Goal: Task Accomplishment & Management: Manage account settings

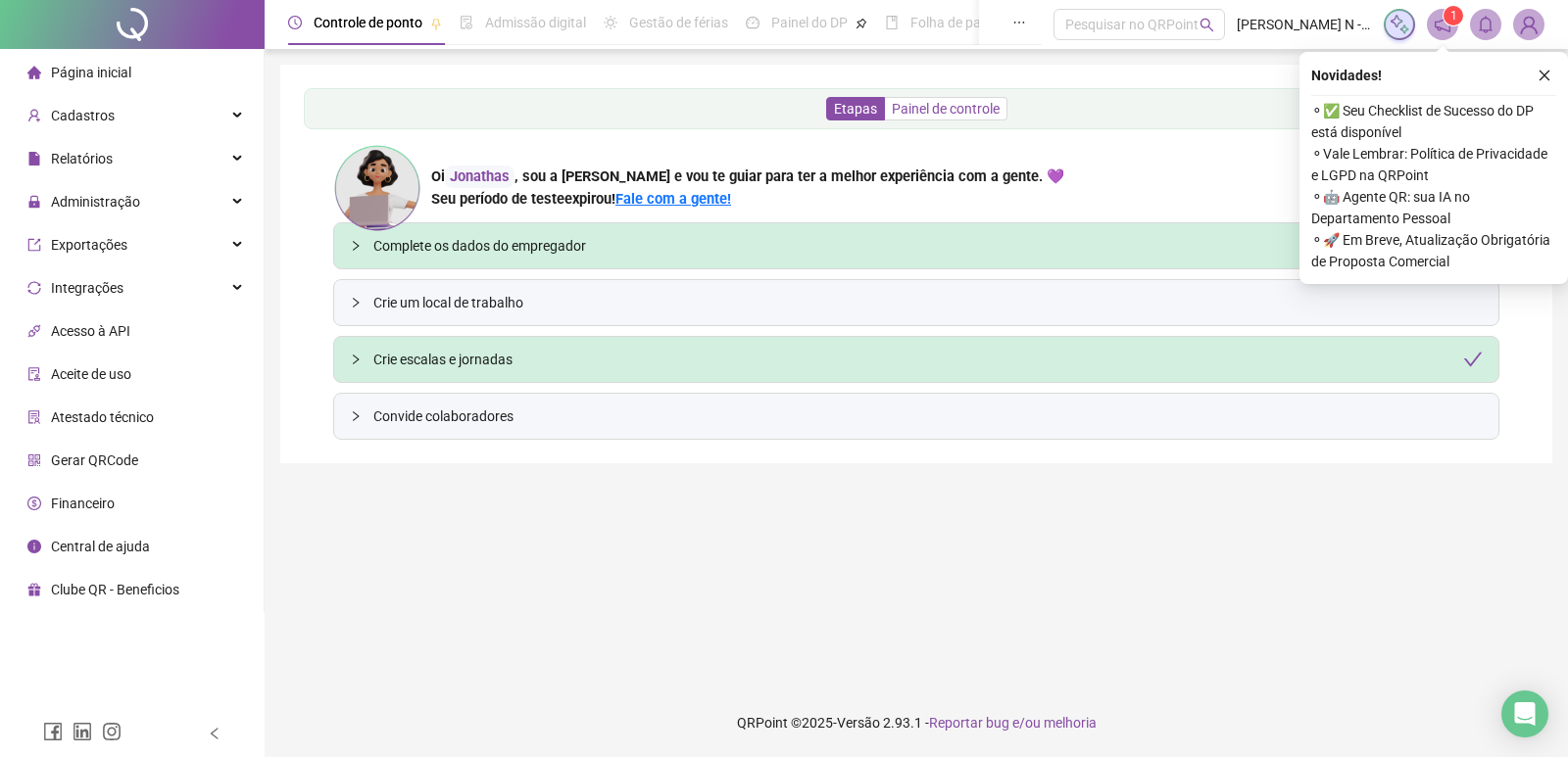
click at [914, 112] on span "Painel de controle" at bounding box center [946, 109] width 108 height 16
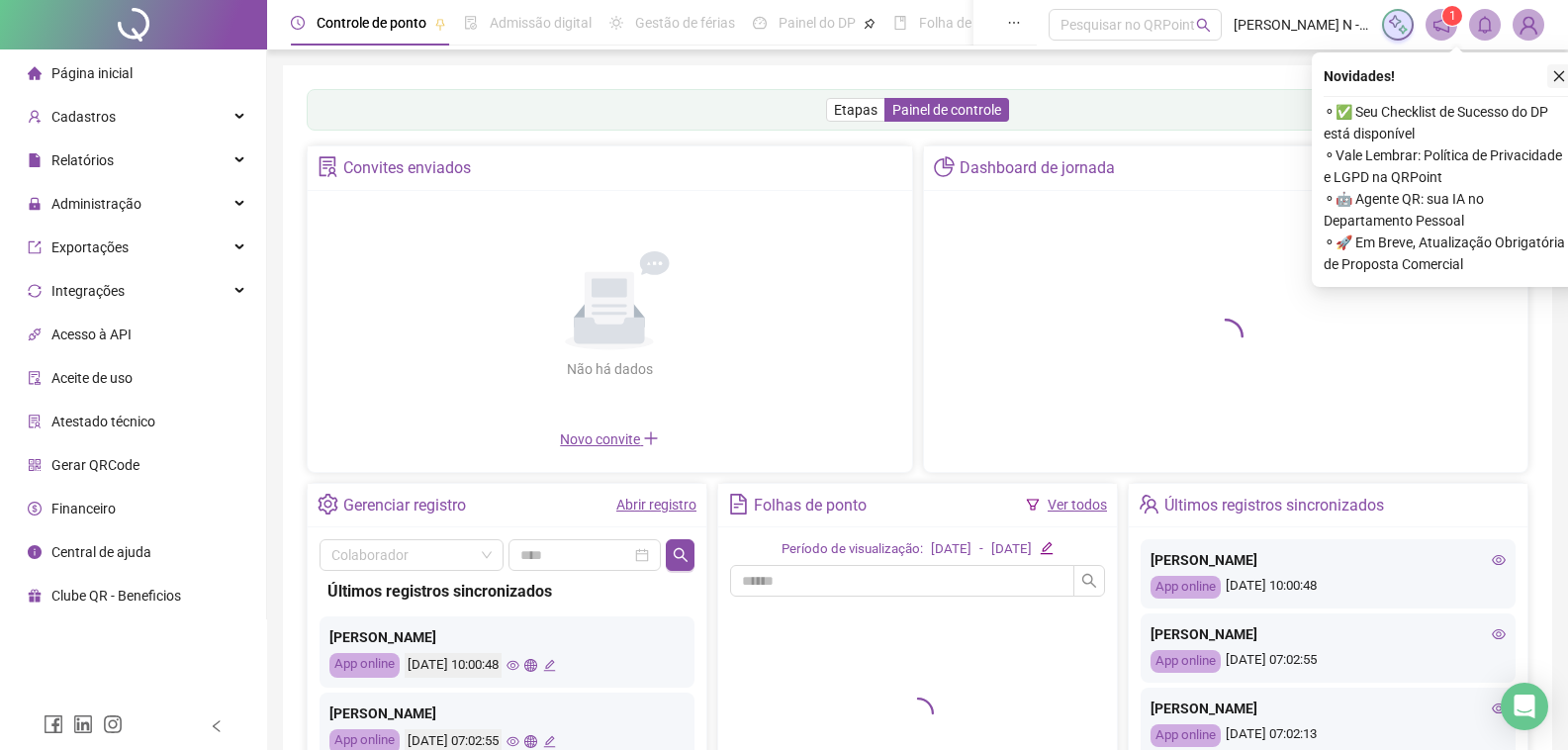
click at [1567, 73] on button "button" at bounding box center [1560, 76] width 24 height 24
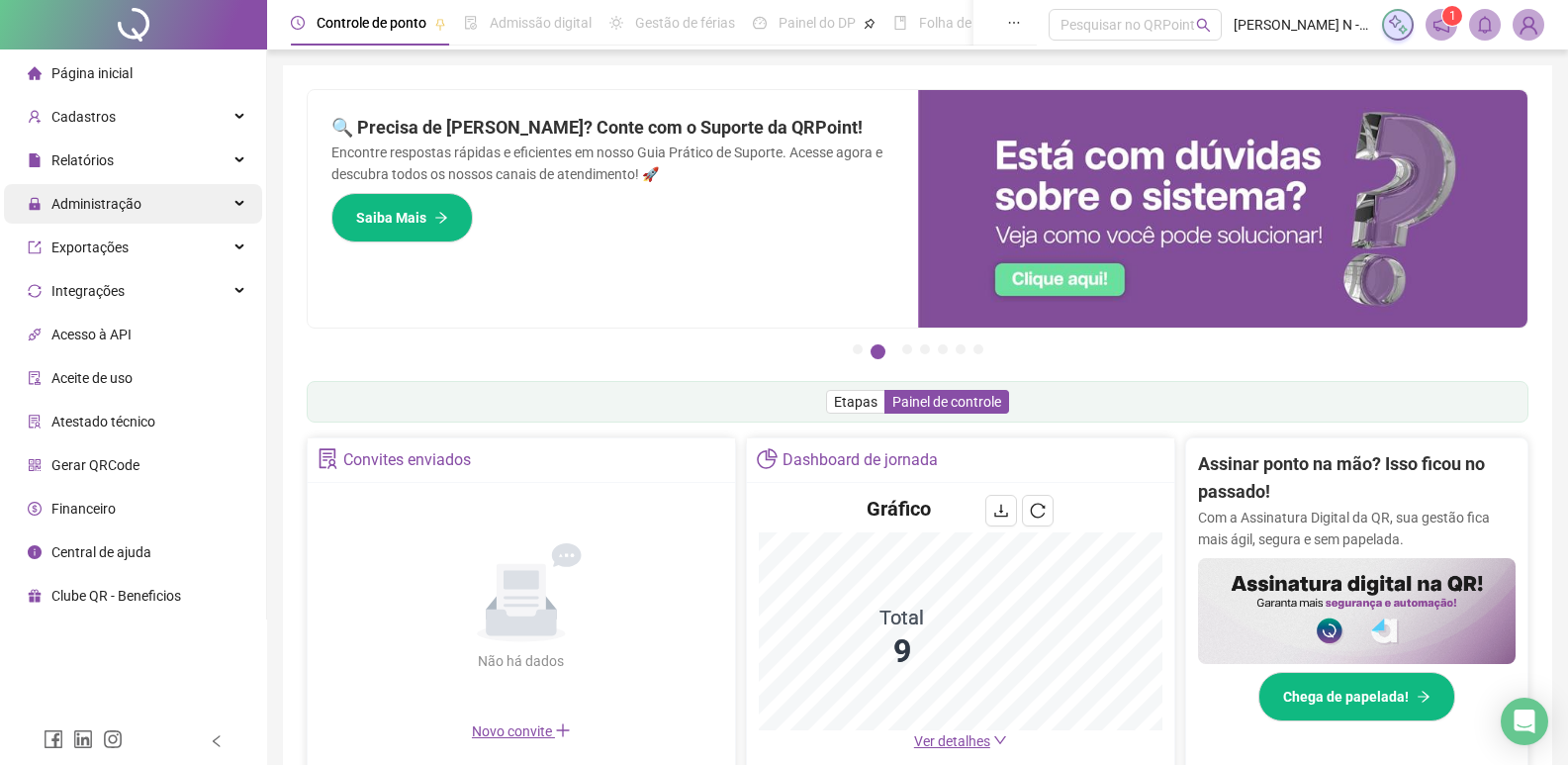
click at [153, 203] on div "Administração" at bounding box center [133, 204] width 258 height 40
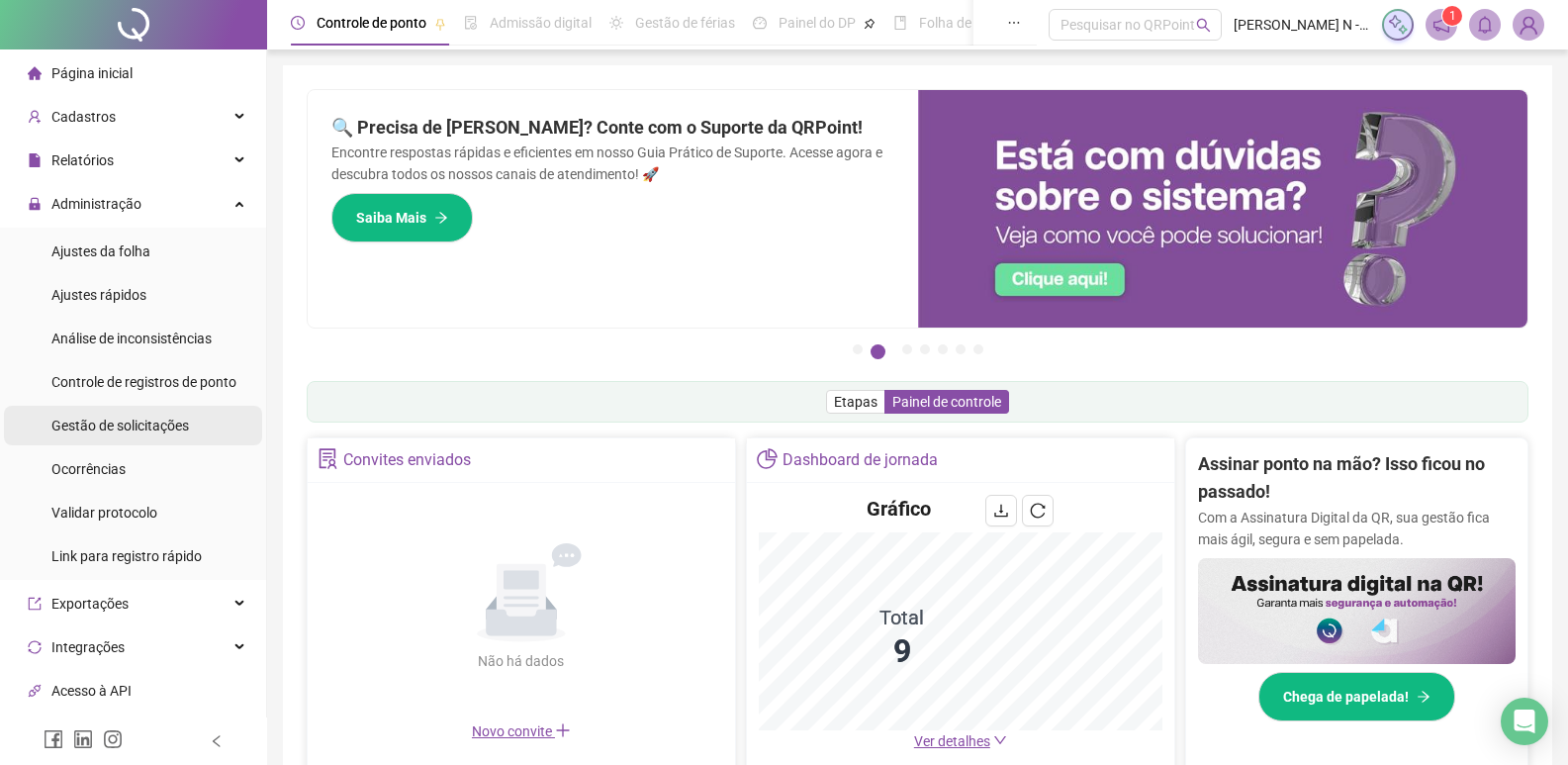
click at [88, 426] on span "Gestão de solicitações" at bounding box center [120, 426] width 138 height 16
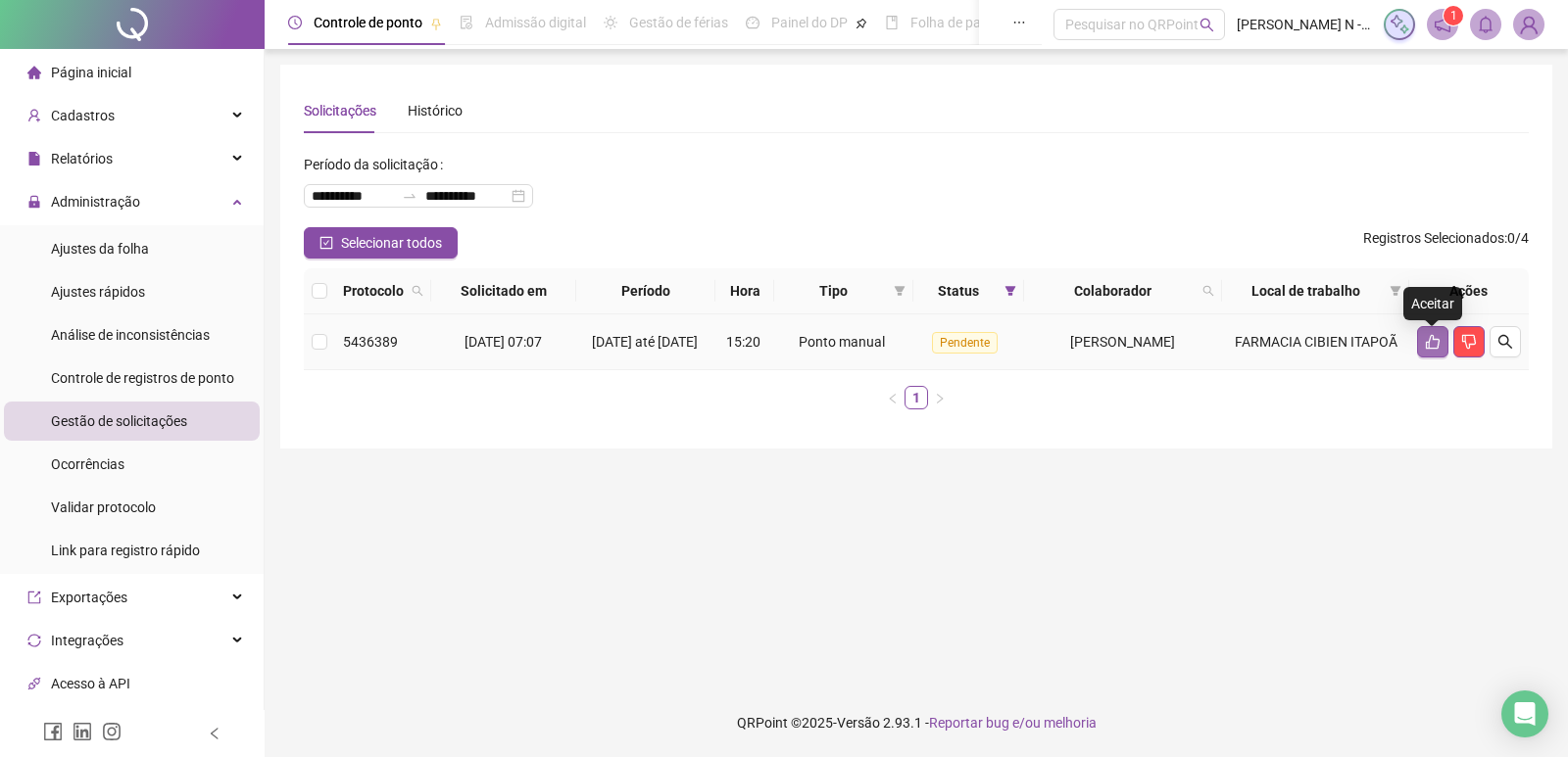
click at [1433, 345] on icon "like" at bounding box center [1433, 342] width 14 height 15
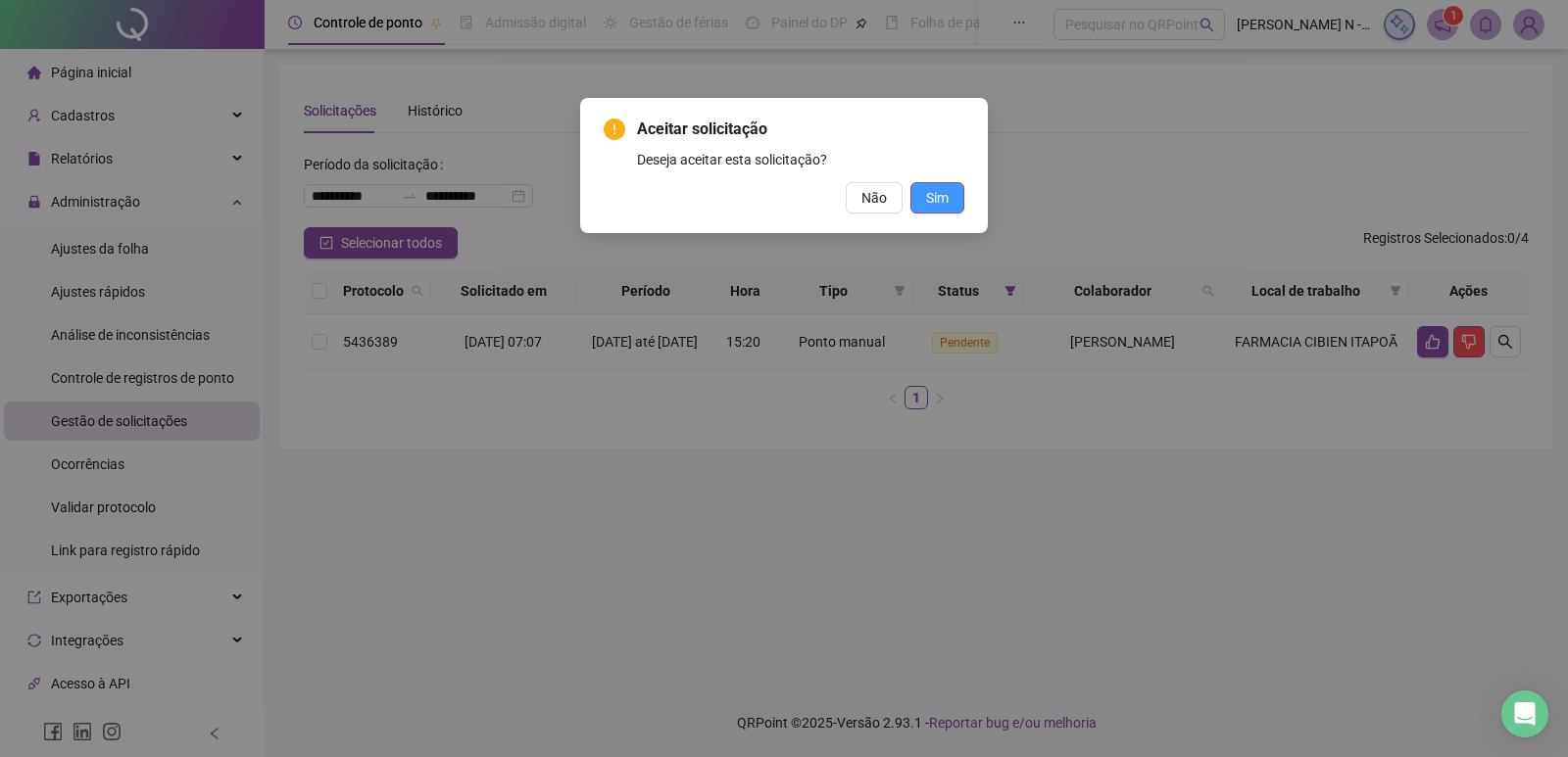
click at [936, 201] on span "Sim" at bounding box center [937, 198] width 23 height 22
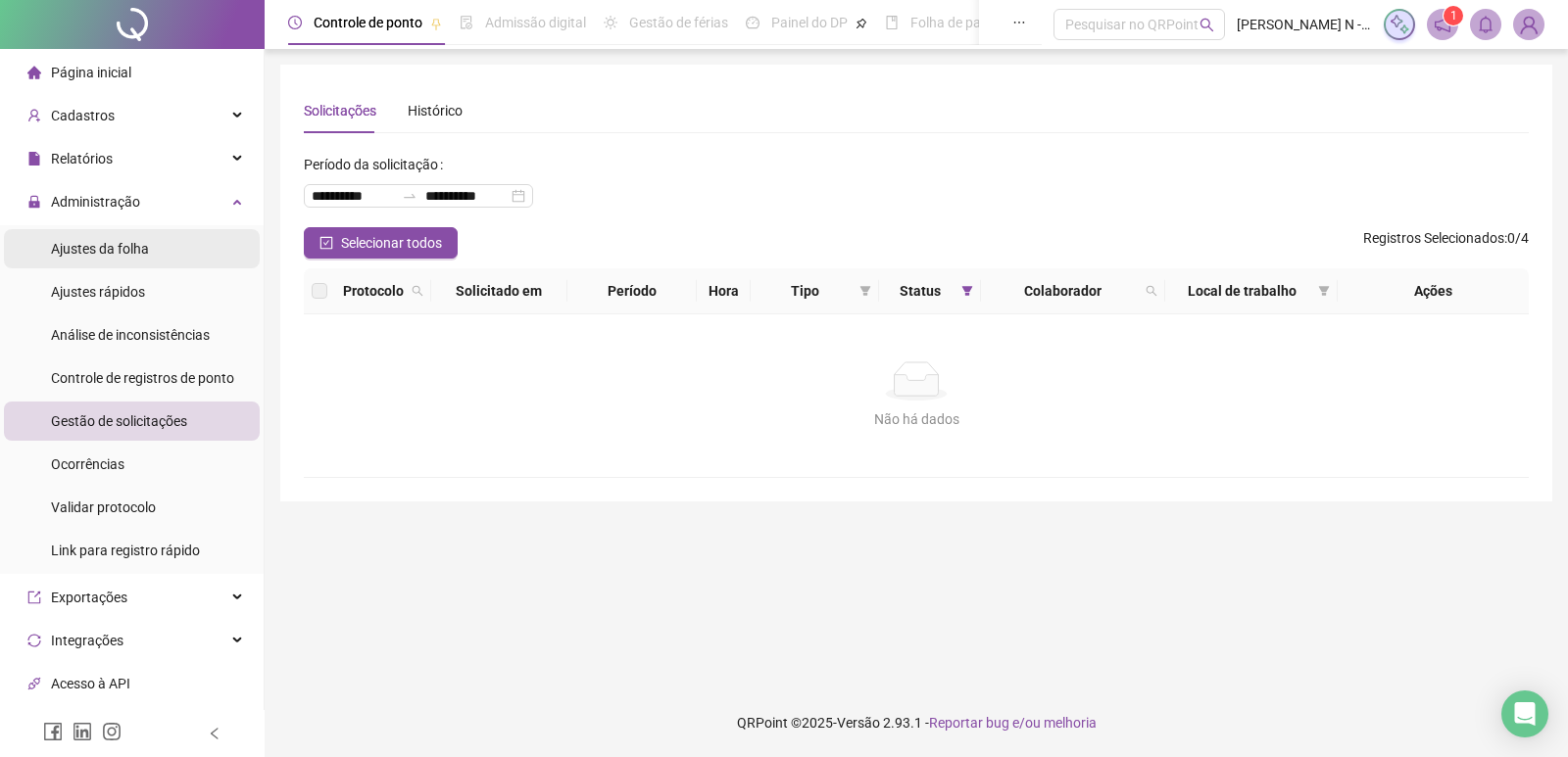
click at [115, 257] on span "Ajustes da folha" at bounding box center [100, 249] width 98 height 16
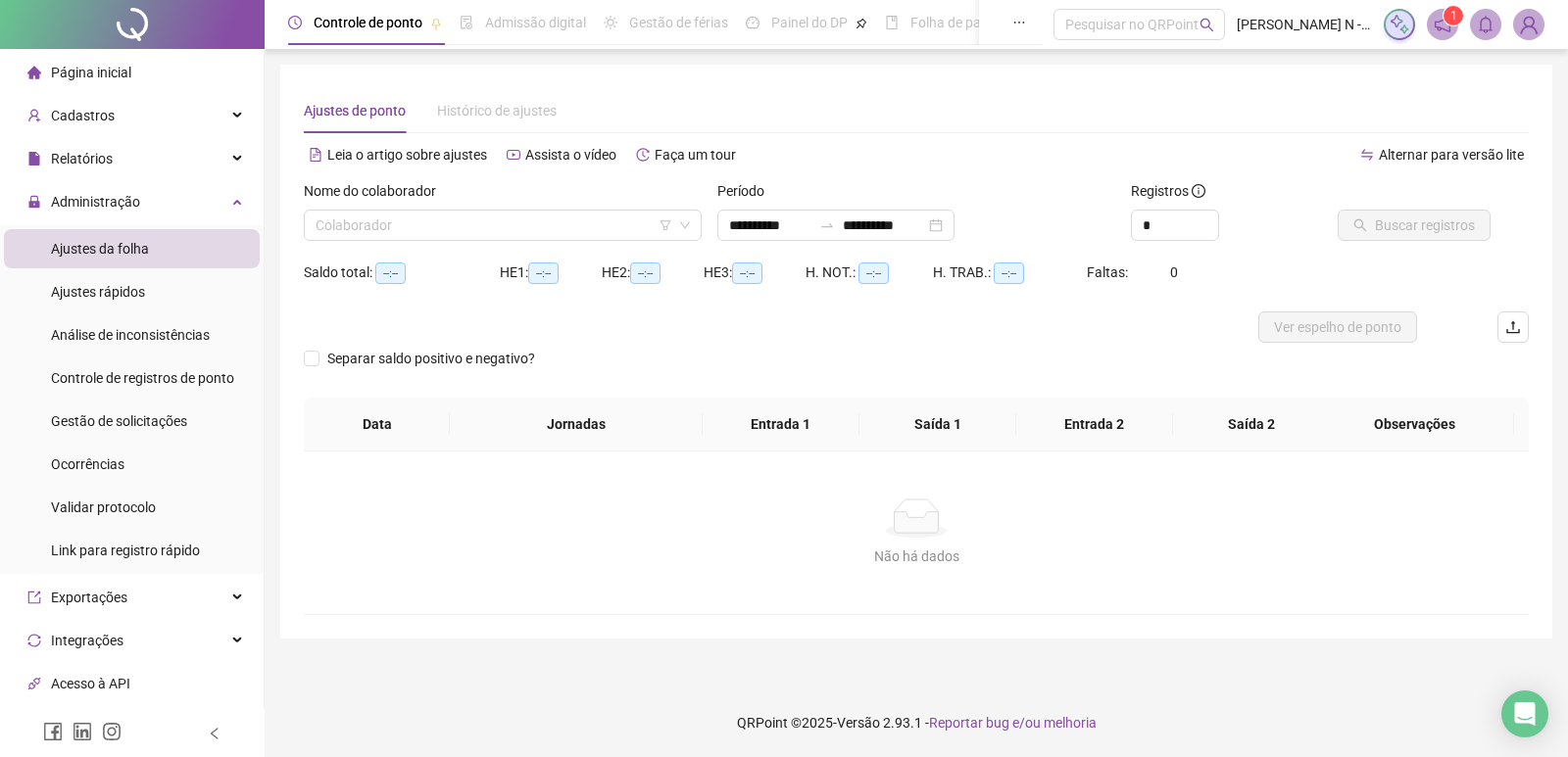
type input "**********"
click at [687, 224] on icon "down" at bounding box center [686, 225] width 12 height 12
click at [684, 219] on icon "down" at bounding box center [686, 225] width 12 height 12
click at [955, 224] on div "**********" at bounding box center [835, 225] width 237 height 31
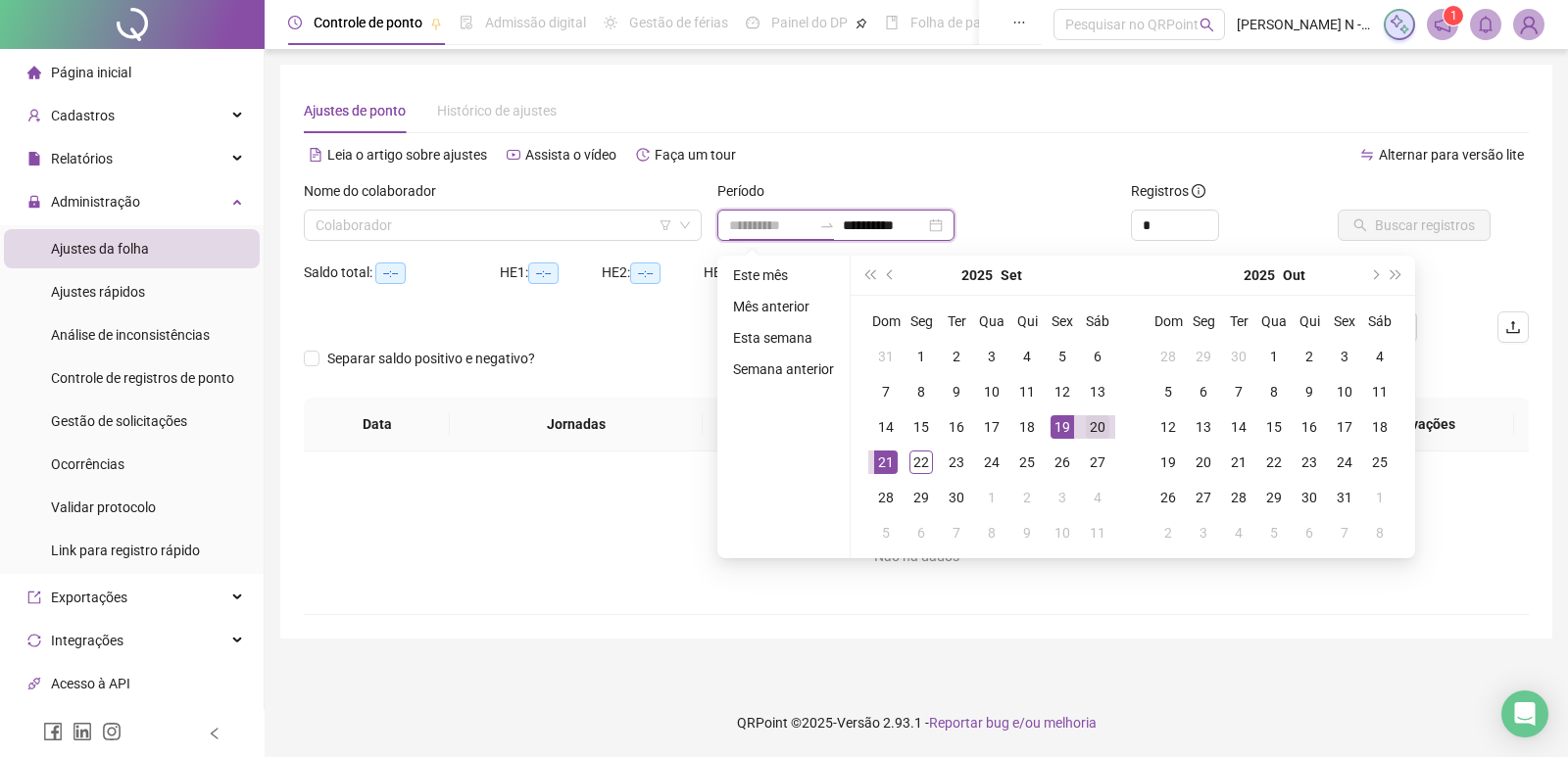
type input "**********"
click at [1100, 426] on div "20" at bounding box center [1098, 428] width 24 height 24
type input "**********"
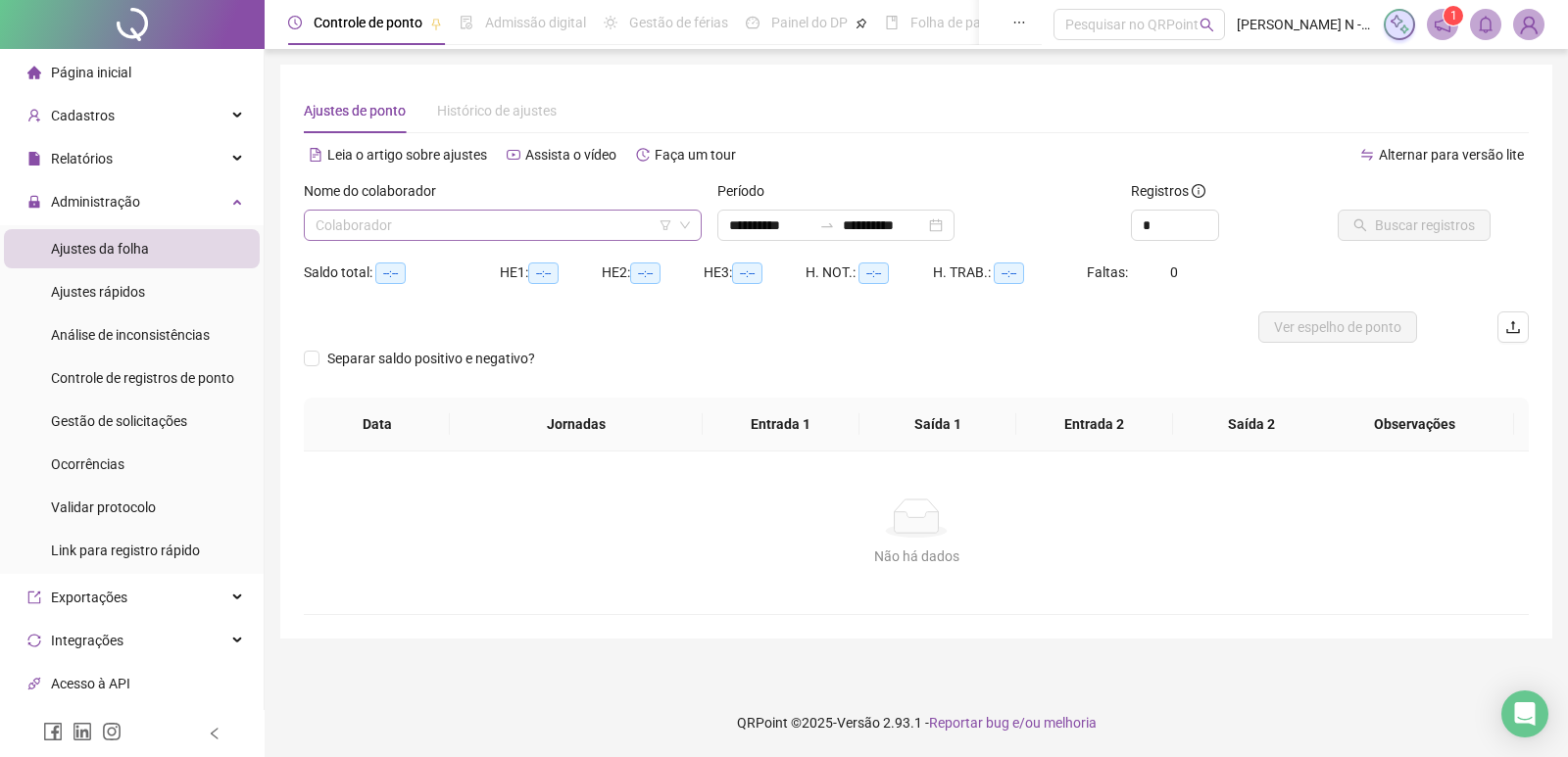
click at [508, 219] on input "search" at bounding box center [494, 225] width 357 height 29
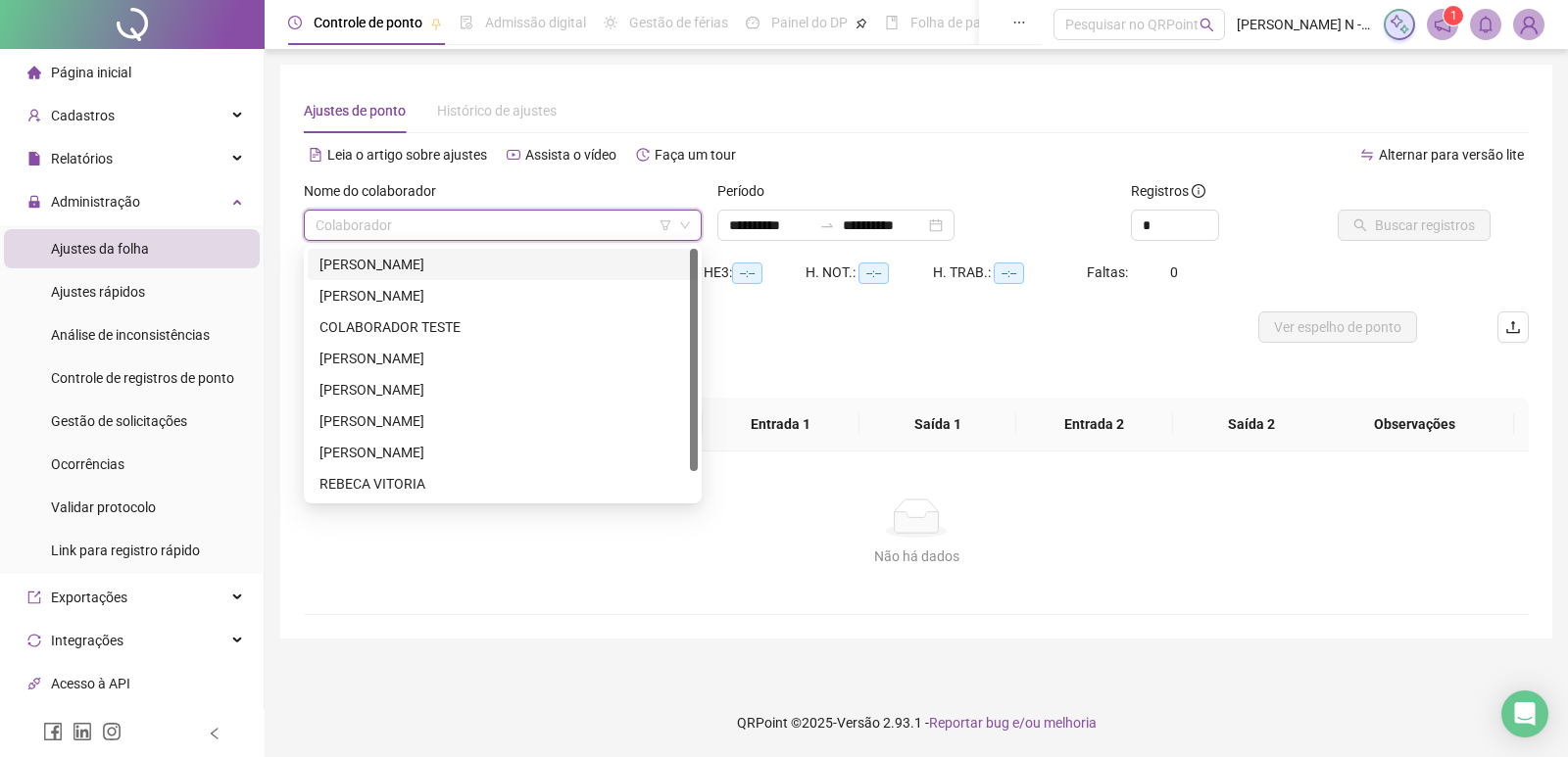
click at [377, 274] on div "[PERSON_NAME]" at bounding box center [503, 264] width 367 height 22
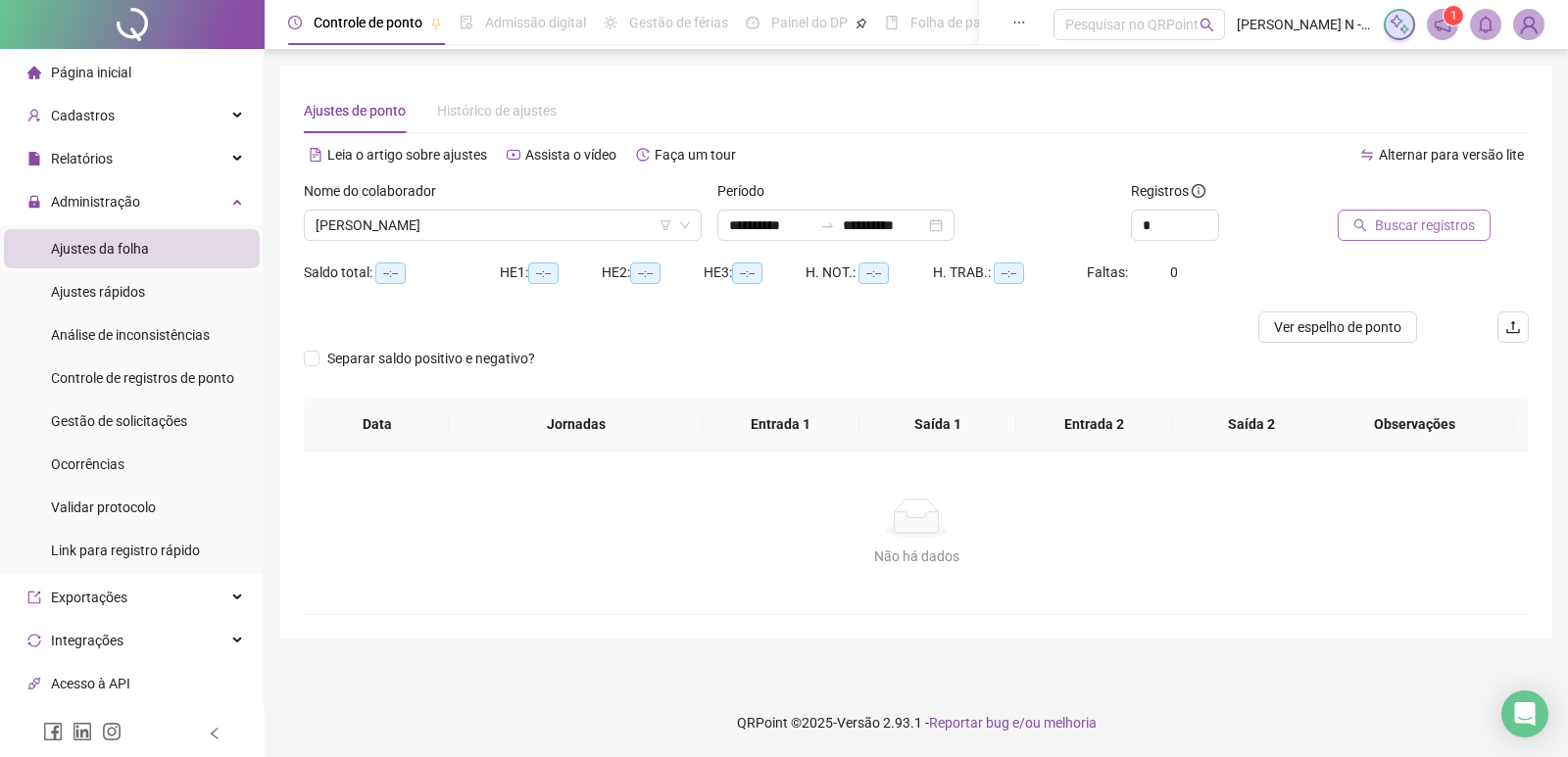
click at [1434, 229] on span "Buscar registros" at bounding box center [1425, 225] width 100 height 22
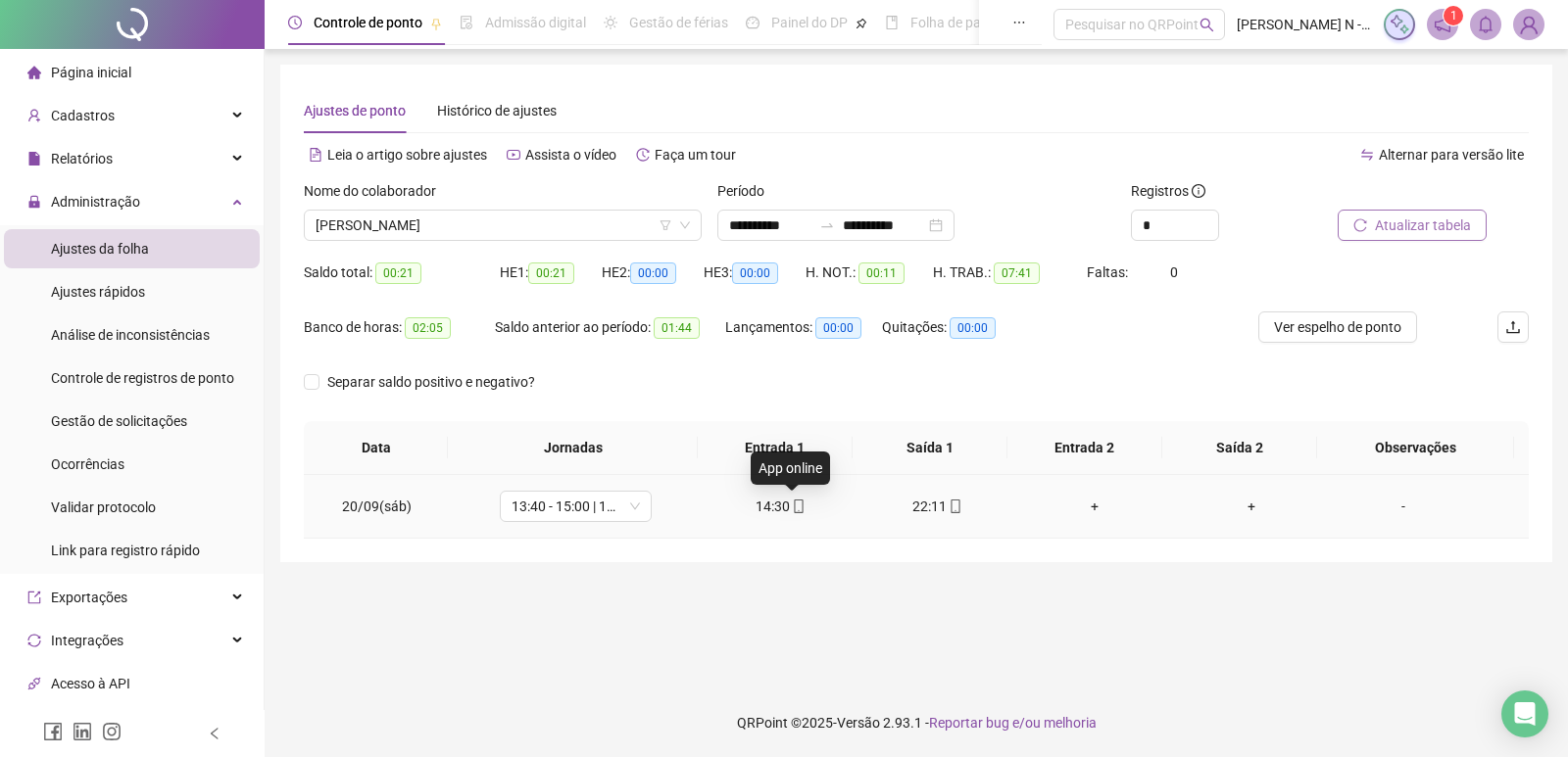
click at [792, 505] on icon "mobile" at bounding box center [799, 506] width 14 height 14
type input "**********"
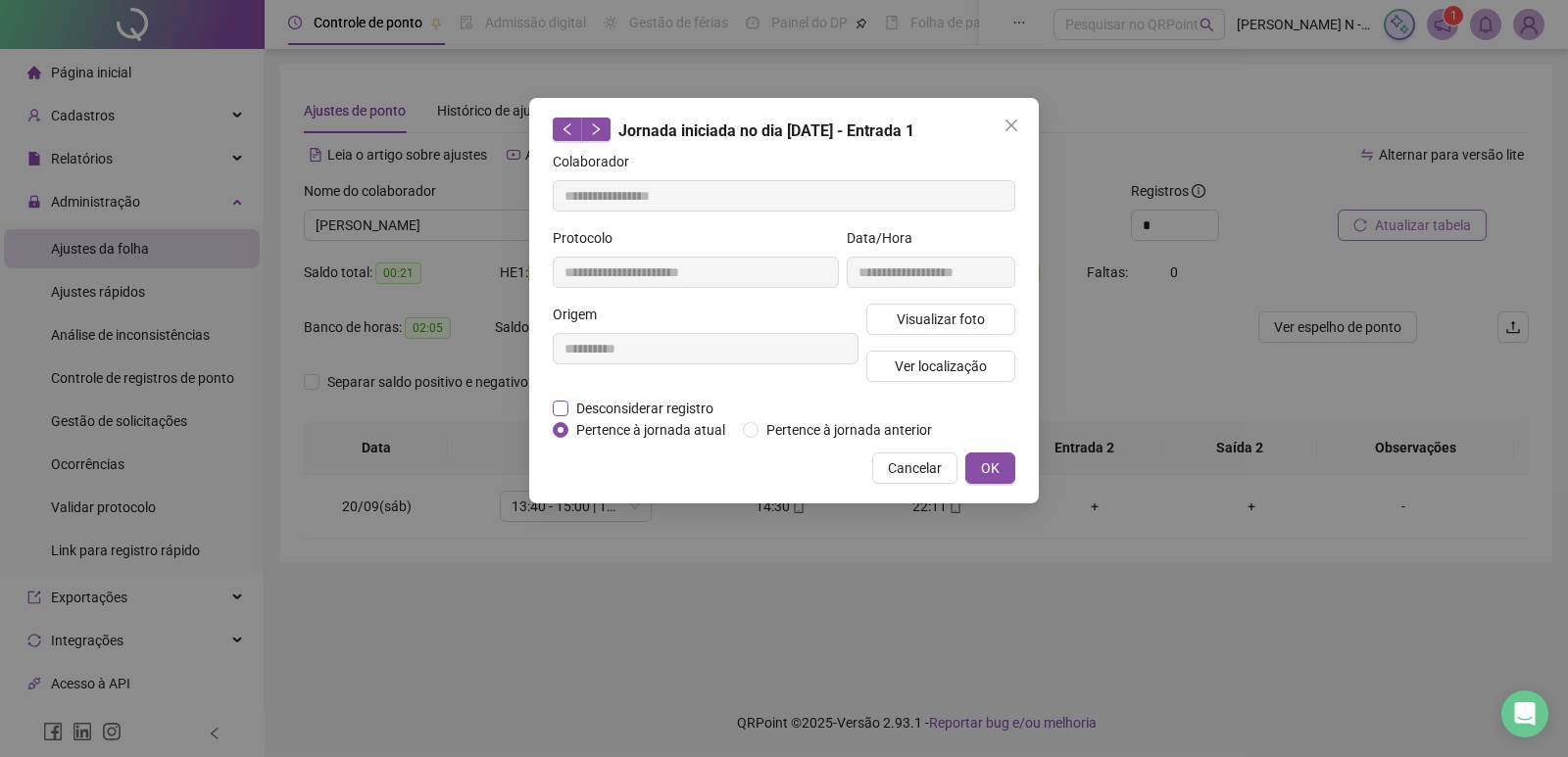
click at [622, 409] on span "Desconsiderar registro" at bounding box center [644, 409] width 152 height 22
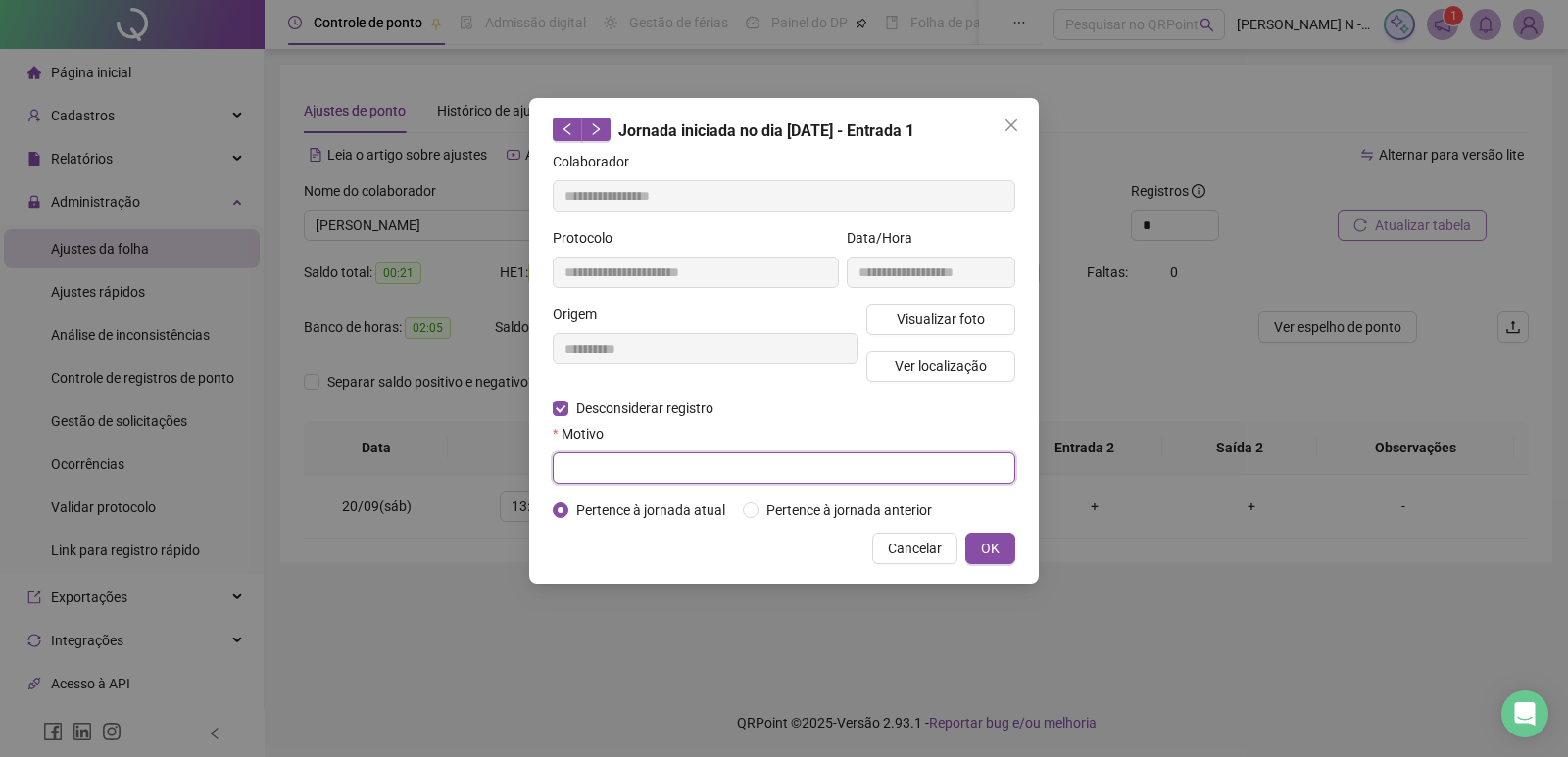
click at [680, 463] on input "text" at bounding box center [784, 468] width 462 height 31
type input "**********"
click at [989, 545] on span "OK" at bounding box center [991, 549] width 19 height 22
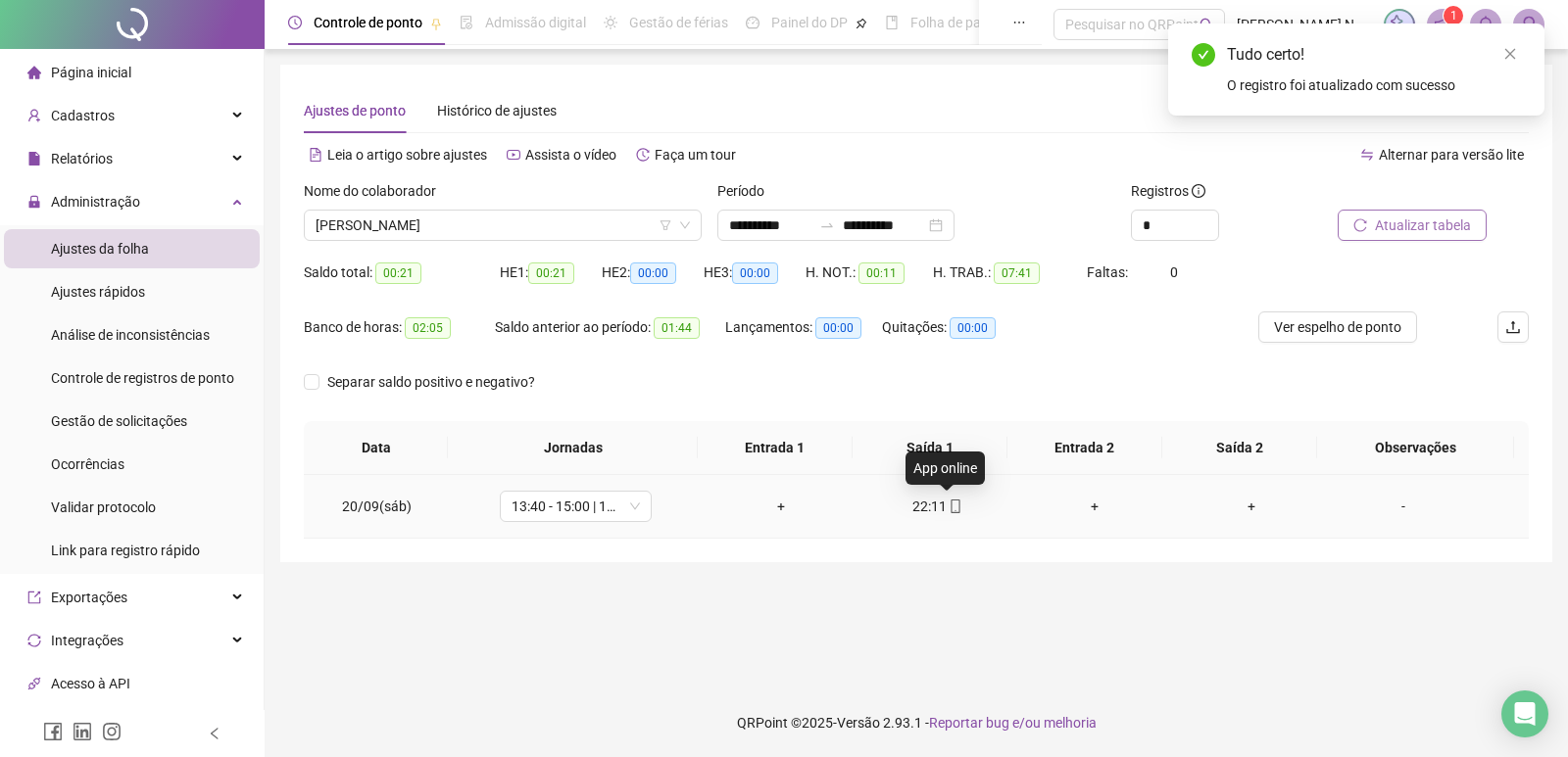
click at [952, 508] on icon "mobile" at bounding box center [956, 506] width 9 height 14
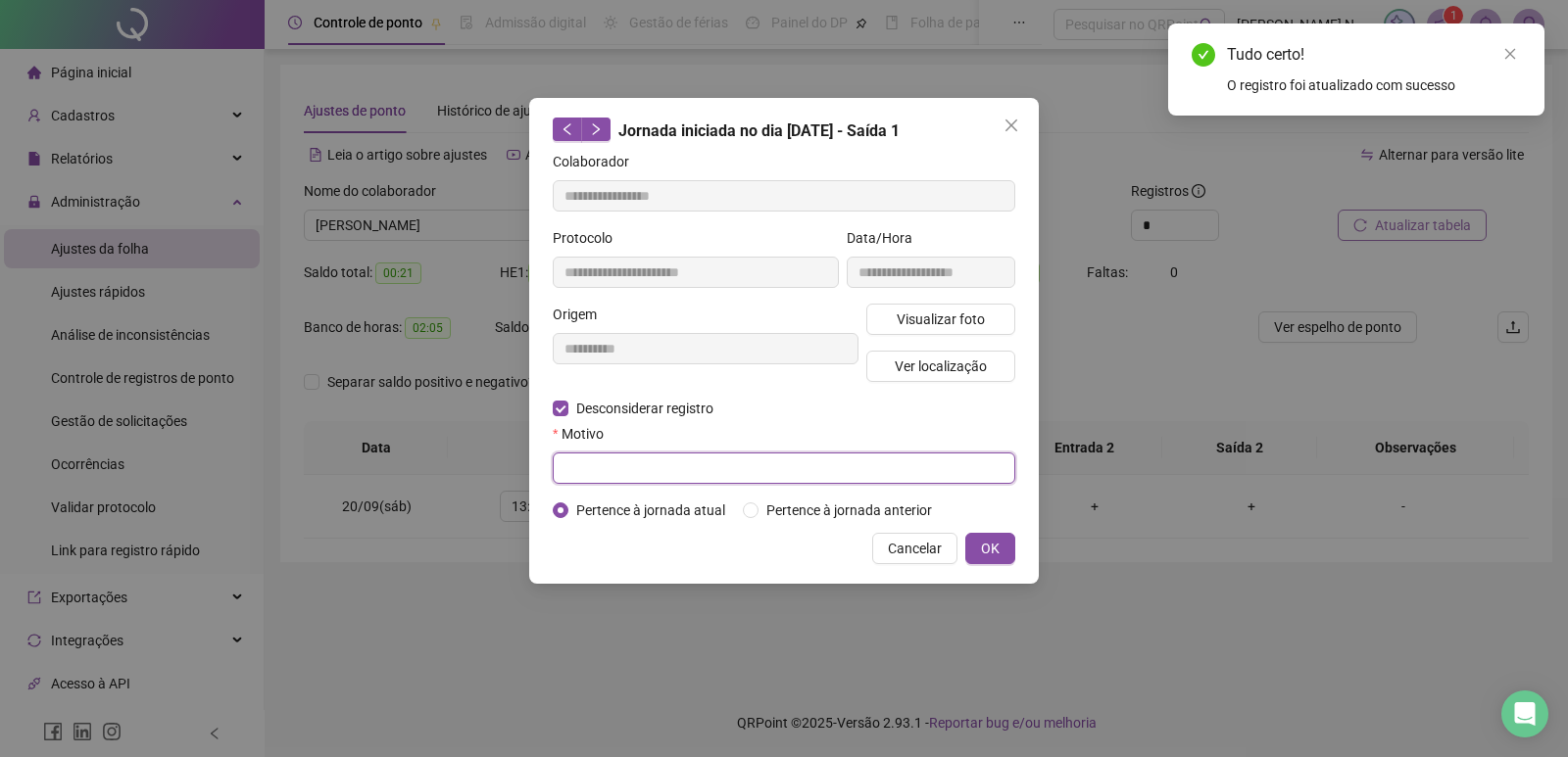
click at [781, 476] on input "text" at bounding box center [784, 468] width 462 height 31
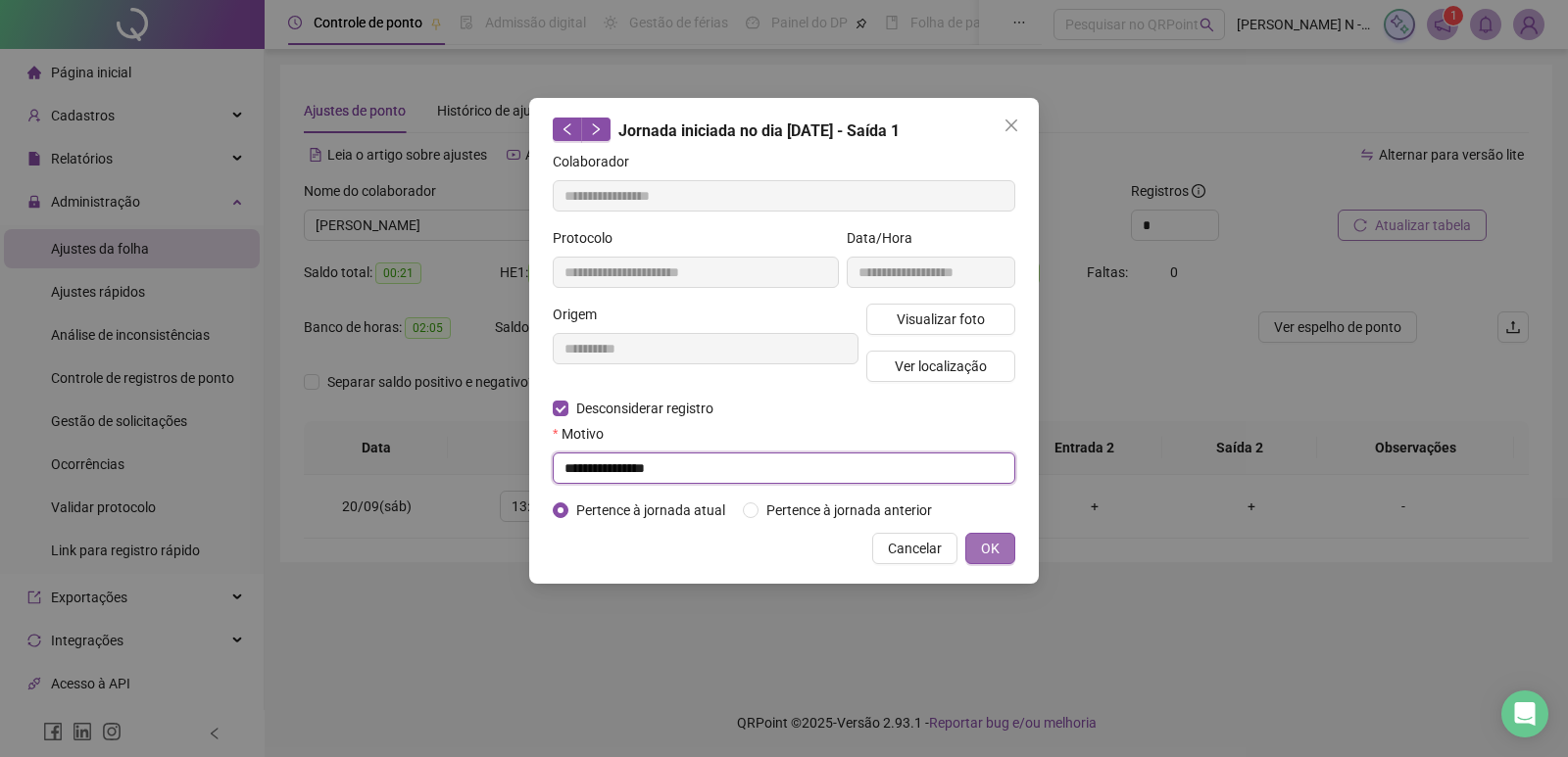
type input "**********"
click at [1005, 541] on button "OK" at bounding box center [991, 549] width 50 height 31
click at [995, 541] on span "OK" at bounding box center [991, 549] width 19 height 22
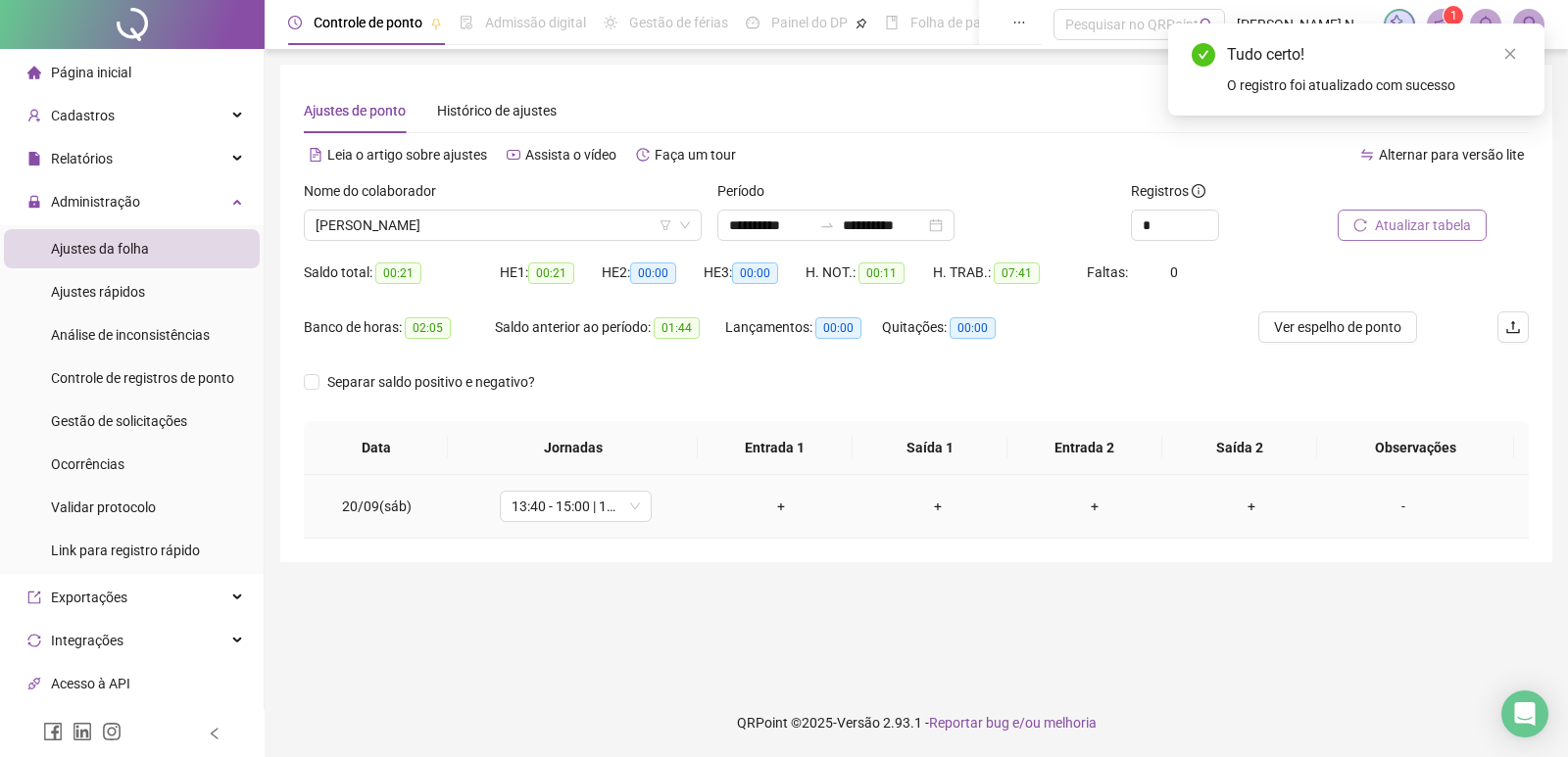
click at [780, 505] on div "+" at bounding box center [781, 506] width 126 height 22
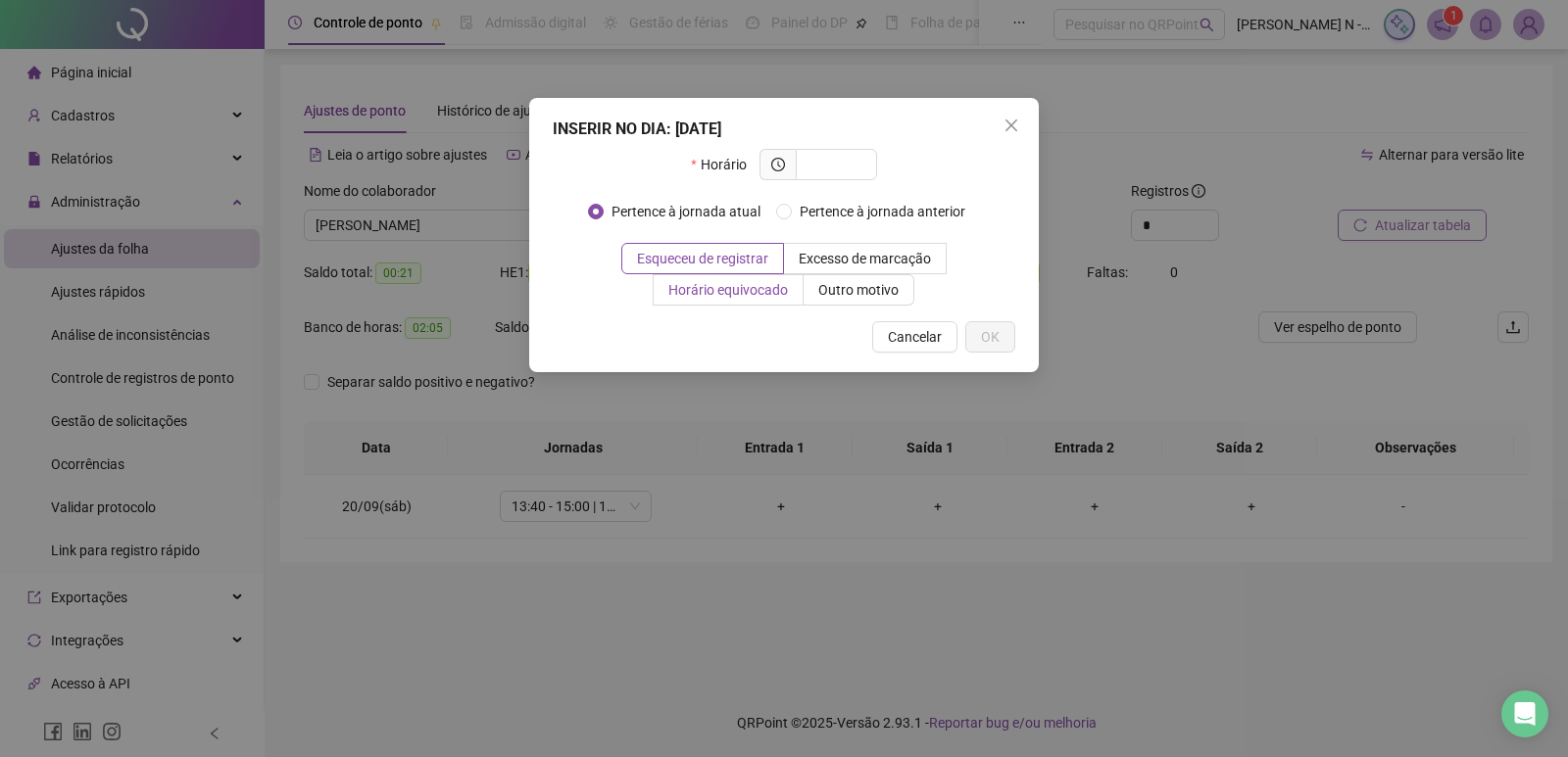
click at [772, 293] on span "Horário equivocado" at bounding box center [729, 290] width 120 height 16
click at [848, 161] on input "text" at bounding box center [834, 164] width 54 height 22
type input "*****"
click at [992, 333] on span "OK" at bounding box center [991, 337] width 19 height 22
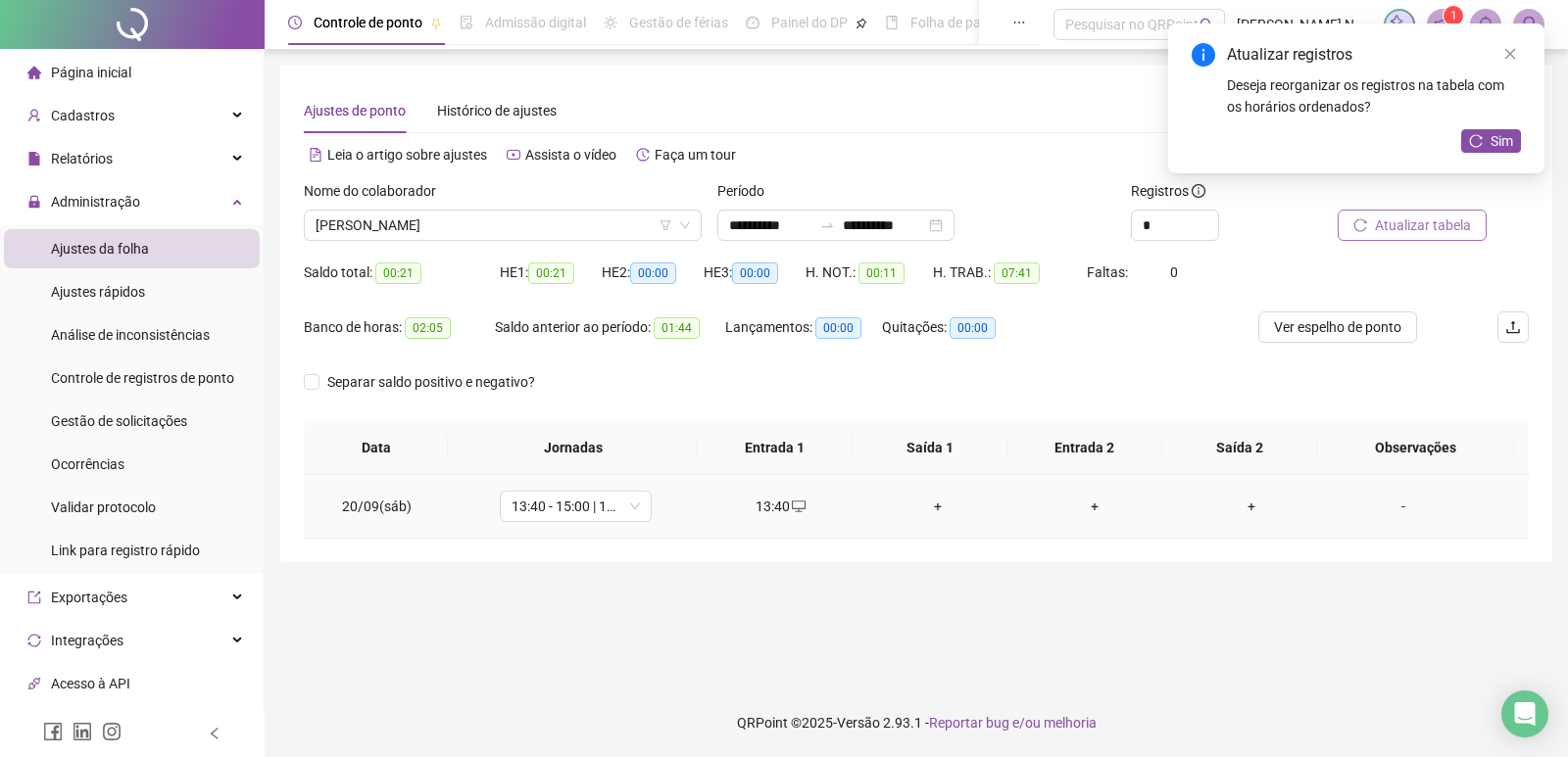
click at [930, 505] on div "+" at bounding box center [938, 506] width 126 height 22
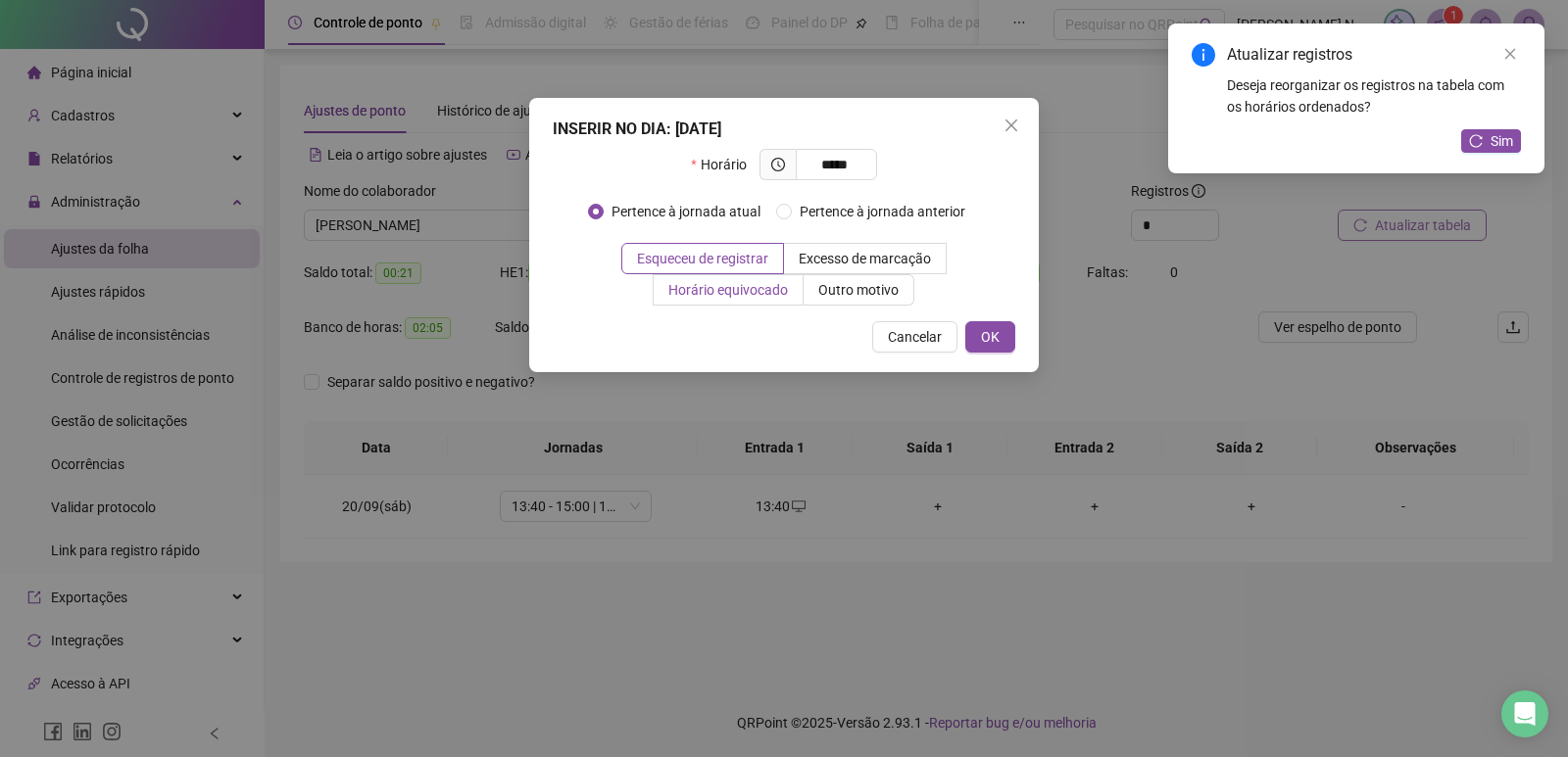
type input "*****"
click at [754, 298] on span "Horário equivocado" at bounding box center [729, 290] width 120 height 16
click at [1004, 340] on button "OK" at bounding box center [991, 337] width 50 height 31
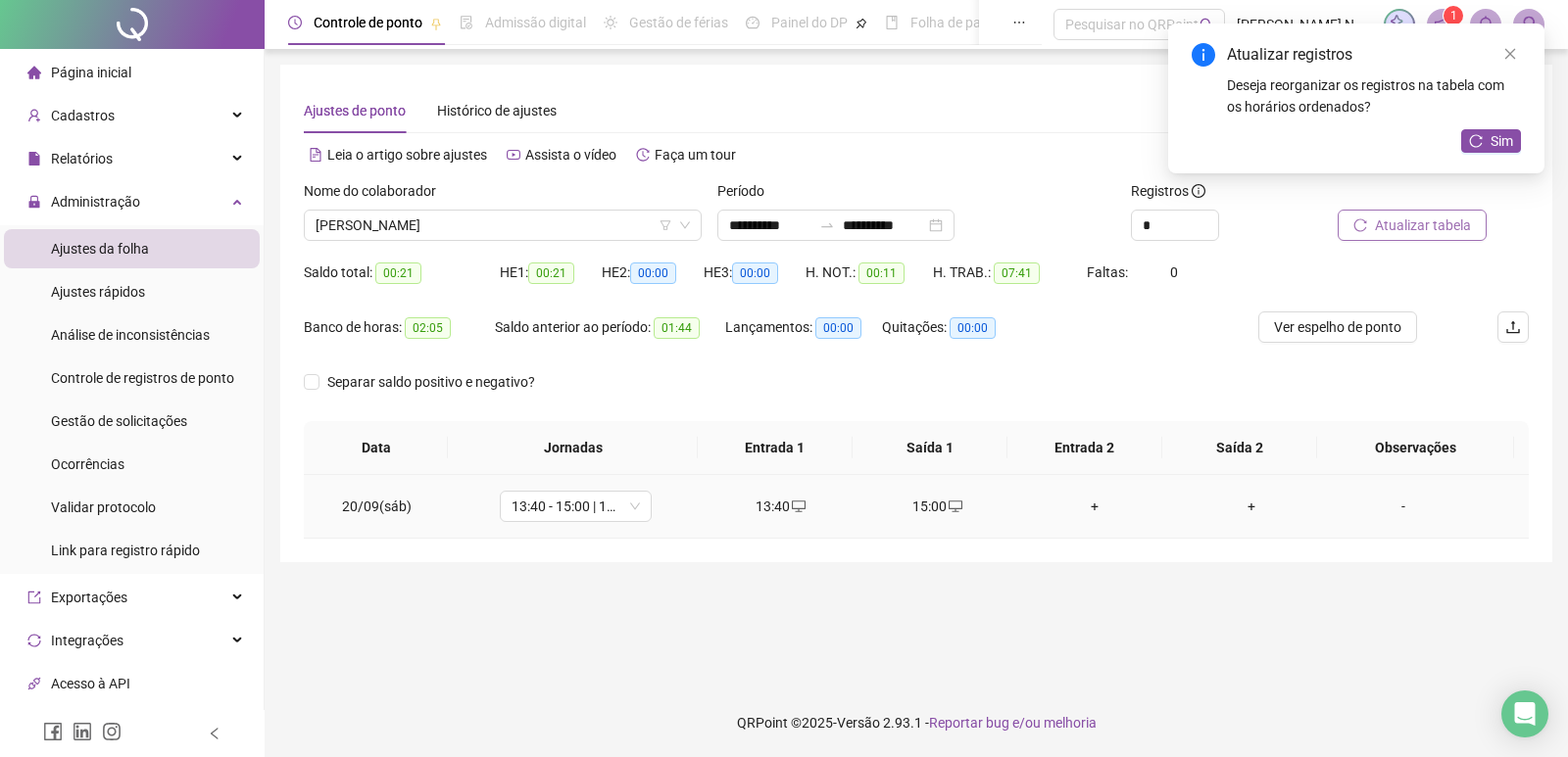
click at [1080, 500] on div "+" at bounding box center [1095, 506] width 126 height 22
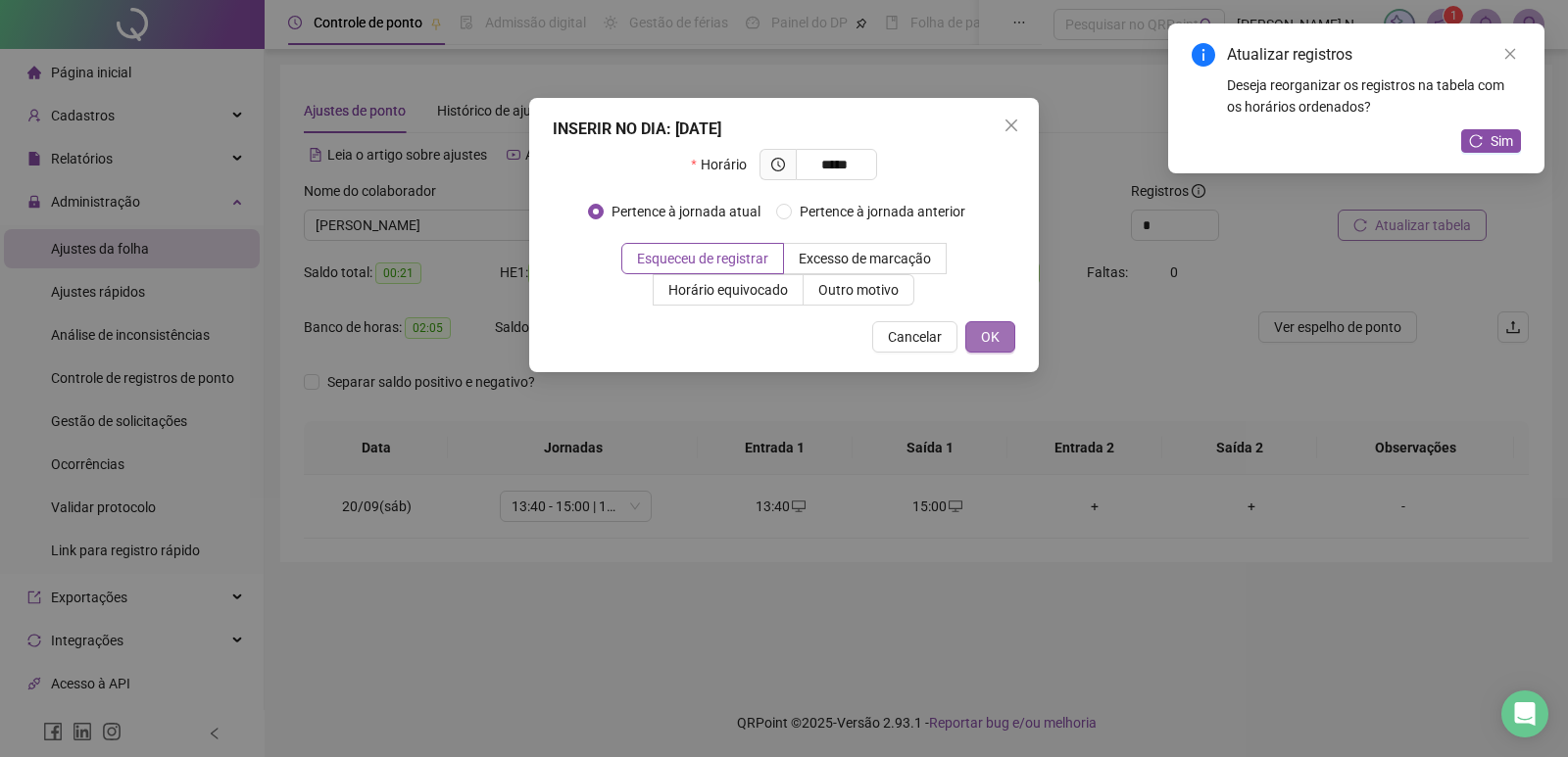
type input "*****"
click at [983, 332] on span "OK" at bounding box center [991, 337] width 19 height 22
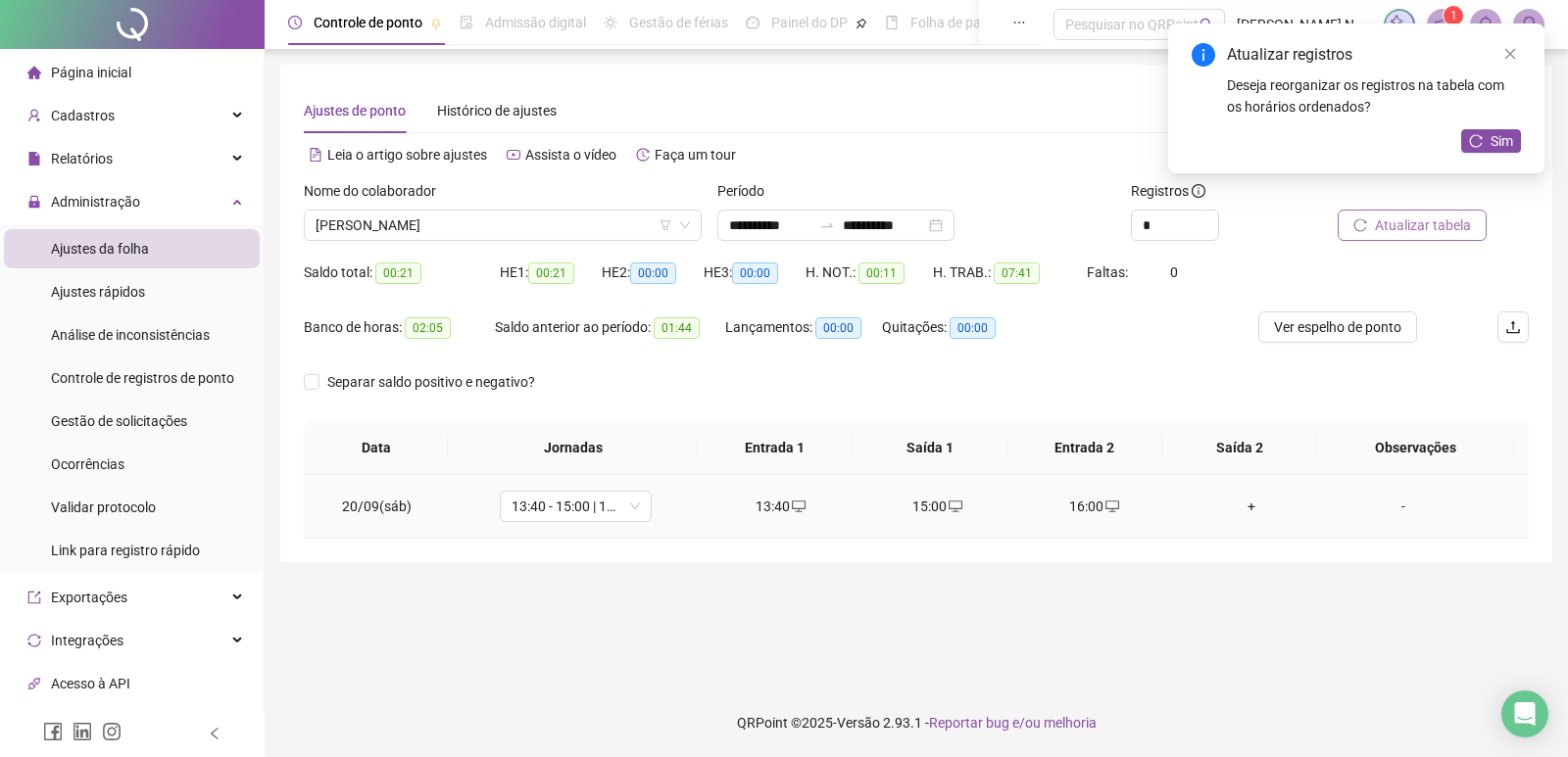
click at [1236, 514] on div "+" at bounding box center [1252, 506] width 126 height 22
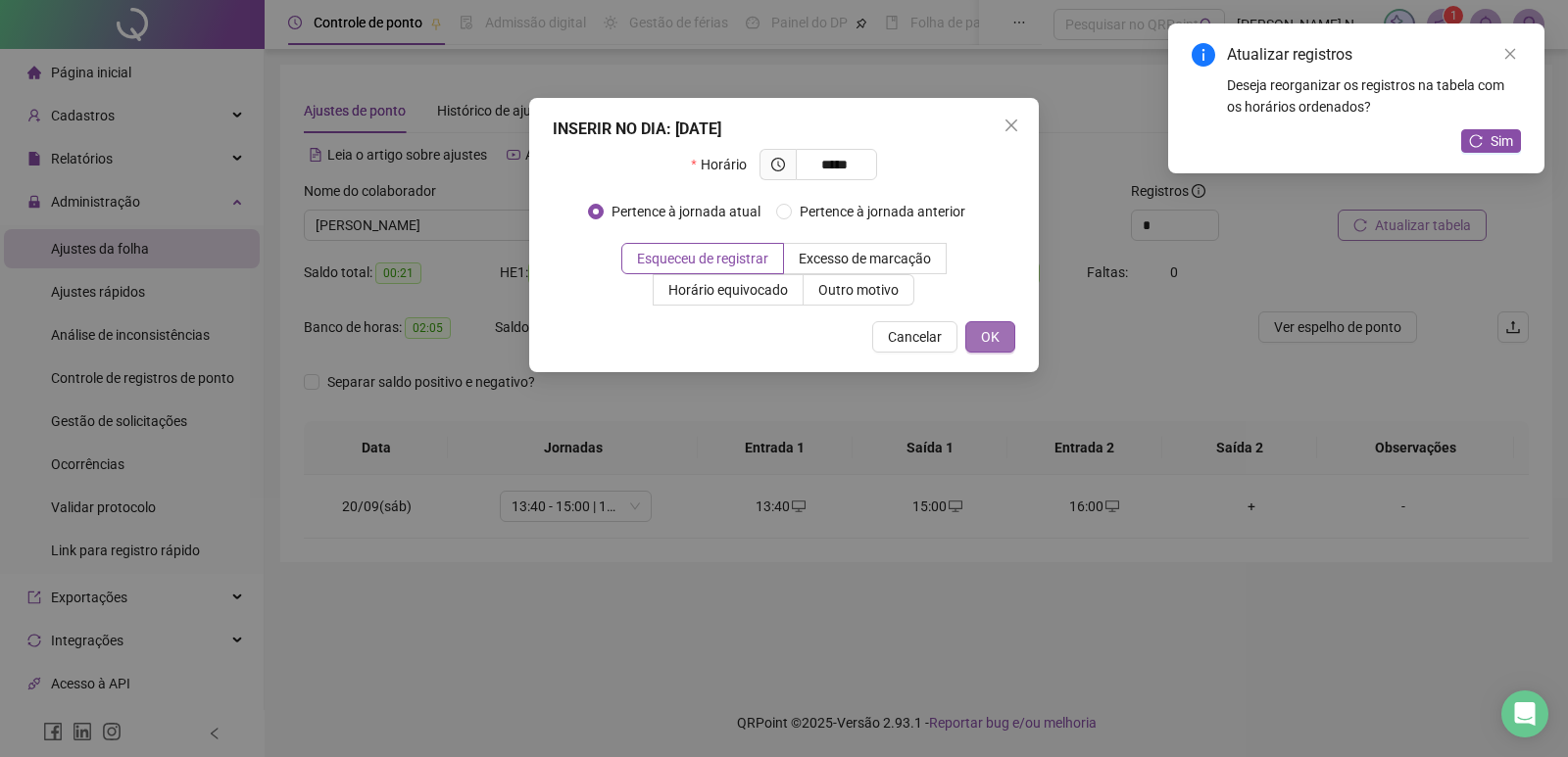
type input "*****"
click at [984, 337] on span "OK" at bounding box center [991, 337] width 19 height 22
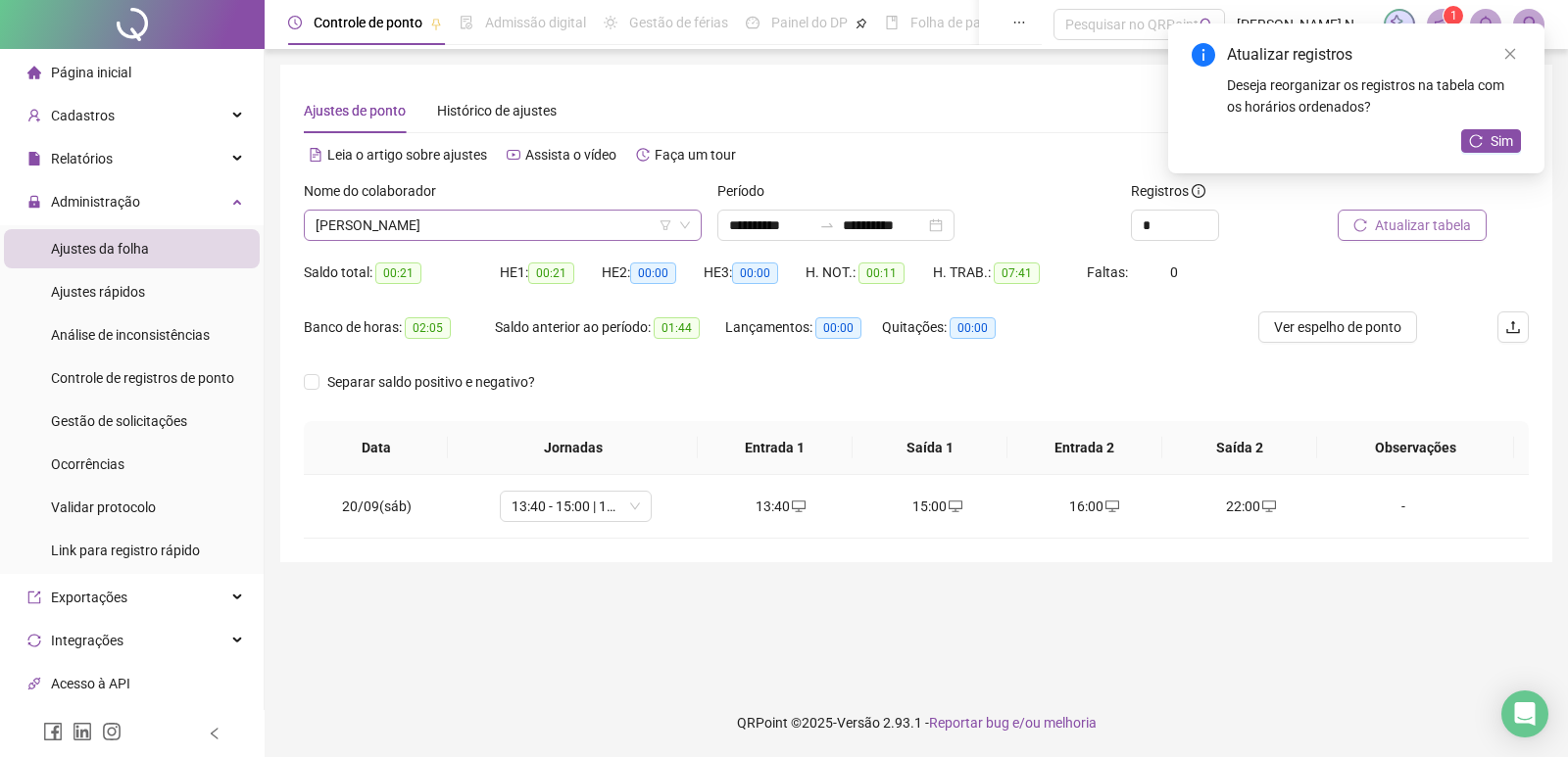
click at [688, 226] on icon "down" at bounding box center [686, 225] width 12 height 12
click at [470, 243] on div "Nome do colaborador CHRISTIANE REGINA" at bounding box center [503, 218] width 414 height 77
click at [474, 226] on span "[PERSON_NAME]" at bounding box center [503, 225] width 375 height 29
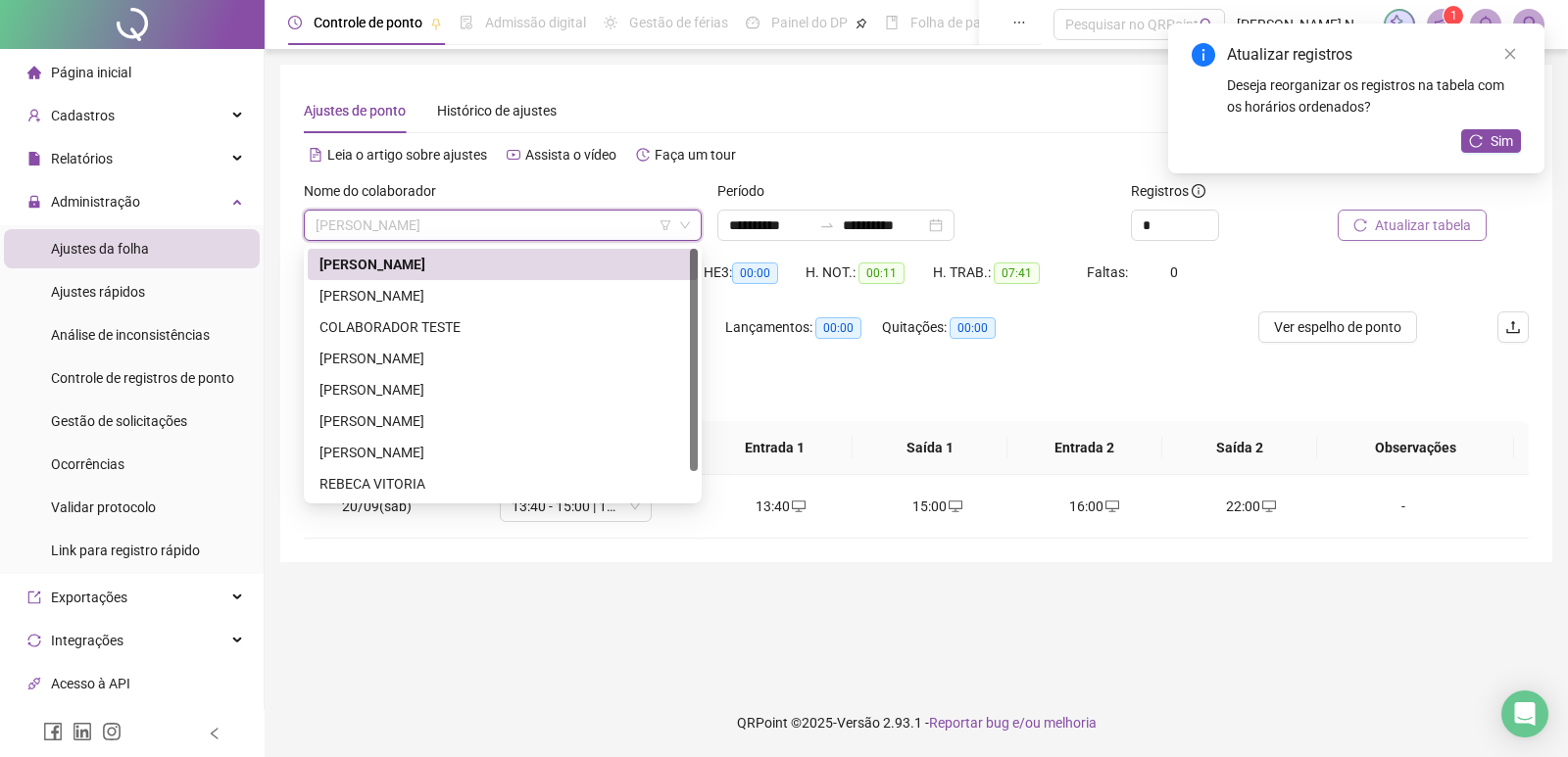
click at [474, 226] on span "[PERSON_NAME]" at bounding box center [503, 225] width 375 height 29
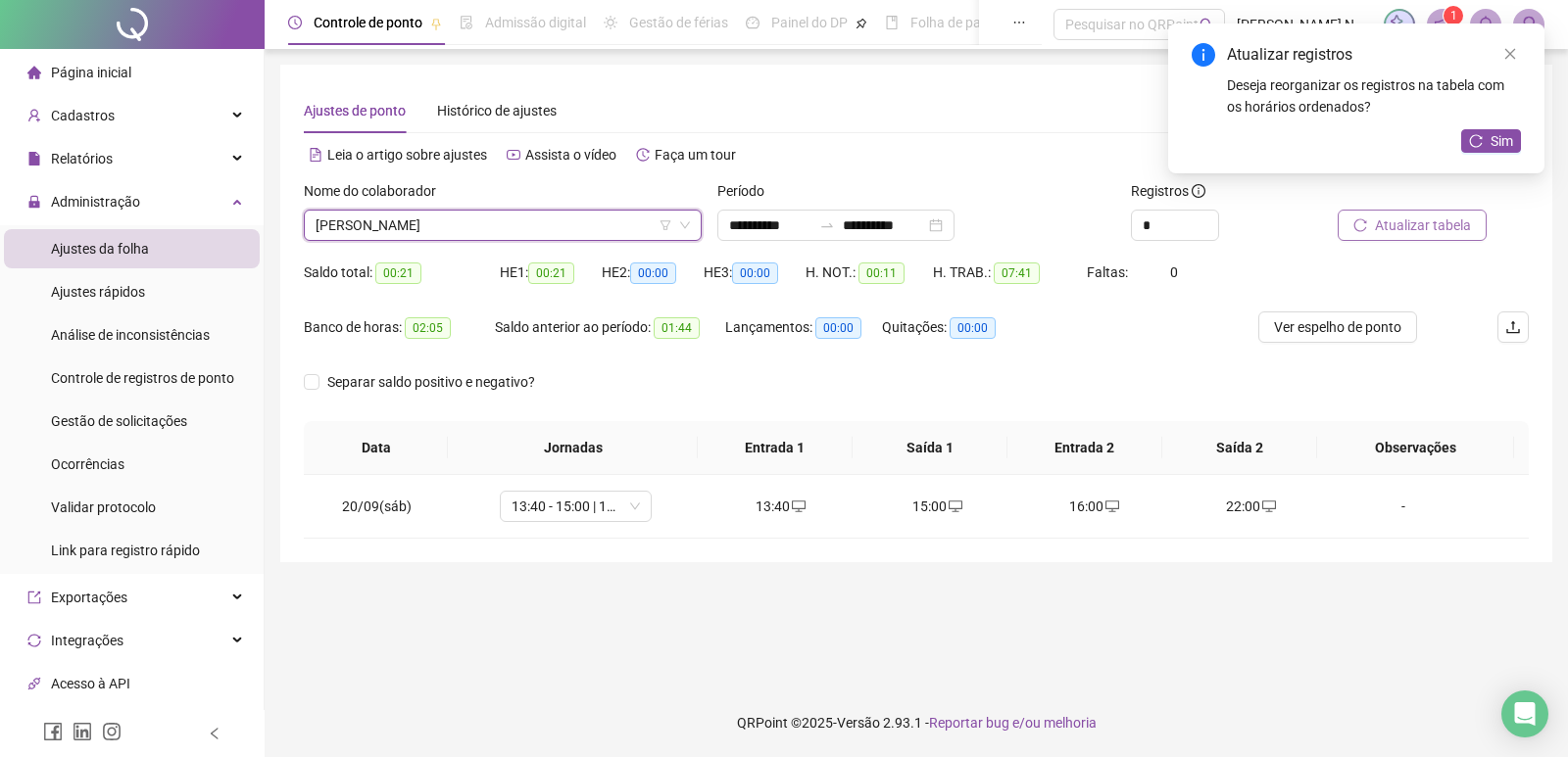
click at [474, 226] on span "[PERSON_NAME]" at bounding box center [503, 225] width 375 height 29
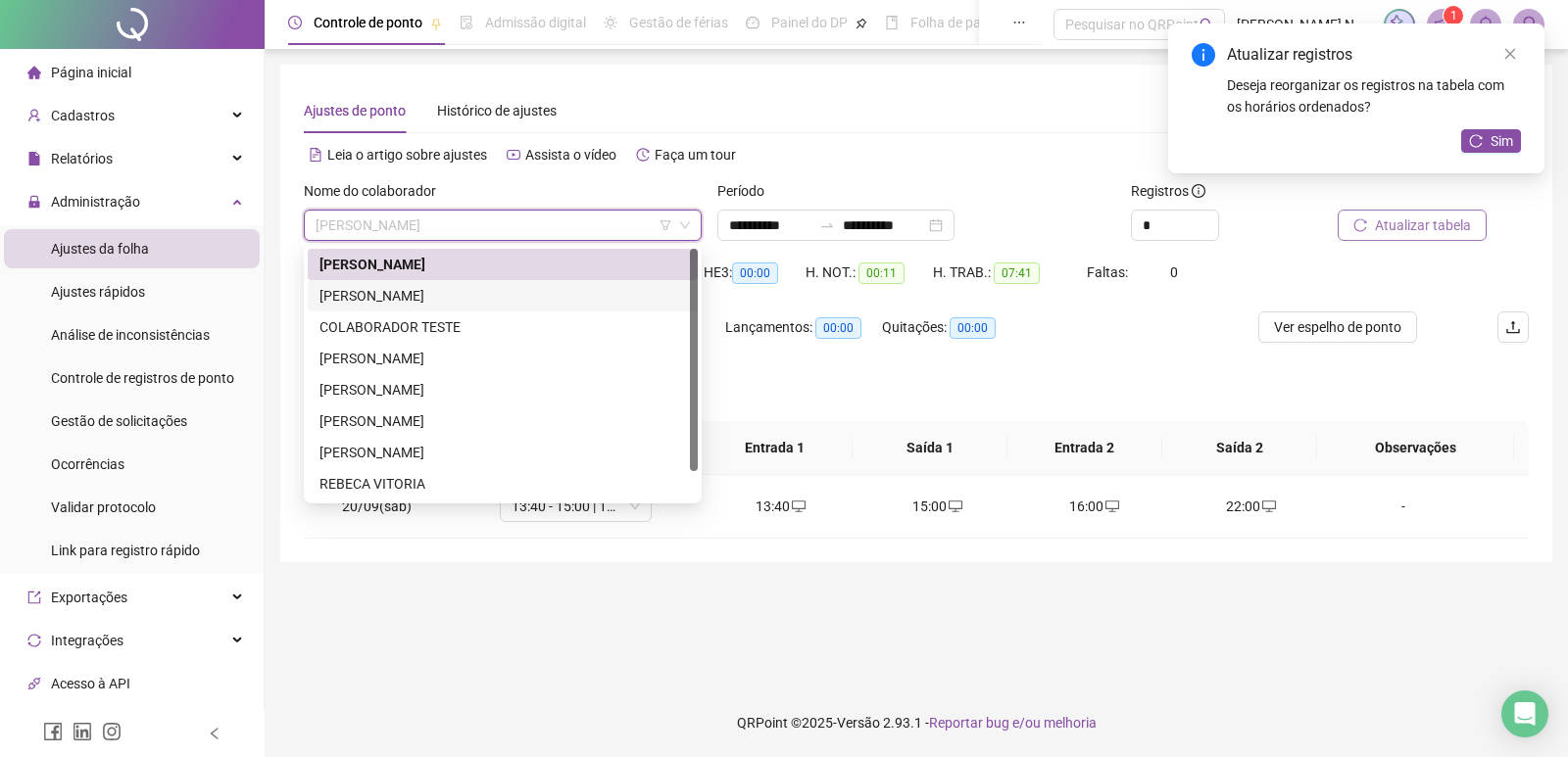
click at [384, 288] on div "[PERSON_NAME]" at bounding box center [503, 296] width 367 height 22
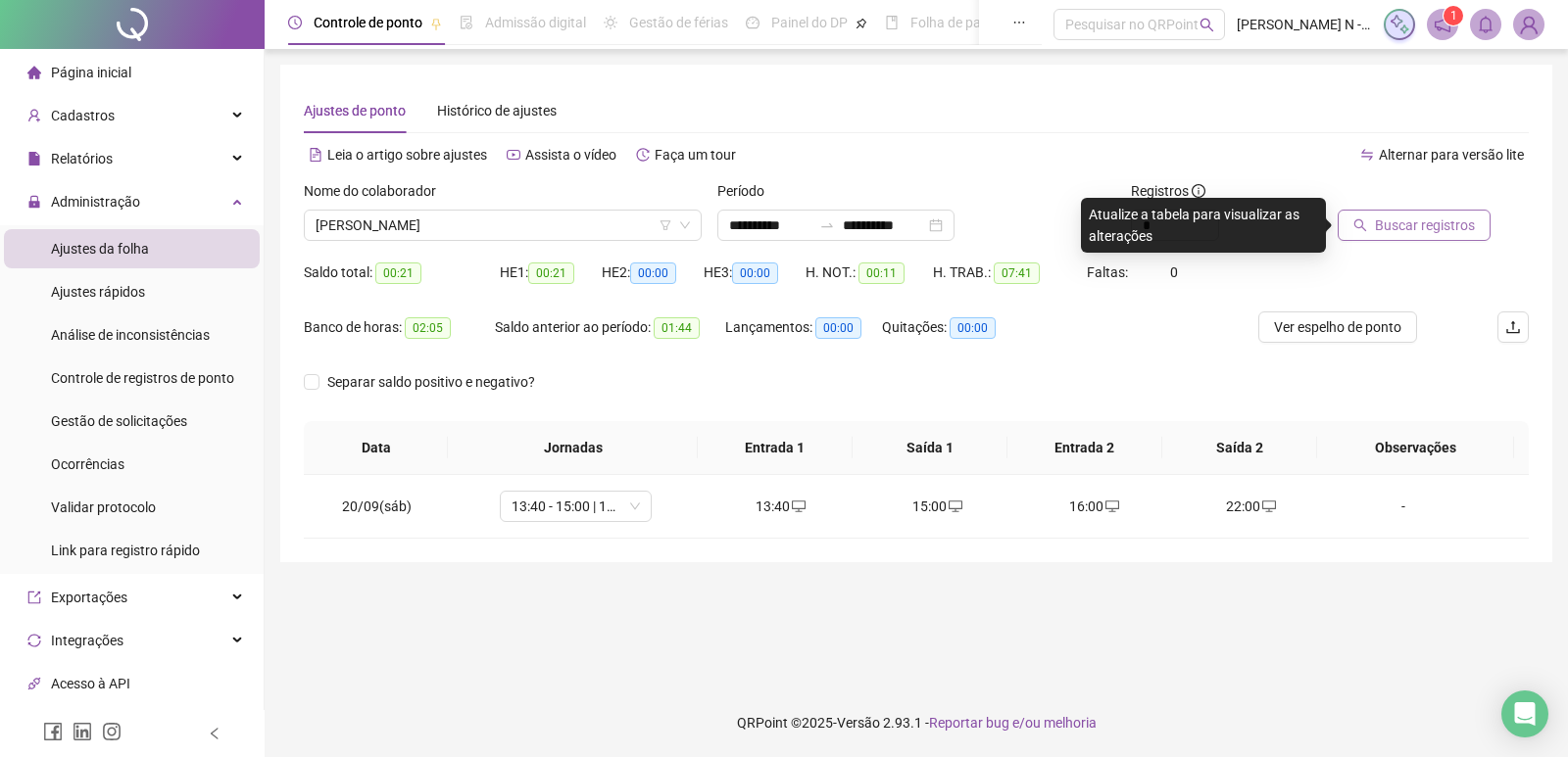
click at [1394, 231] on span "Buscar registros" at bounding box center [1425, 225] width 100 height 22
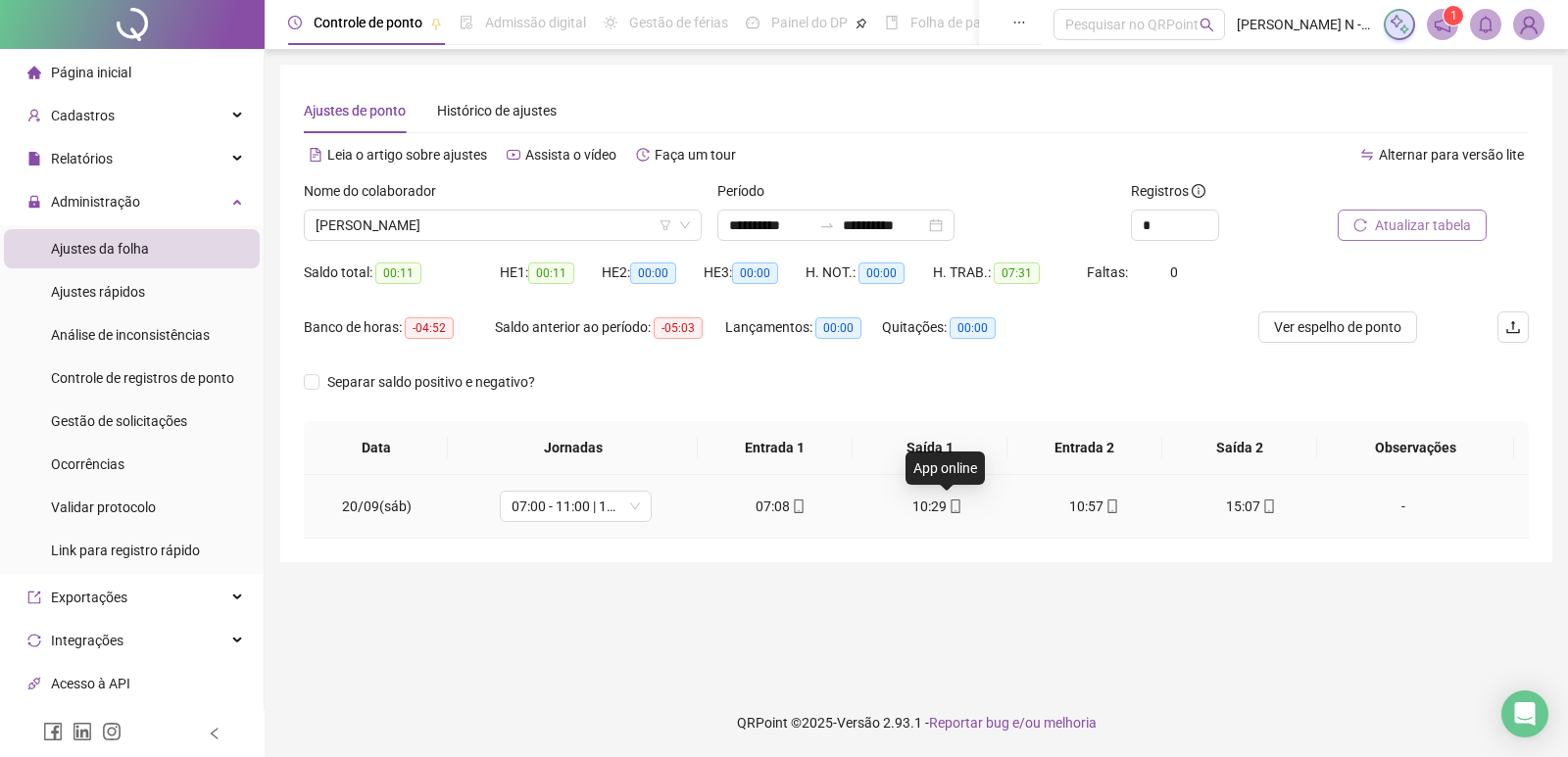
click at [949, 506] on icon "mobile" at bounding box center [956, 506] width 14 height 14
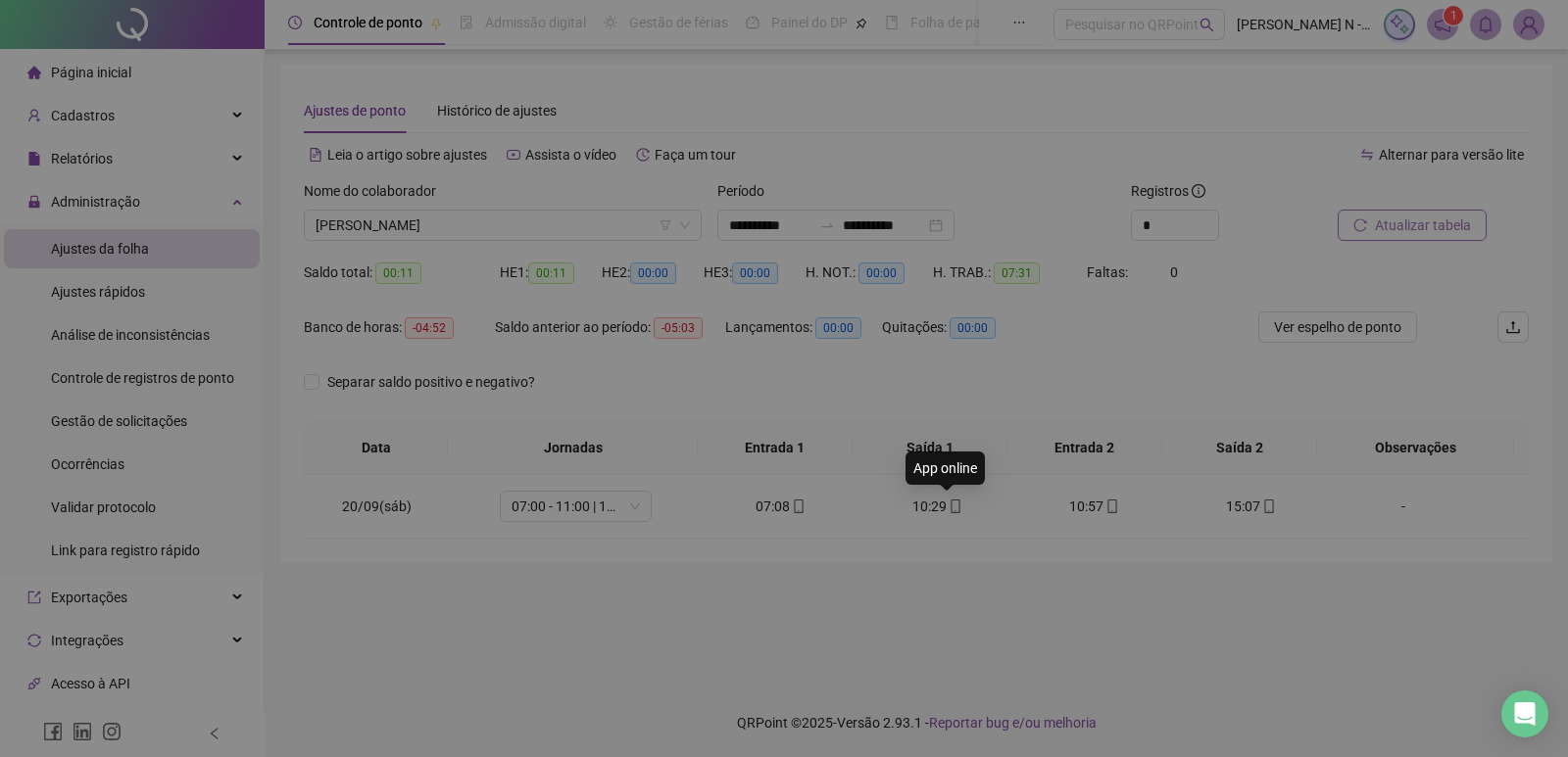
type input "**********"
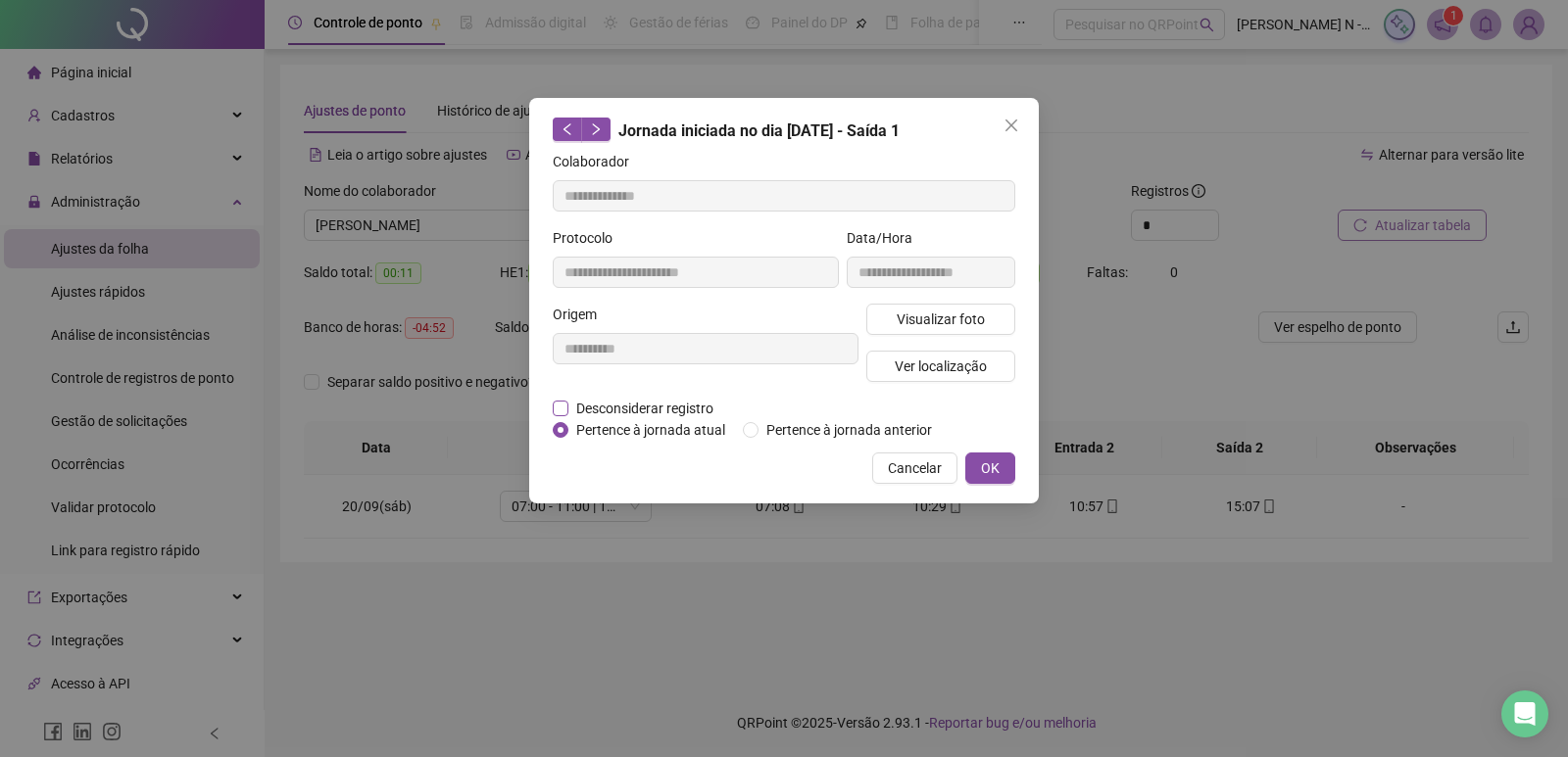
click at [655, 410] on span "Desconsiderar registro" at bounding box center [644, 409] width 152 height 22
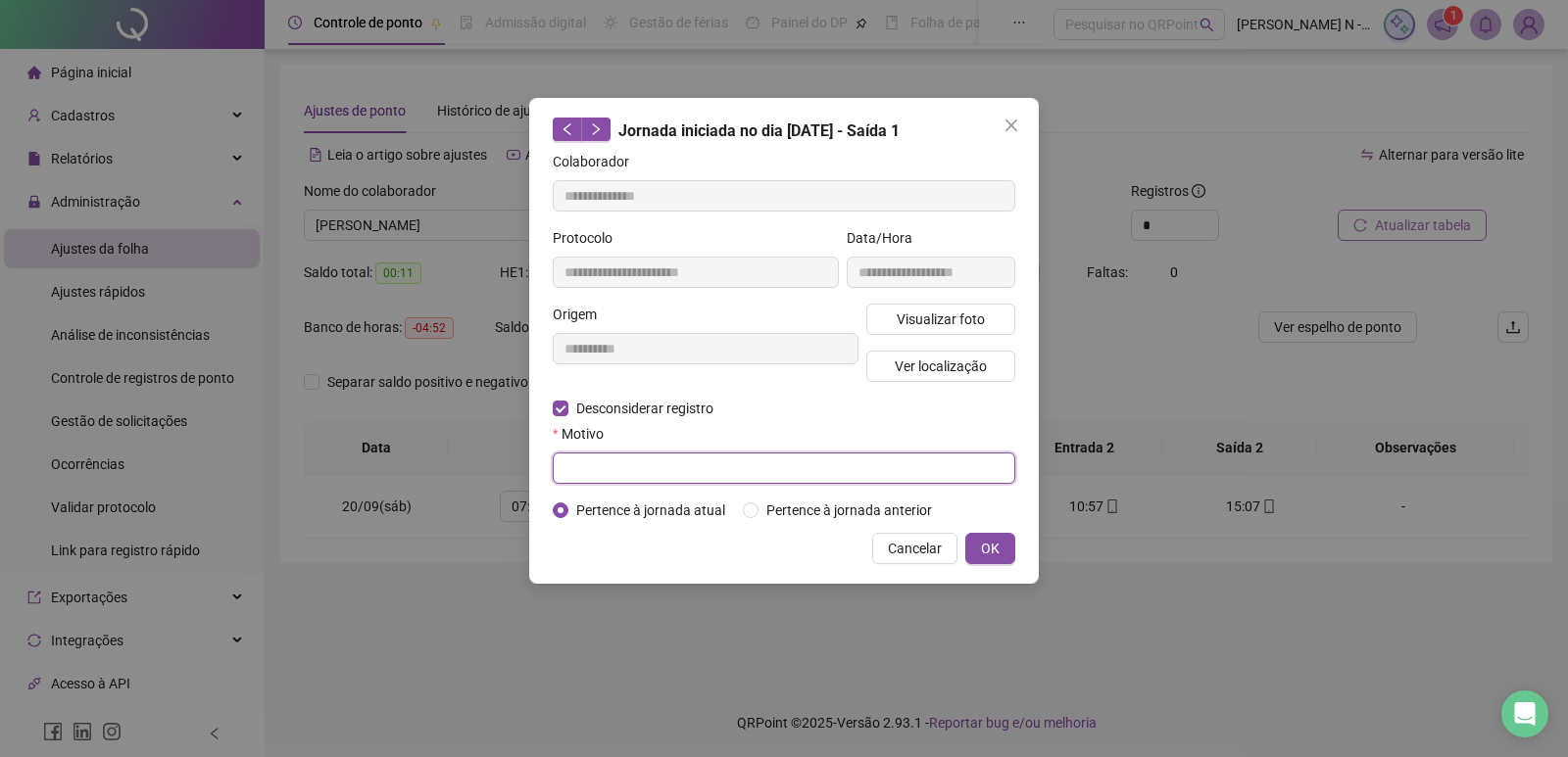
click at [630, 461] on input "text" at bounding box center [784, 468] width 462 height 31
type input "****"
click at [1004, 544] on button "OK" at bounding box center [991, 549] width 50 height 31
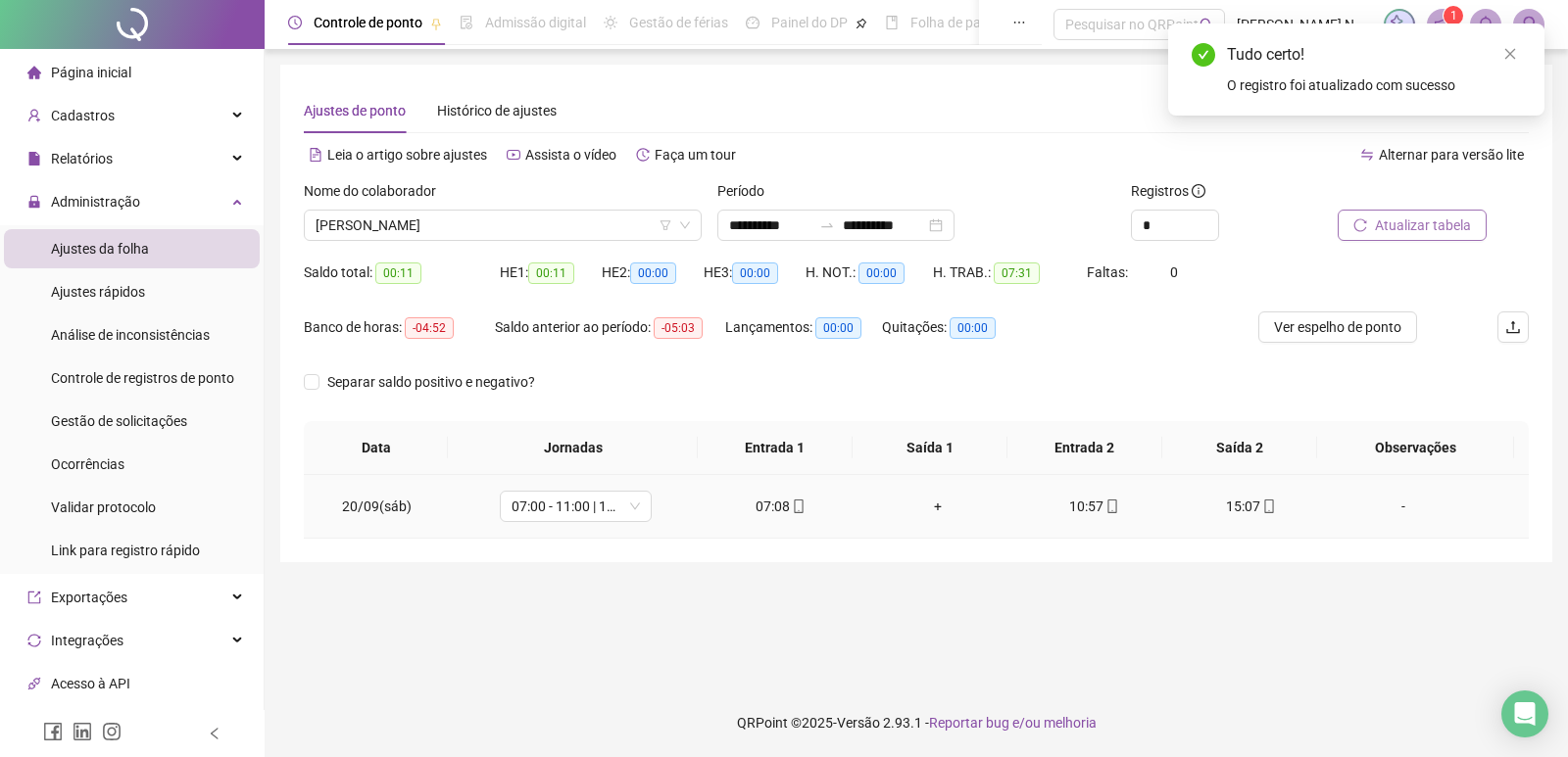
click at [930, 512] on div "+" at bounding box center [938, 506] width 126 height 22
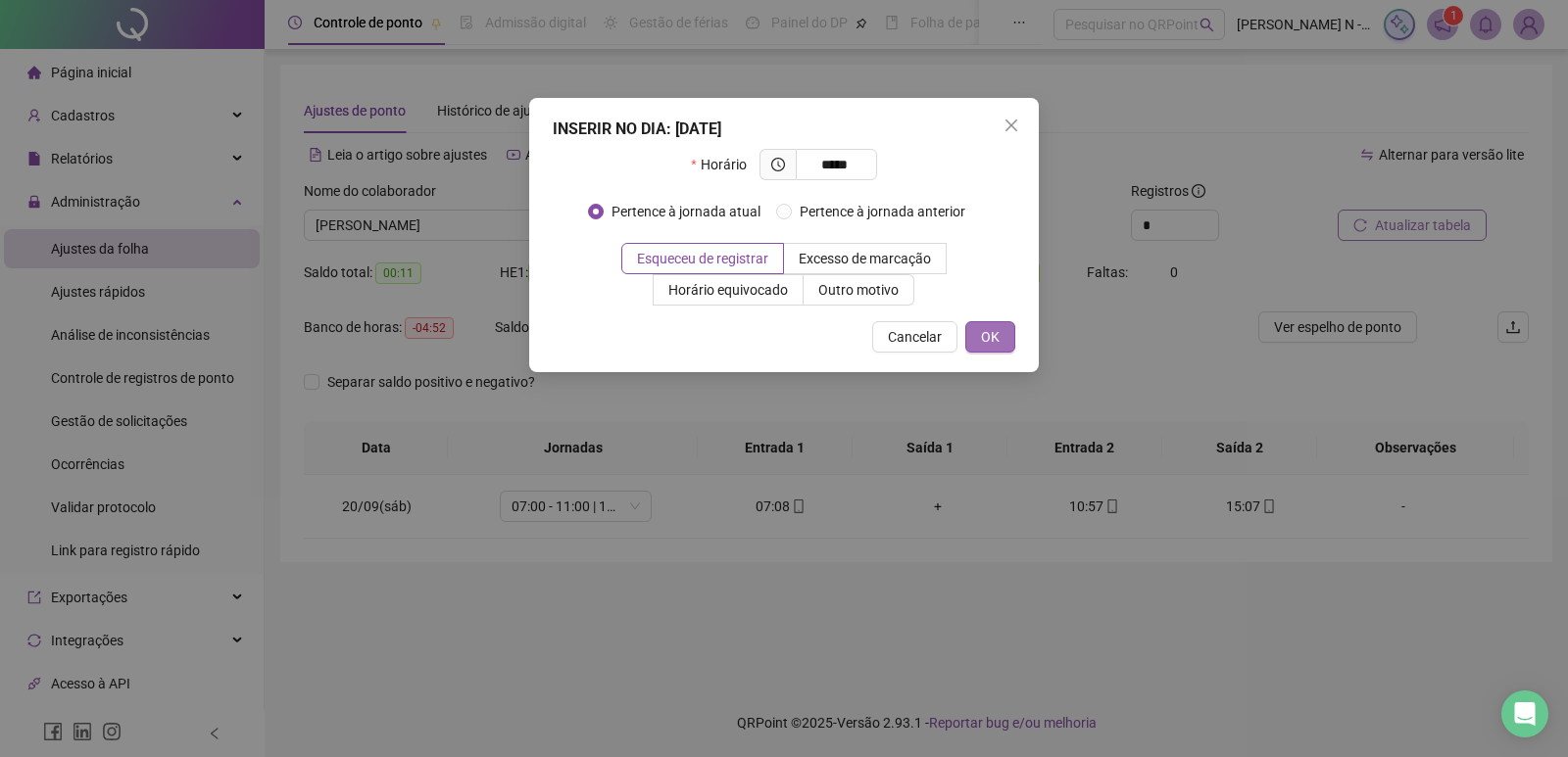
type input "*****"
click at [998, 342] on span "OK" at bounding box center [991, 337] width 19 height 22
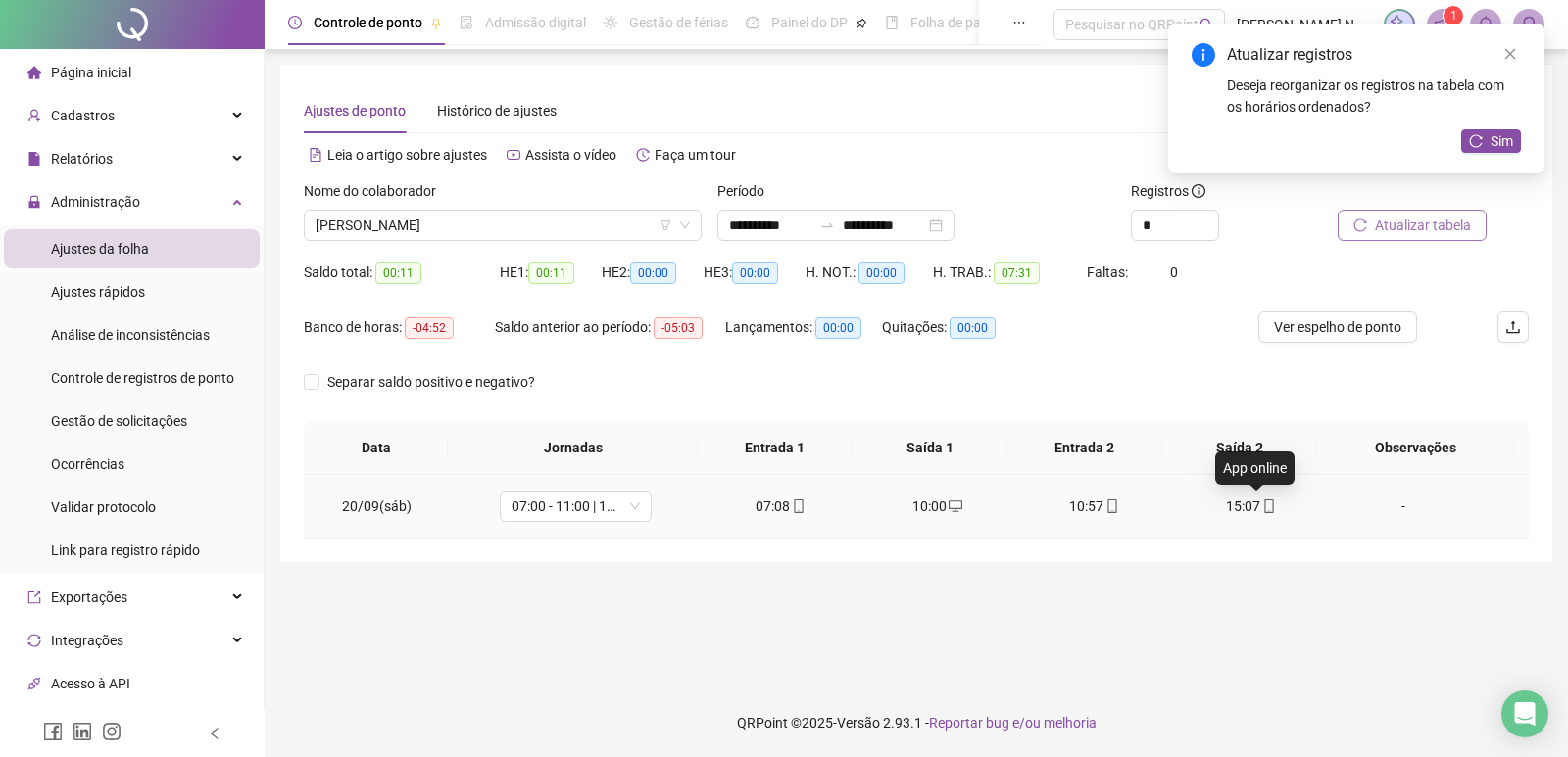
click at [1263, 509] on icon "mobile" at bounding box center [1270, 506] width 14 height 14
type input "**********"
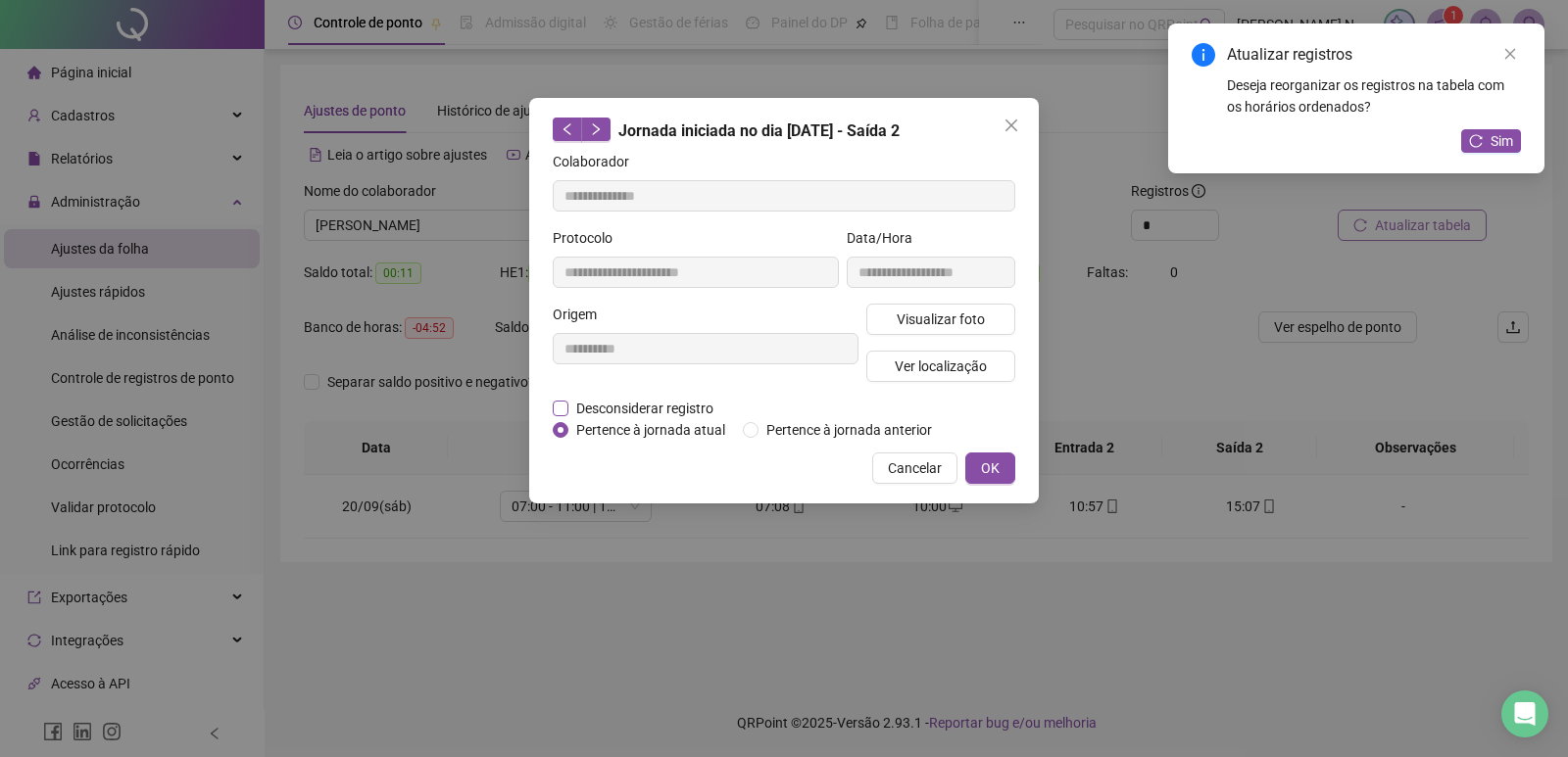
click at [656, 412] on span "Desconsiderar registro" at bounding box center [644, 409] width 152 height 22
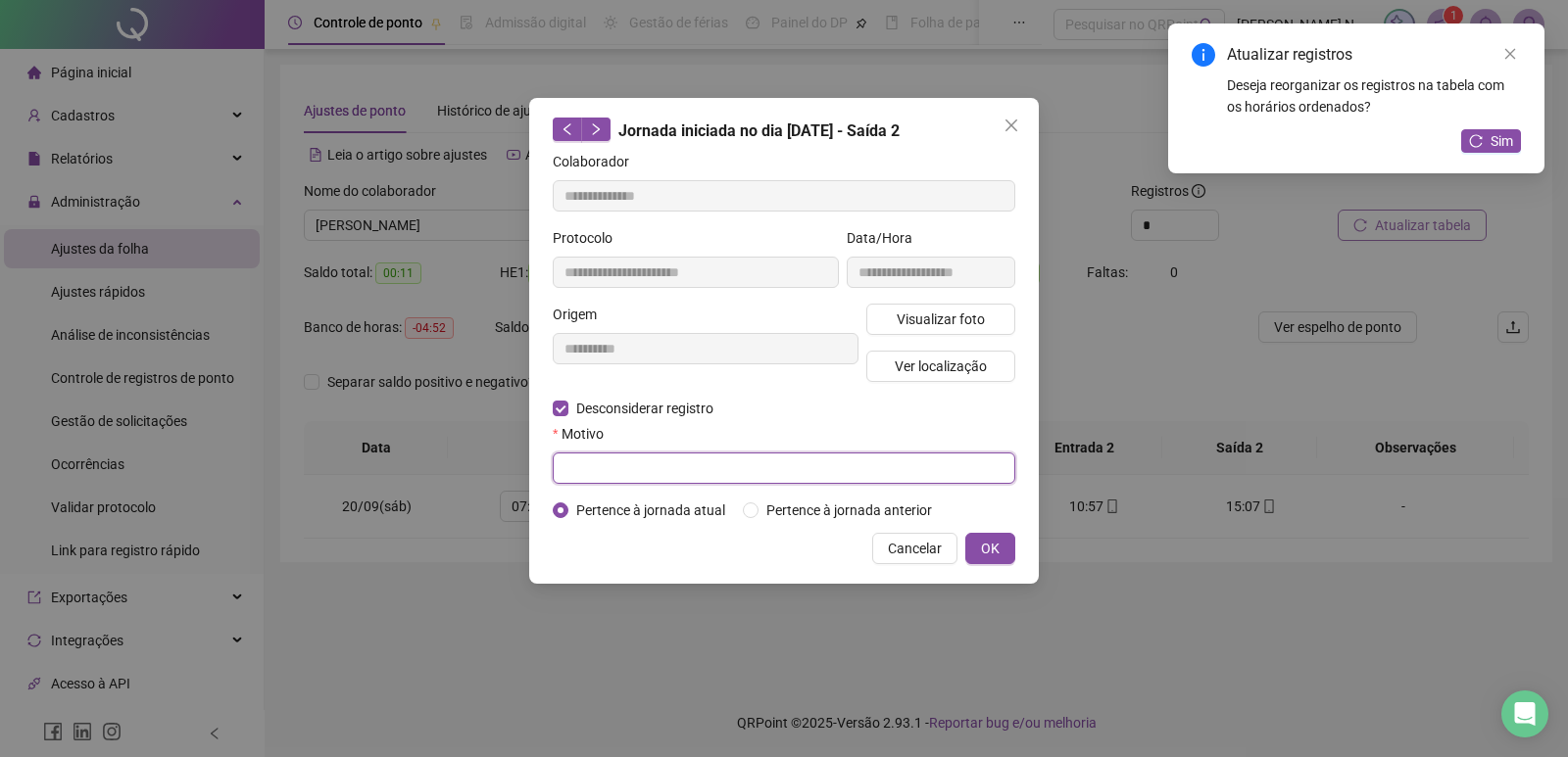
click at [785, 464] on input "text" at bounding box center [784, 468] width 462 height 31
type input "****"
click at [994, 546] on span "OK" at bounding box center [991, 549] width 19 height 22
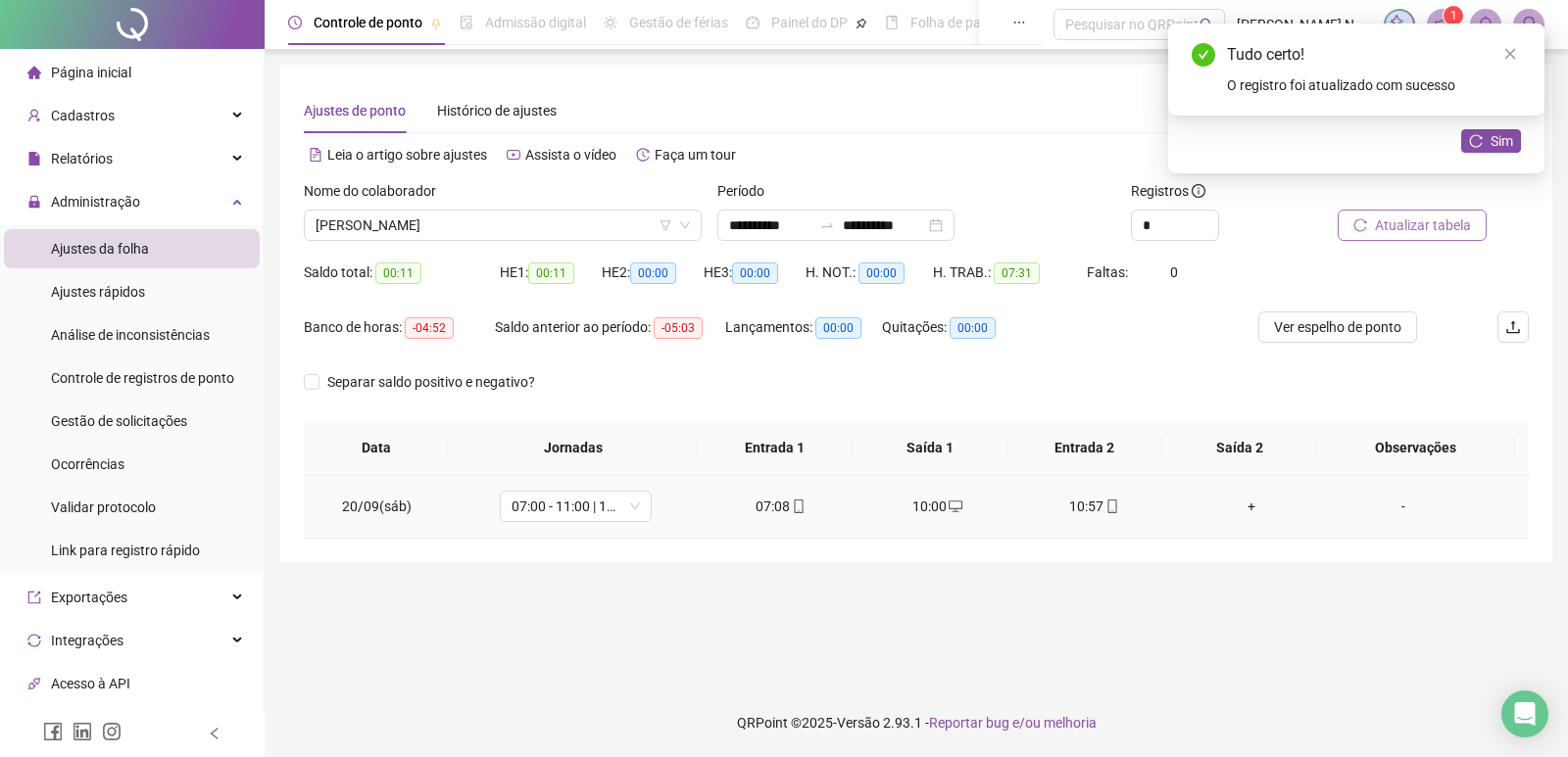
click at [1242, 503] on div "+" at bounding box center [1252, 506] width 126 height 22
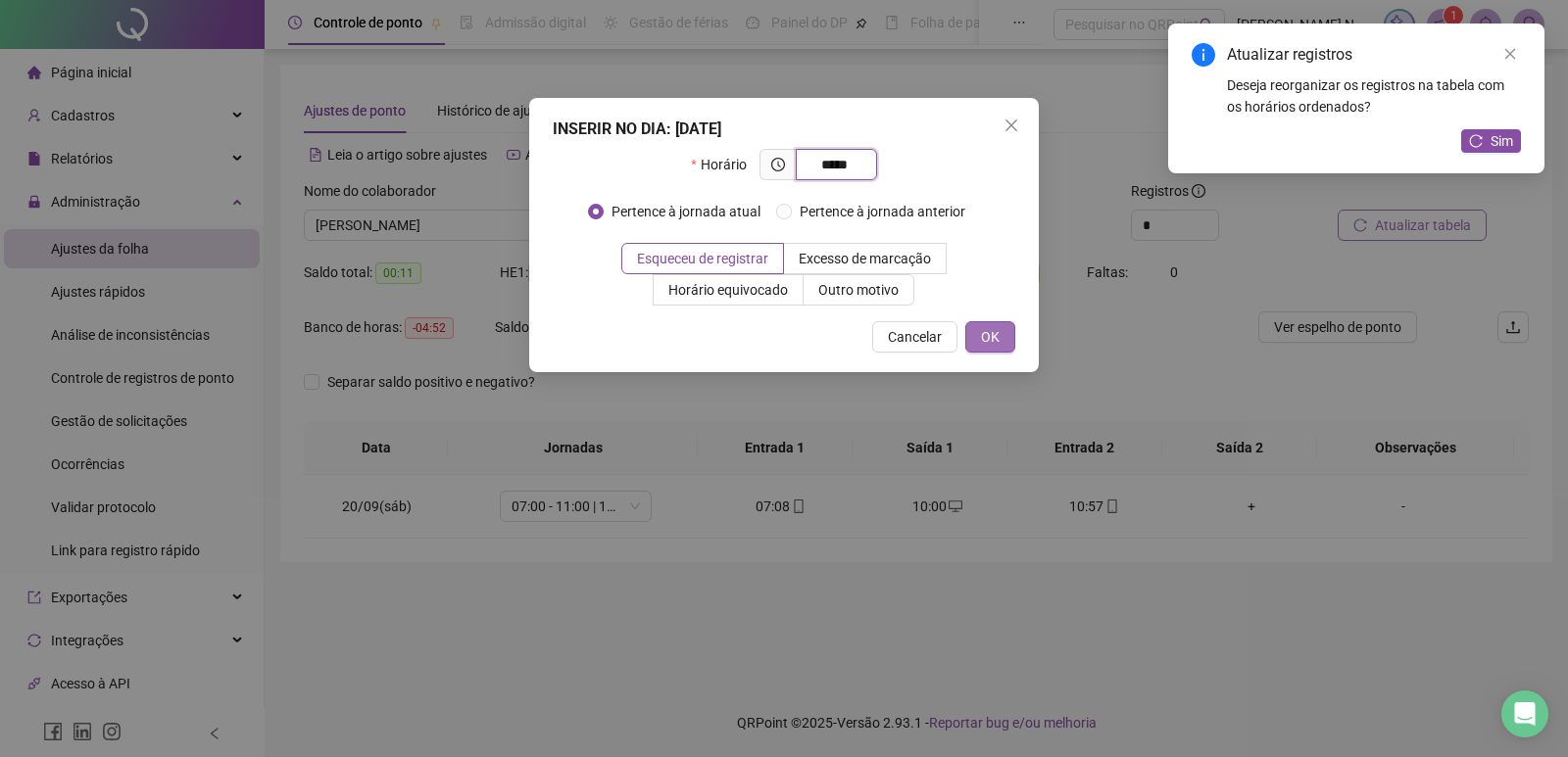
type input "*****"
click at [1000, 340] on button "OK" at bounding box center [991, 337] width 50 height 31
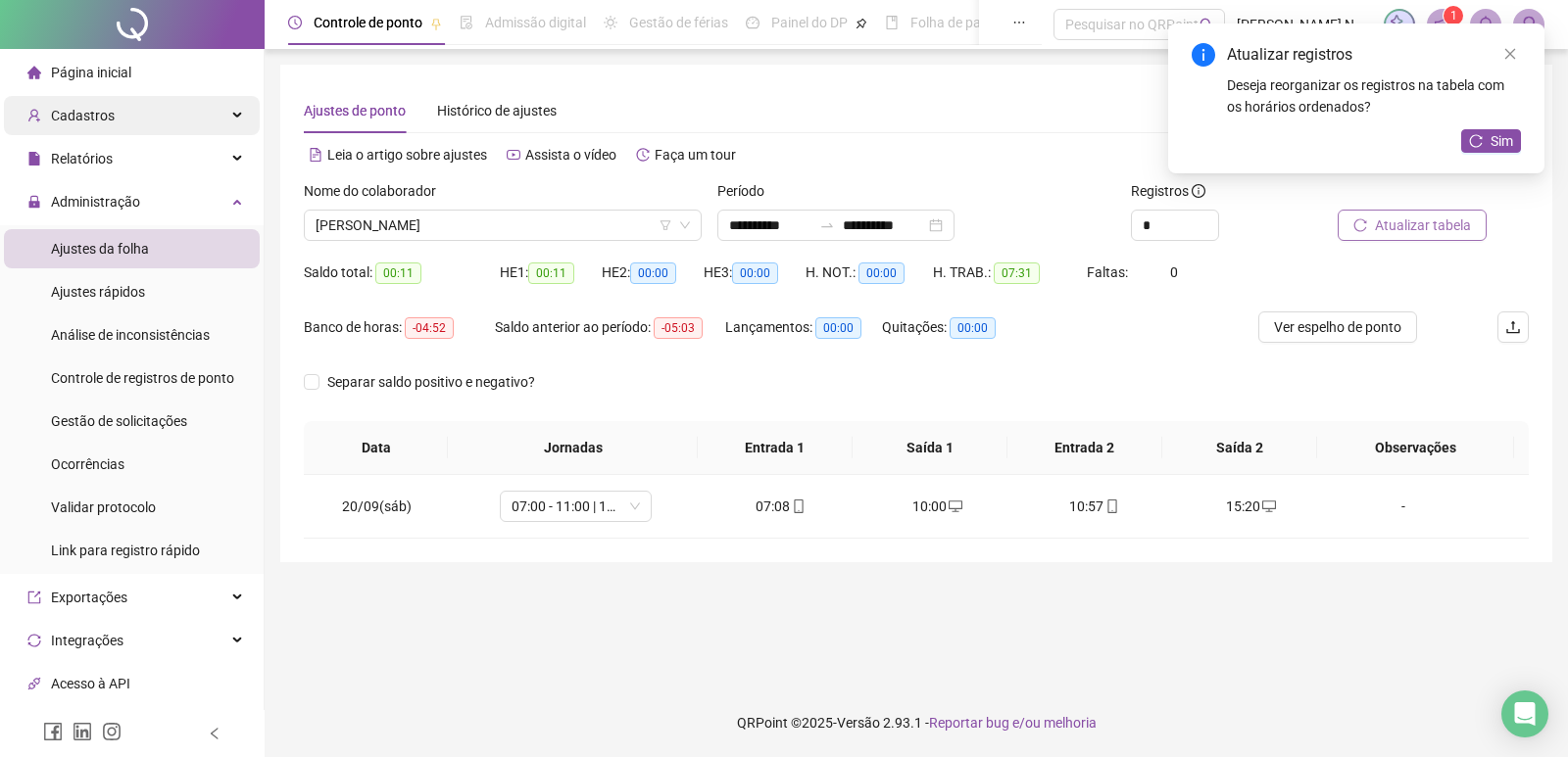
click at [136, 117] on div "Cadastros" at bounding box center [132, 116] width 256 height 39
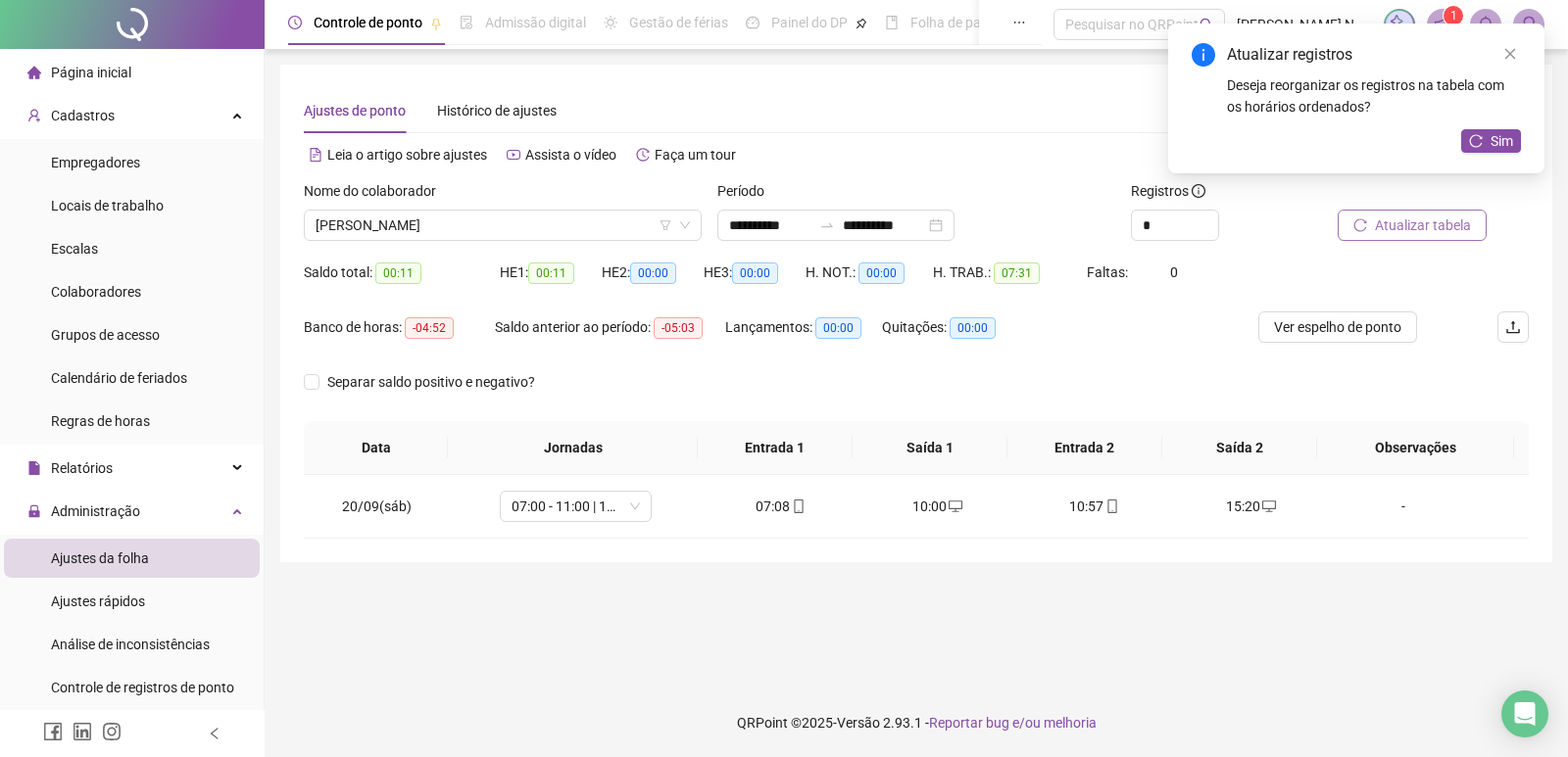
click at [139, 70] on li "Página inicial" at bounding box center [132, 73] width 256 height 39
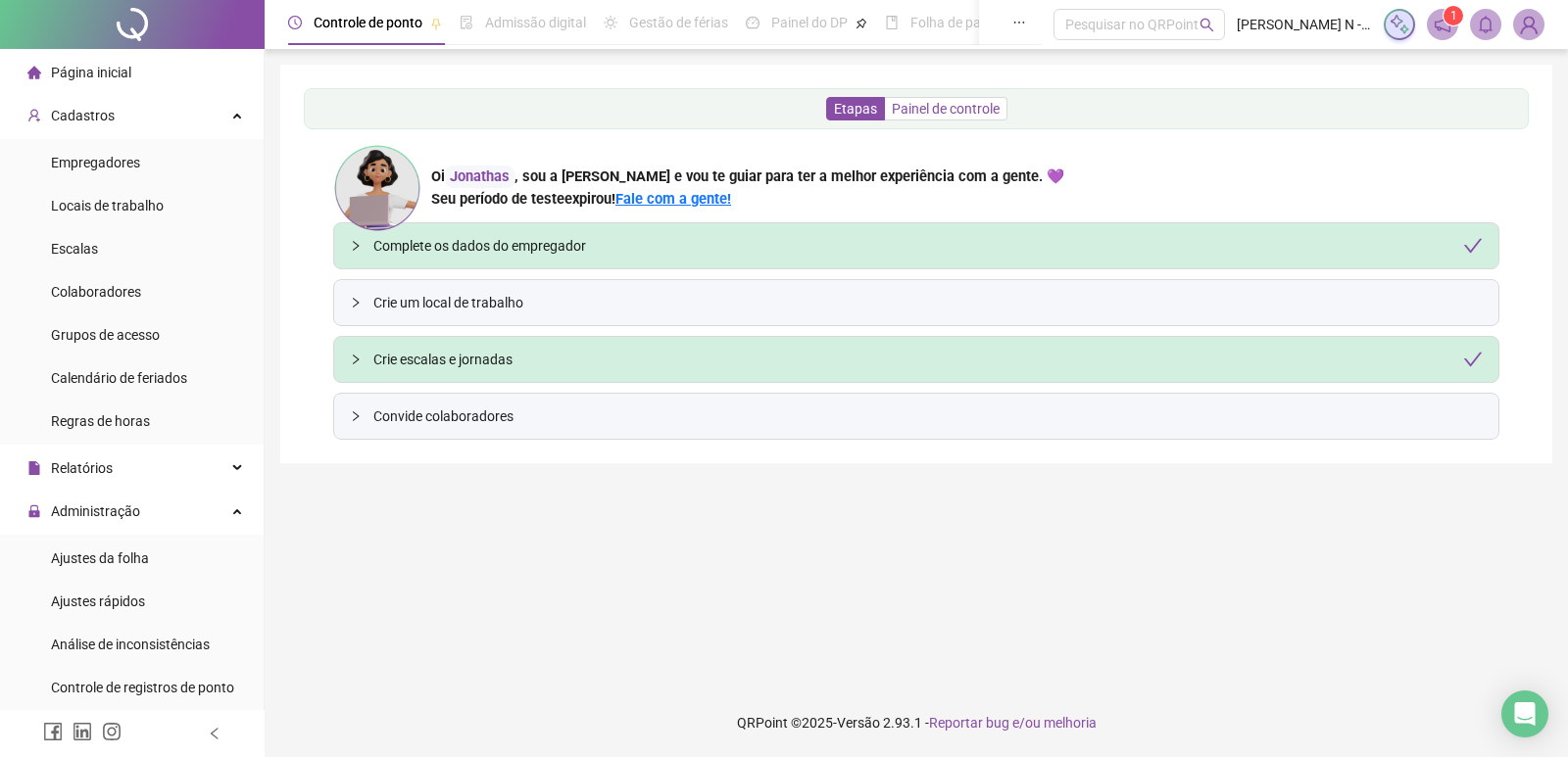
click at [936, 109] on span "Painel de controle" at bounding box center [946, 109] width 108 height 16
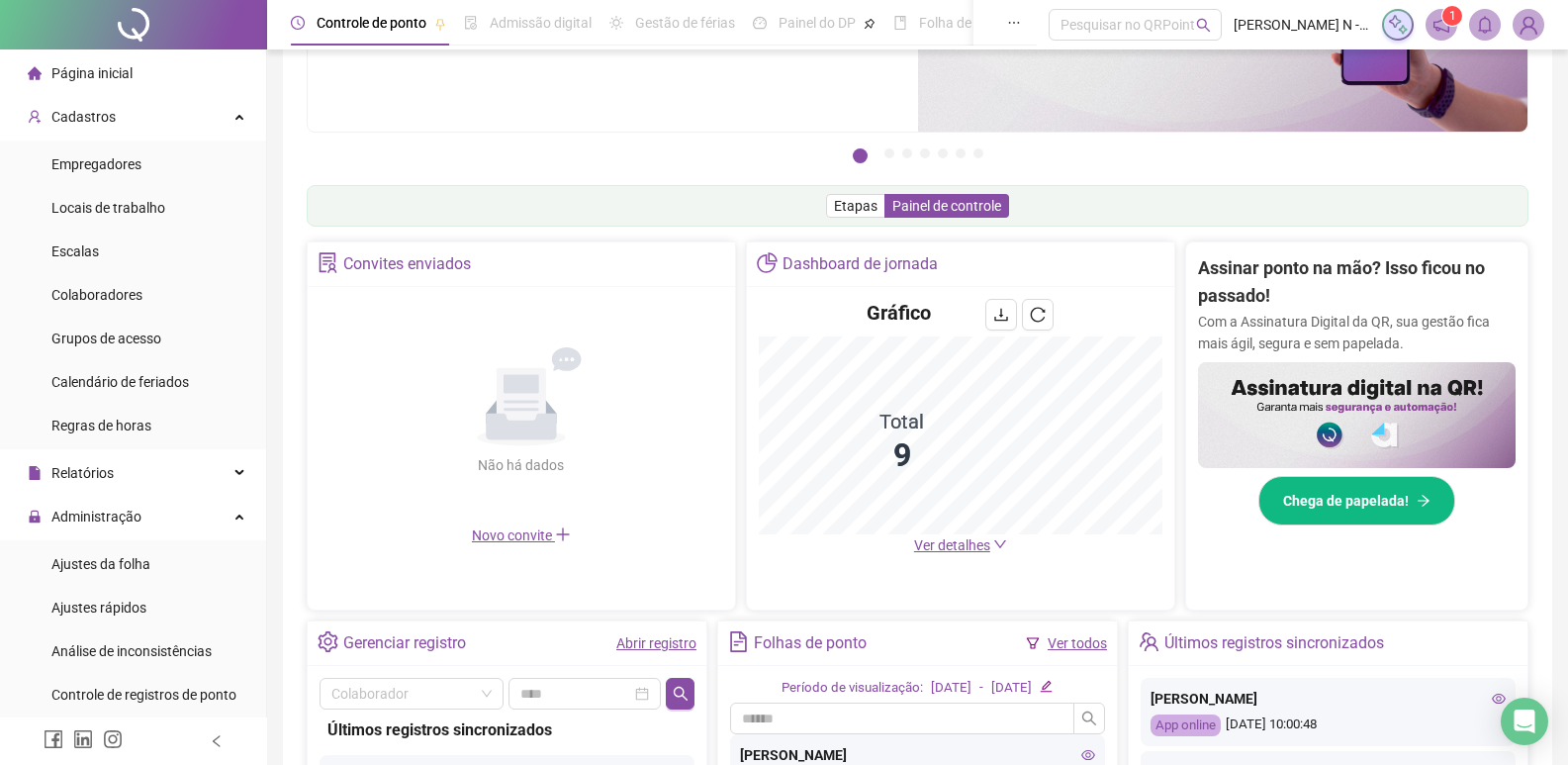
scroll to position [198, 0]
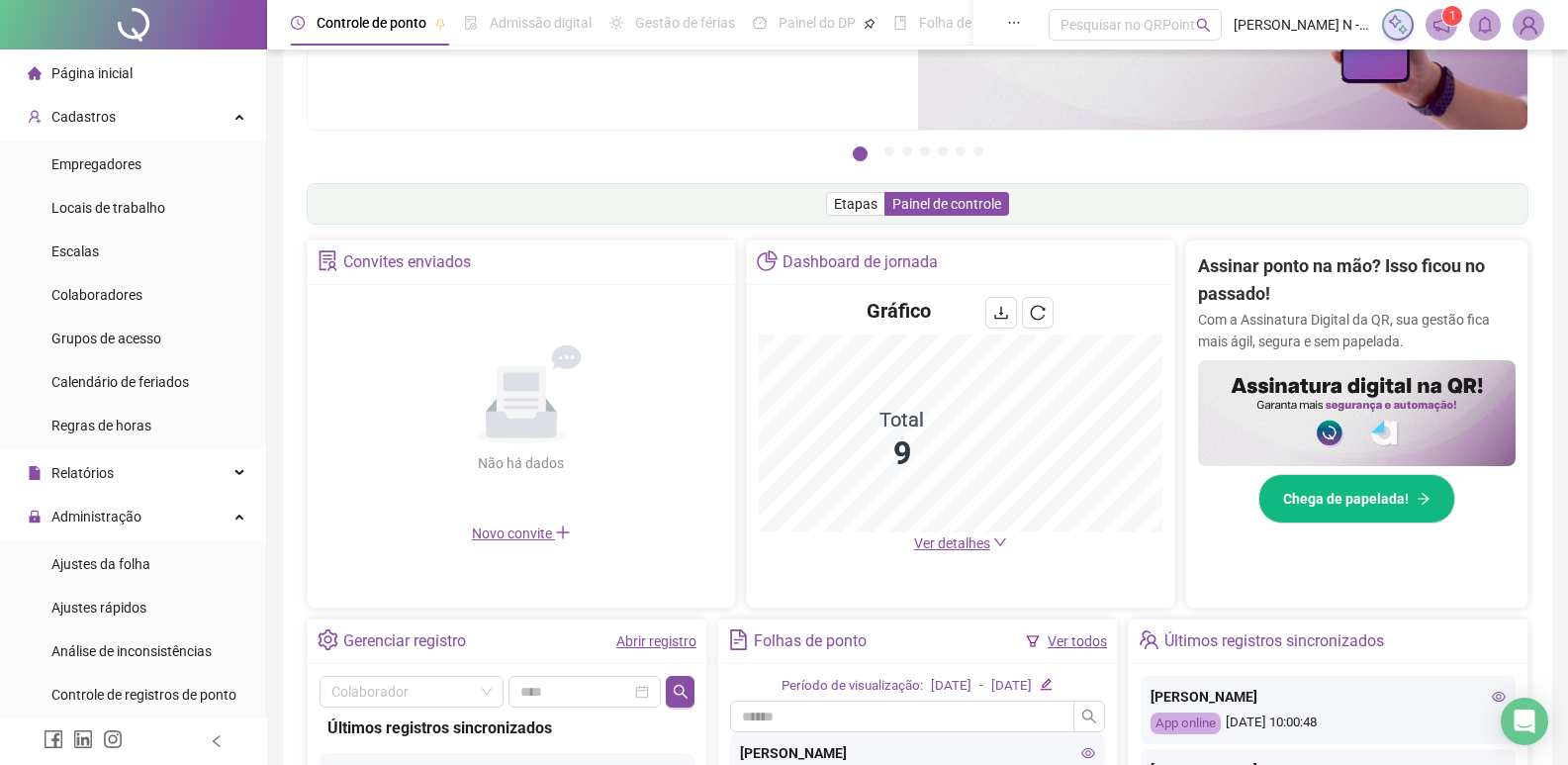
click at [969, 546] on span "Ver detalhes" at bounding box center [952, 543] width 76 height 16
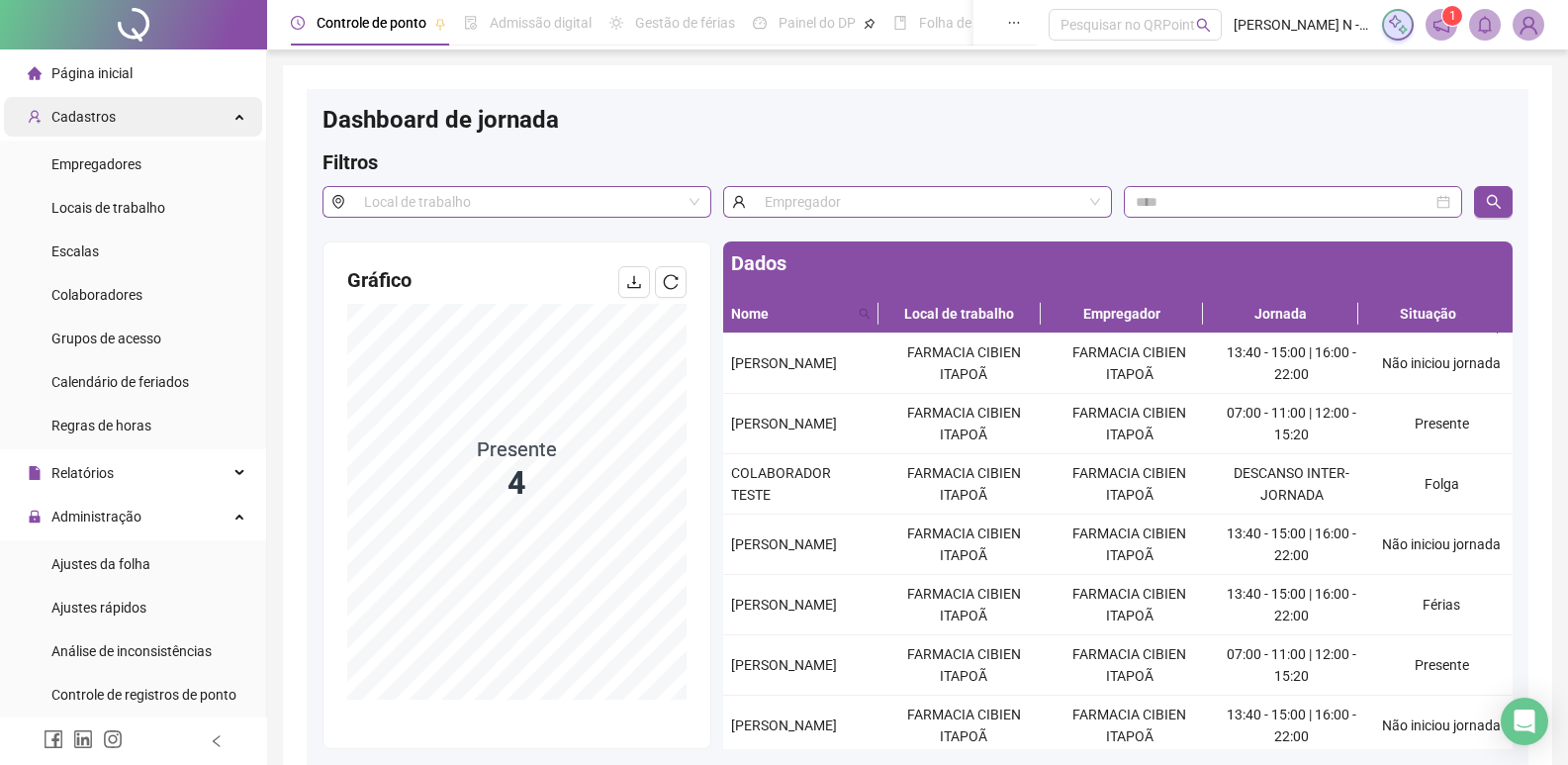
click at [168, 115] on div "Cadastros" at bounding box center [133, 117] width 258 height 40
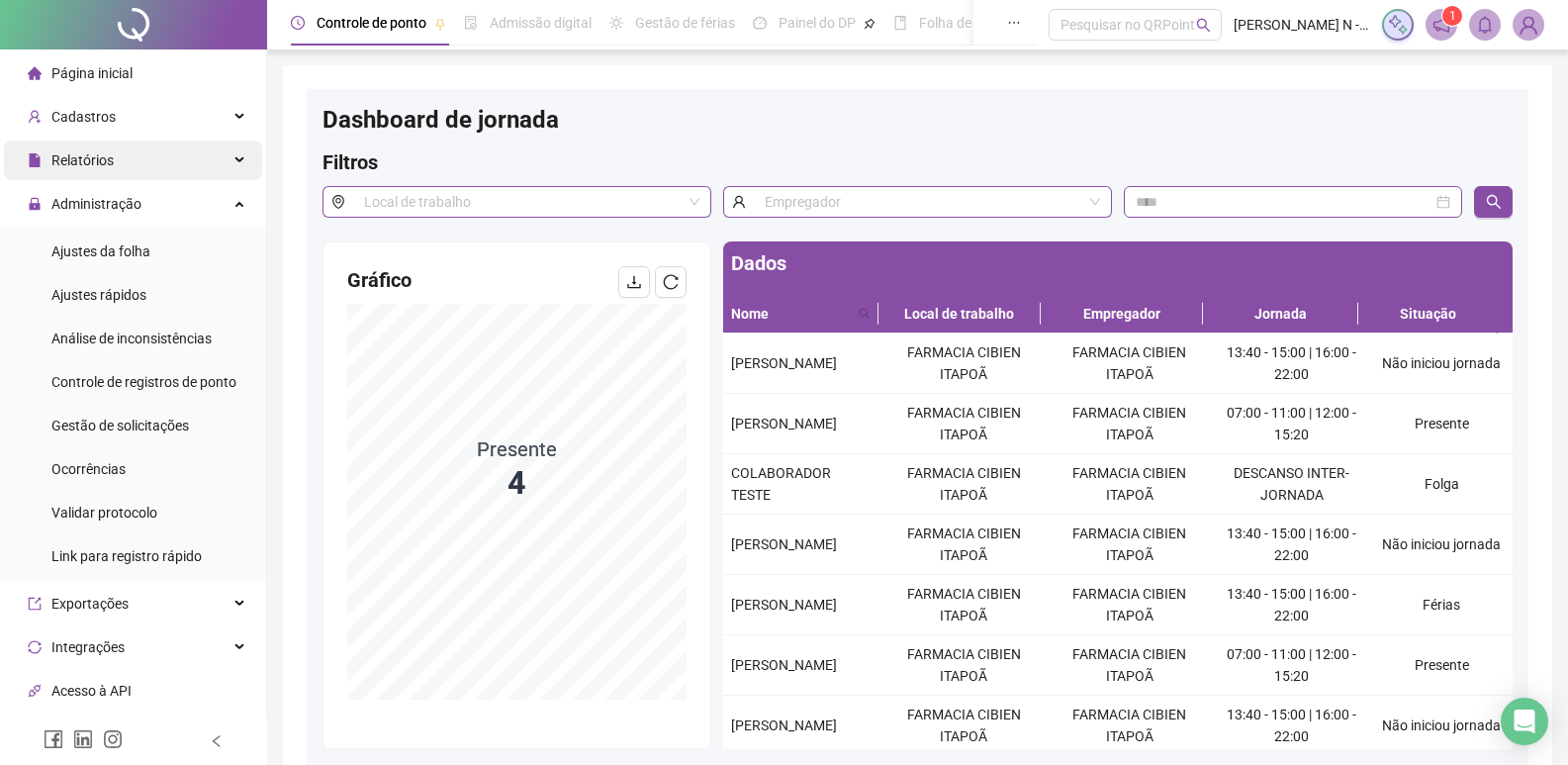
click at [127, 167] on div "Relatórios" at bounding box center [133, 161] width 258 height 40
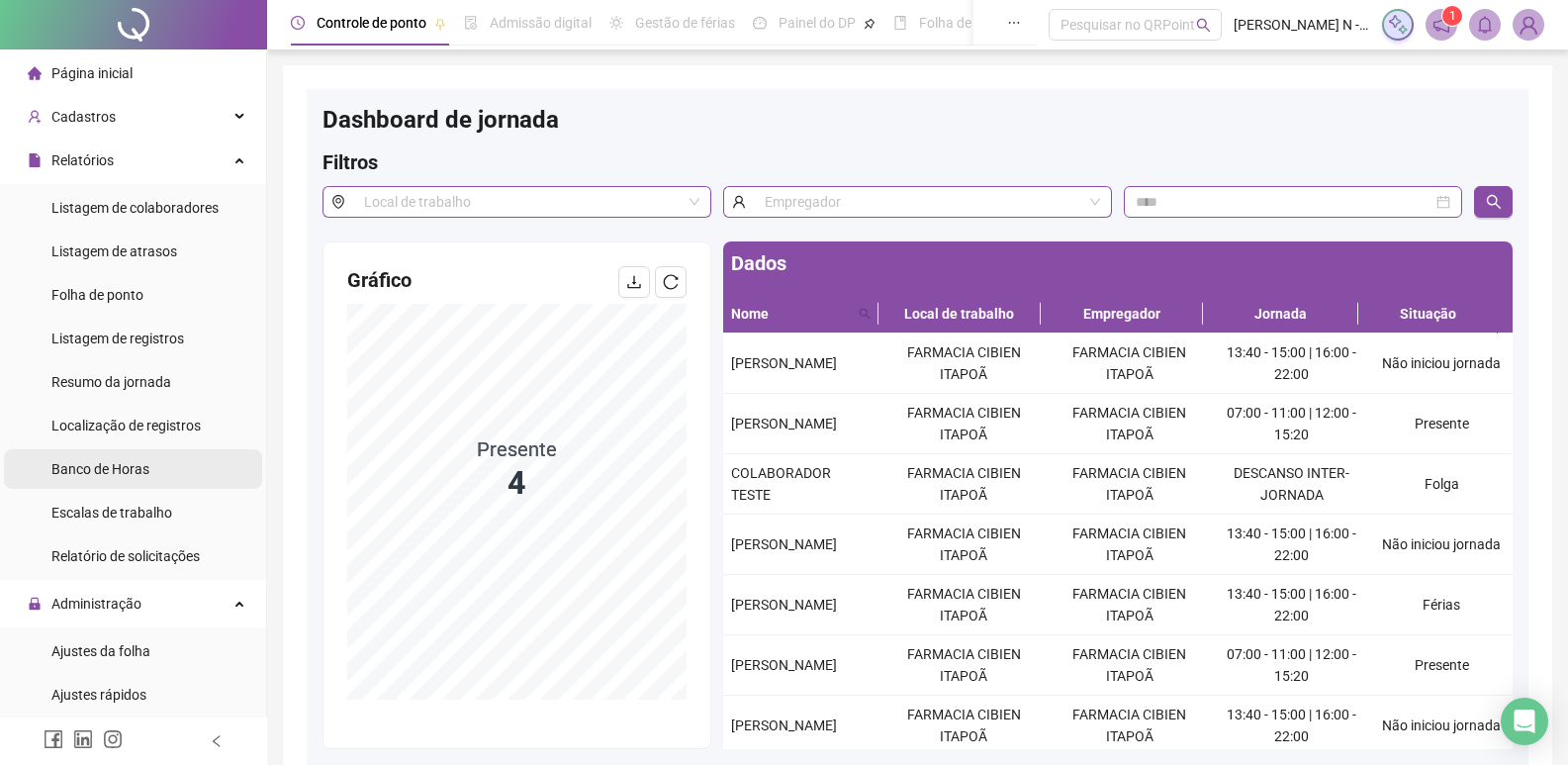
click at [182, 475] on li "Banco de Horas" at bounding box center [133, 469] width 258 height 40
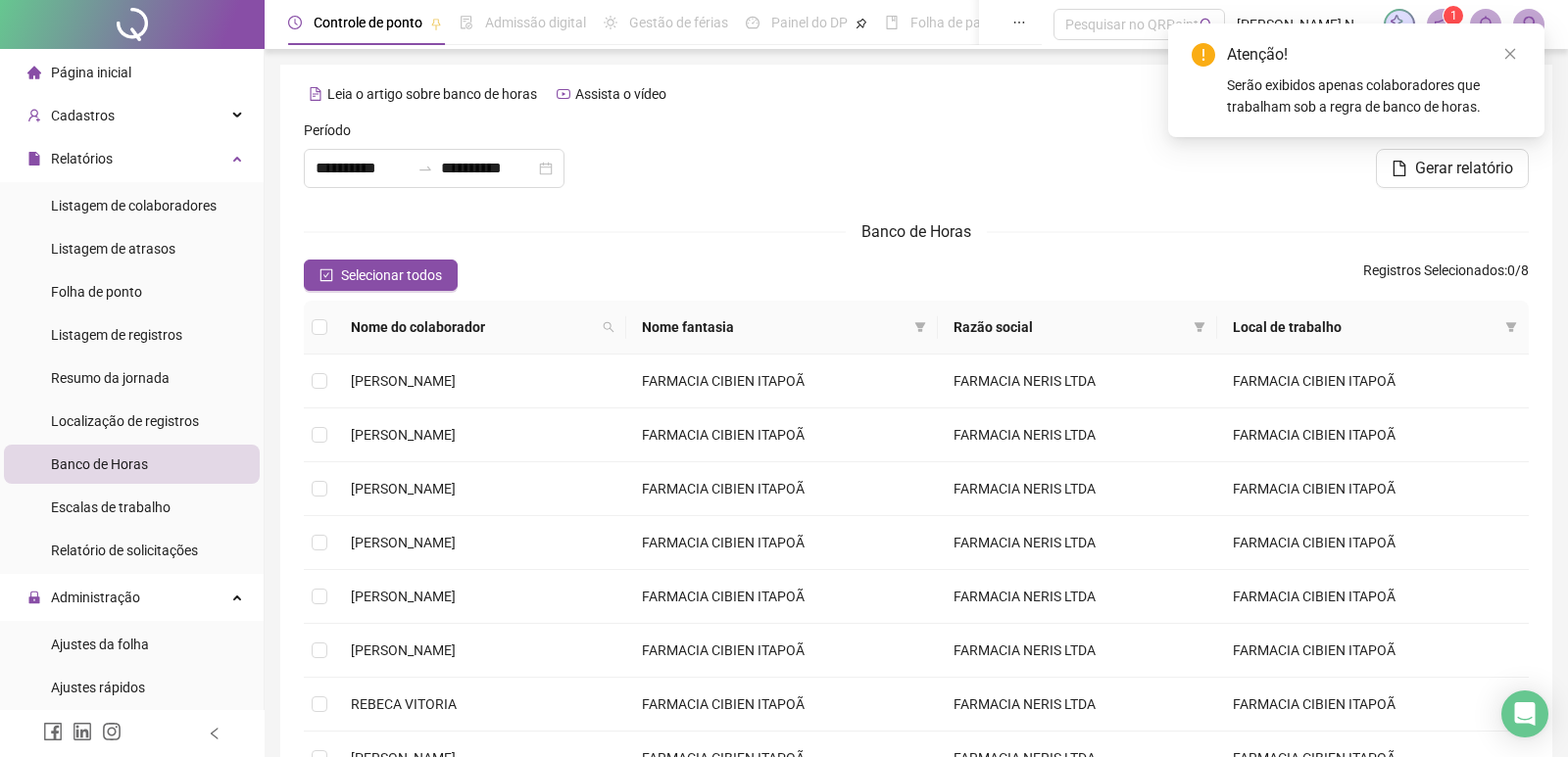
type input "**********"
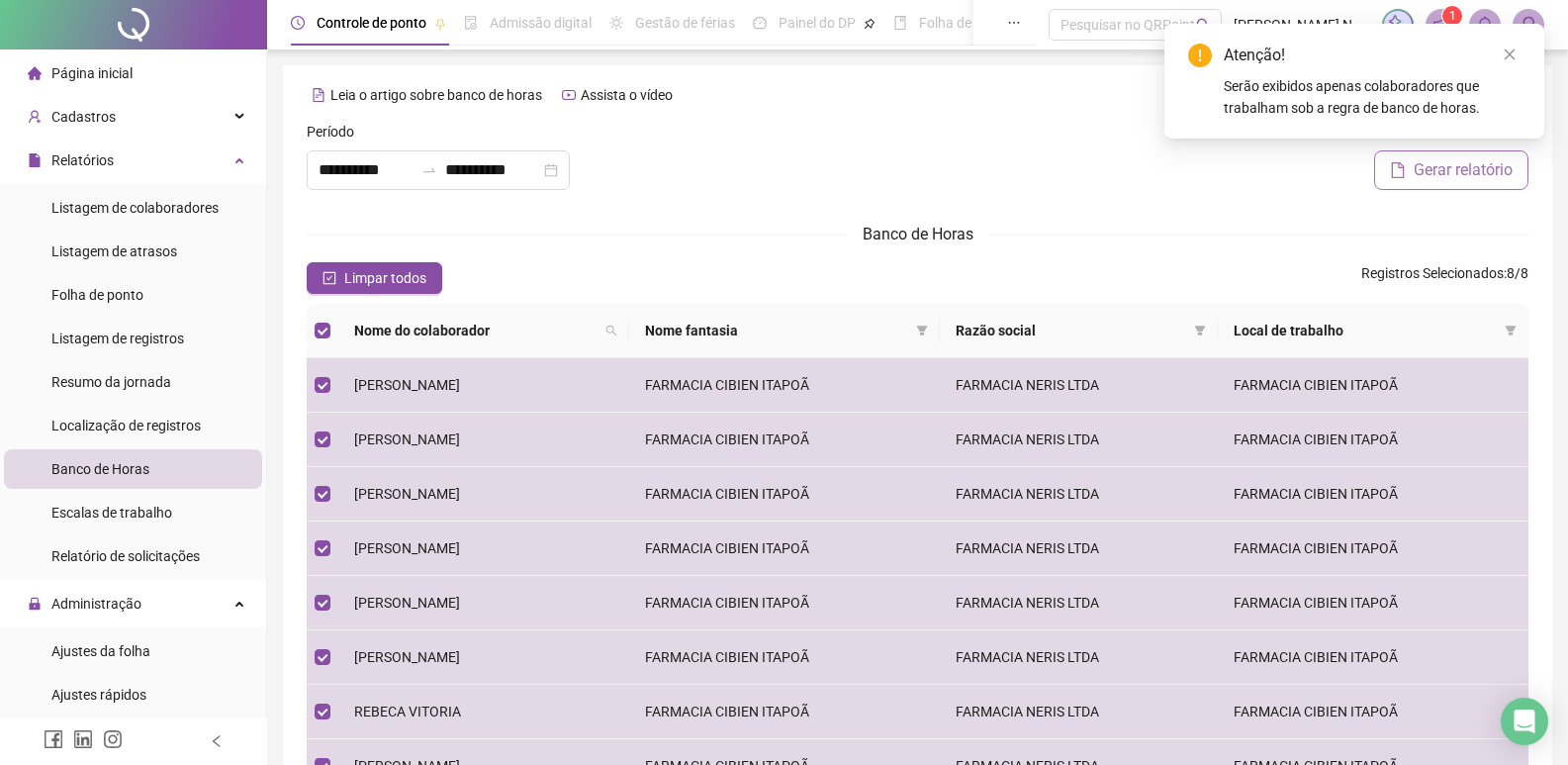
click at [1443, 170] on span "Gerar relatório" at bounding box center [1464, 170] width 99 height 24
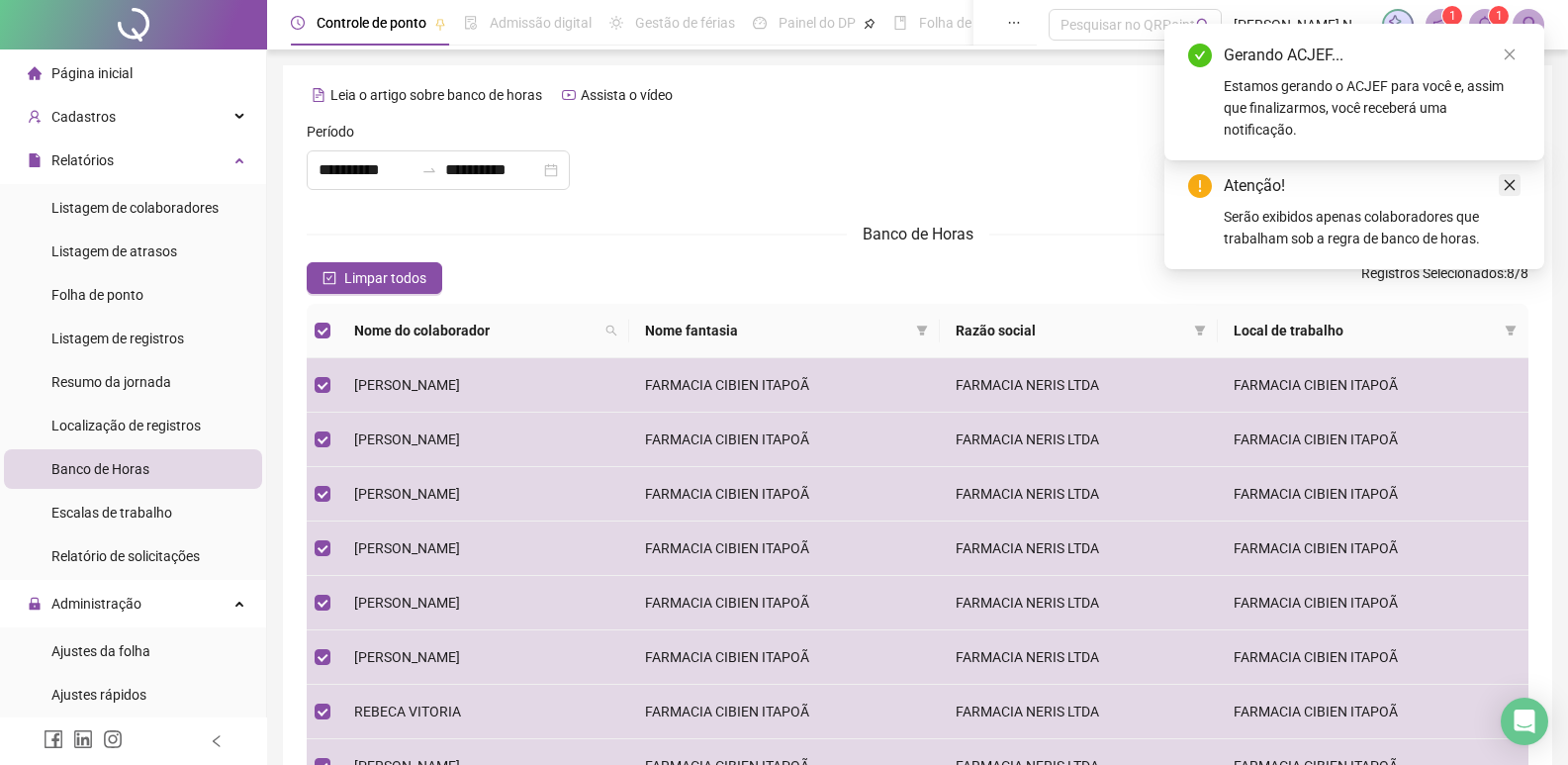
click at [1507, 179] on icon "close" at bounding box center [1510, 185] width 14 height 14
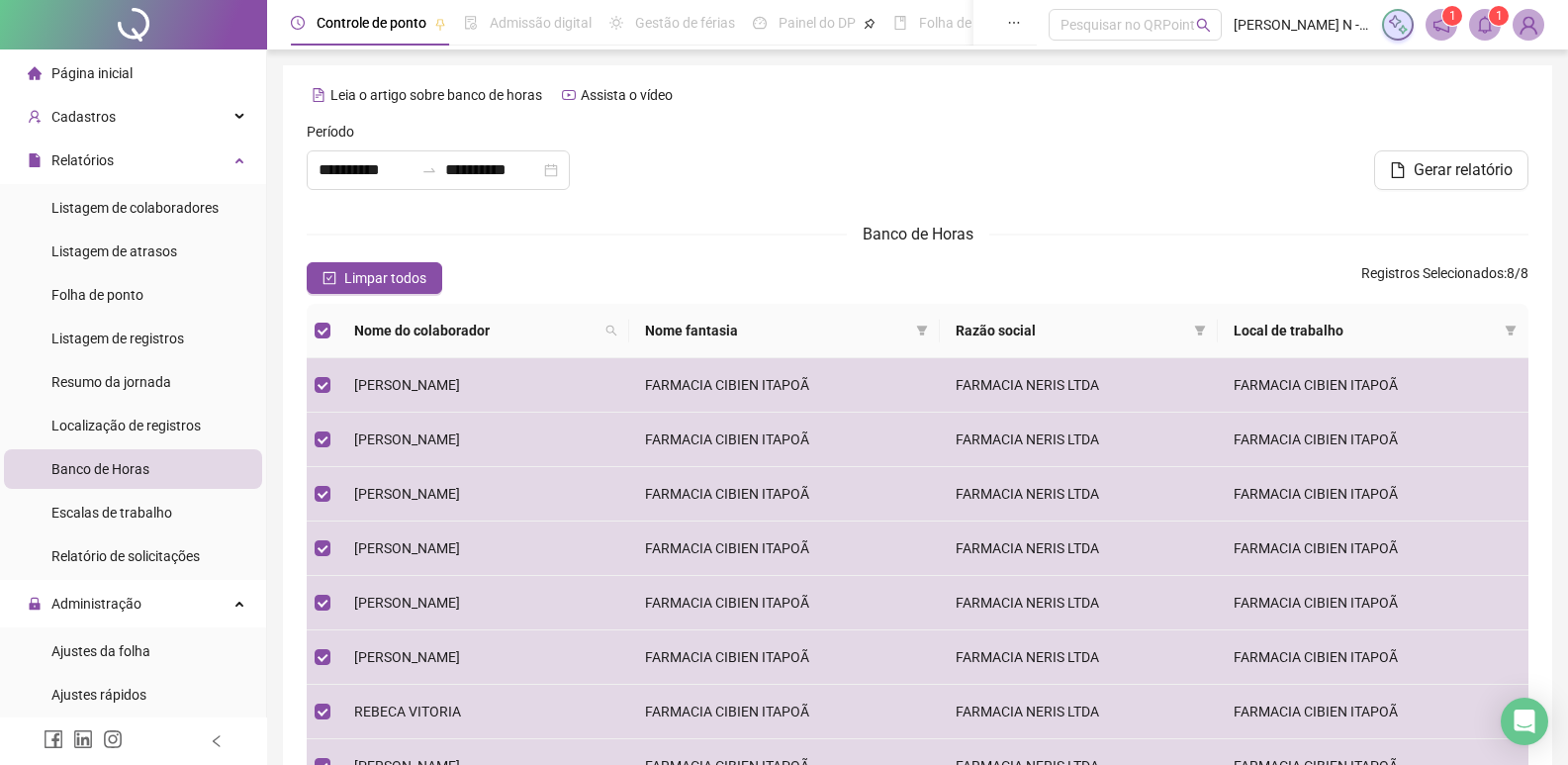
click at [1481, 26] on icon "bell" at bounding box center [1486, 25] width 14 height 18
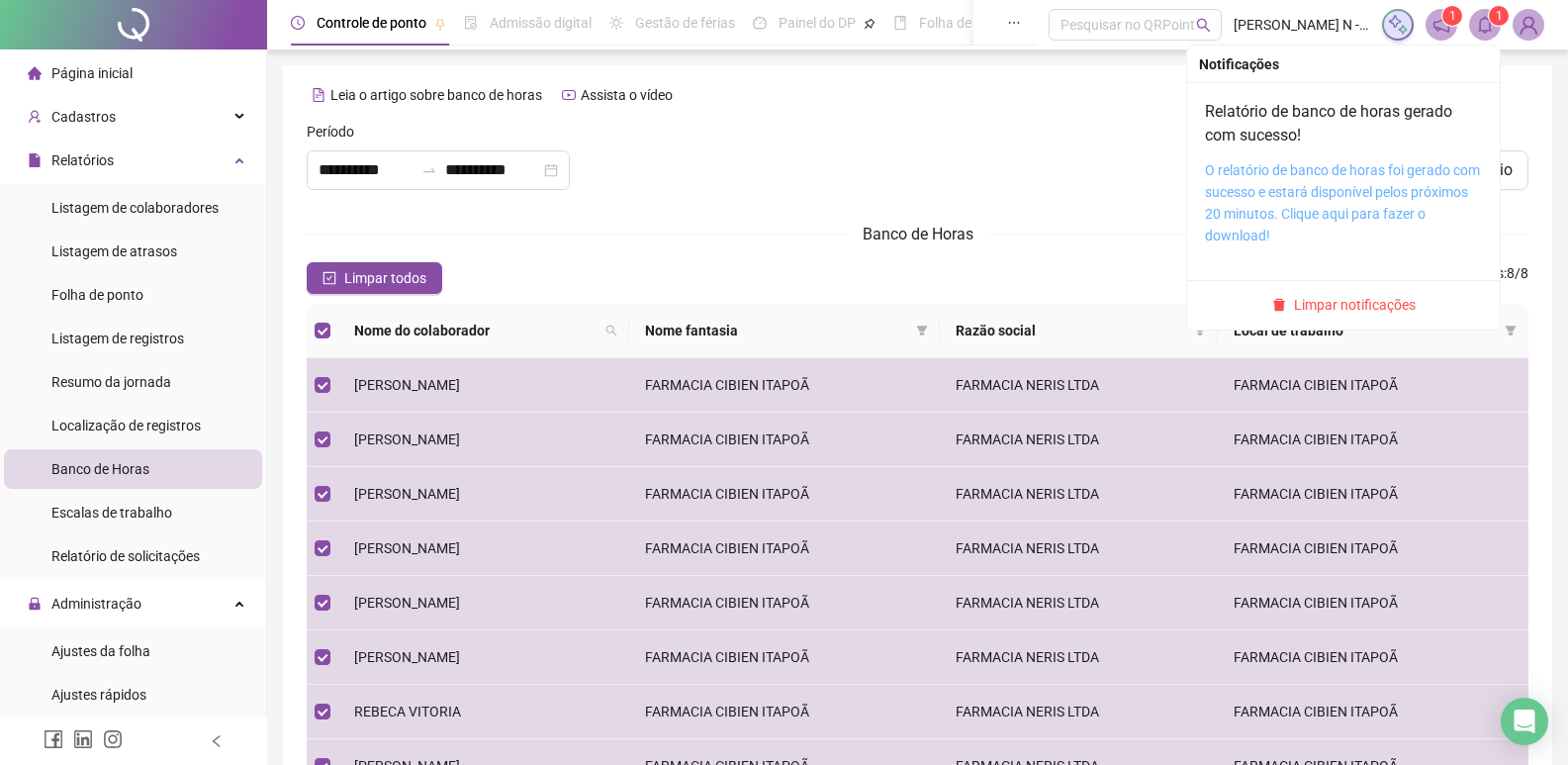
click at [1310, 190] on link "O relatório de banco de horas foi gerado com sucesso e estará disponível pelos …" at bounding box center [1343, 203] width 275 height 81
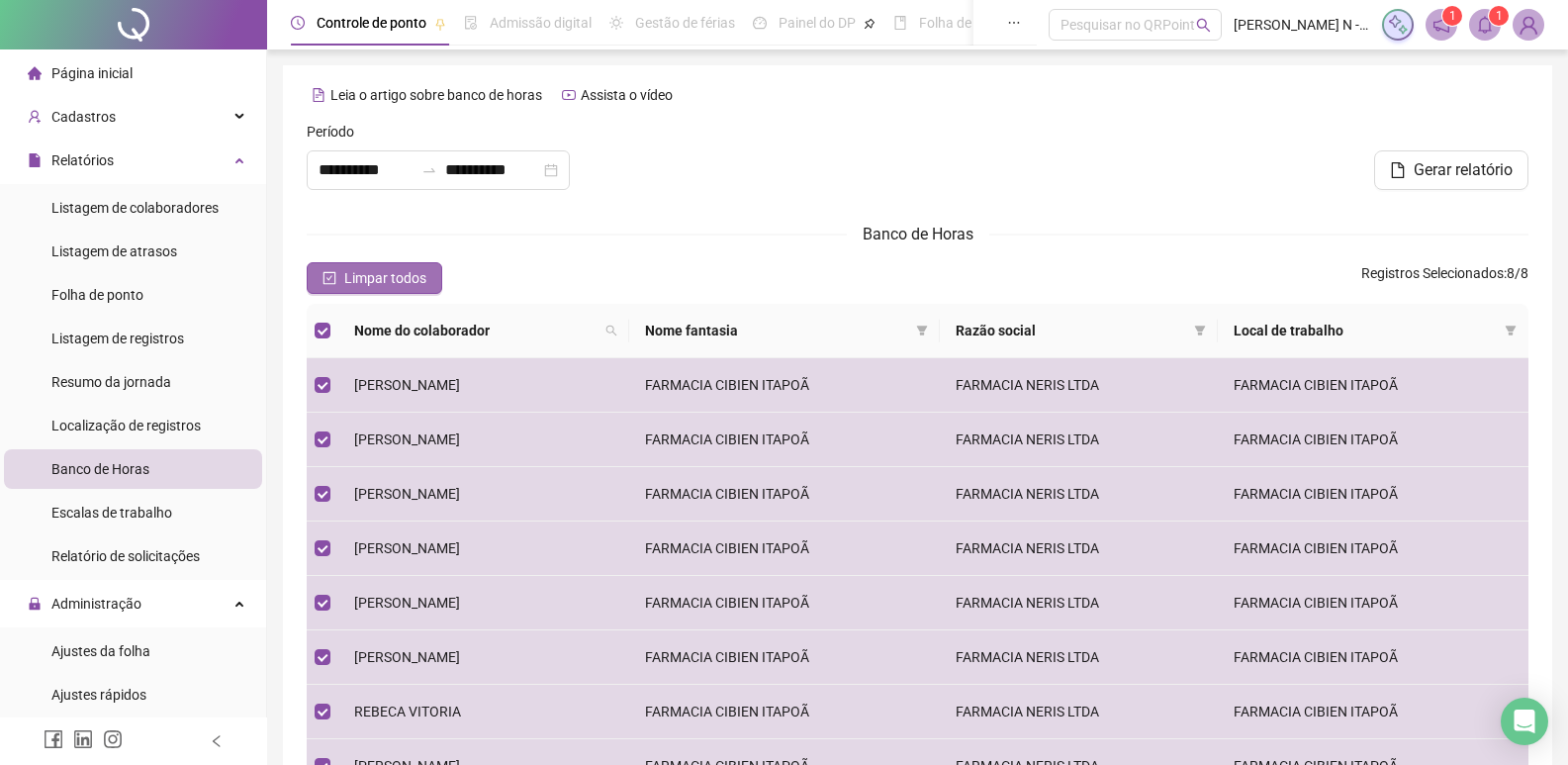
click at [371, 272] on span "Limpar todos" at bounding box center [385, 278] width 82 height 22
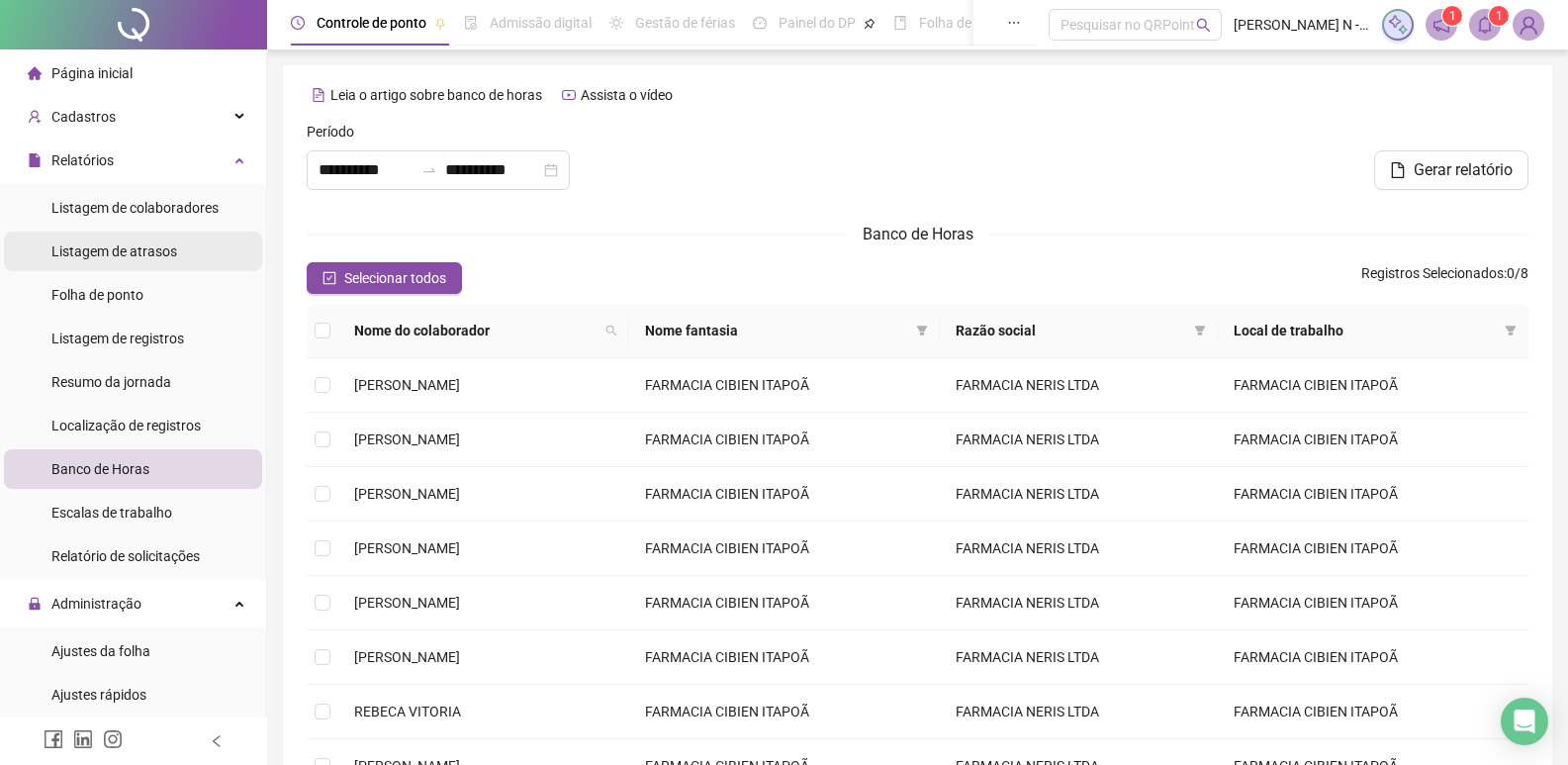
click at [158, 261] on div "Listagem de atrasos" at bounding box center [114, 251] width 126 height 40
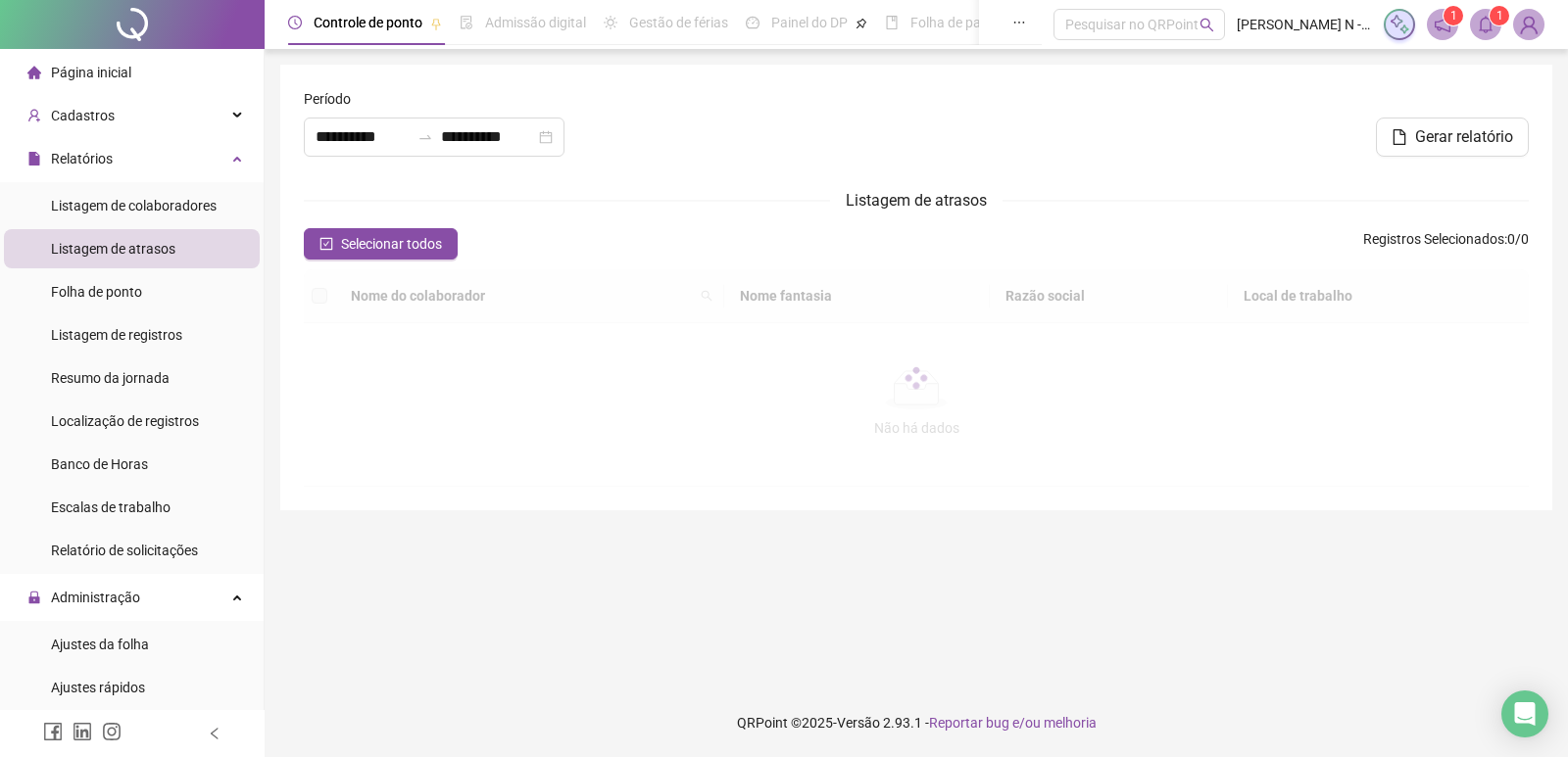
type input "**********"
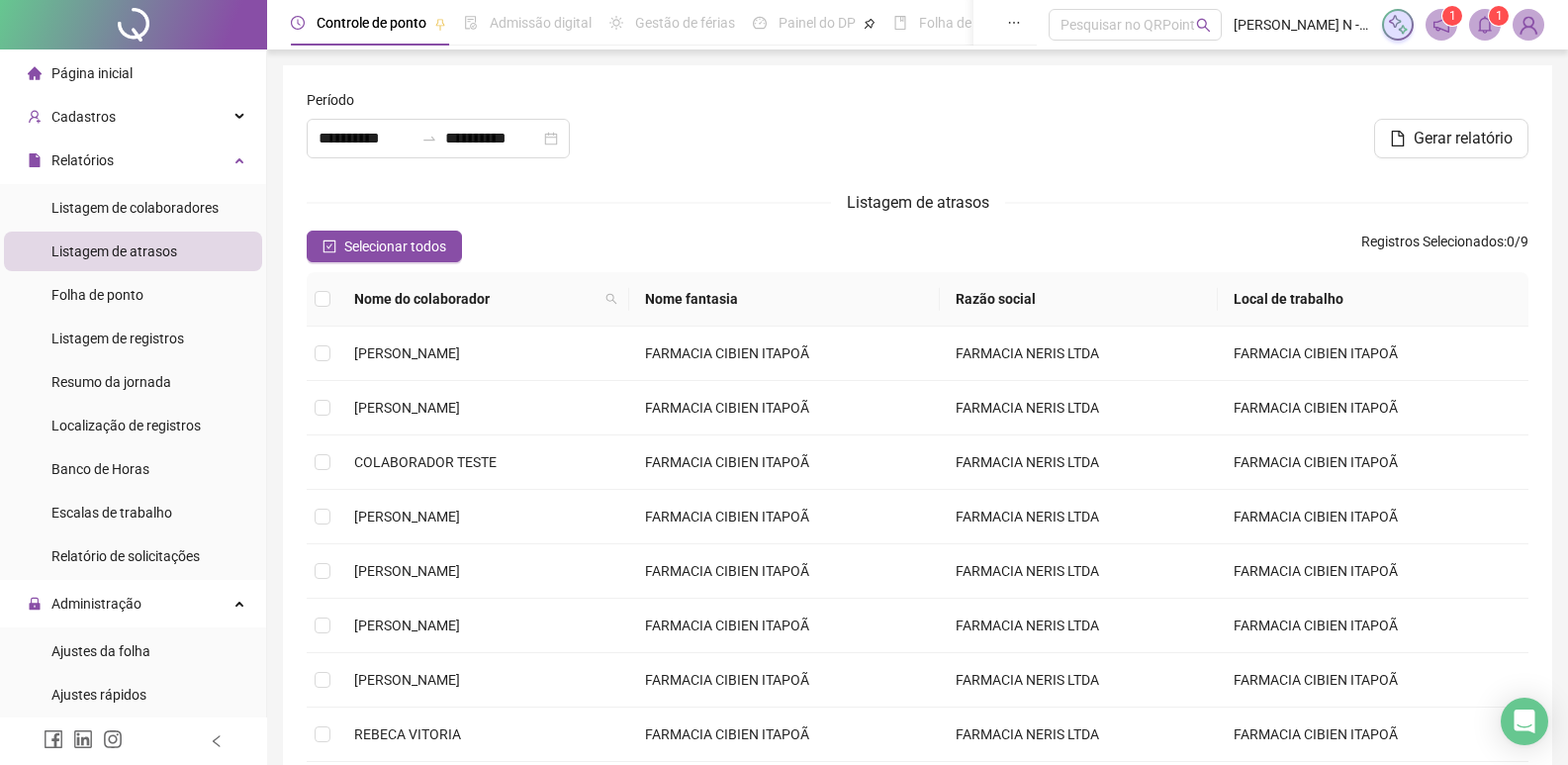
click at [335, 306] on th at bounding box center [323, 299] width 32 height 55
click at [300, 295] on div "Nome do colaborador Nome fantasia Razão social Local de trabalho CHRISTIANE REG…" at bounding box center [918, 576] width 1238 height 608
click at [374, 247] on span "Selecionar todos" at bounding box center [395, 246] width 102 height 22
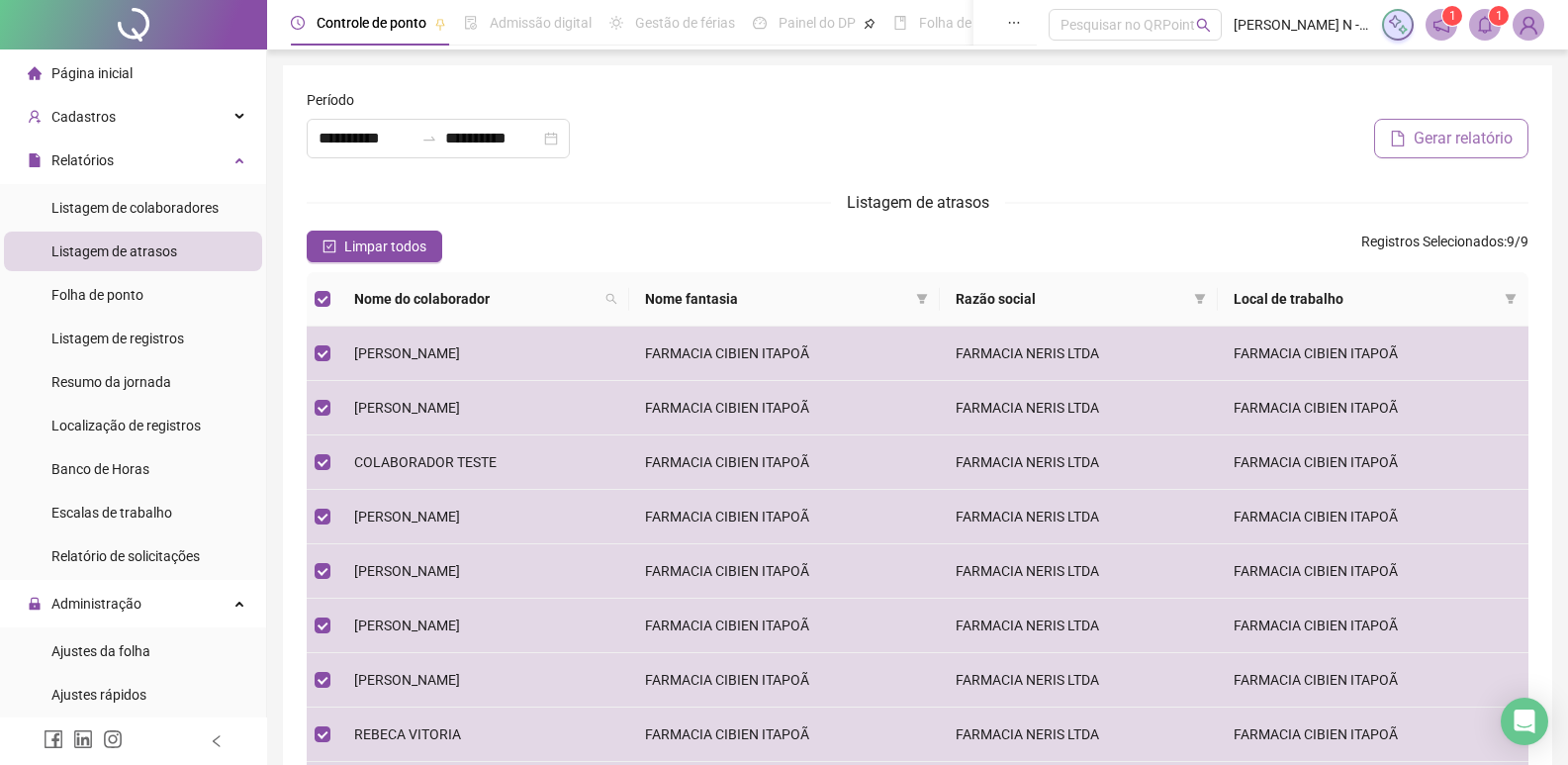
click at [1468, 146] on span "Gerar relatório" at bounding box center [1464, 139] width 99 height 24
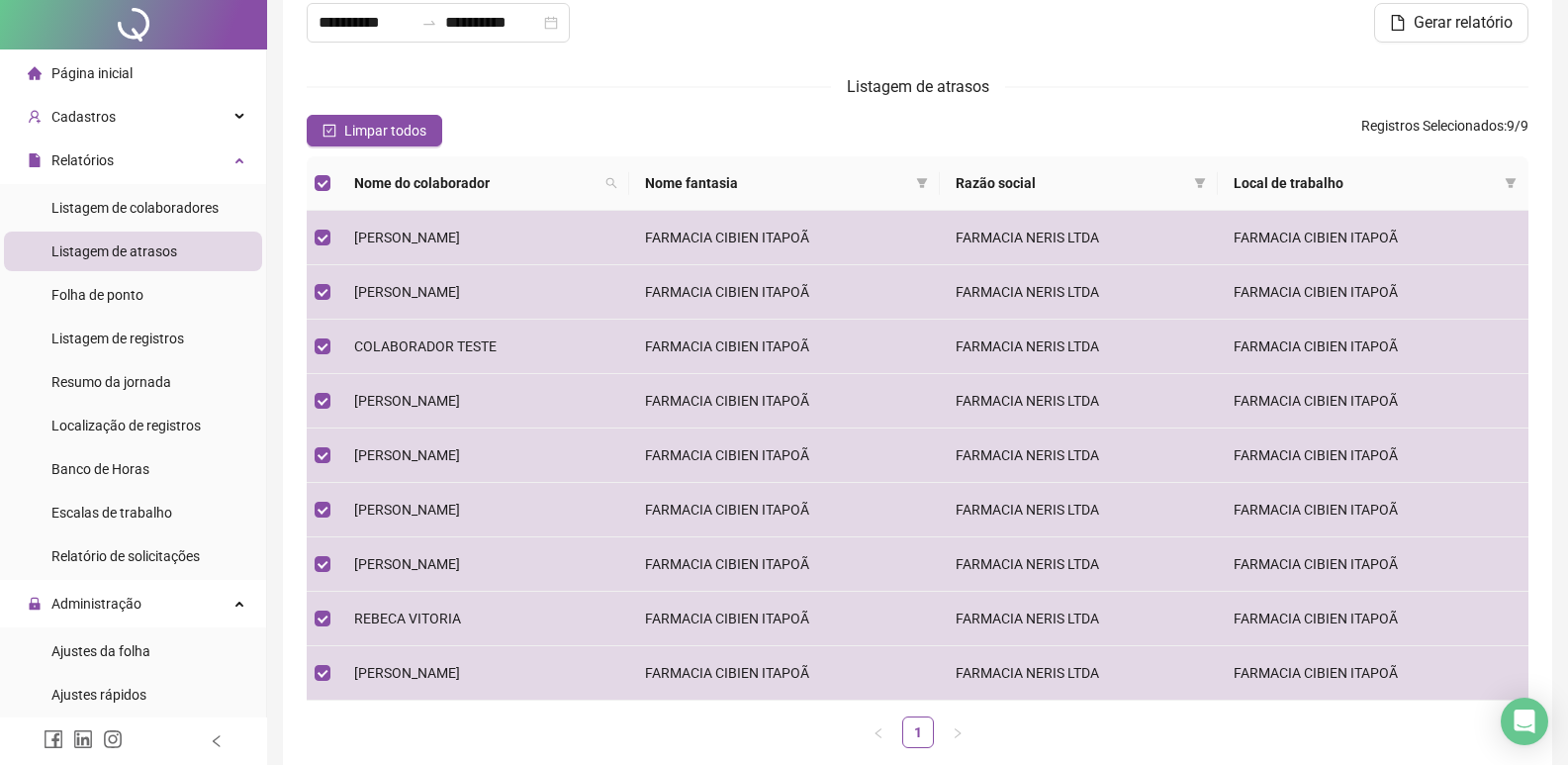
scroll to position [224, 0]
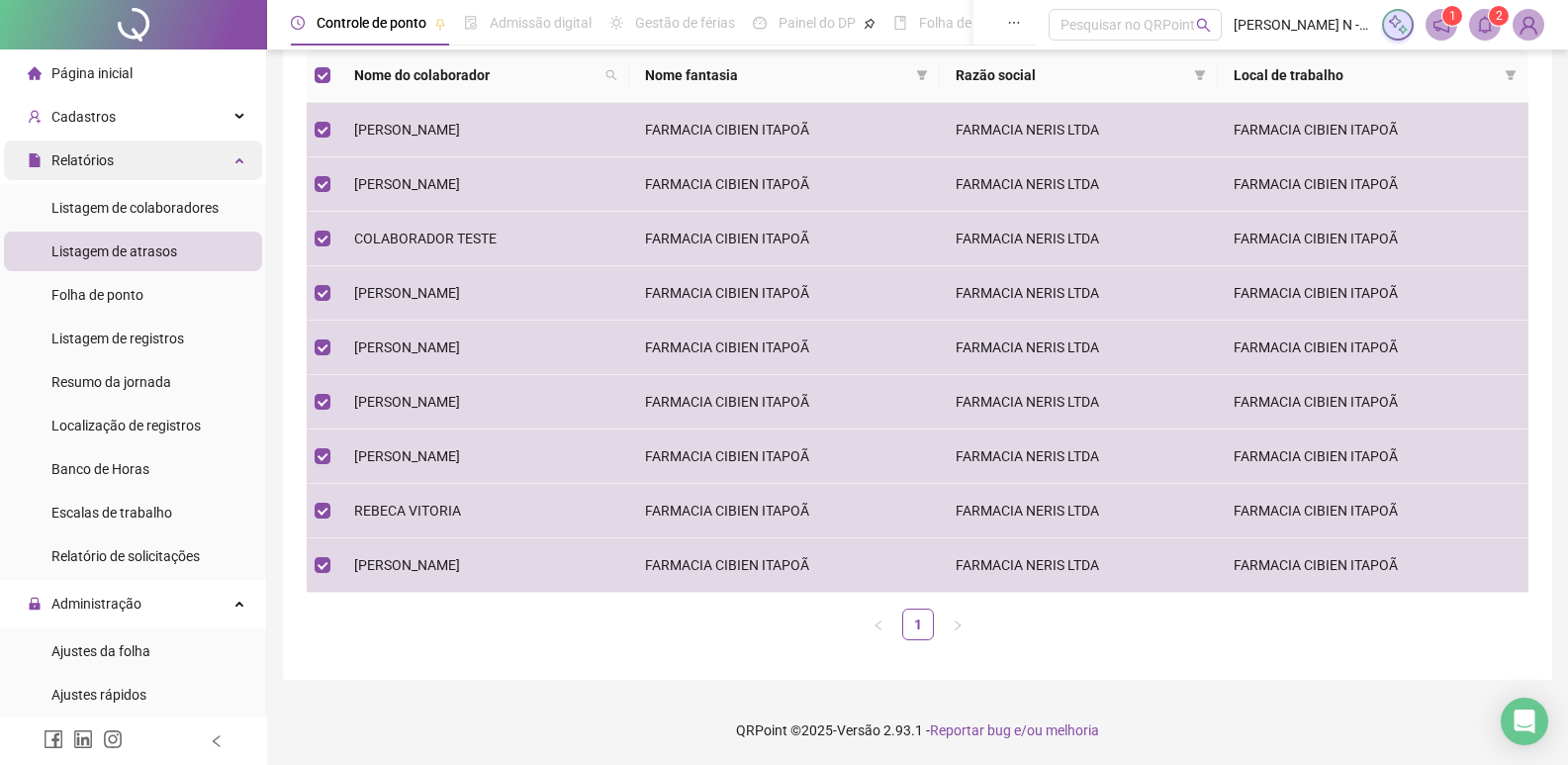
click at [117, 164] on div "Relatórios" at bounding box center [133, 161] width 258 height 40
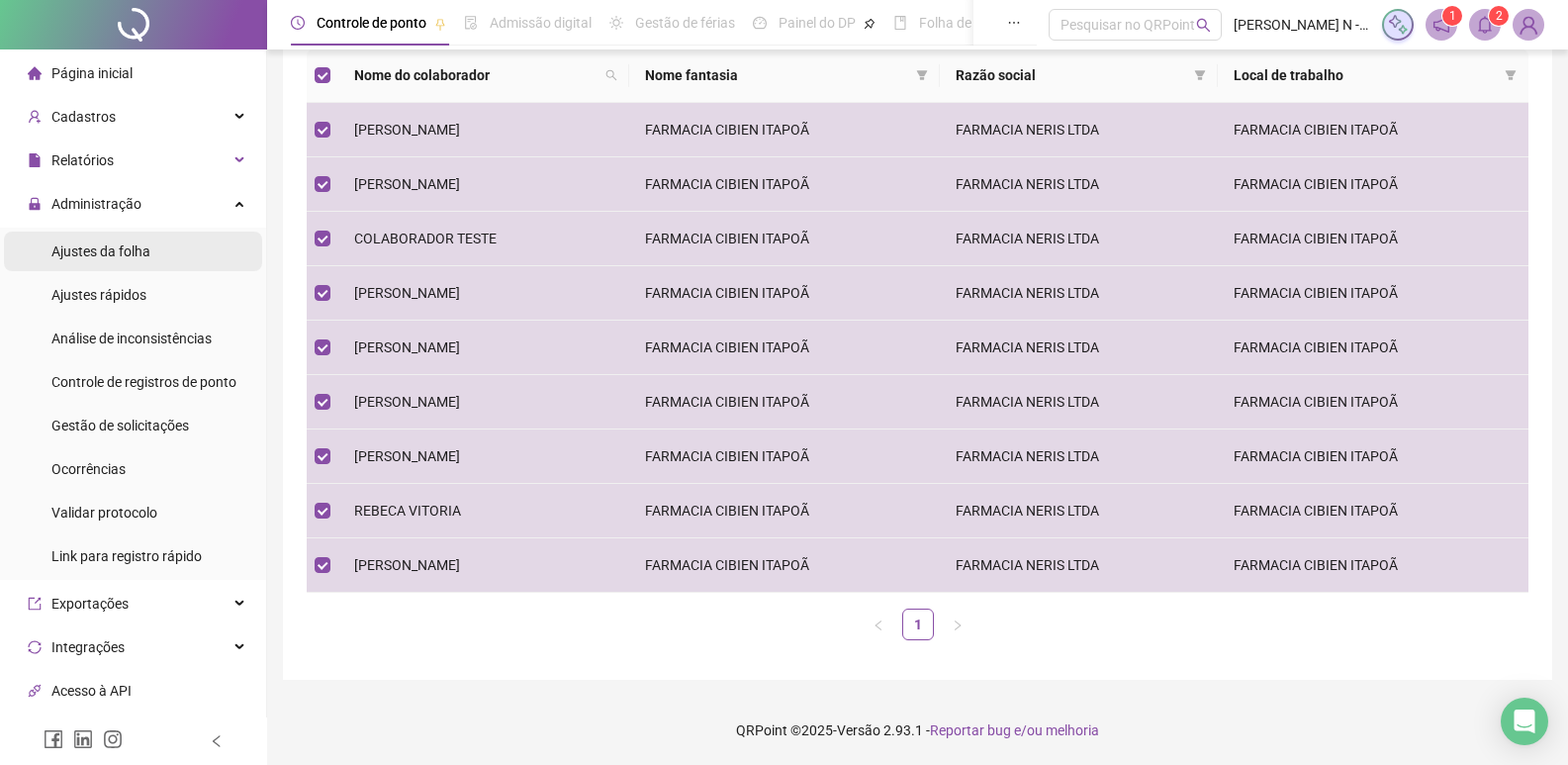
click at [173, 266] on li "Ajustes da folha" at bounding box center [133, 251] width 258 height 40
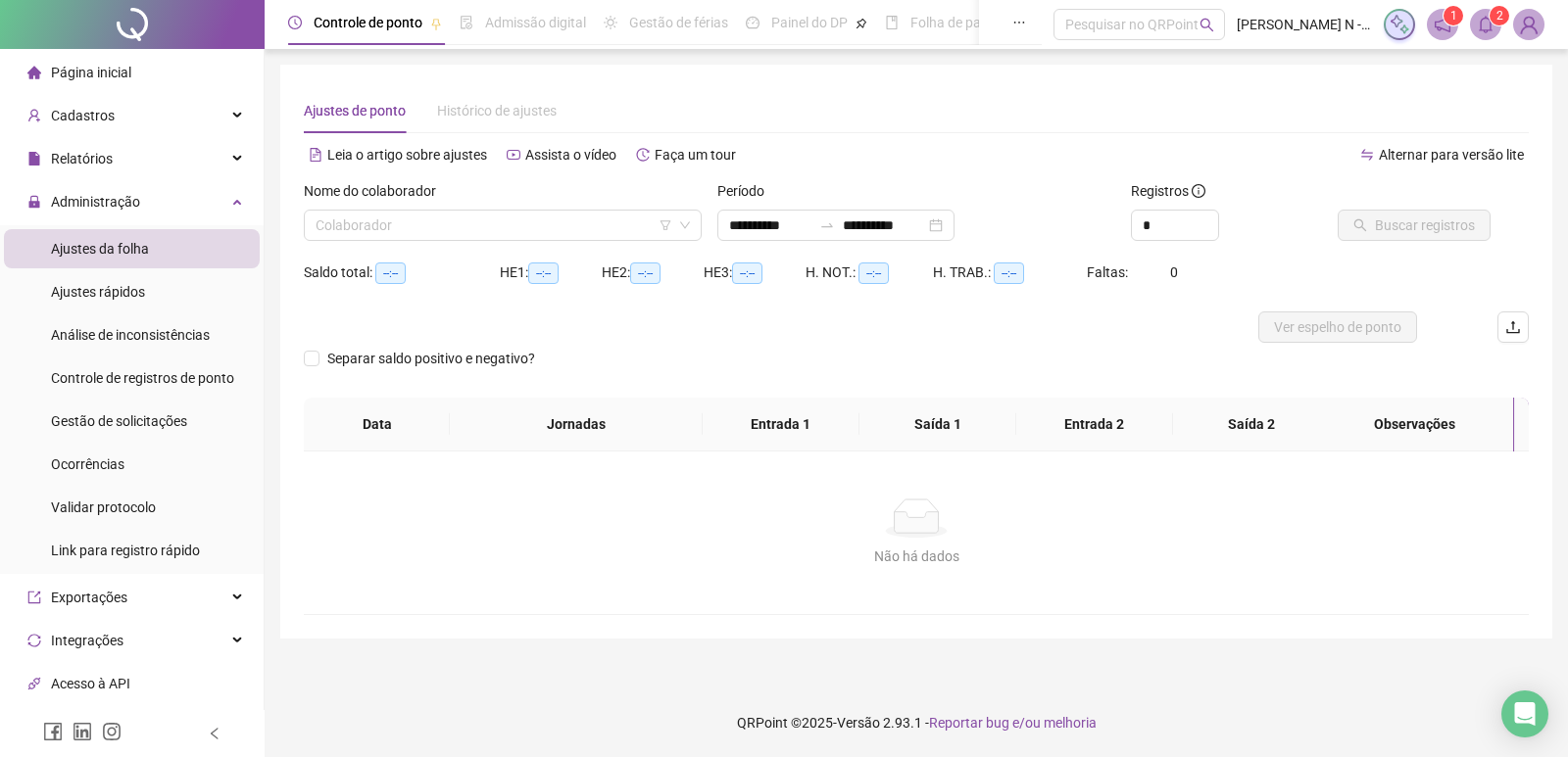
type input "**********"
click at [686, 225] on icon "down" at bounding box center [686, 225] width 12 height 12
click at [690, 225] on icon "down" at bounding box center [686, 225] width 12 height 12
click at [688, 227] on icon "down" at bounding box center [686, 225] width 12 height 12
click at [578, 223] on input "search" at bounding box center [494, 225] width 357 height 29
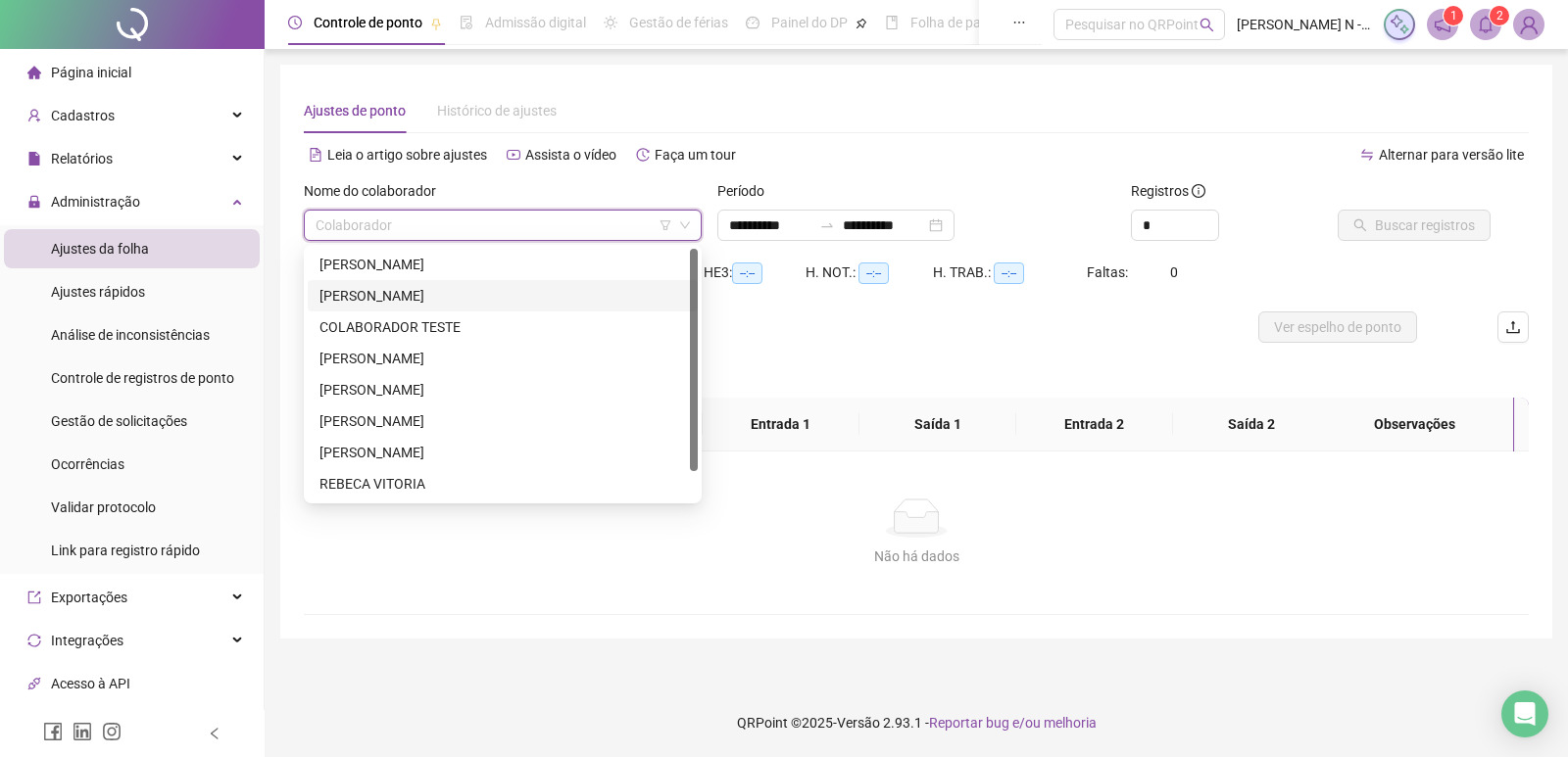
click at [373, 288] on div "[PERSON_NAME]" at bounding box center [503, 296] width 367 height 22
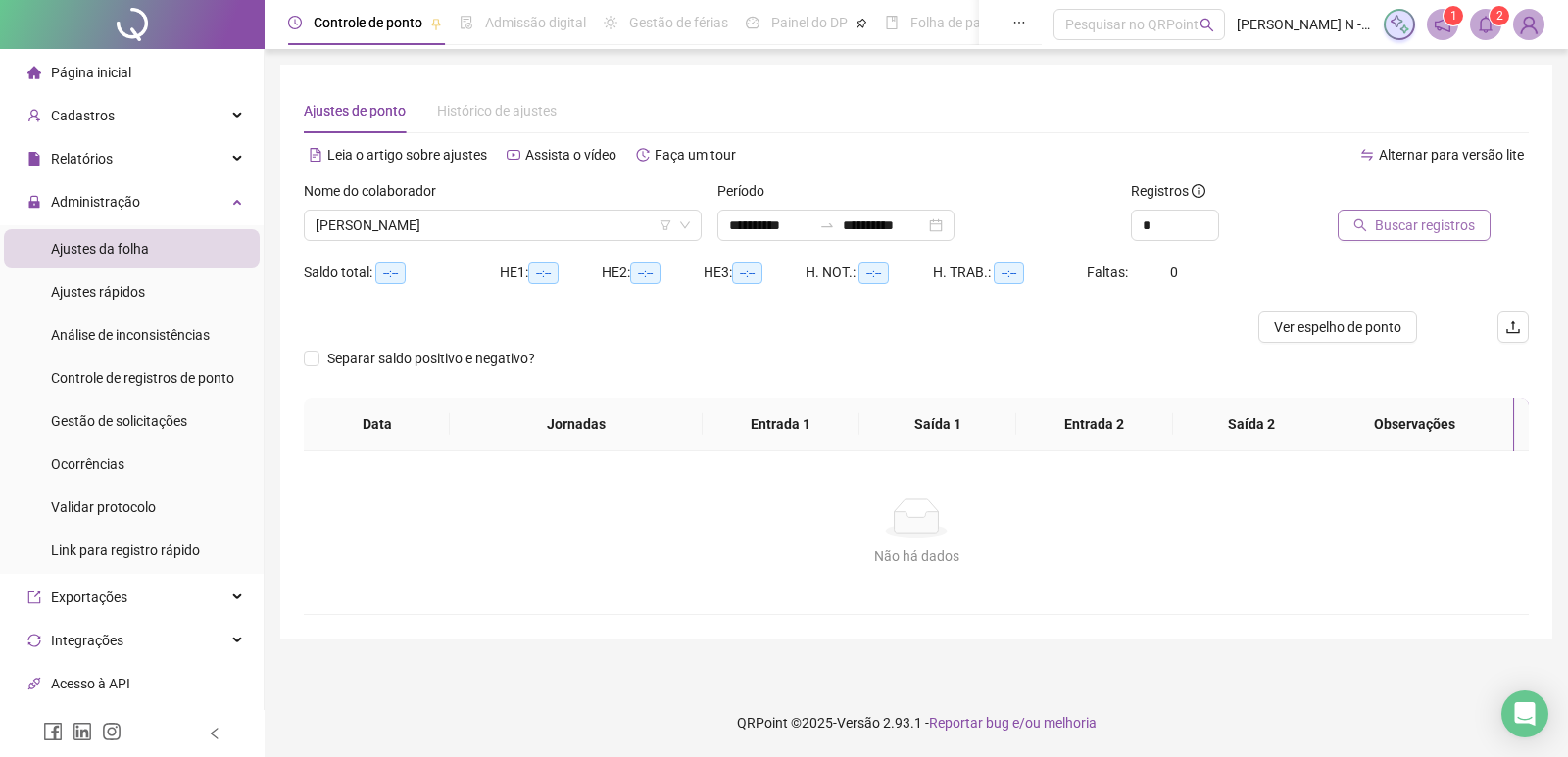
click at [1415, 231] on span "Buscar registros" at bounding box center [1425, 225] width 100 height 22
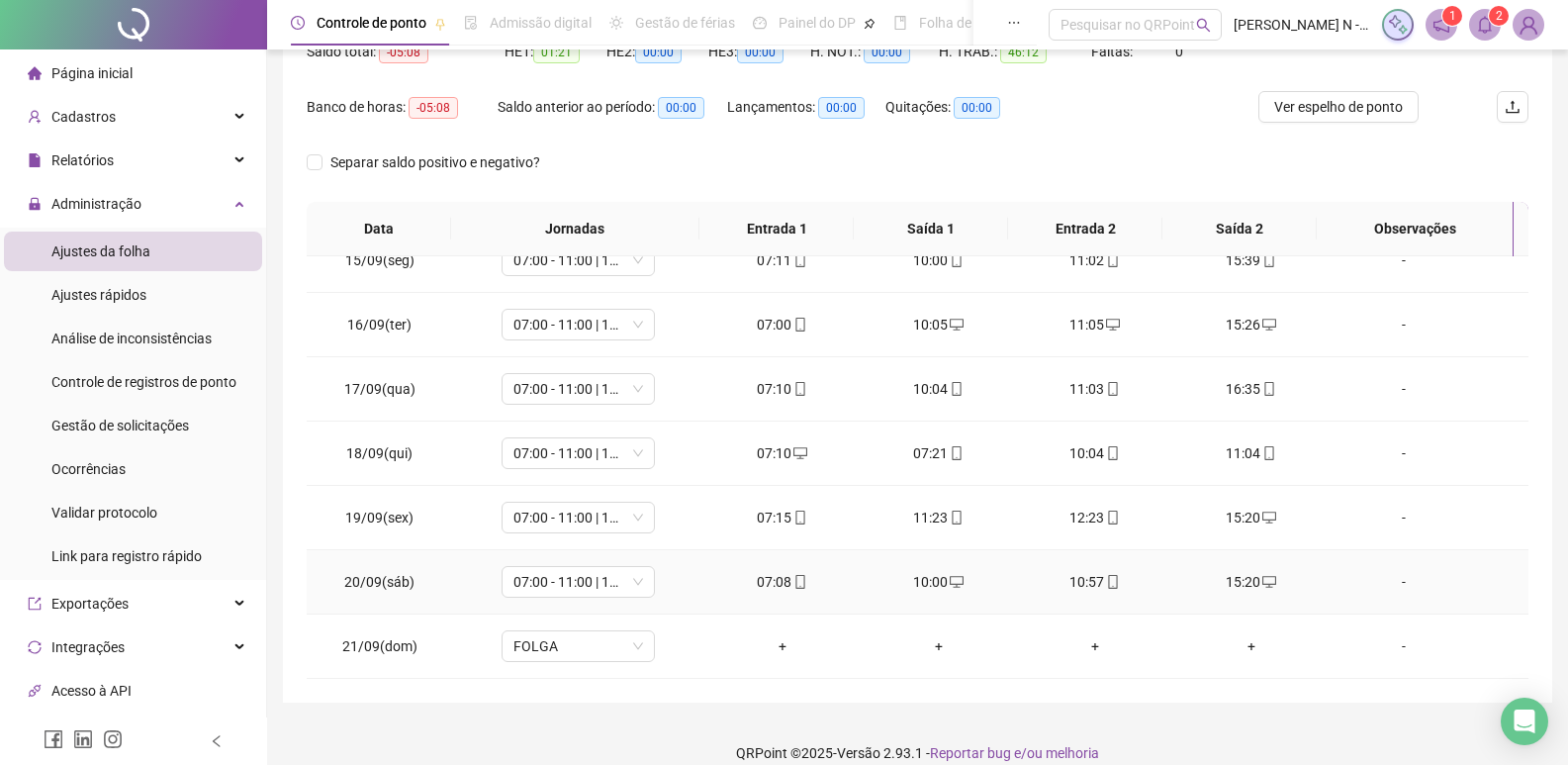
scroll to position [246, 0]
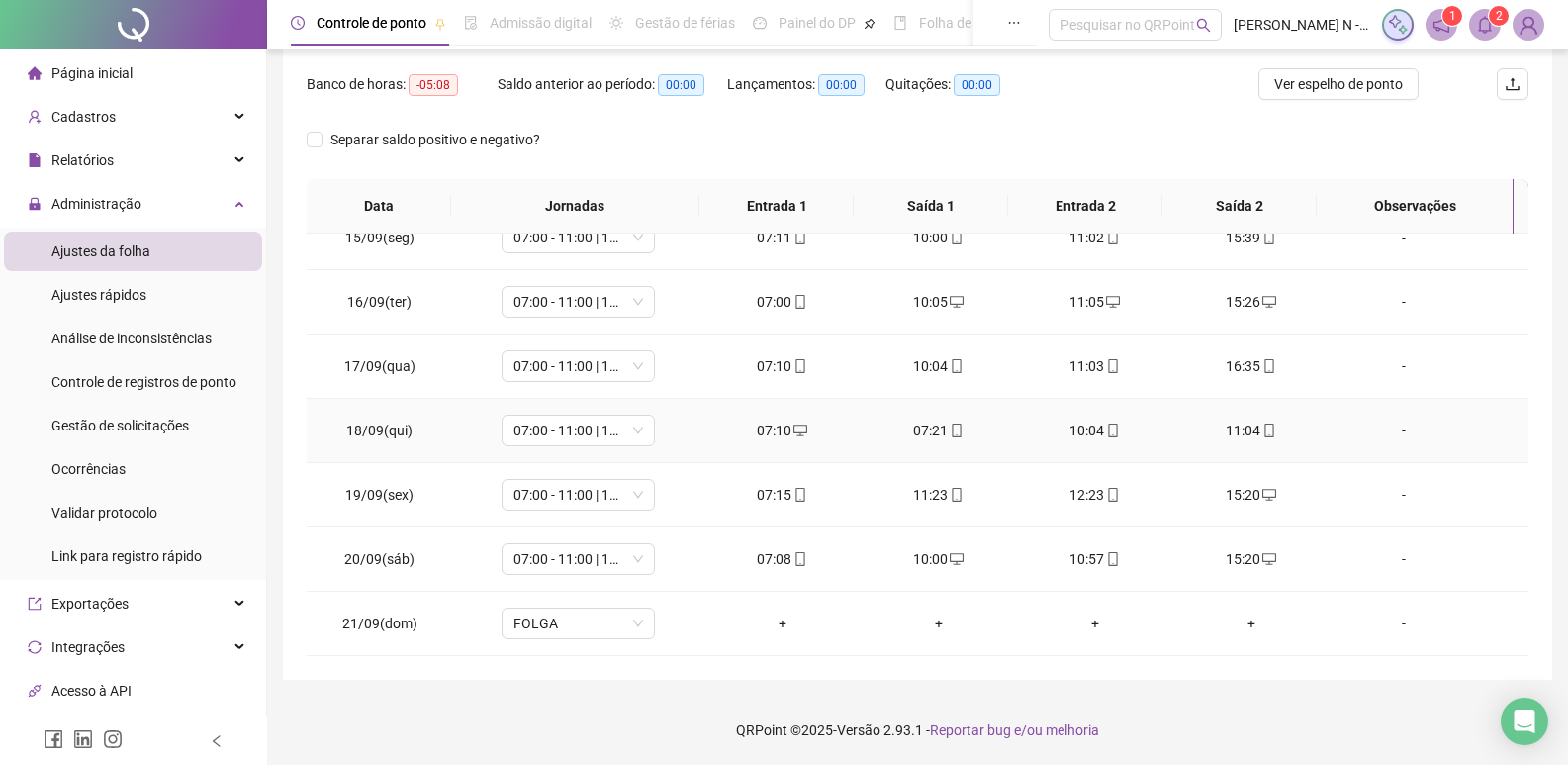
click at [954, 432] on icon "mobile" at bounding box center [957, 431] width 14 height 14
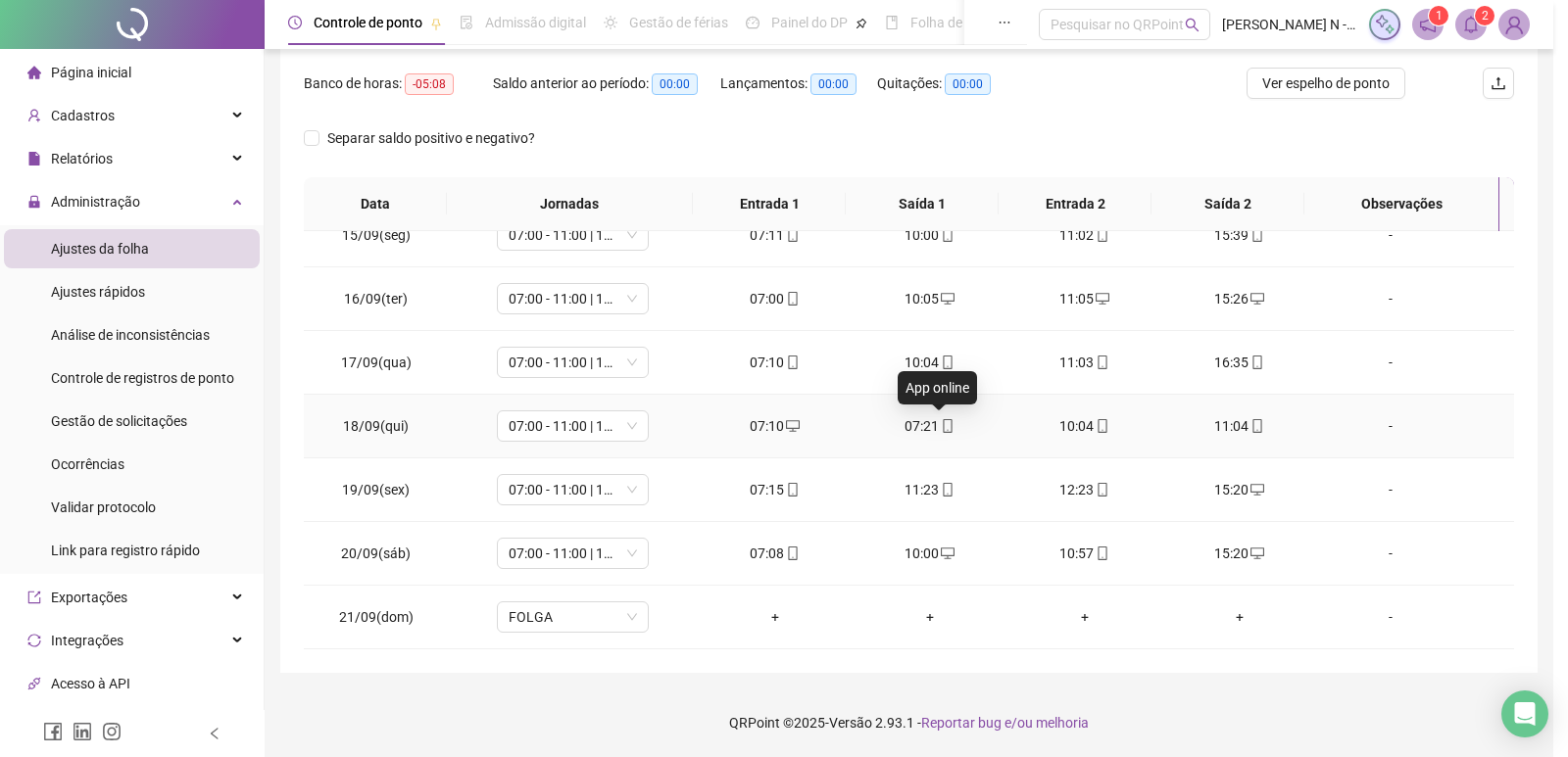
type input "**********"
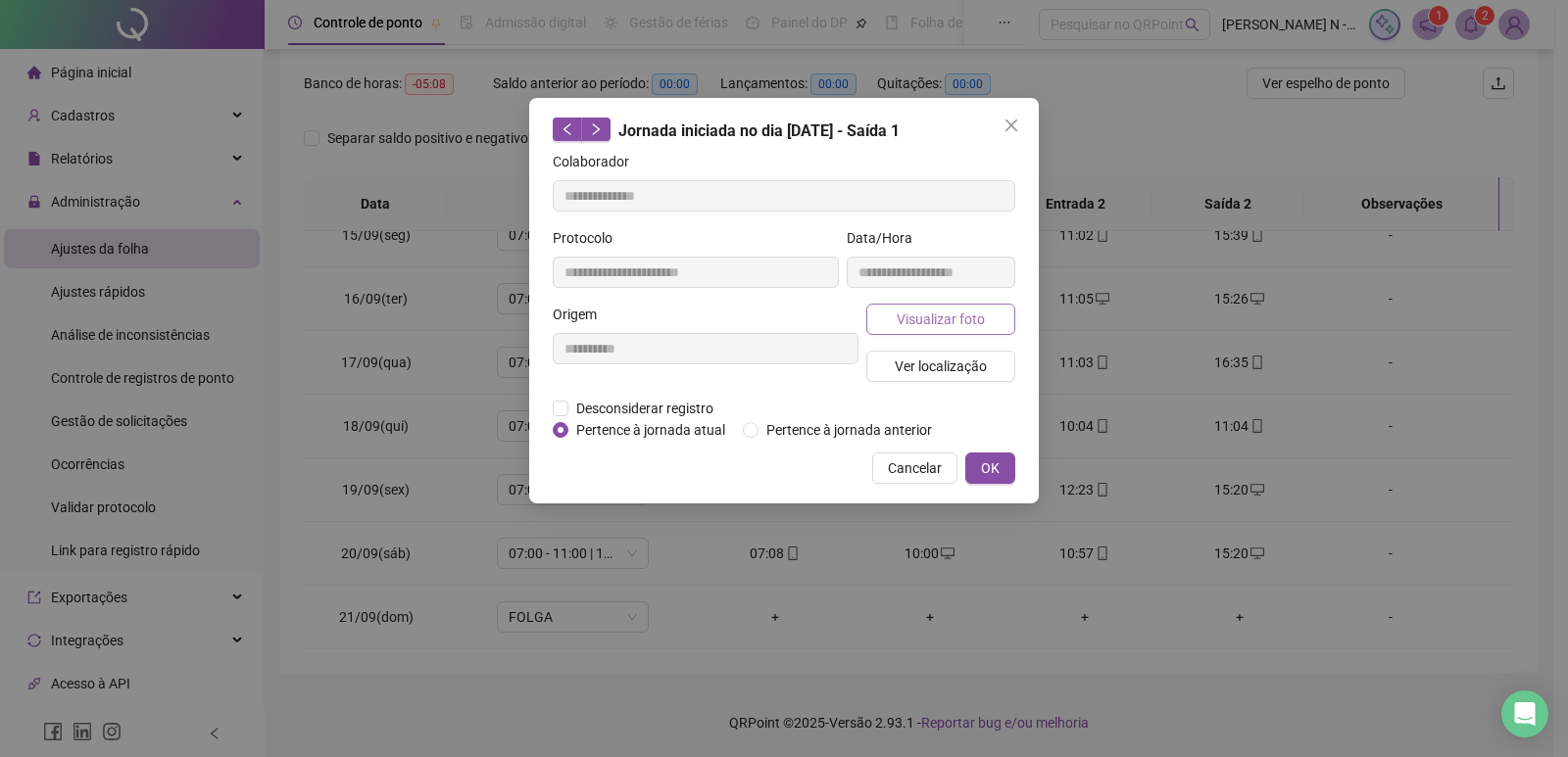
click at [949, 320] on span "Visualizar foto" at bounding box center [941, 320] width 89 height 22
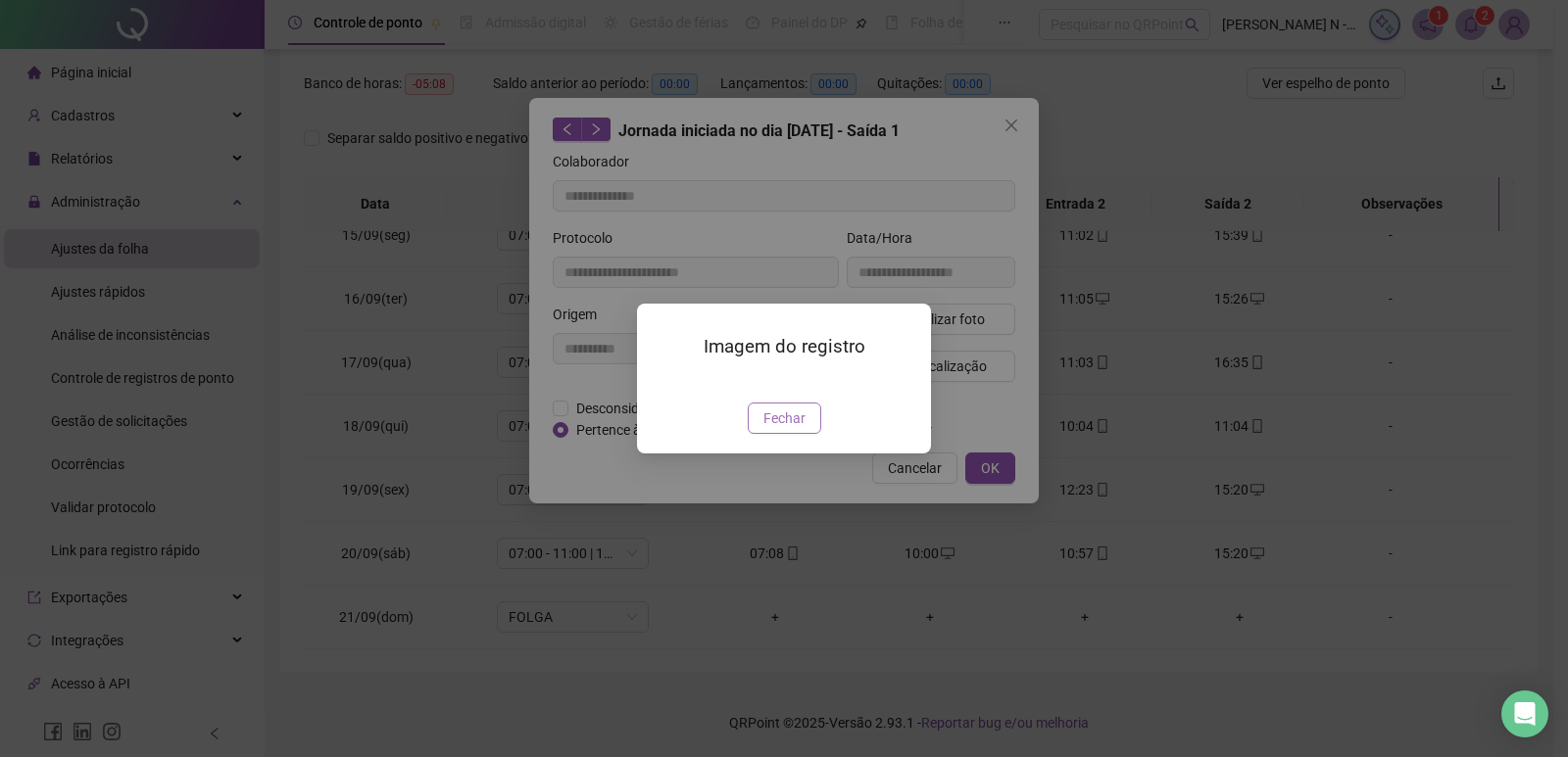
click at [799, 429] on span "Fechar" at bounding box center [784, 419] width 42 height 22
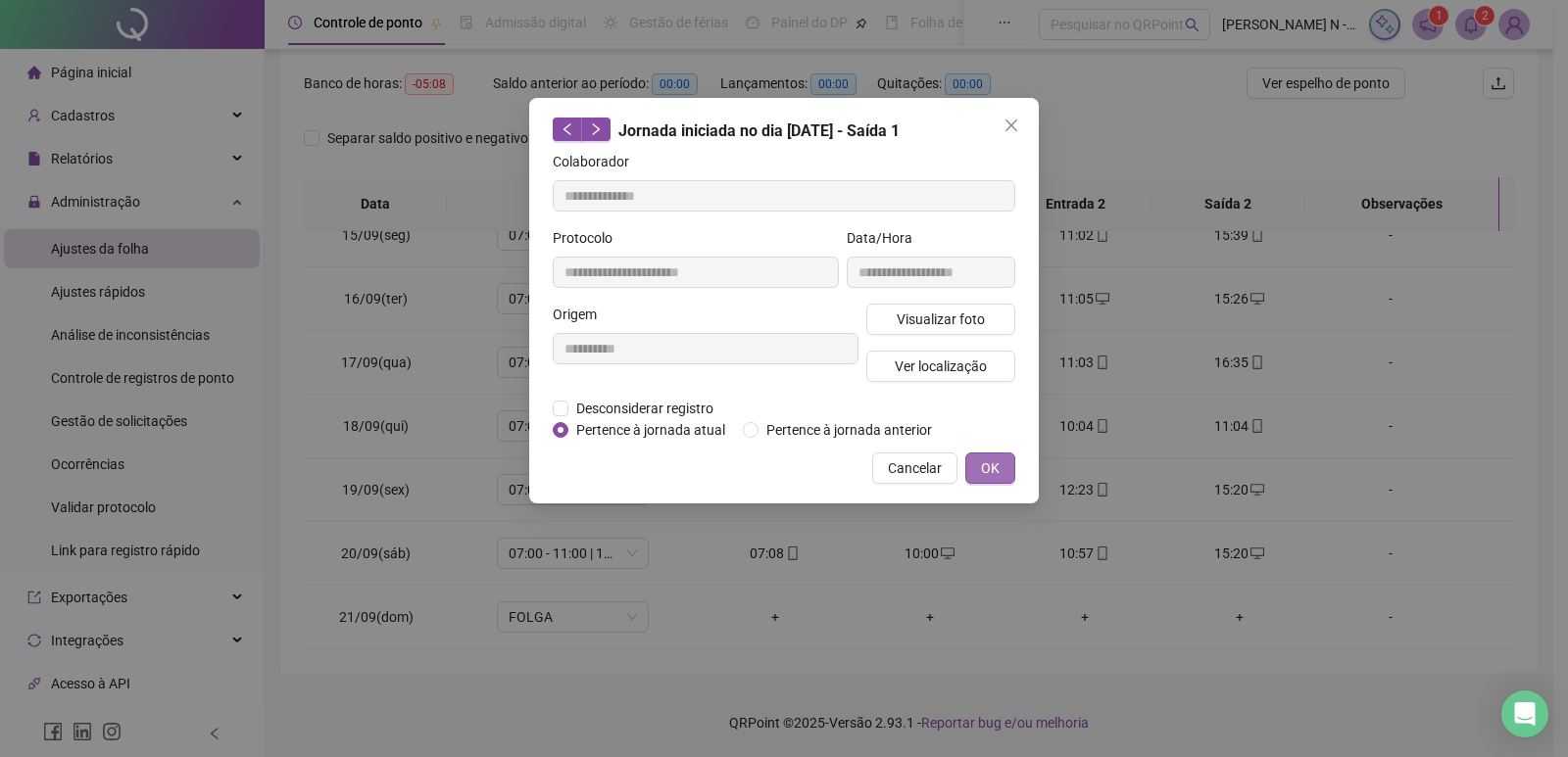
click at [986, 468] on span "OK" at bounding box center [991, 468] width 19 height 22
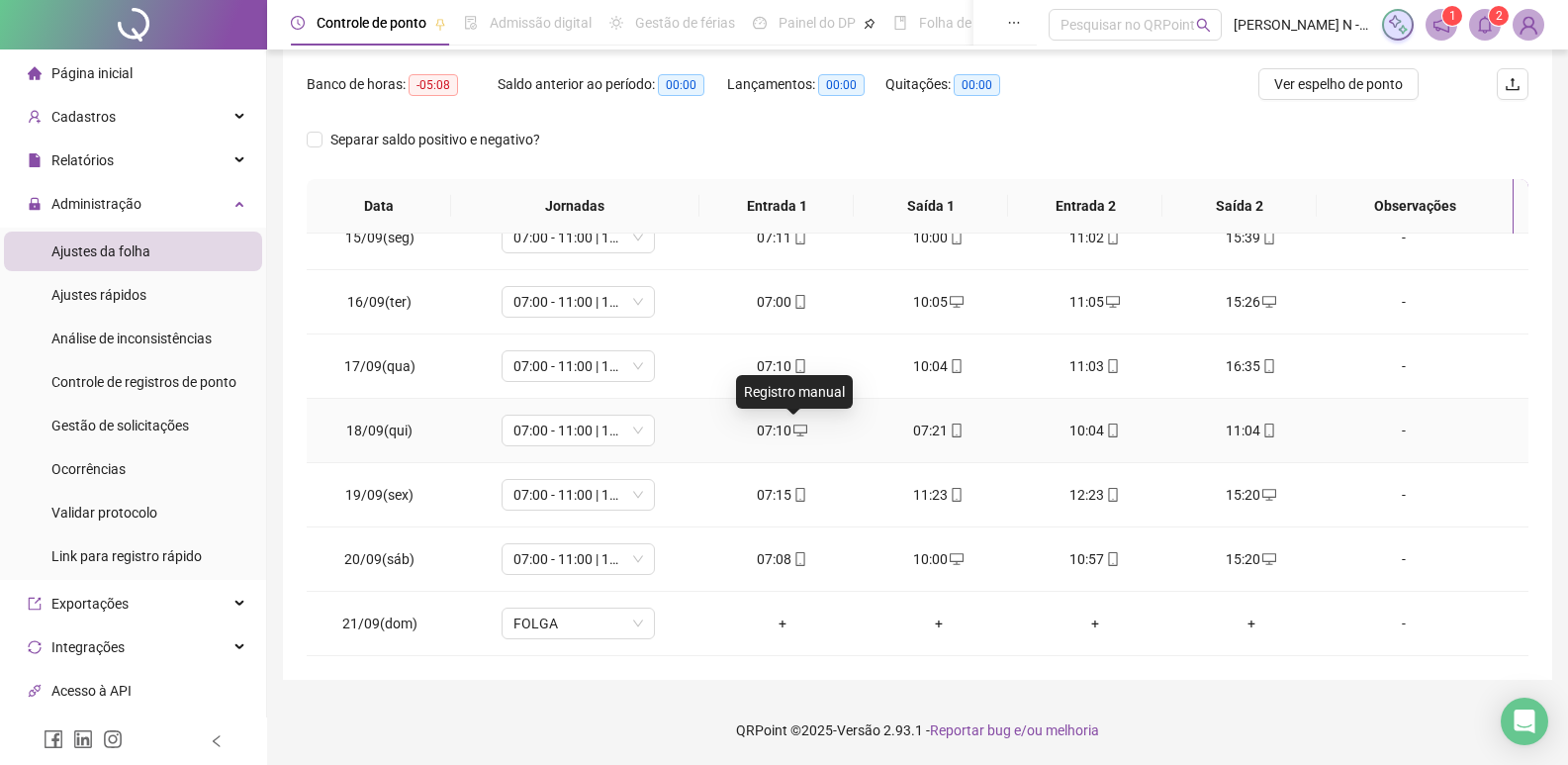
click at [795, 431] on icon "desktop" at bounding box center [800, 431] width 14 height 14
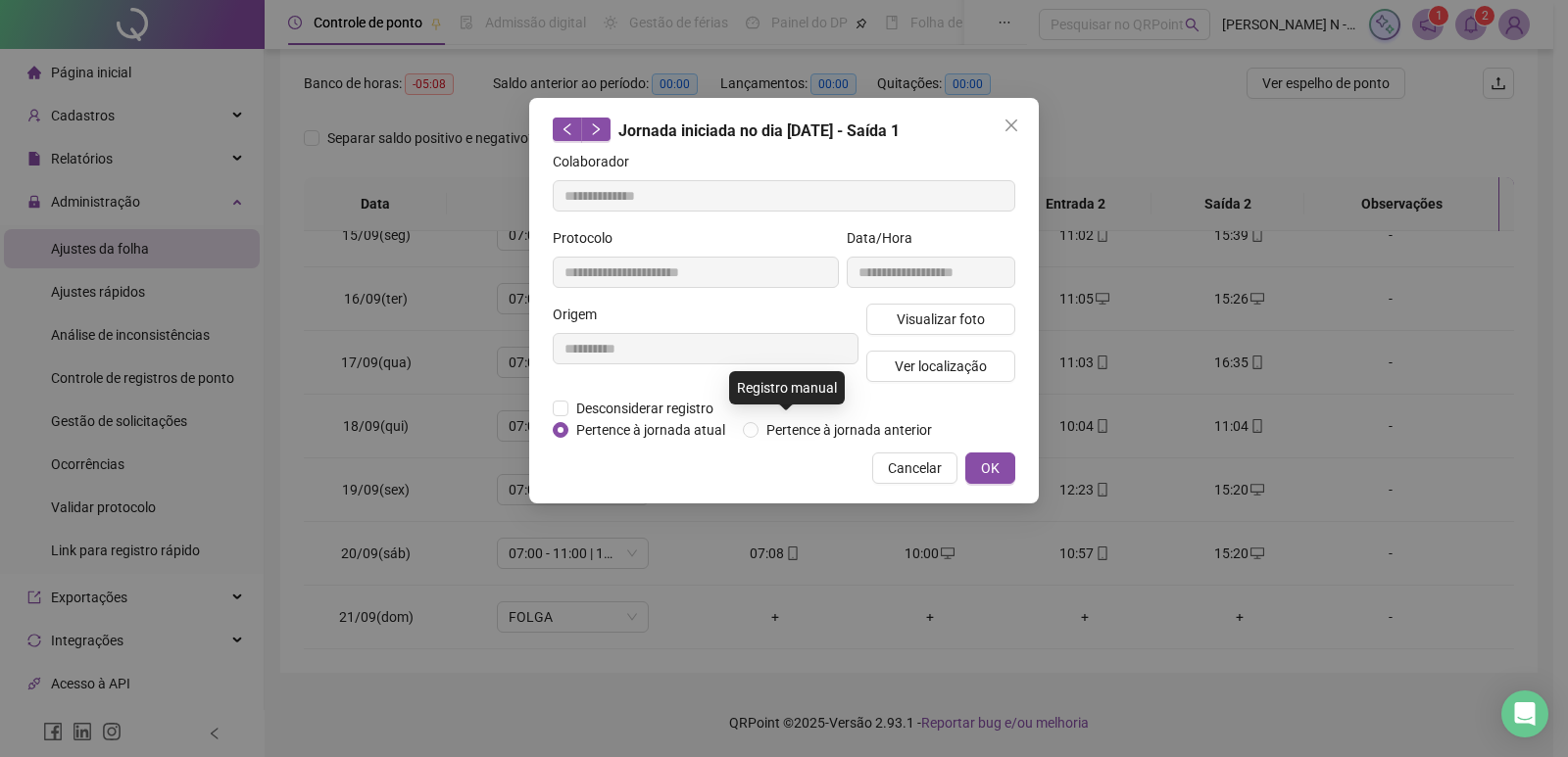
type input "**********"
click at [911, 470] on span "Cancelar" at bounding box center [915, 468] width 54 height 22
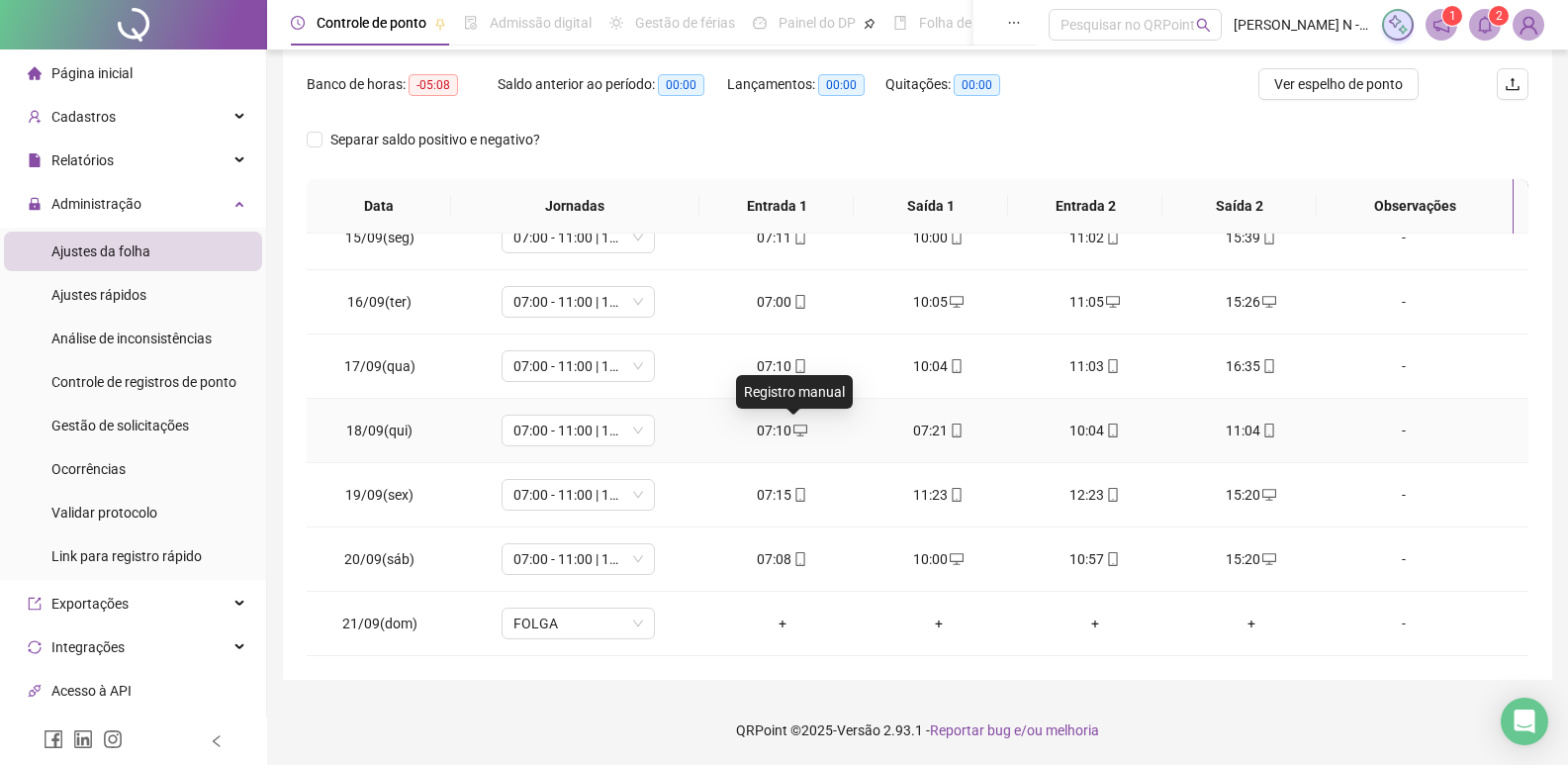
click at [793, 425] on icon "desktop" at bounding box center [800, 431] width 14 height 12
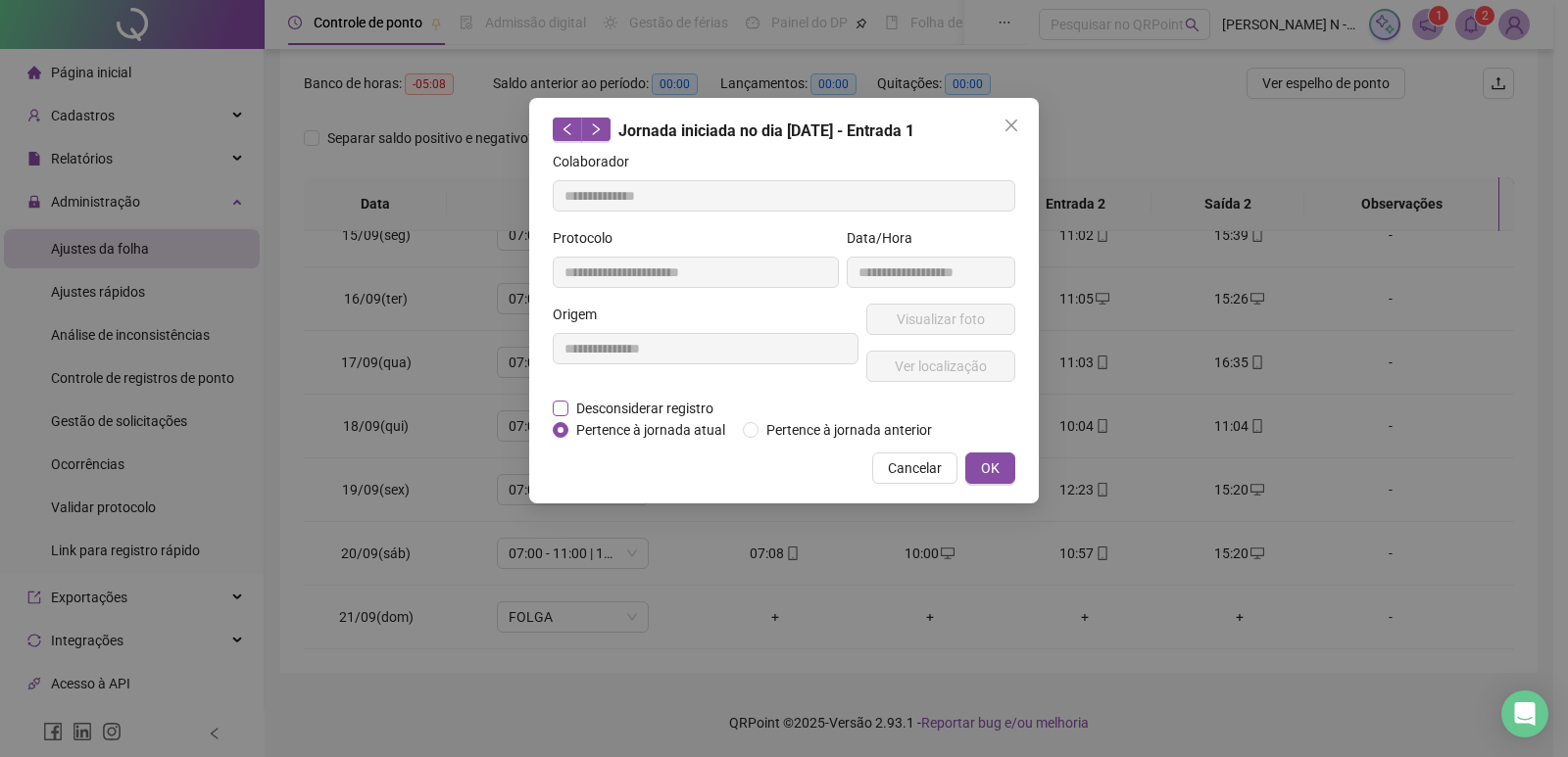
click at [679, 407] on span "Desconsiderar registro" at bounding box center [644, 409] width 152 height 22
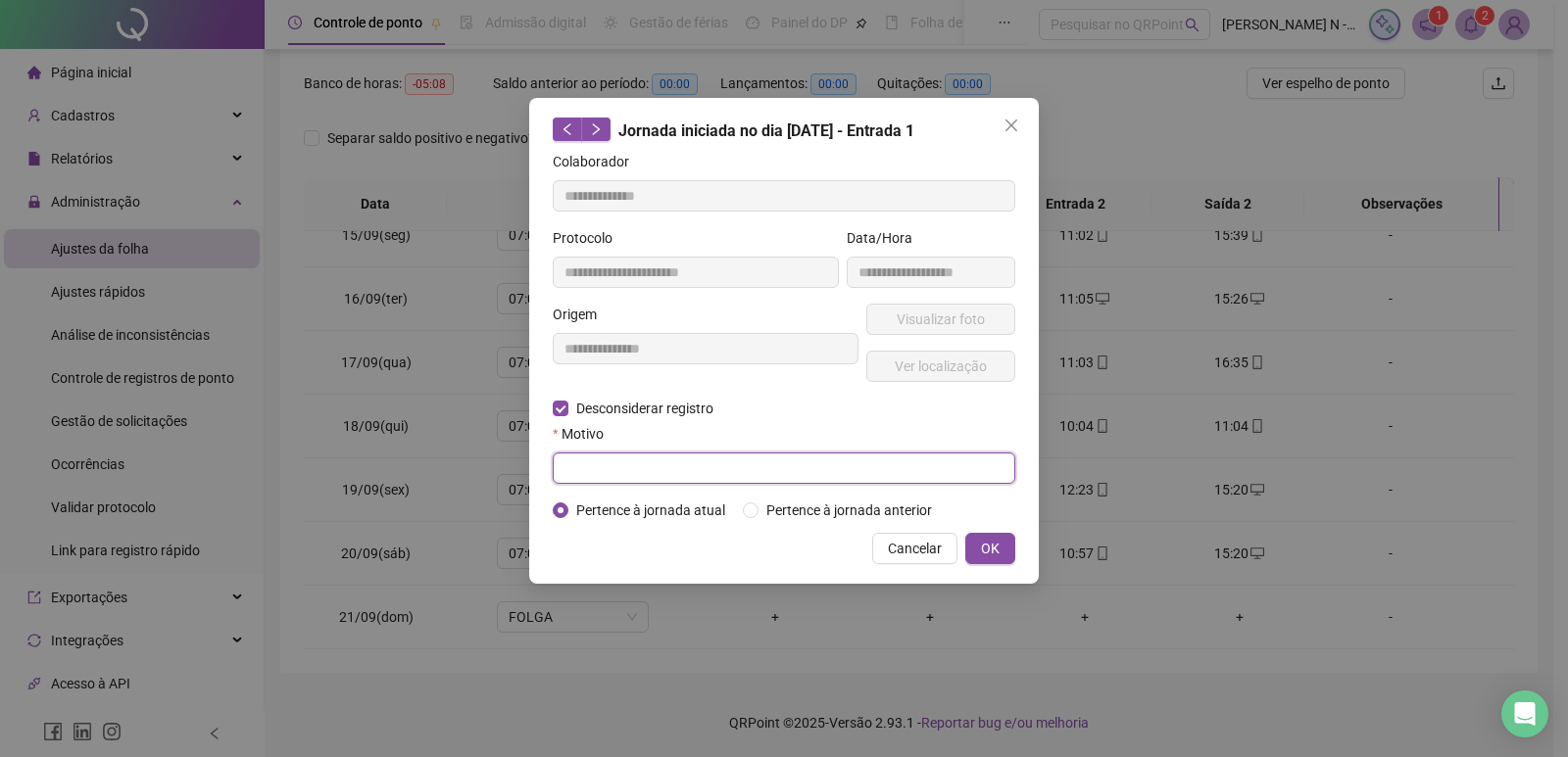
click at [706, 465] on input "text" at bounding box center [784, 468] width 462 height 31
type input "****"
click at [995, 553] on span "OK" at bounding box center [991, 549] width 19 height 22
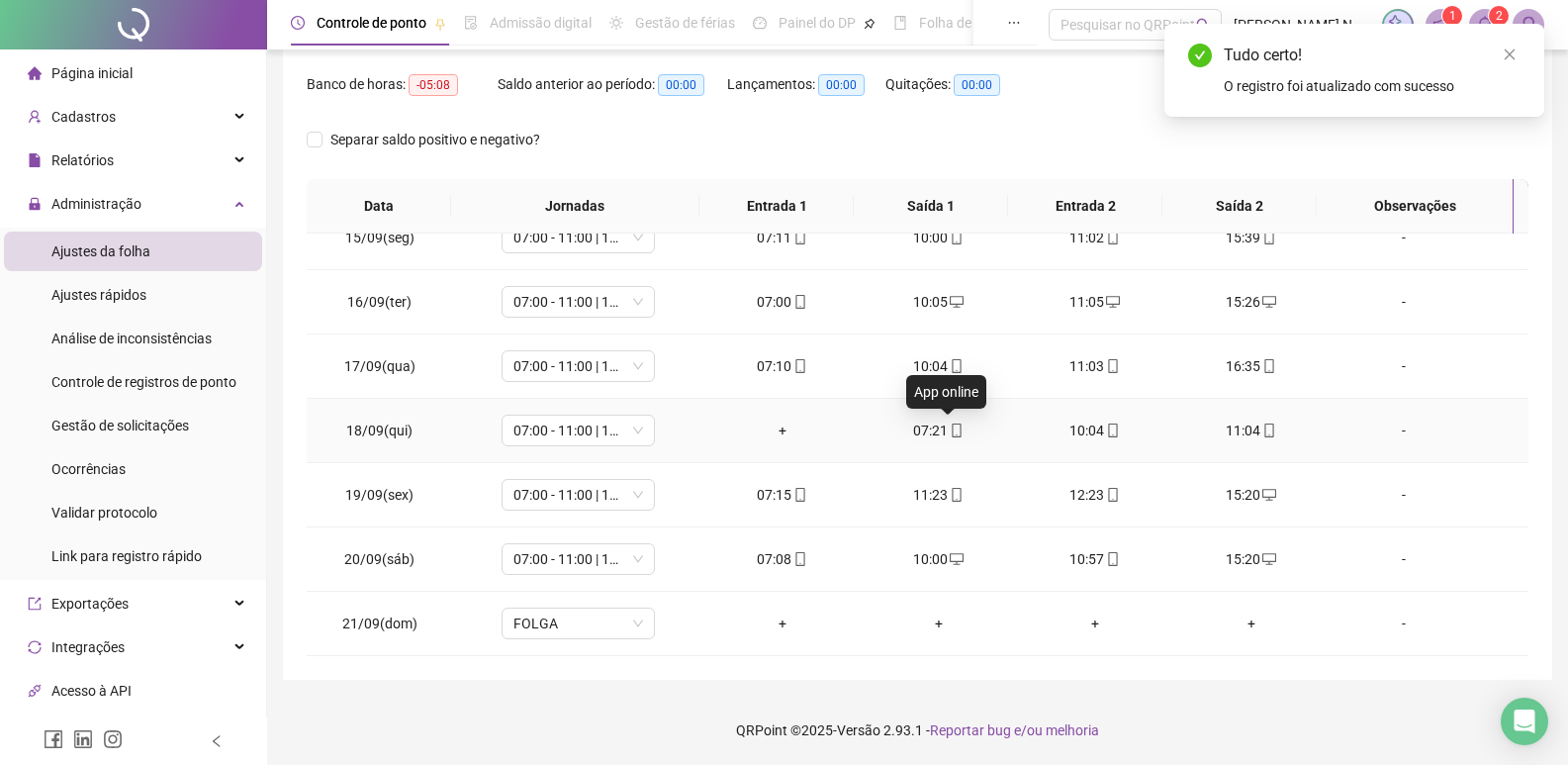
click at [950, 426] on icon "mobile" at bounding box center [957, 431] width 14 height 14
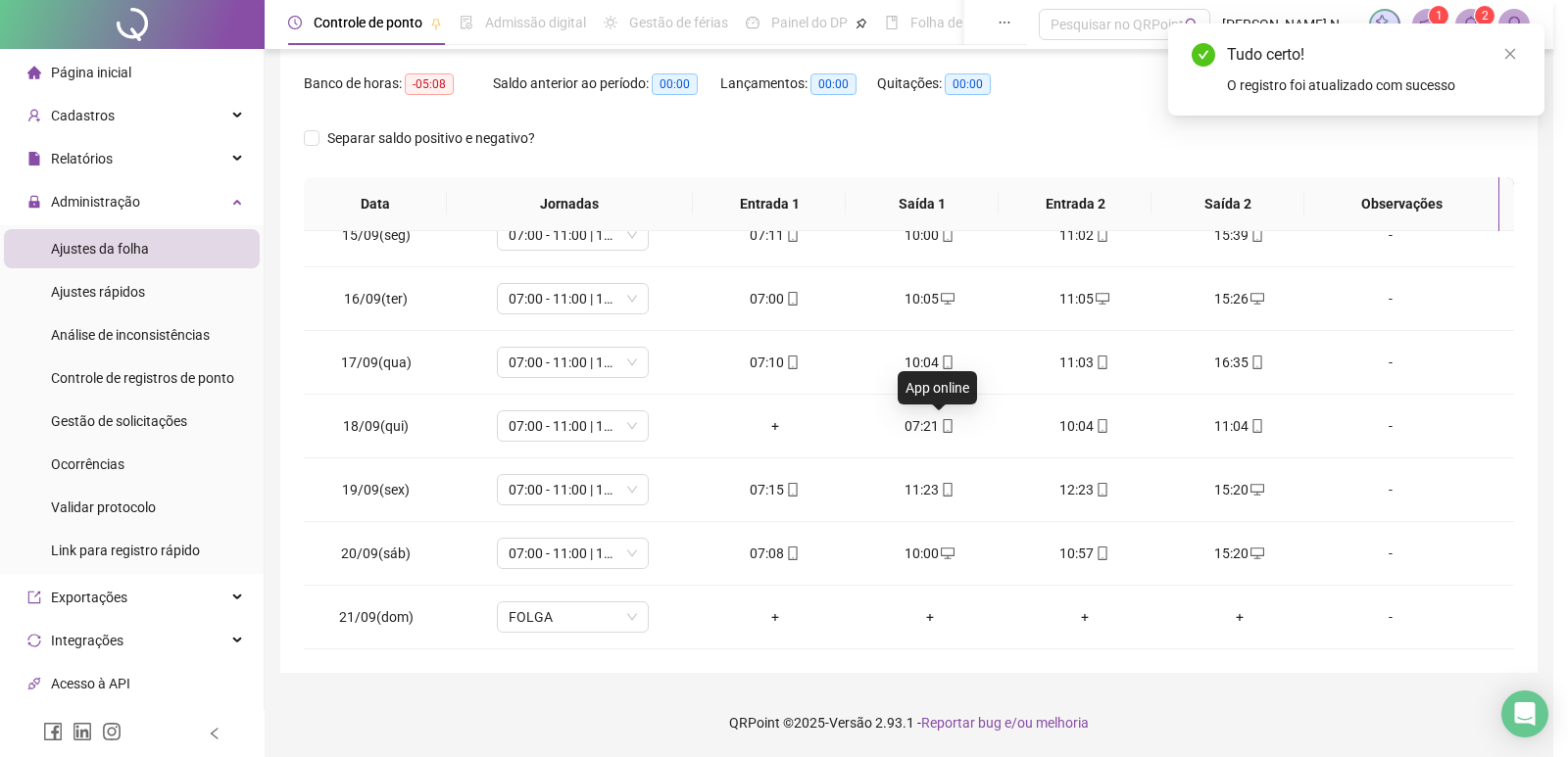
type input "**********"
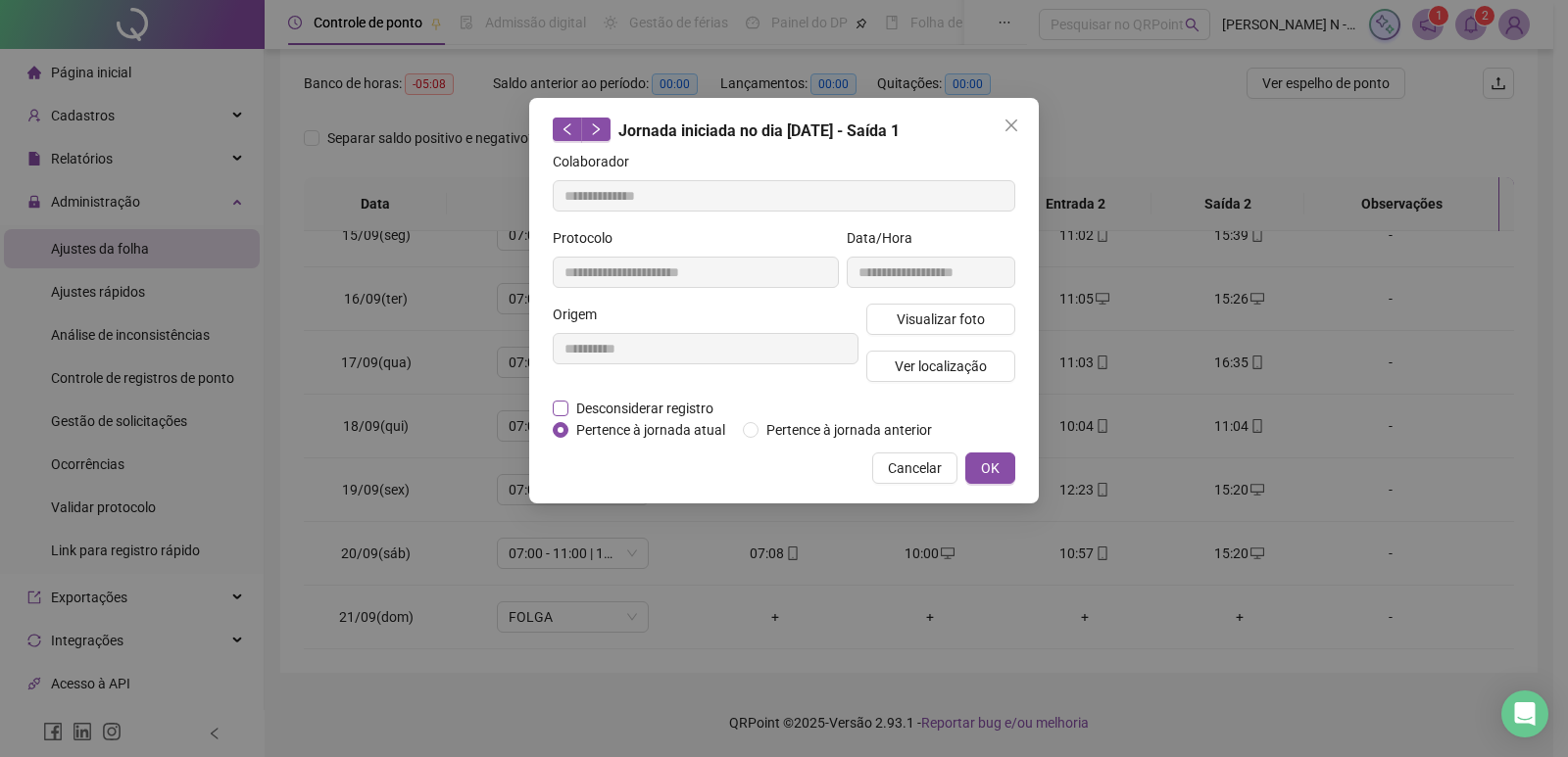
drag, startPoint x: 633, startPoint y: 408, endPoint x: 701, endPoint y: 418, distance: 68.7
click at [634, 408] on span "Desconsiderar registro" at bounding box center [644, 409] width 152 height 22
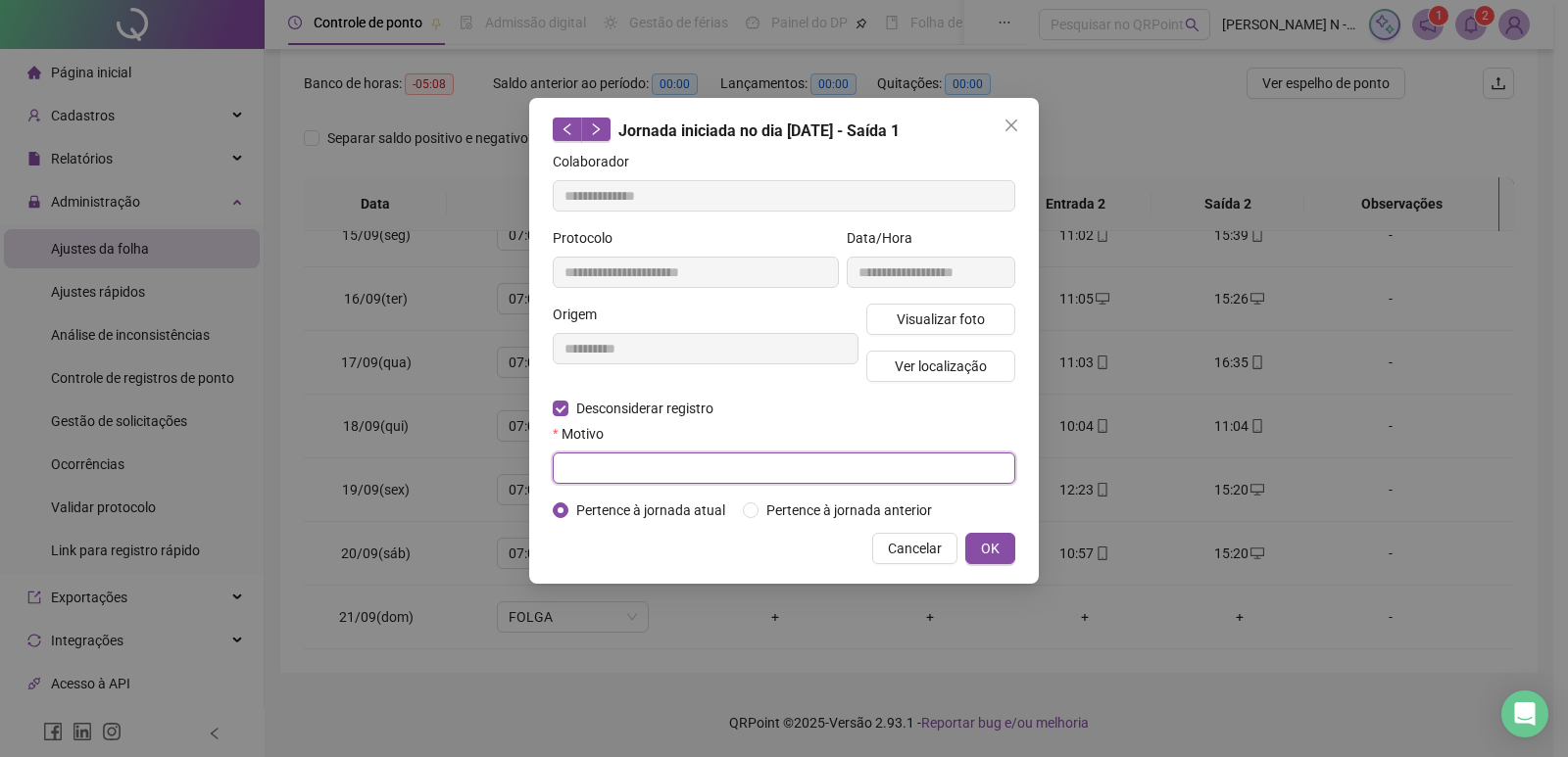
click at [870, 469] on input "text" at bounding box center [784, 468] width 462 height 31
type input "****"
click at [988, 538] on span "OK" at bounding box center [991, 549] width 19 height 22
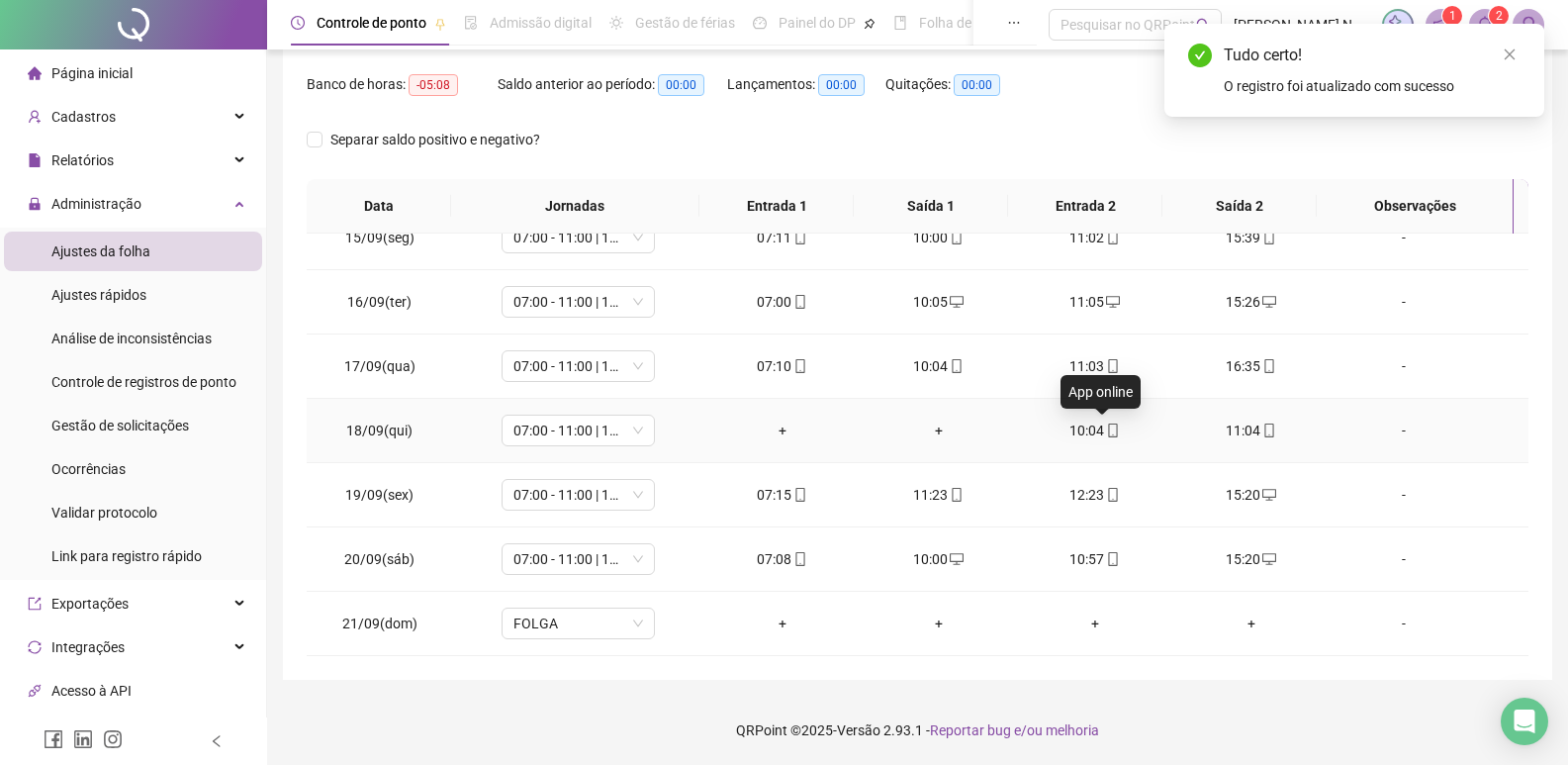
click at [1106, 433] on icon "mobile" at bounding box center [1113, 431] width 14 height 14
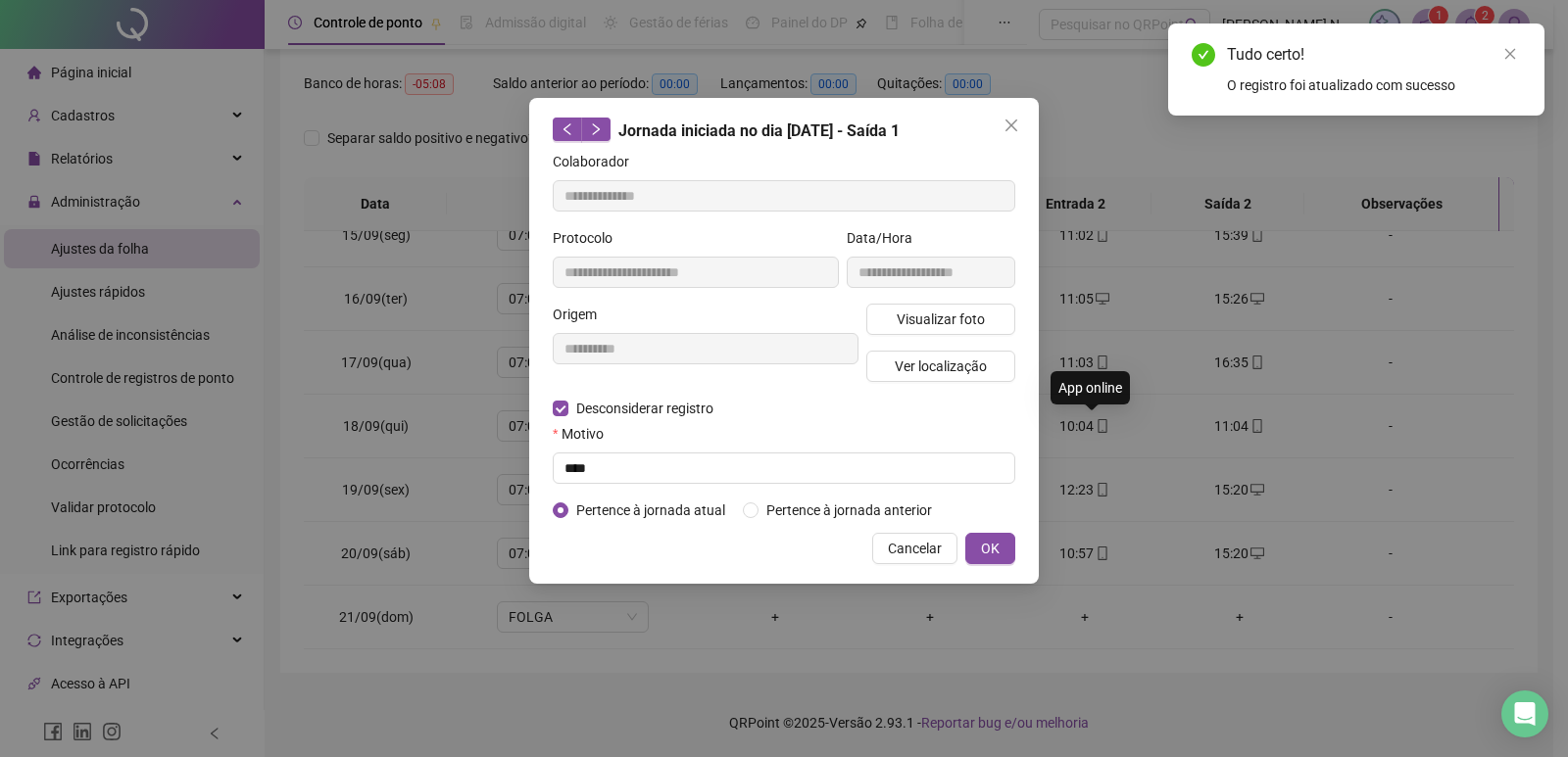
type input "**********"
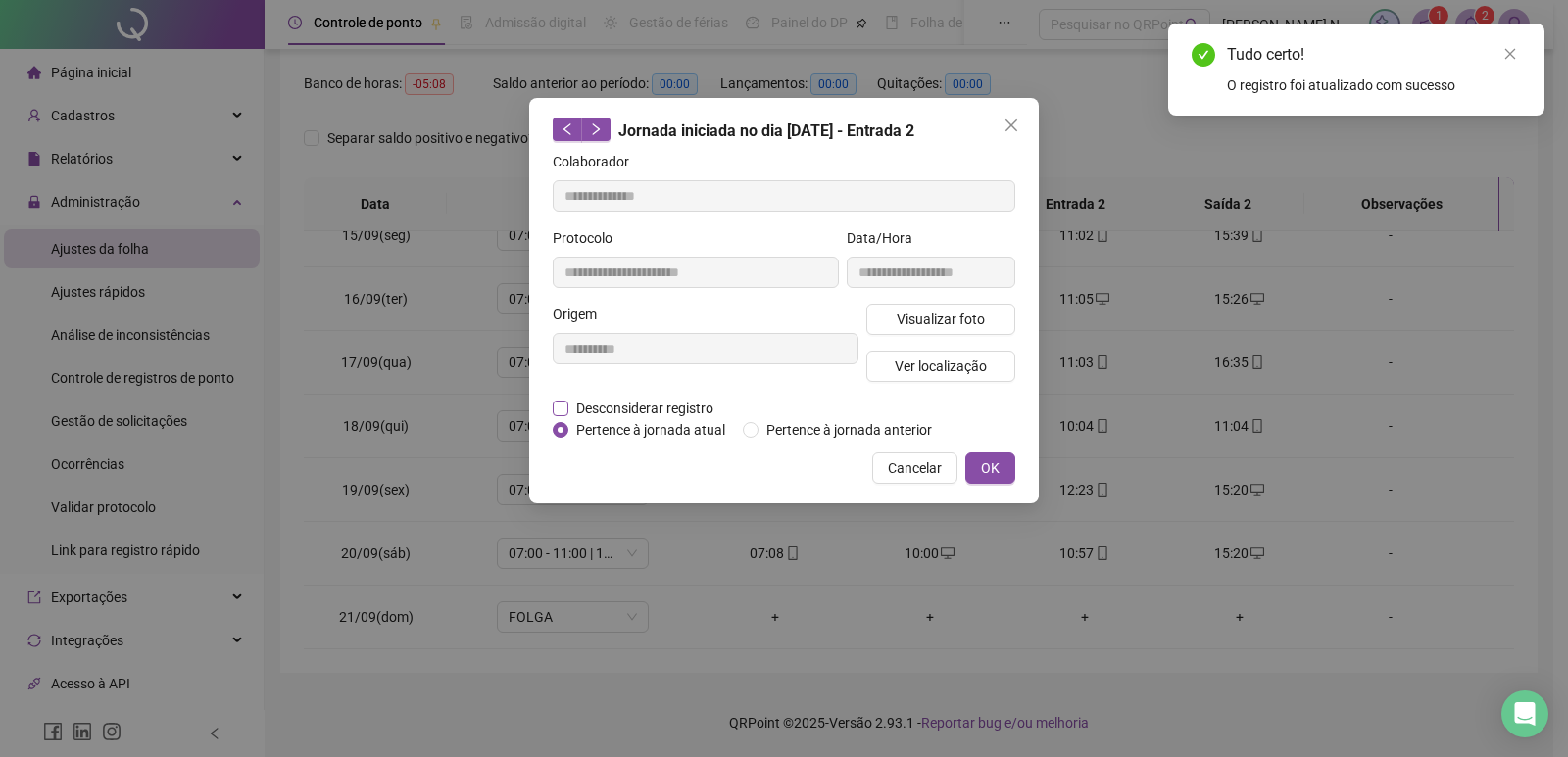
click at [624, 404] on span "Desconsiderar registro" at bounding box center [644, 409] width 152 height 22
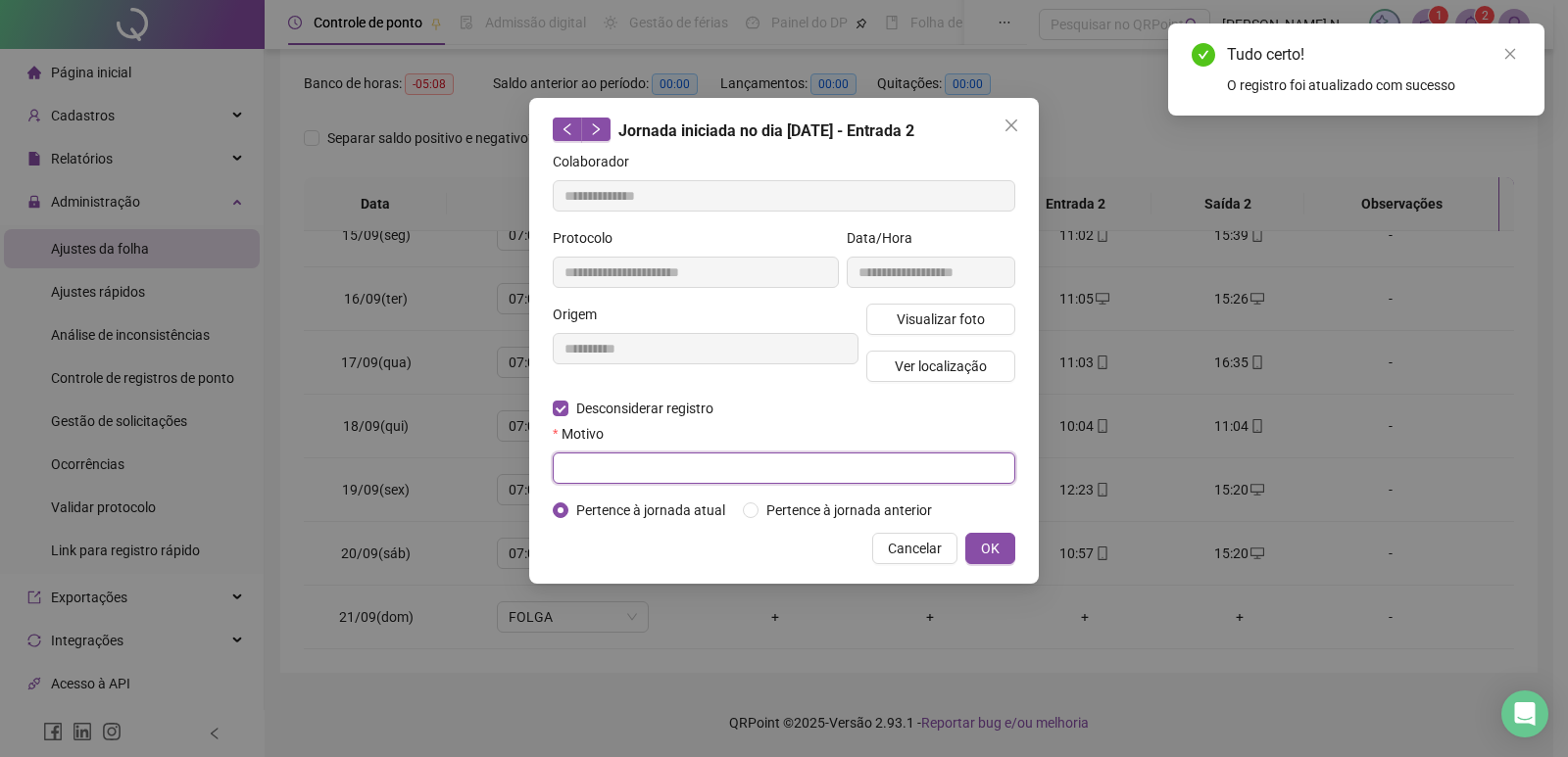
click at [885, 464] on input "text" at bounding box center [784, 468] width 462 height 31
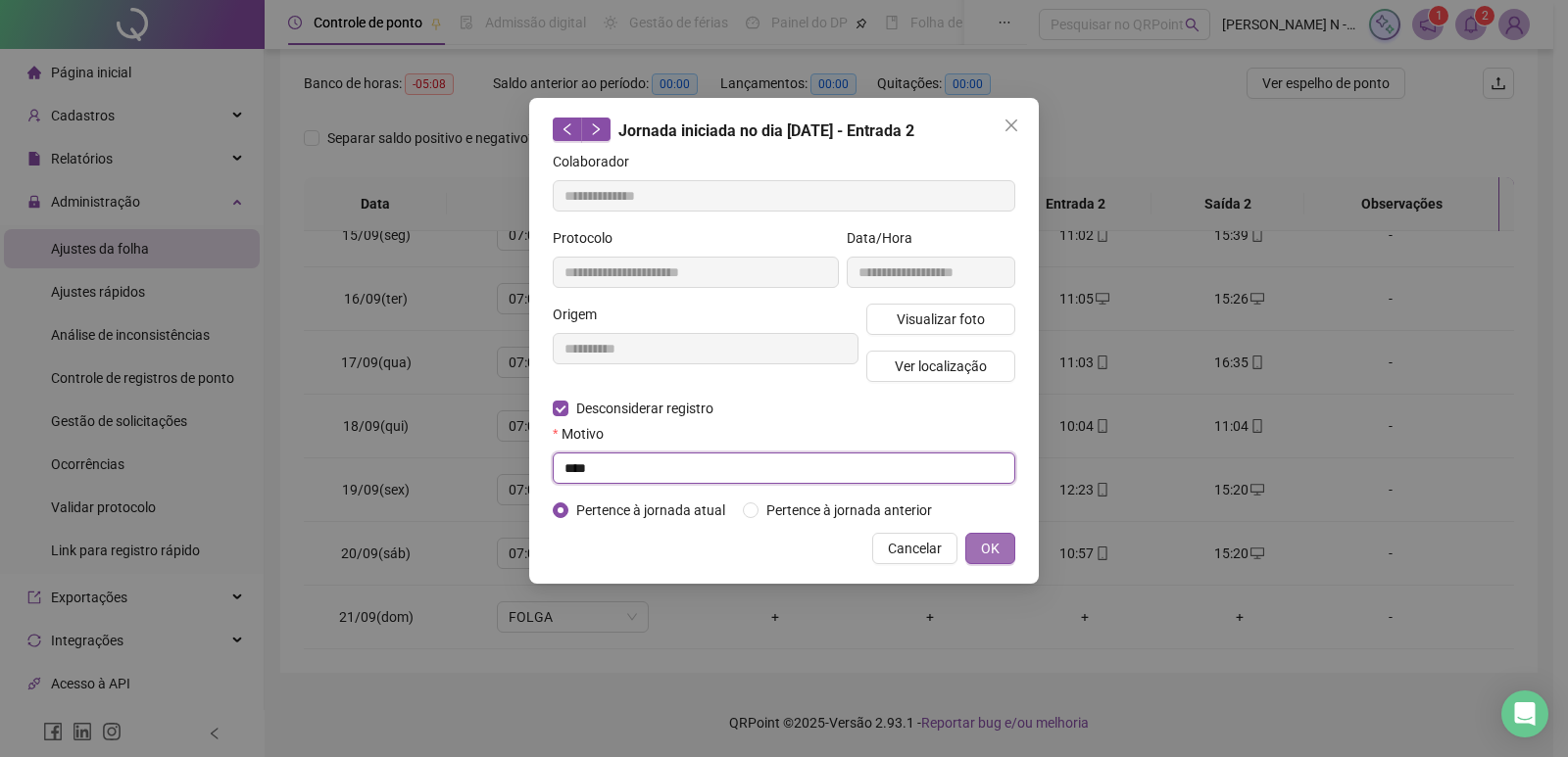
type input "****"
click at [1005, 554] on button "OK" at bounding box center [991, 549] width 50 height 31
click at [998, 550] on span "OK" at bounding box center [991, 549] width 19 height 22
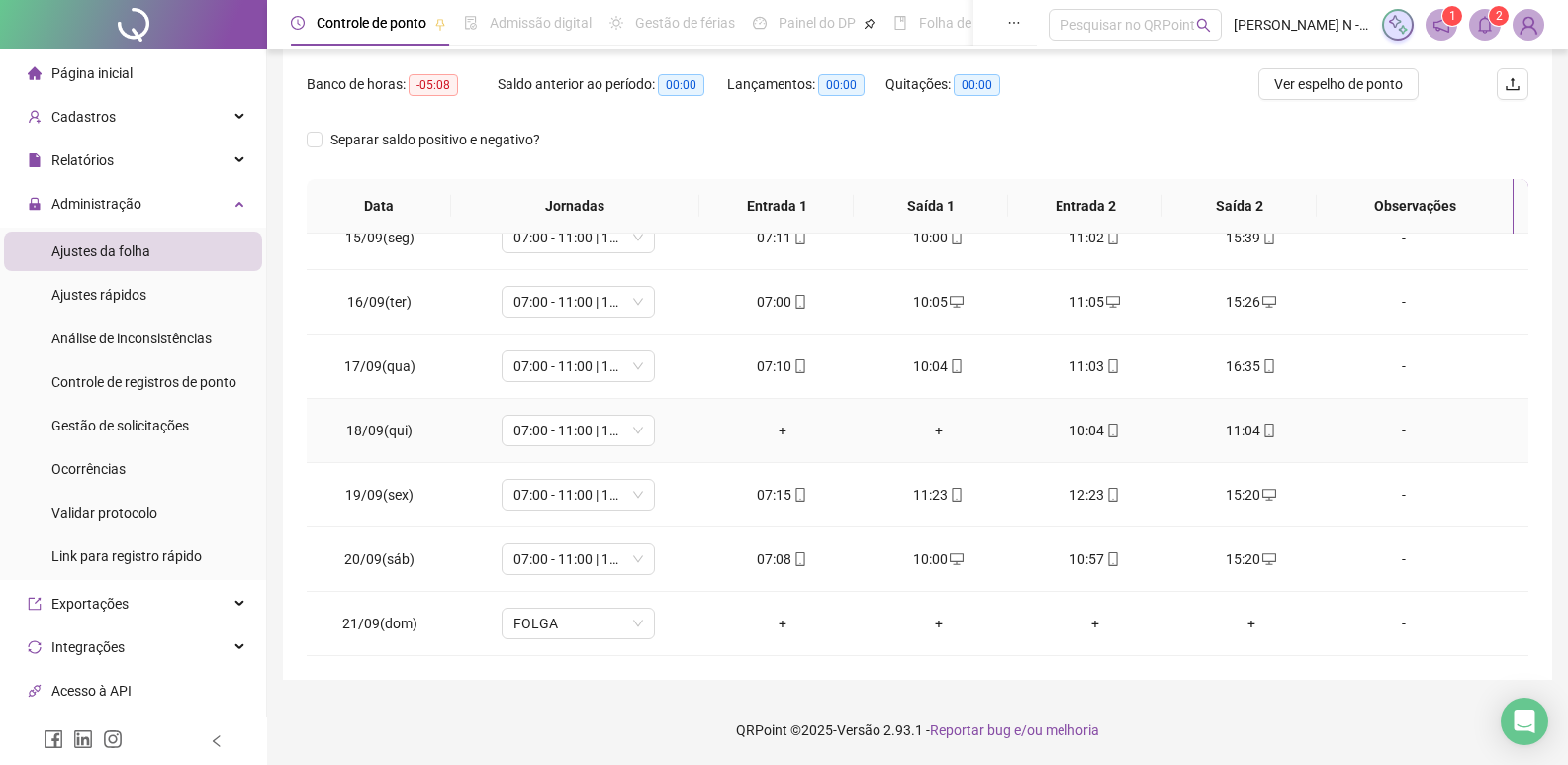
click at [1106, 433] on icon "mobile" at bounding box center [1113, 431] width 14 height 14
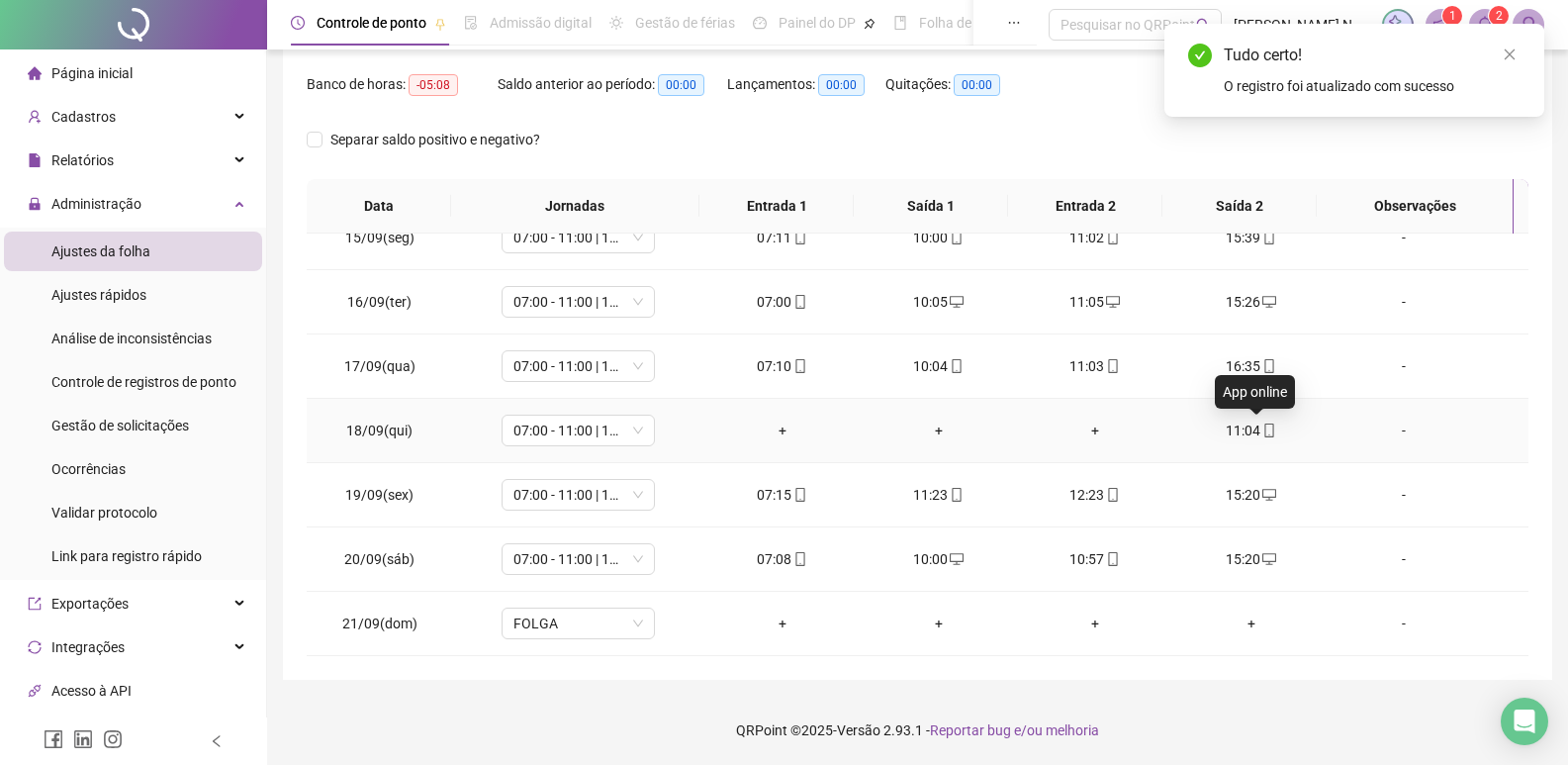
click at [1266, 427] on icon "mobile" at bounding box center [1270, 431] width 9 height 14
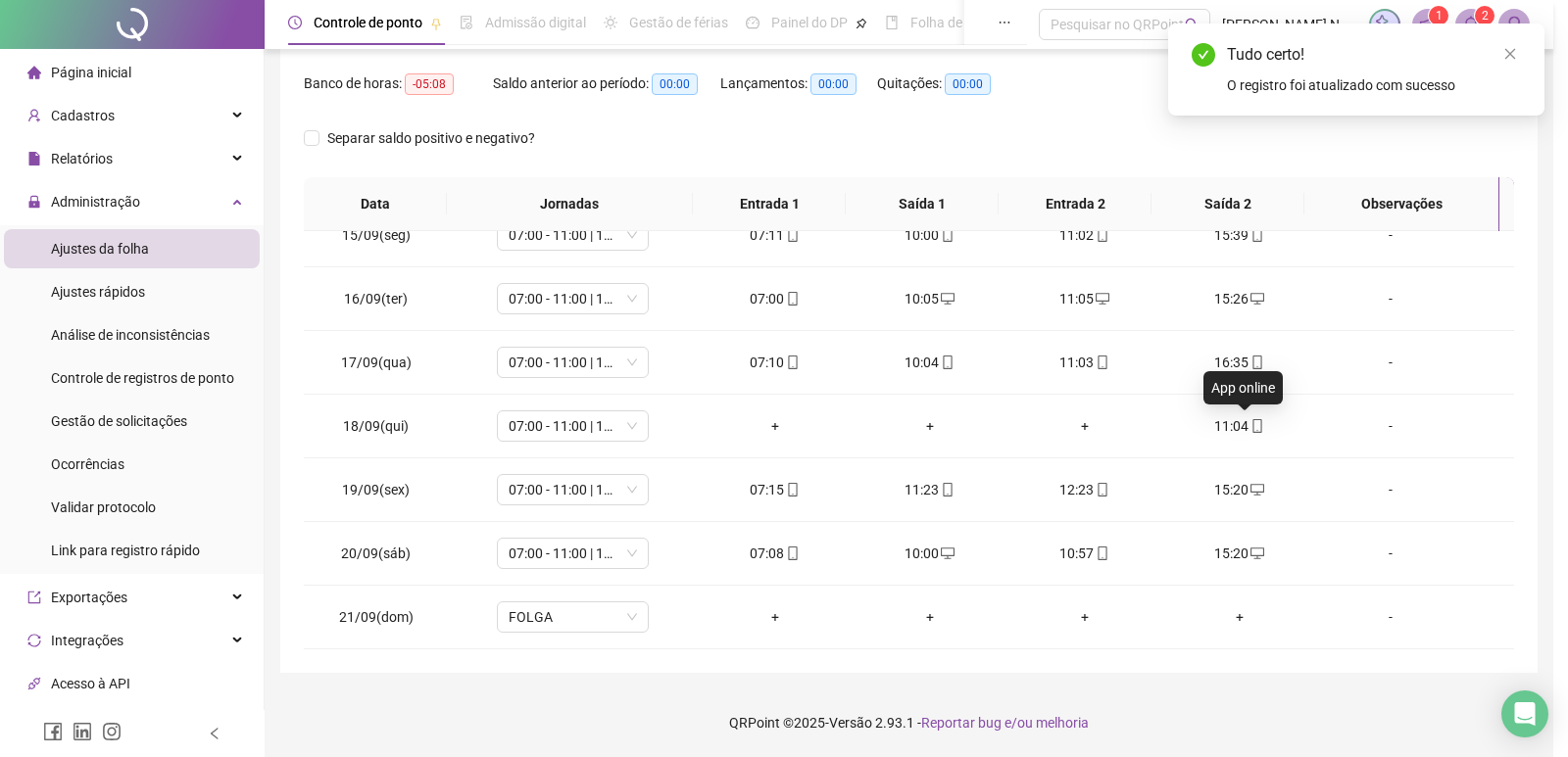
type input "**********"
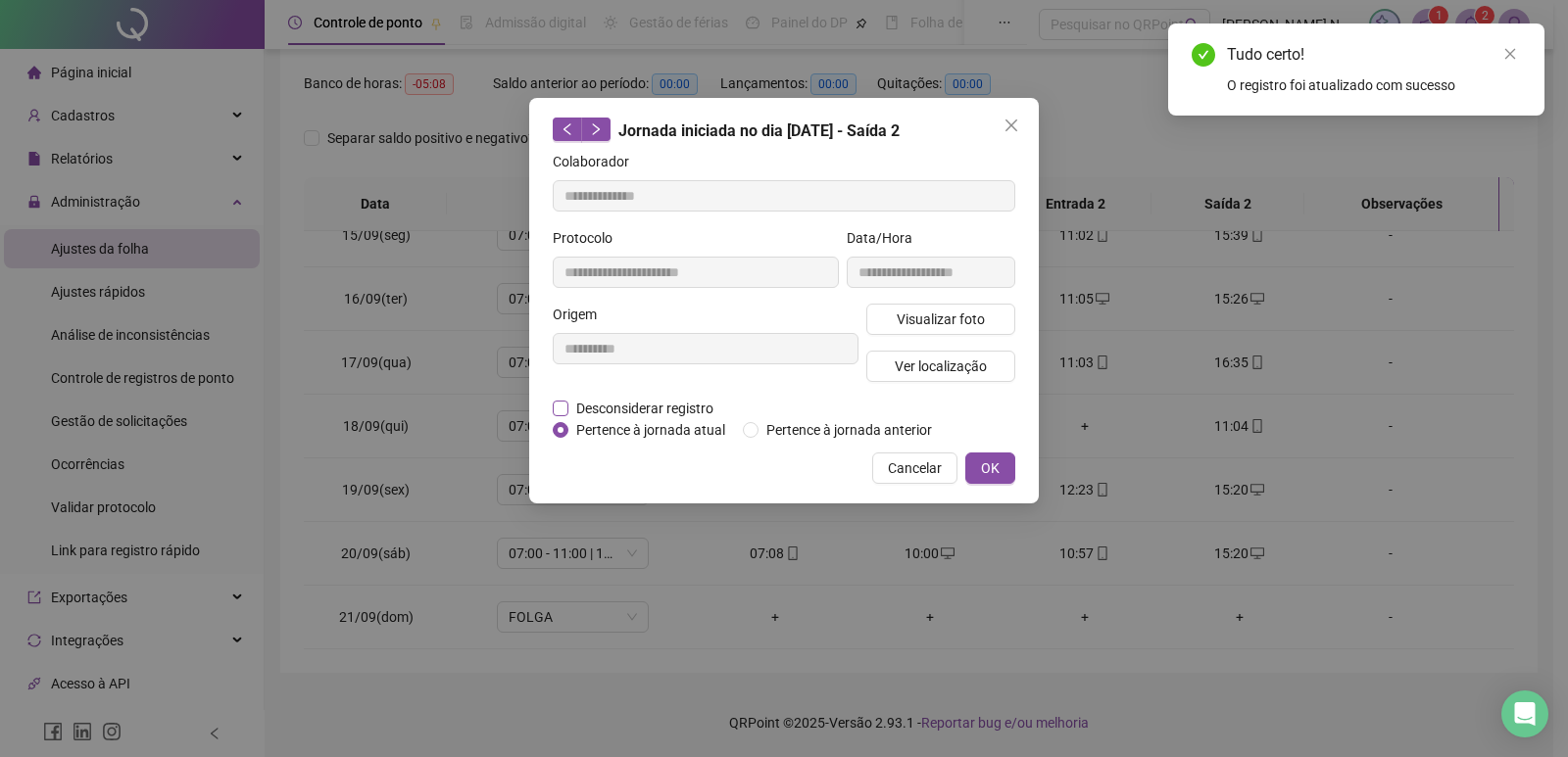
click at [589, 408] on span "Desconsiderar registro" at bounding box center [644, 409] width 152 height 22
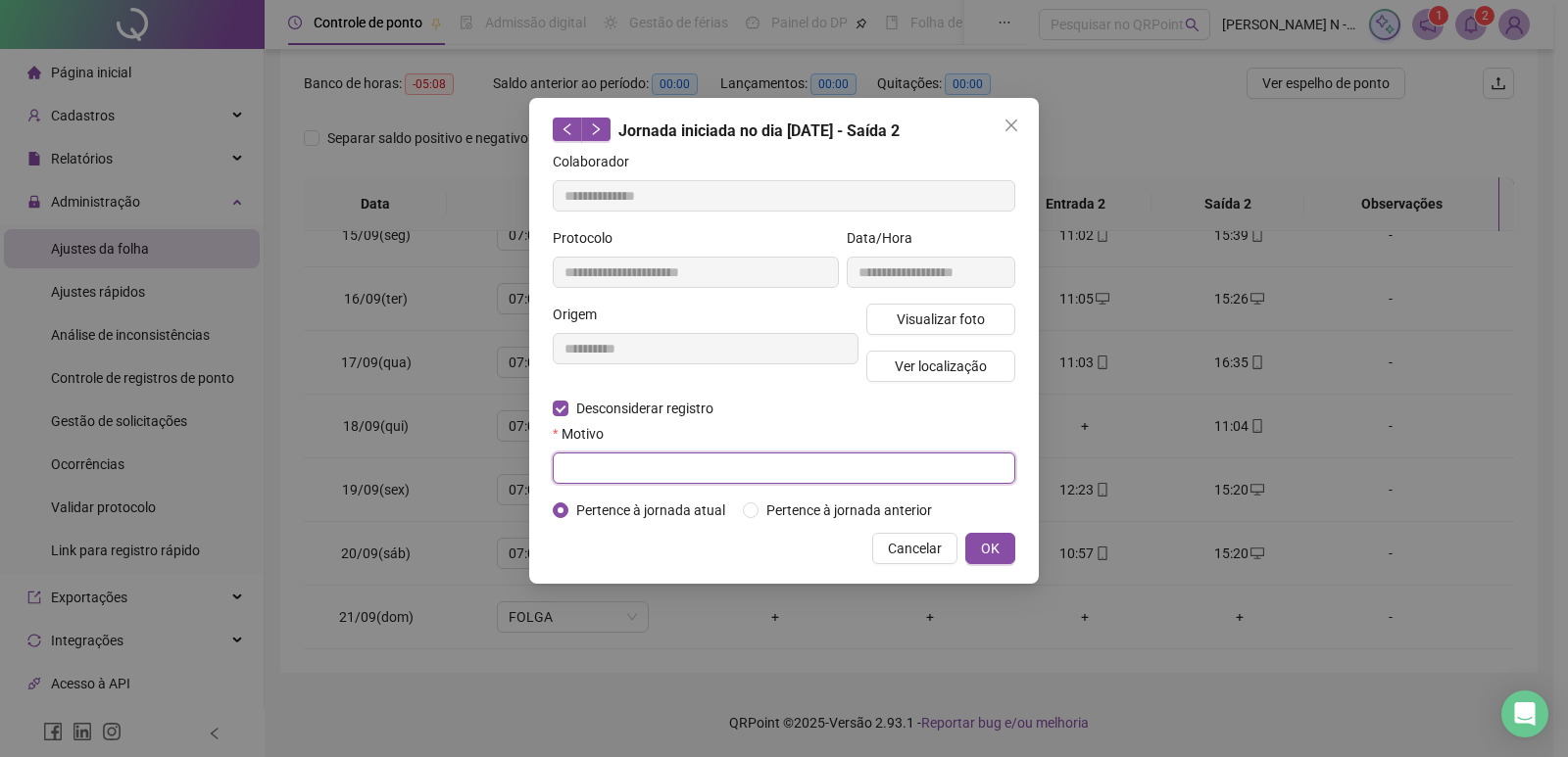
click at [667, 469] on input "text" at bounding box center [784, 468] width 462 height 31
type input "*****"
click at [1016, 547] on div "**********" at bounding box center [784, 341] width 510 height 486
click at [998, 547] on span "OK" at bounding box center [991, 549] width 19 height 22
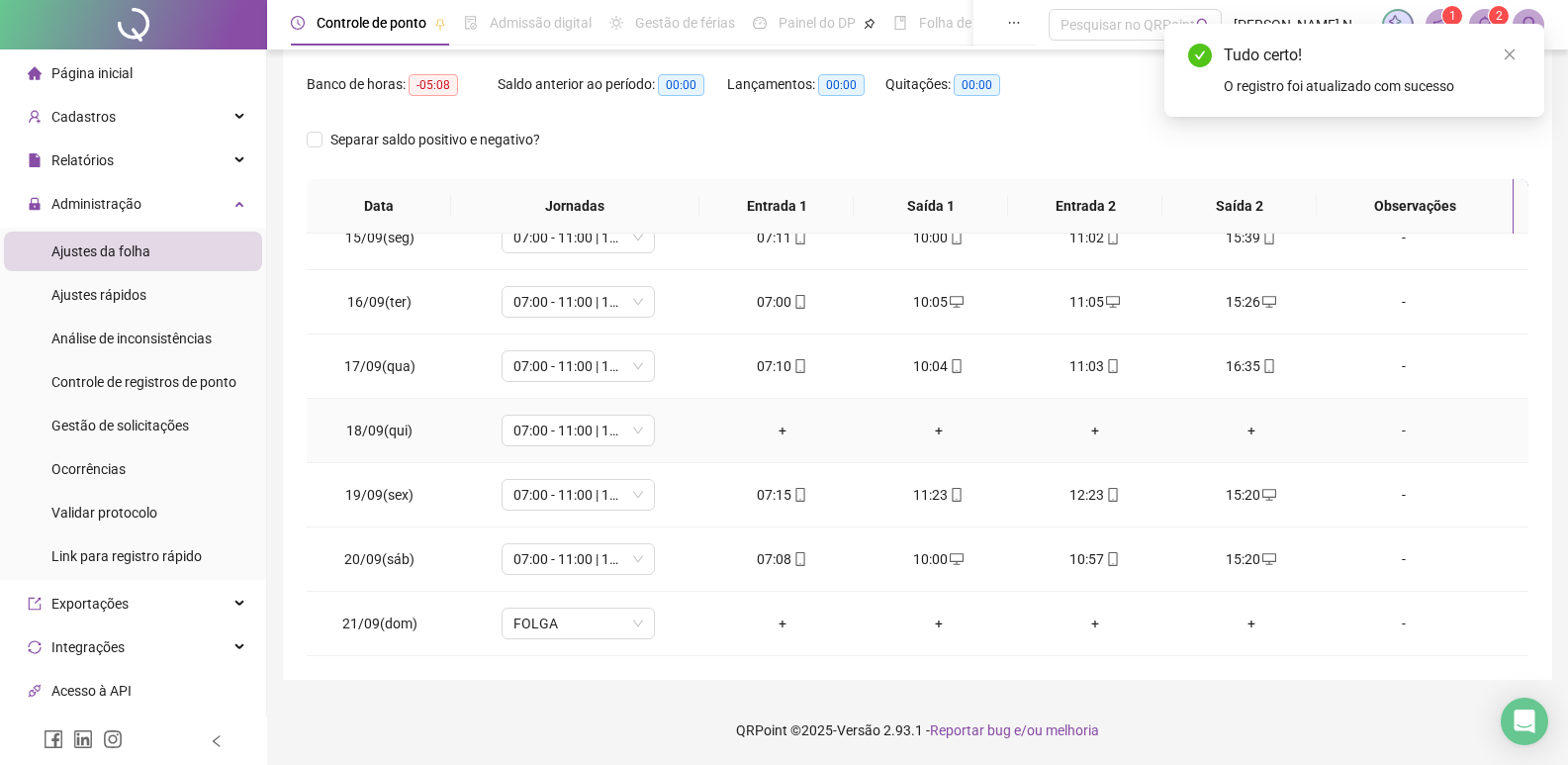
click at [779, 430] on div "+" at bounding box center [783, 431] width 125 height 22
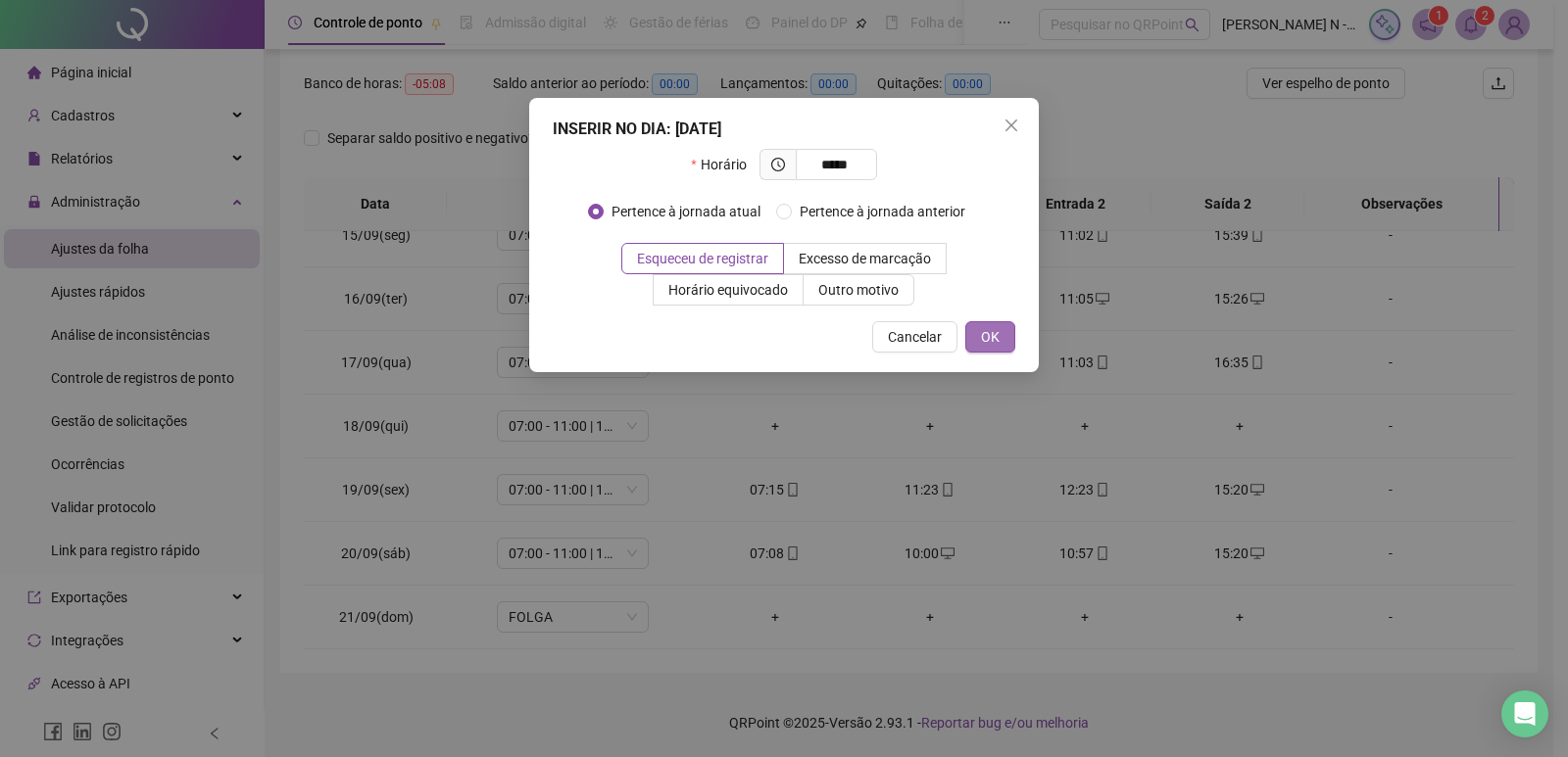
type input "*****"
click at [1000, 342] on button "OK" at bounding box center [991, 337] width 50 height 31
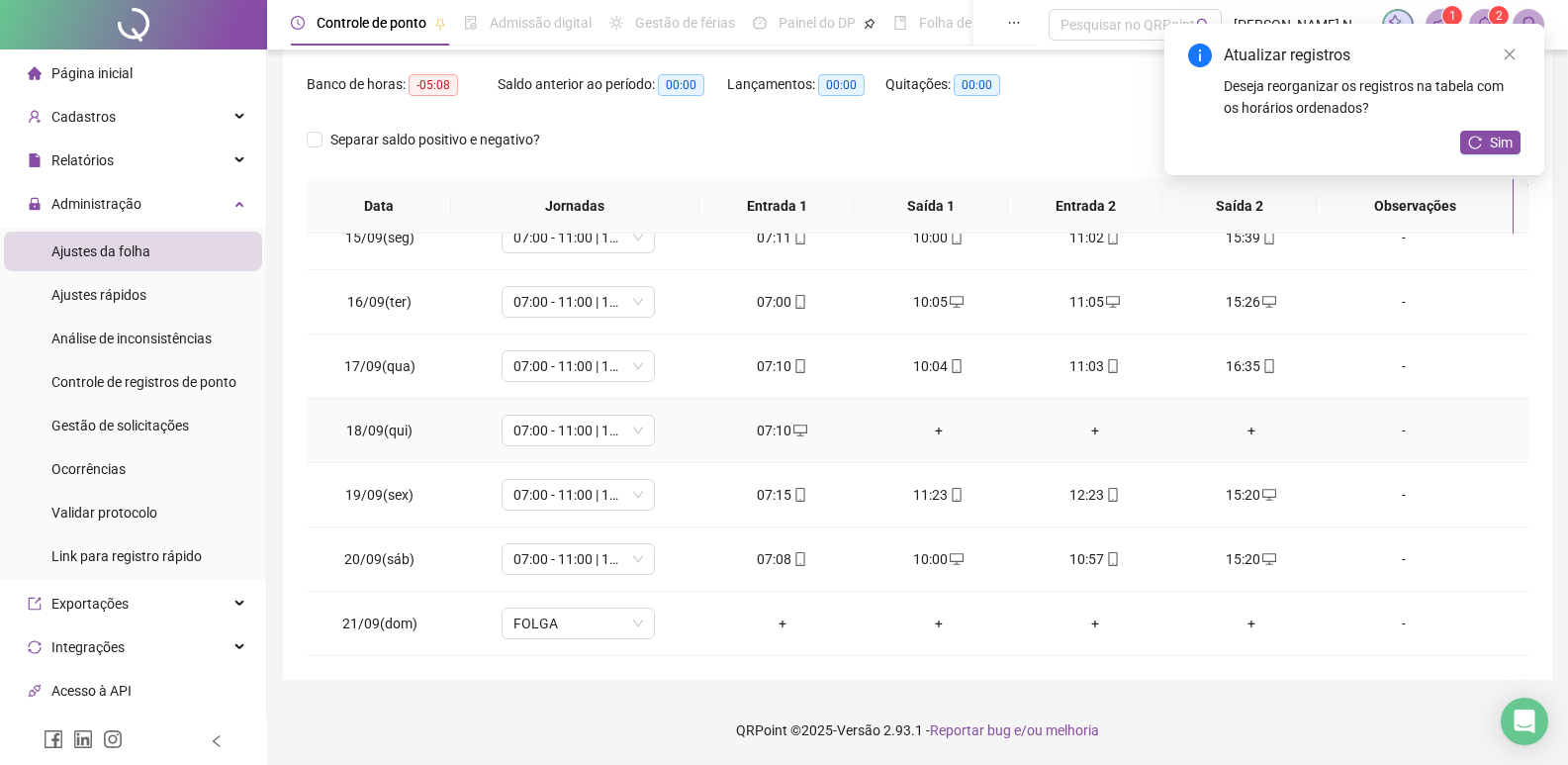
click at [936, 430] on div "+" at bounding box center [939, 431] width 125 height 22
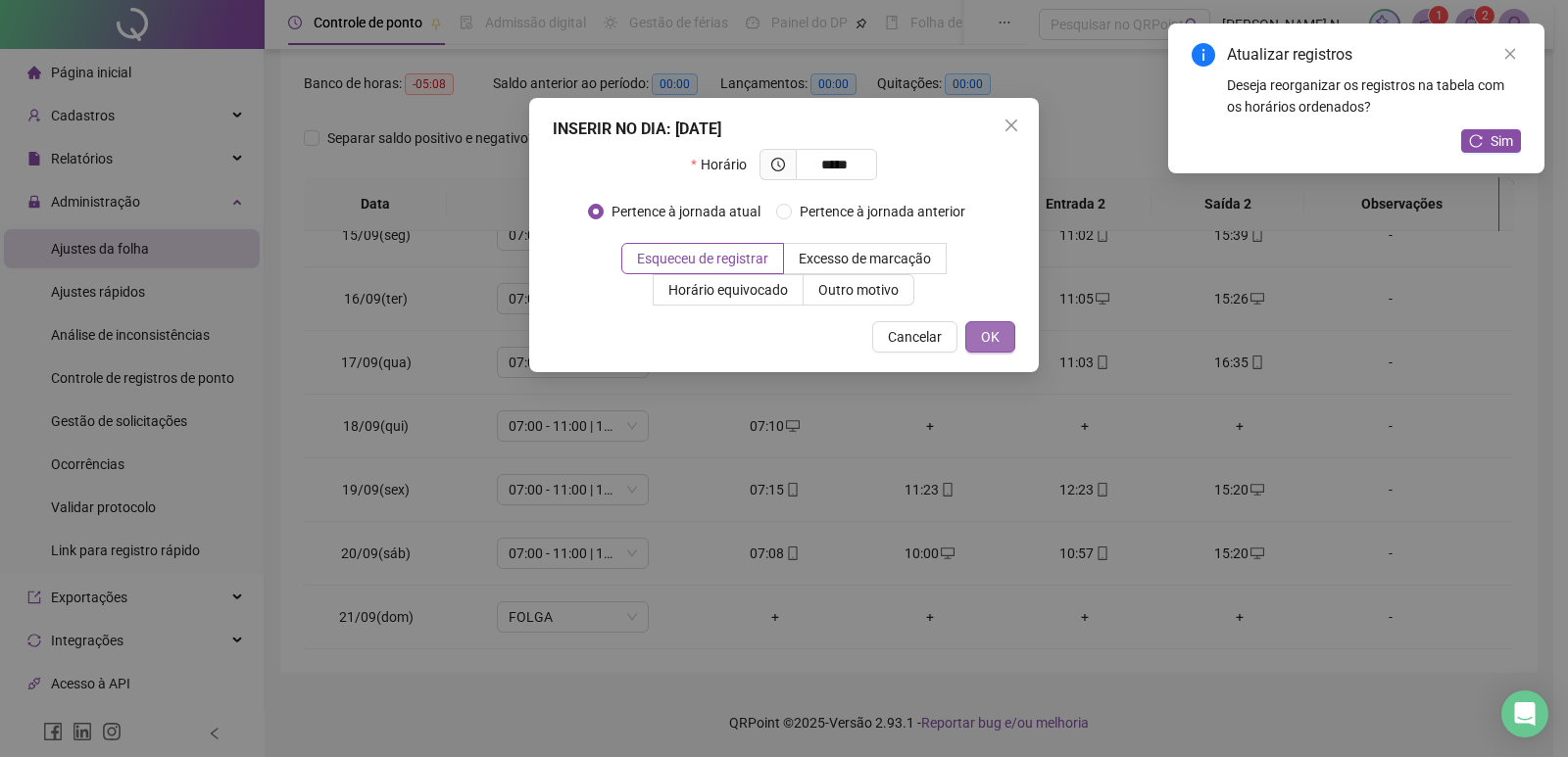
type input "*****"
click at [995, 339] on span "OK" at bounding box center [991, 337] width 19 height 22
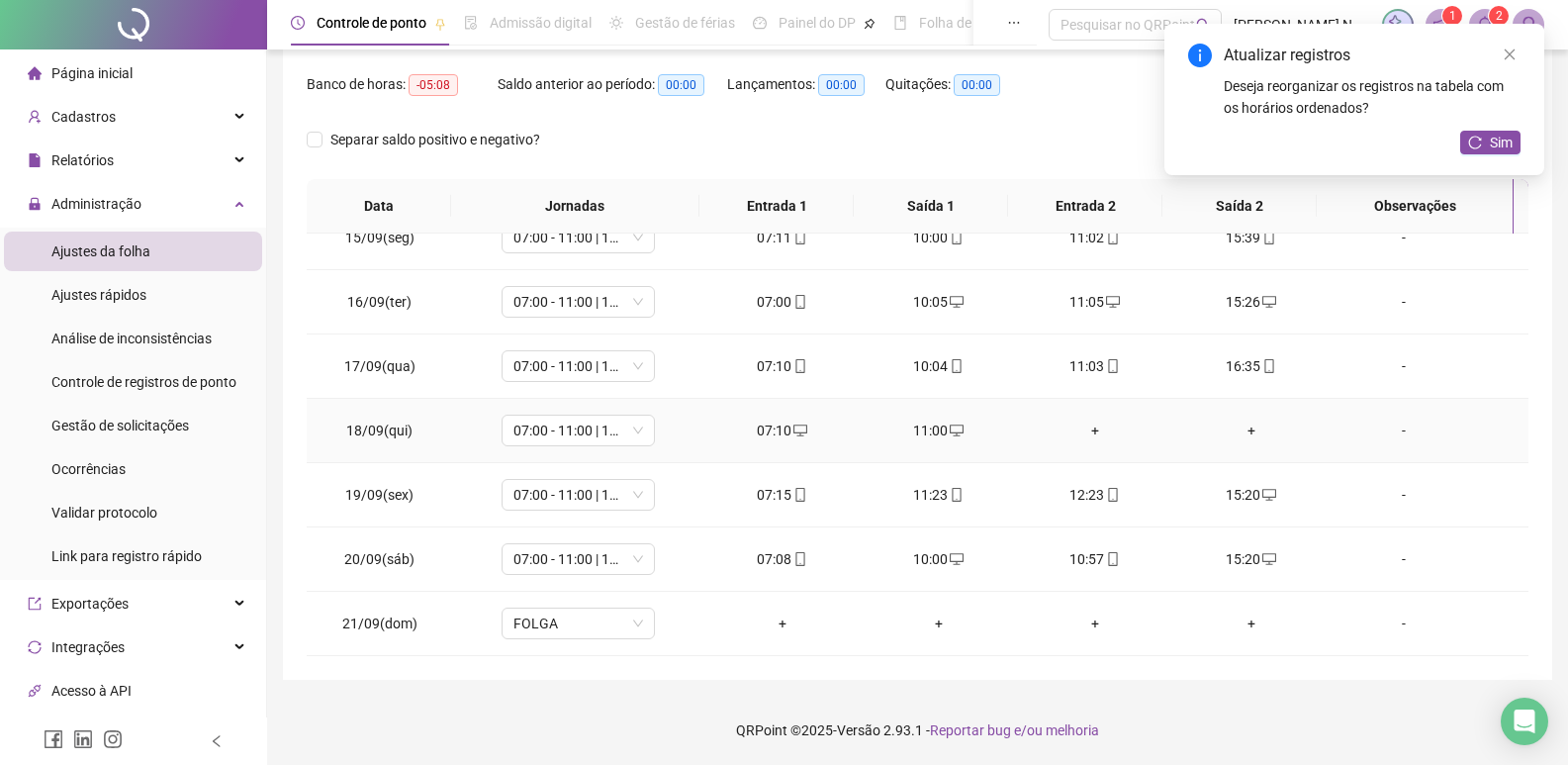
click at [1081, 434] on div "+" at bounding box center [1095, 431] width 125 height 22
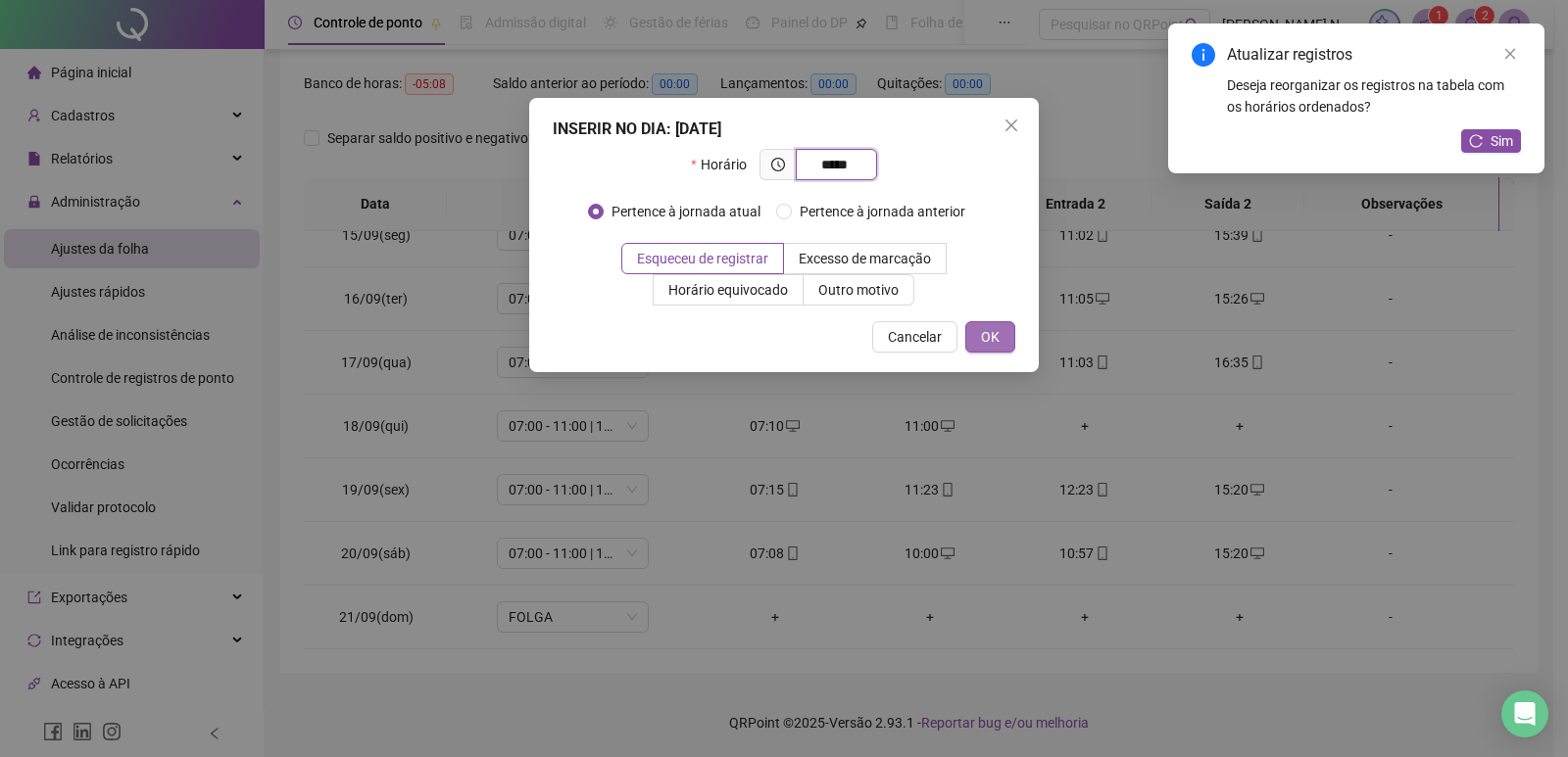
type input "*****"
drag, startPoint x: 1002, startPoint y: 329, endPoint x: 999, endPoint y: 341, distance: 12.4
click at [999, 346] on button "OK" at bounding box center [991, 337] width 50 height 31
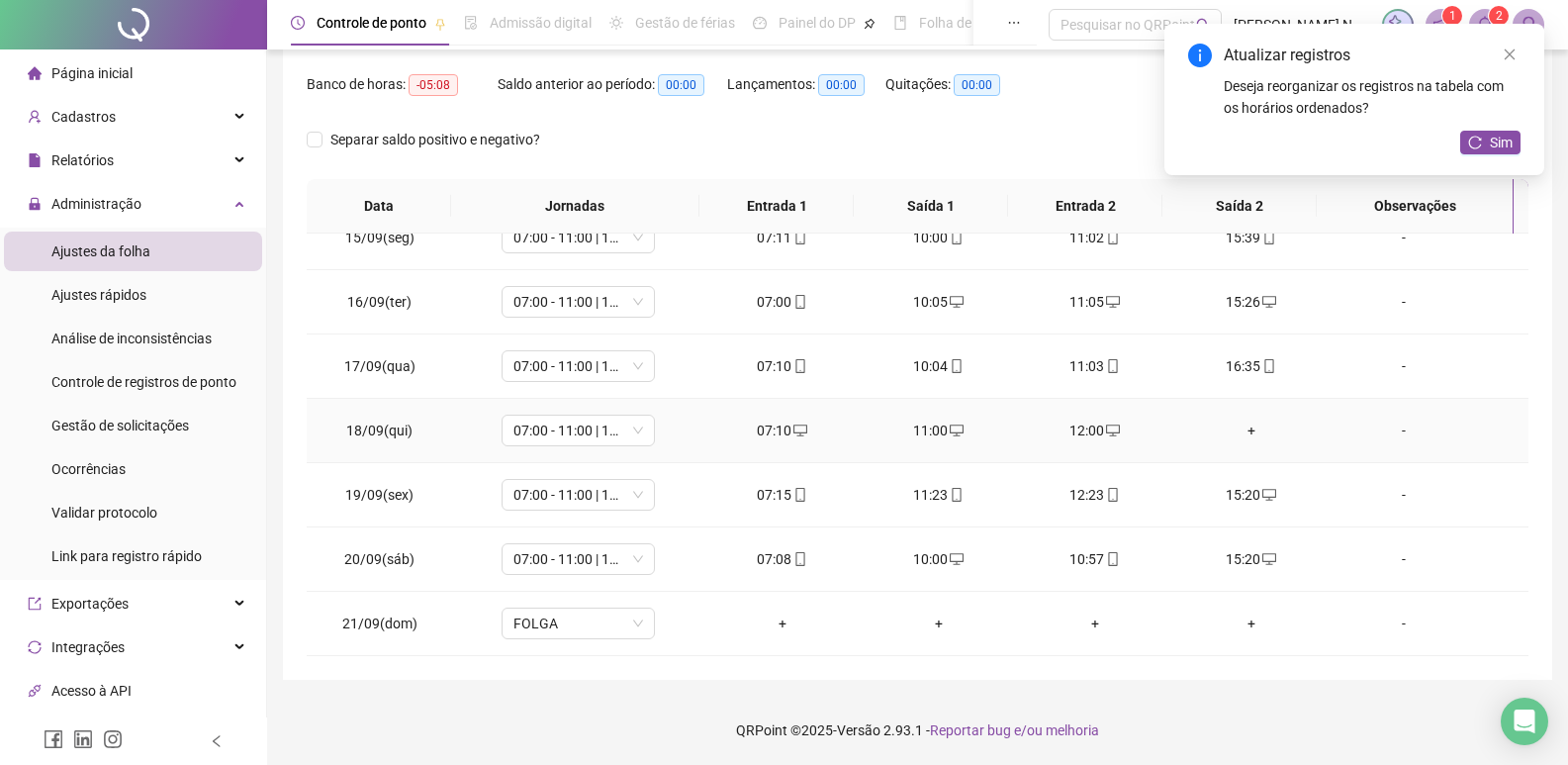
click at [1238, 425] on div "+" at bounding box center [1252, 431] width 125 height 22
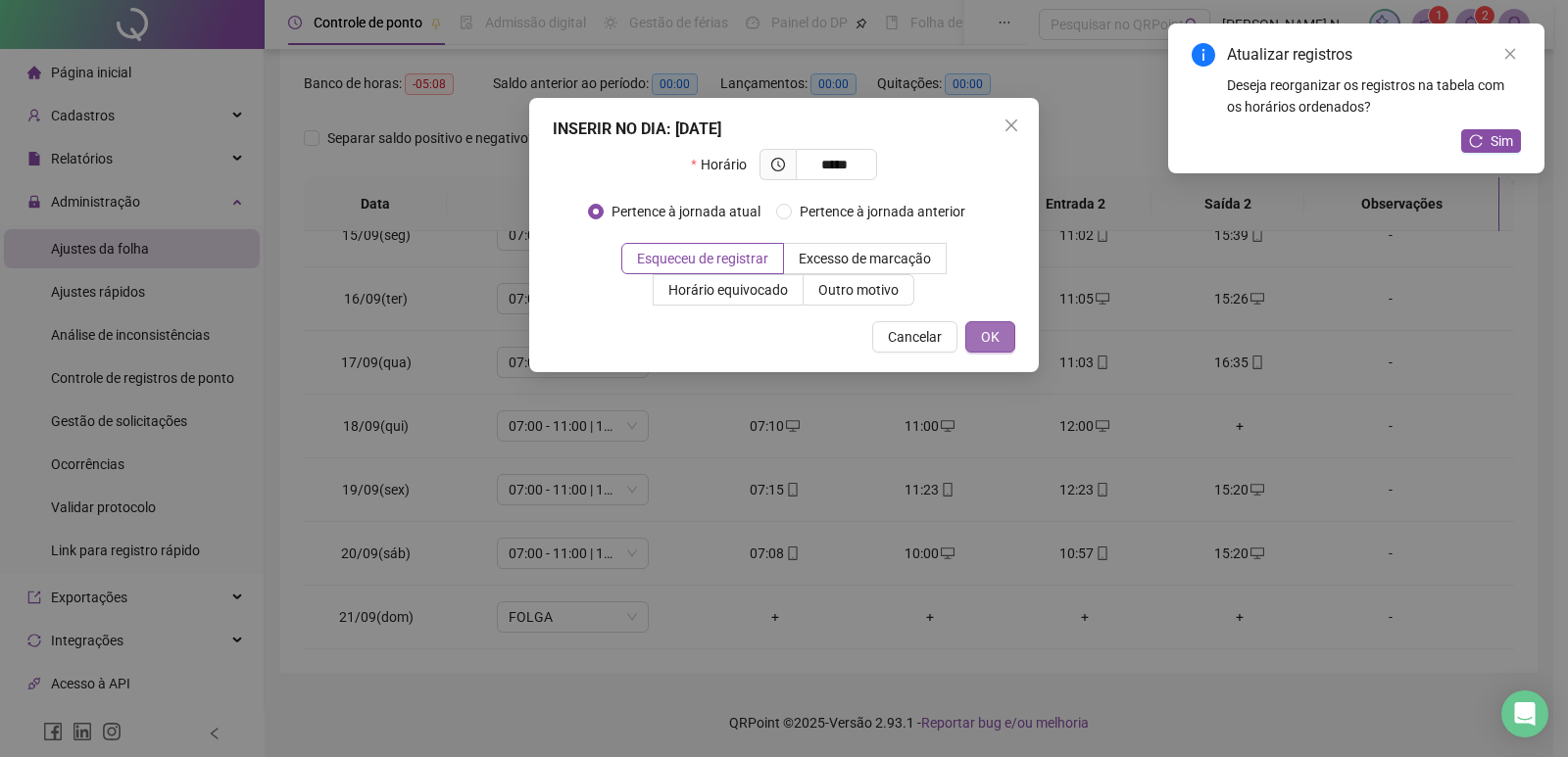
type input "*****"
click at [998, 349] on button "OK" at bounding box center [991, 337] width 50 height 31
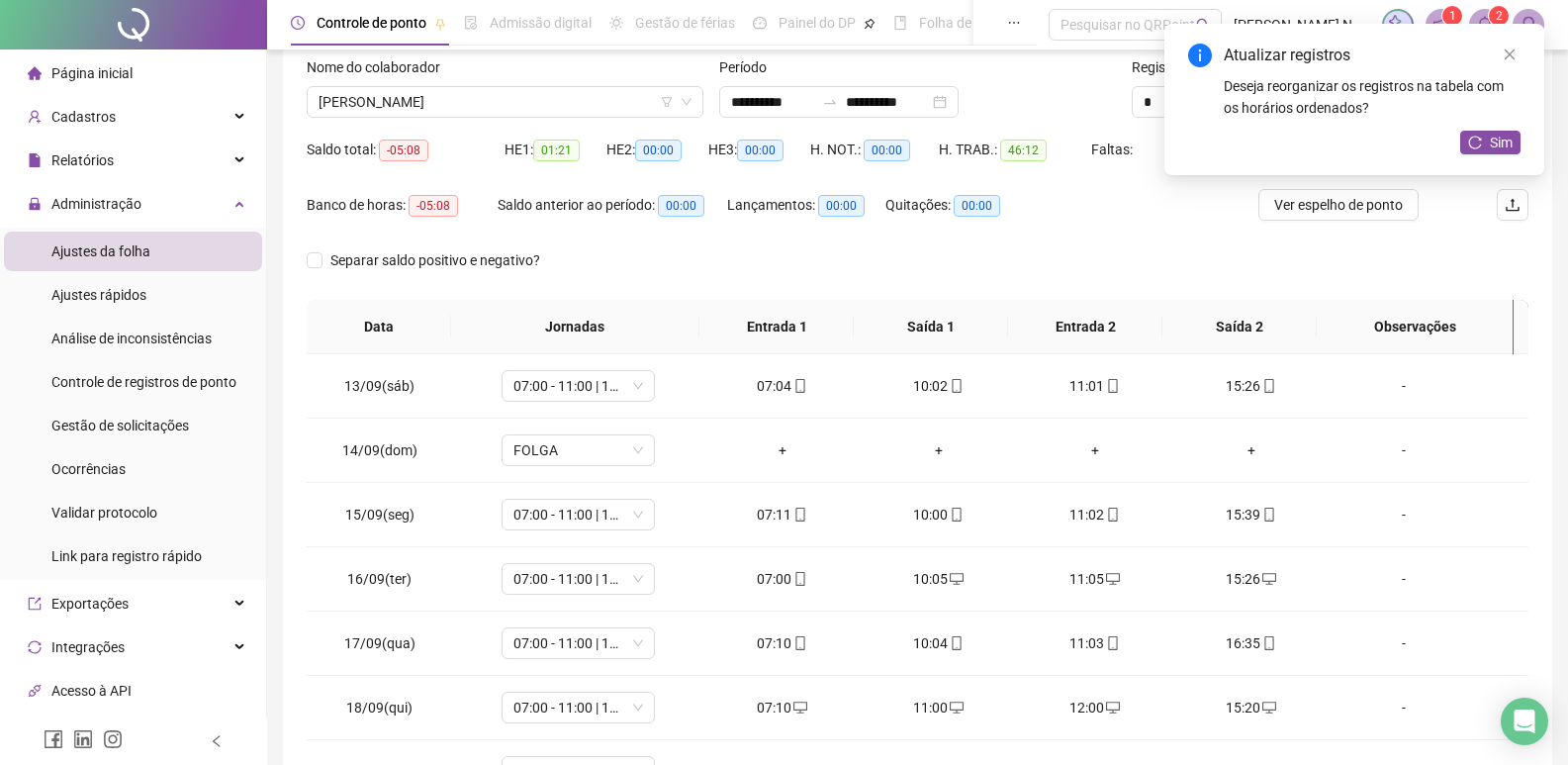
scroll to position [0, 0]
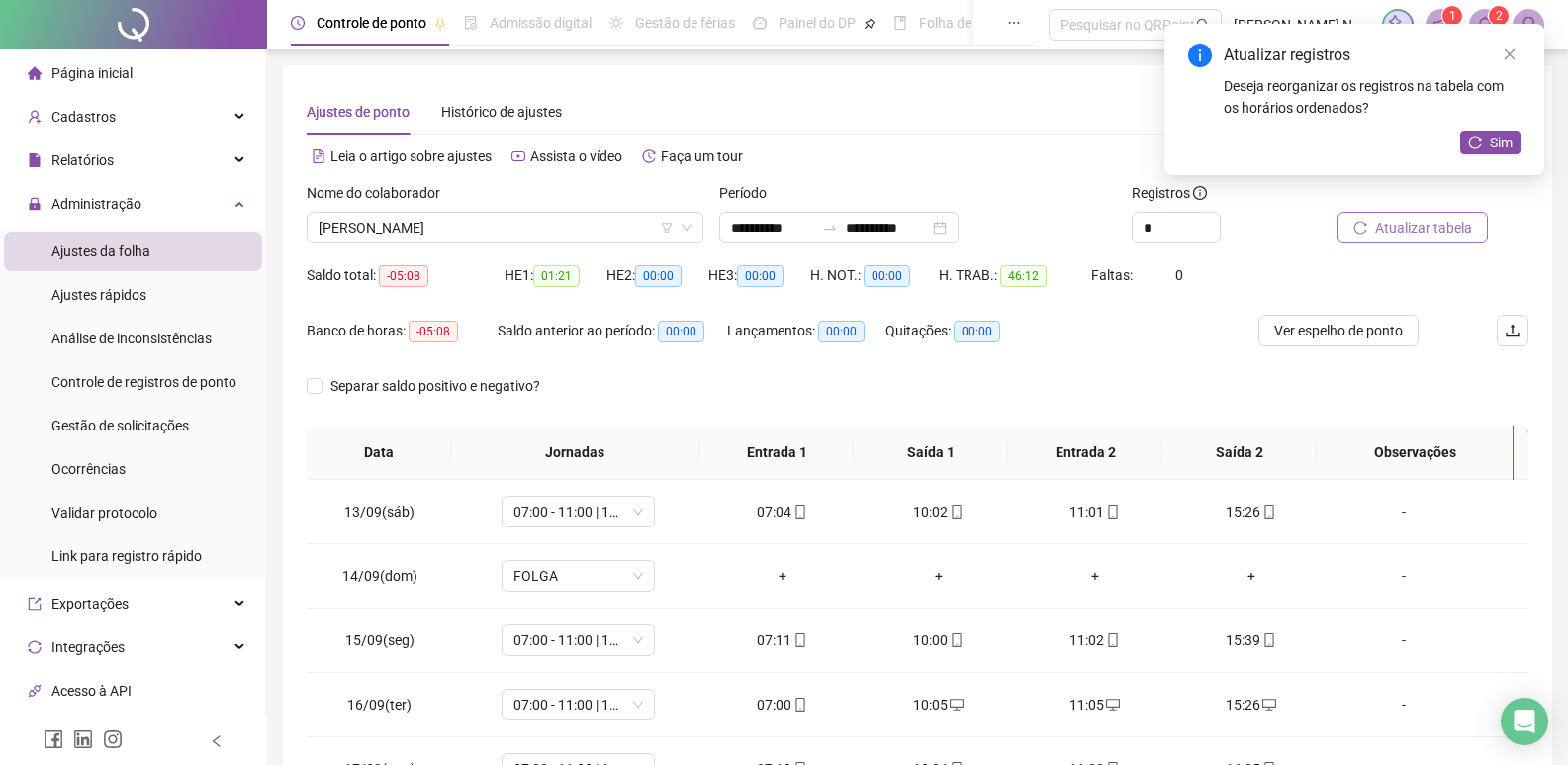
click at [1399, 224] on span "Atualizar tabela" at bounding box center [1424, 228] width 97 height 22
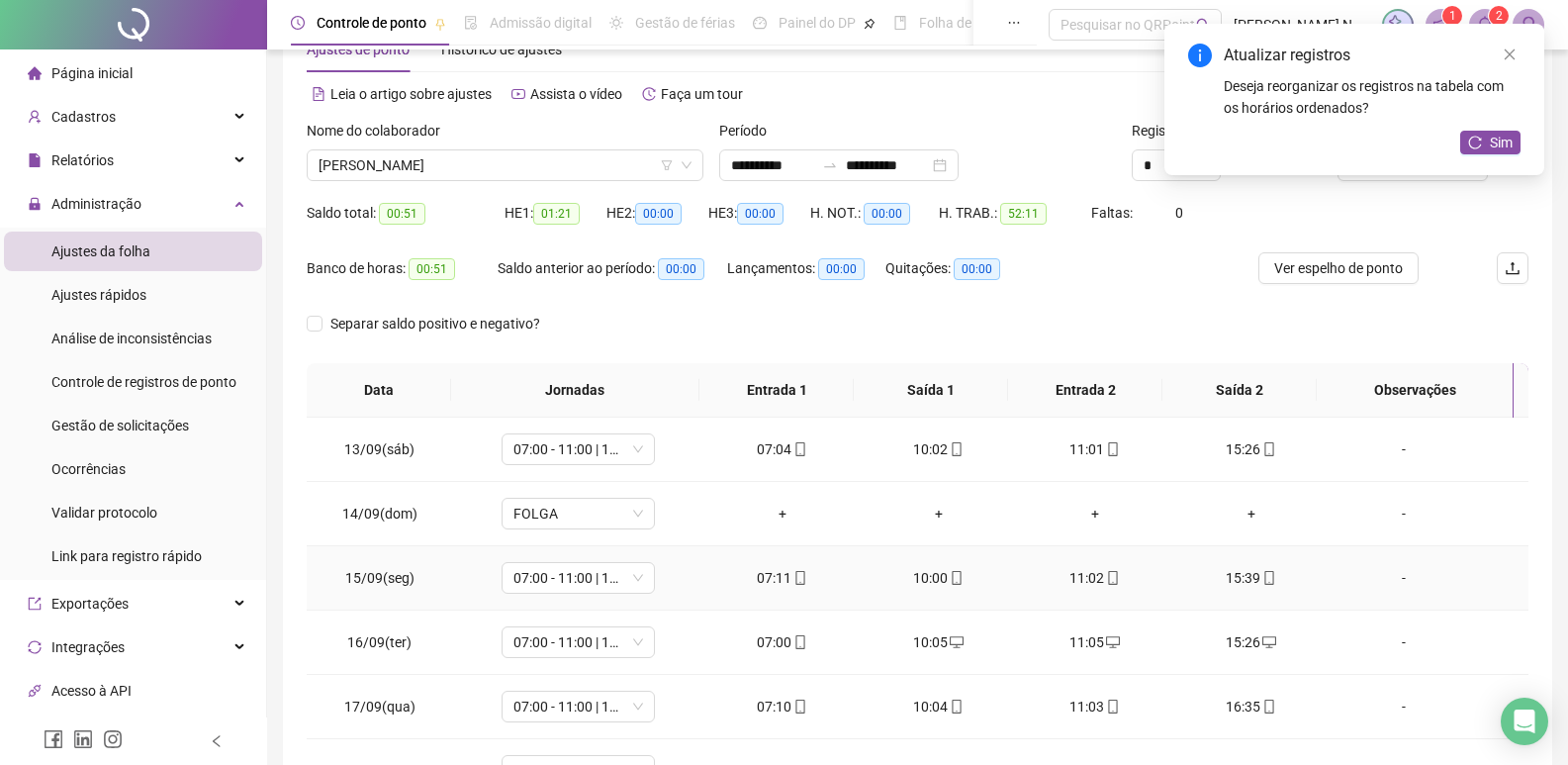
scroll to position [49, 0]
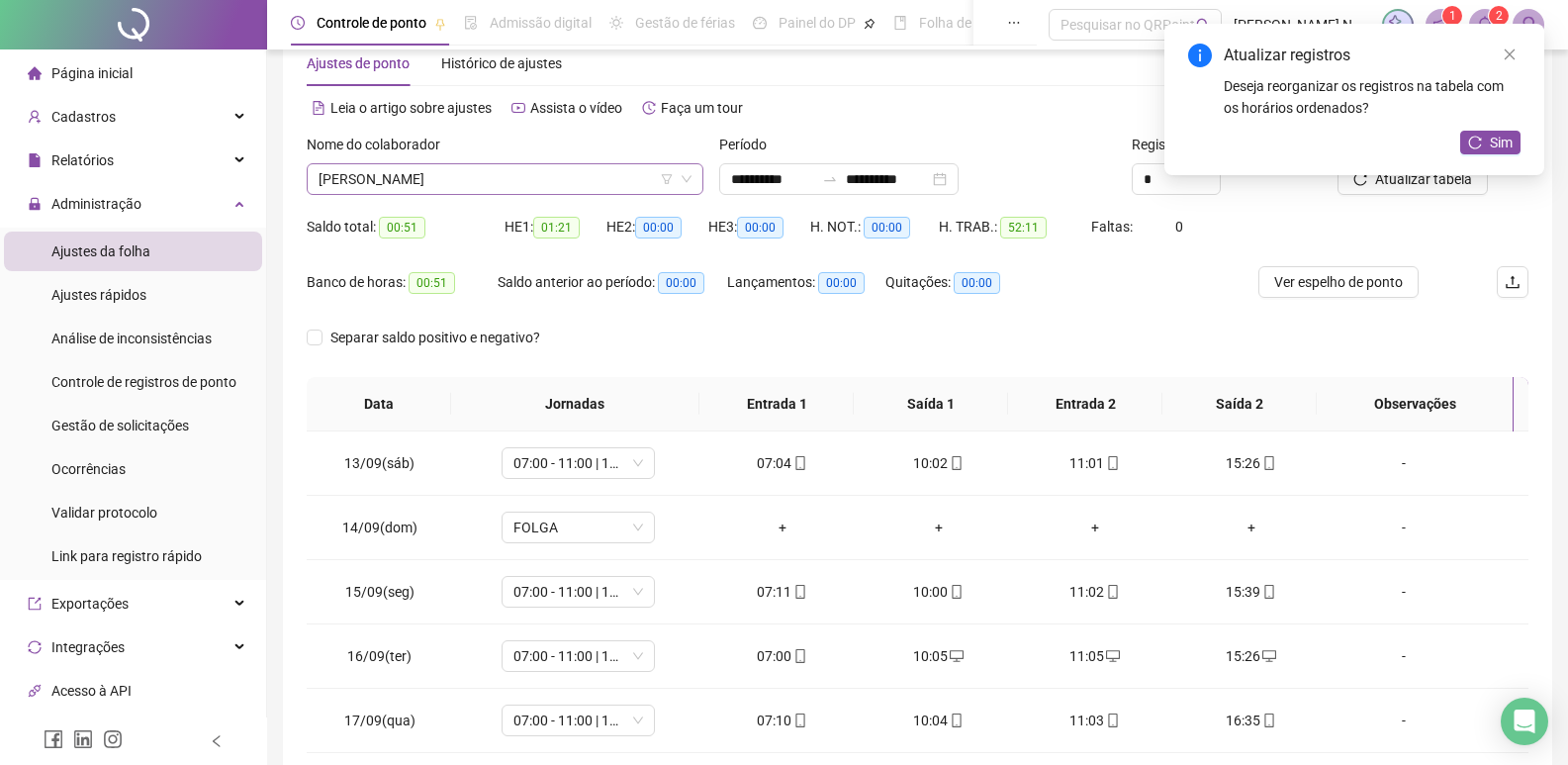
click at [685, 176] on icon "down" at bounding box center [687, 179] width 12 height 12
click at [688, 177] on icon "down" at bounding box center [687, 179] width 12 height 12
click at [1514, 57] on icon "close" at bounding box center [1510, 55] width 14 height 14
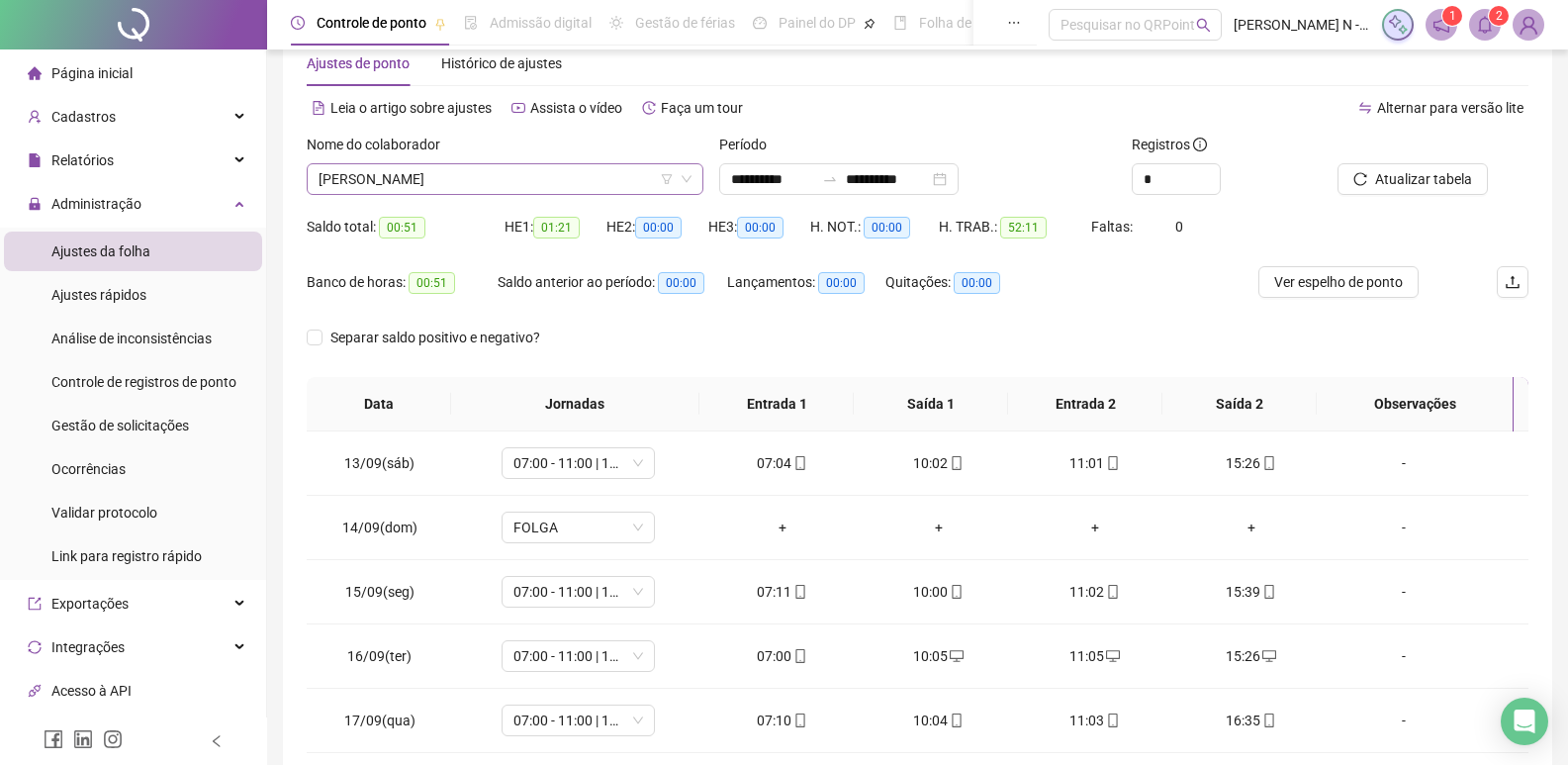
click at [475, 178] on span "[PERSON_NAME]" at bounding box center [505, 179] width 373 height 30
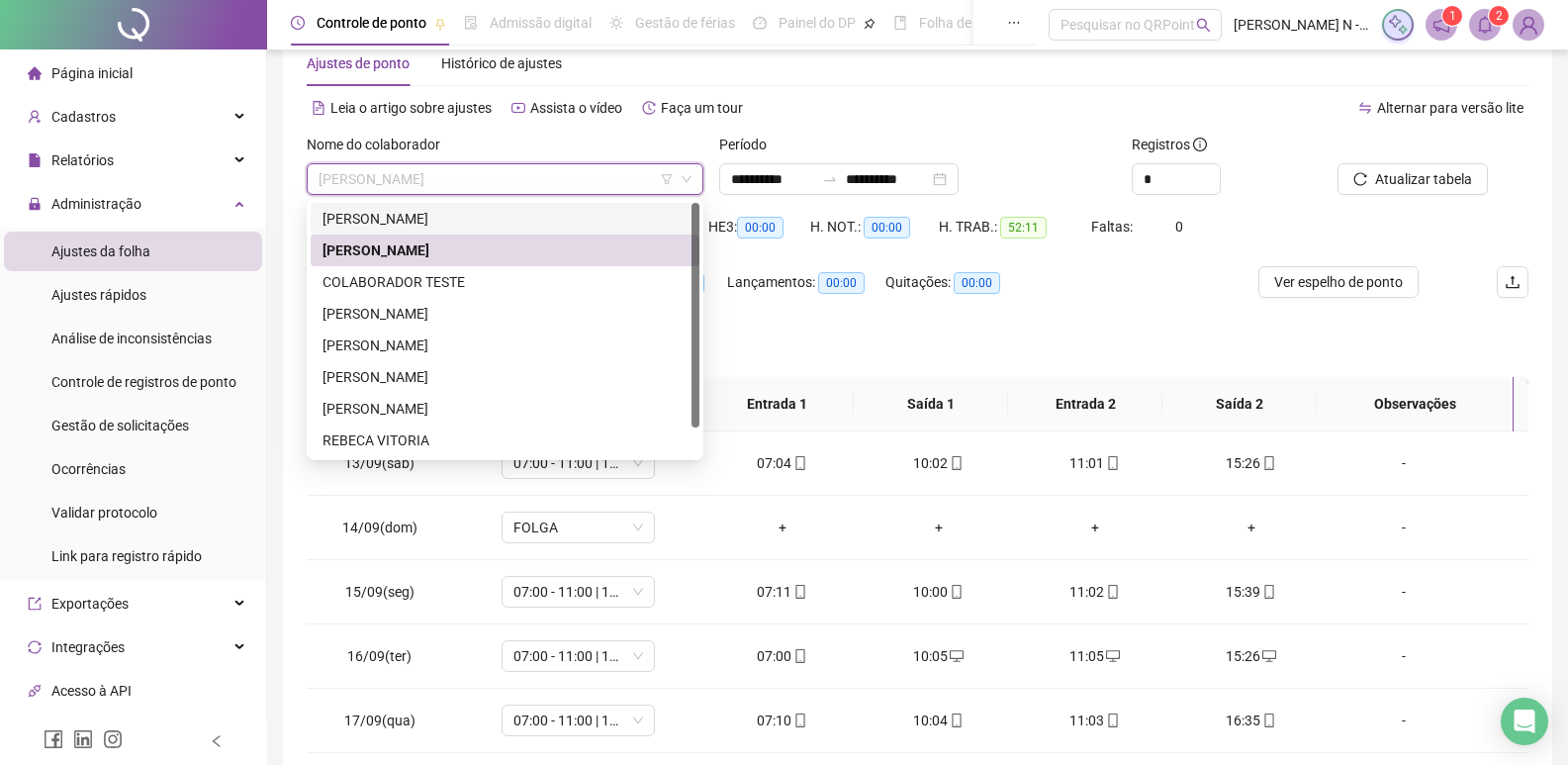
click at [406, 218] on div "[PERSON_NAME]" at bounding box center [505, 219] width 365 height 22
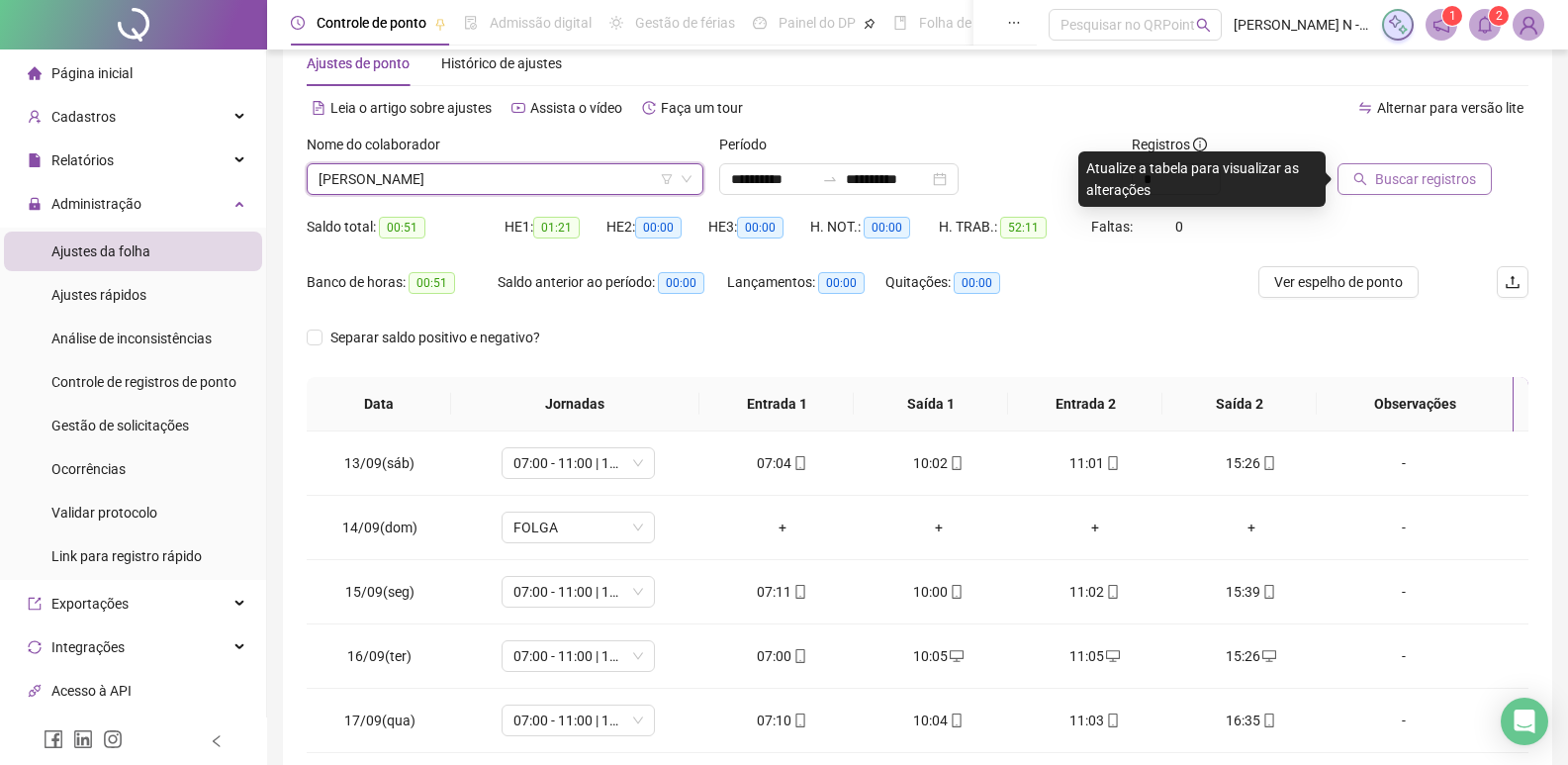
click at [1385, 185] on span "Buscar registros" at bounding box center [1426, 179] width 101 height 22
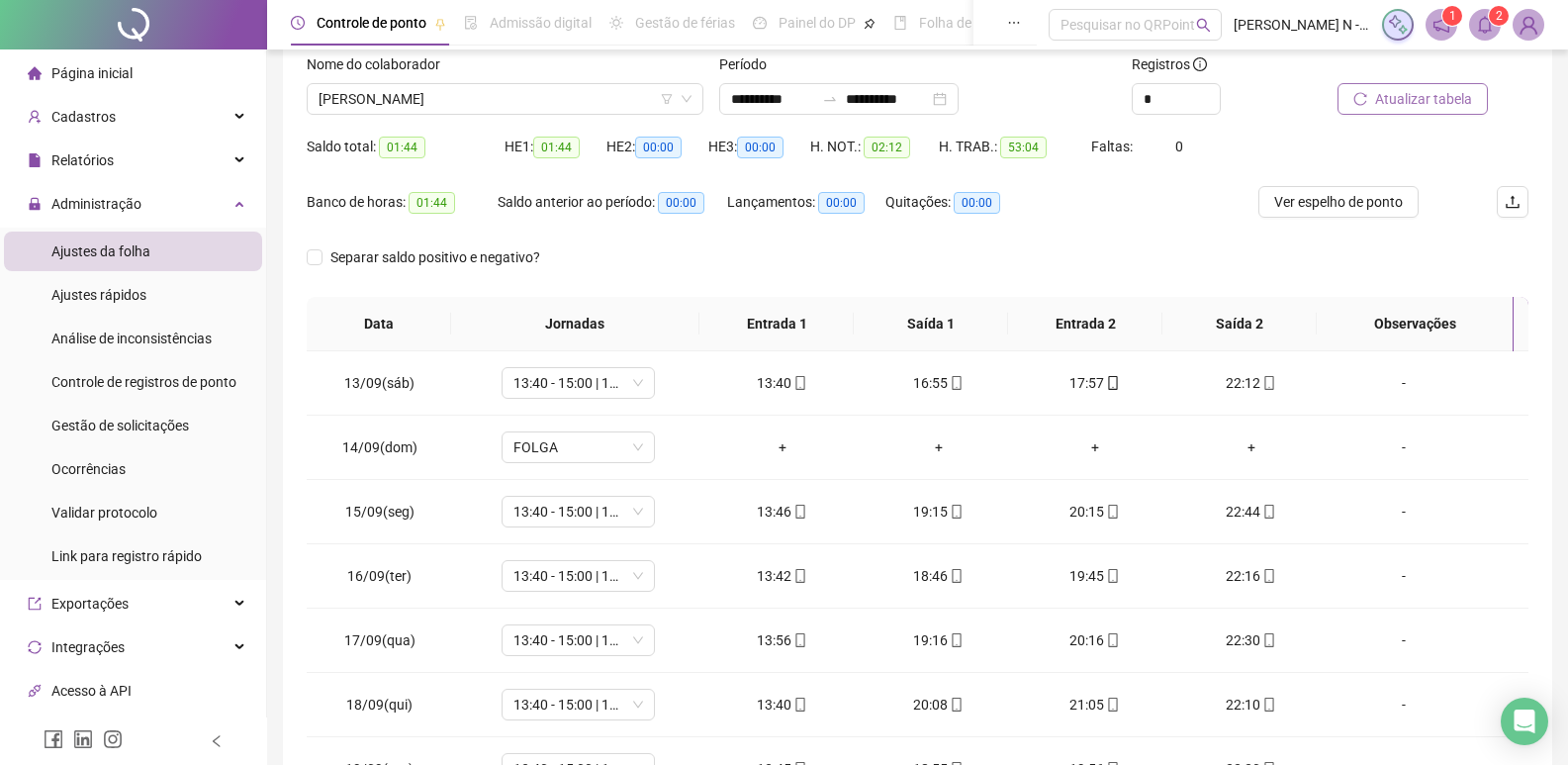
scroll to position [0, 0]
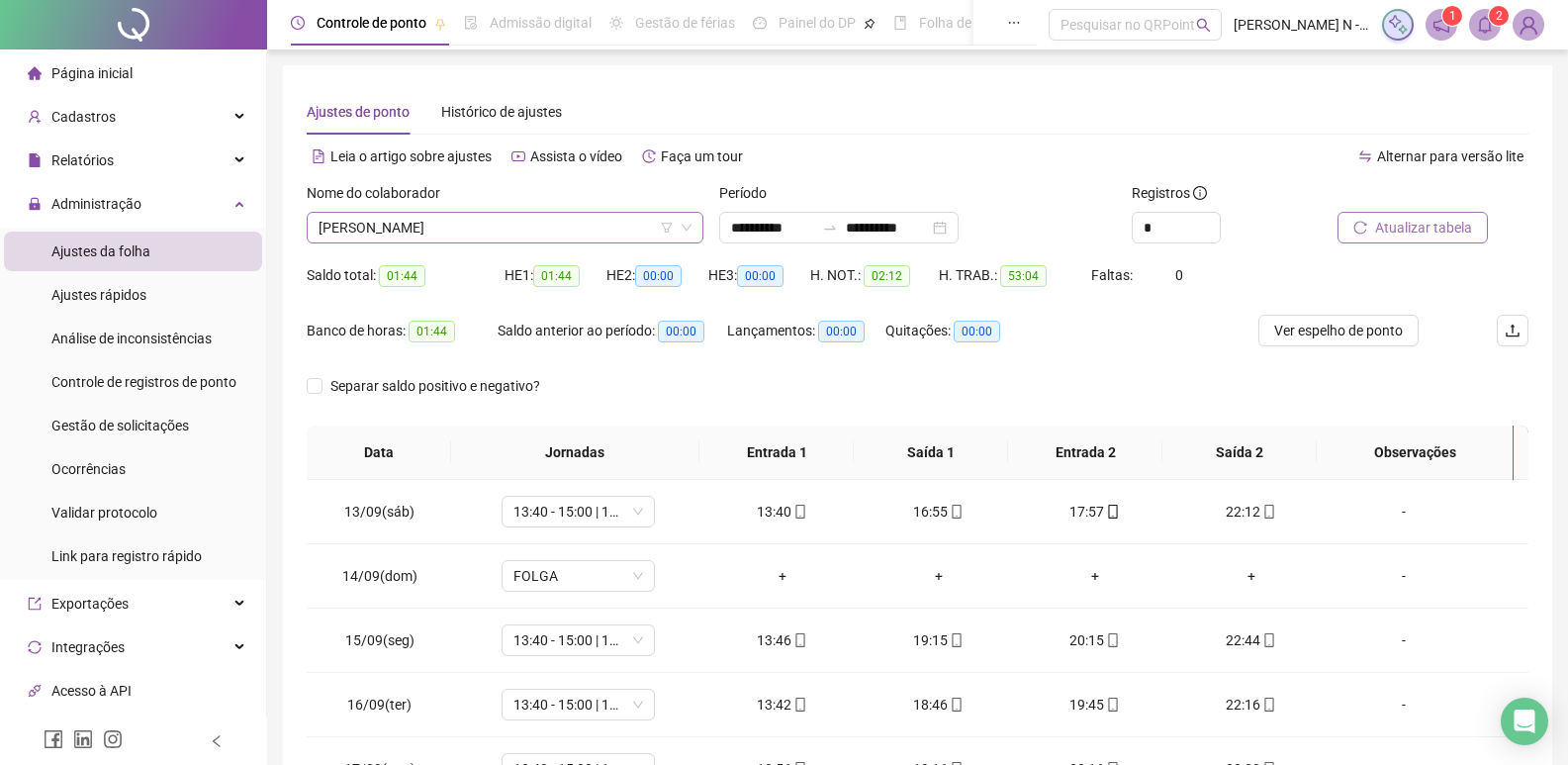
click at [625, 224] on span "[PERSON_NAME]" at bounding box center [505, 228] width 373 height 30
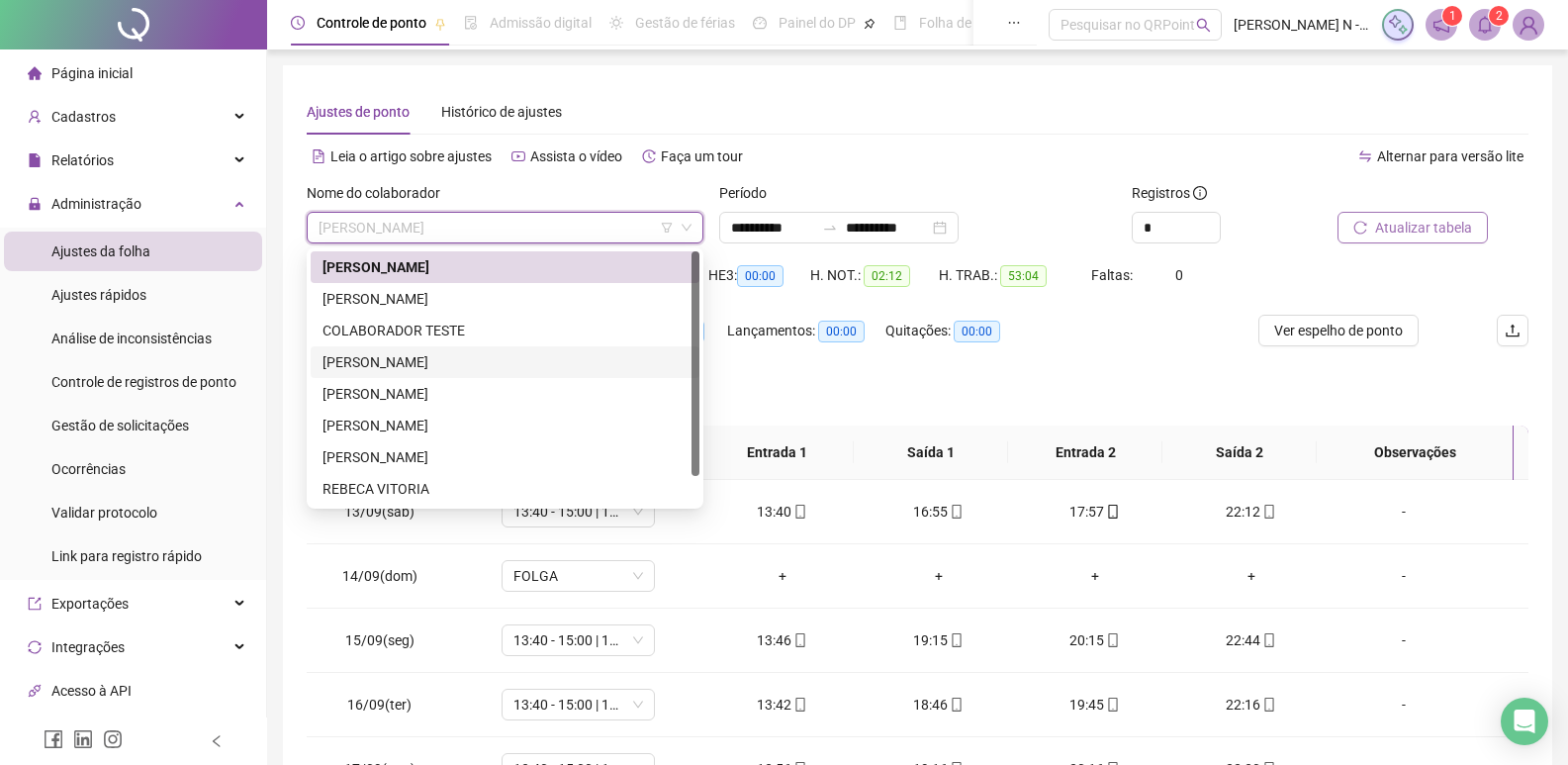
click at [368, 362] on div "[PERSON_NAME]" at bounding box center [505, 363] width 365 height 22
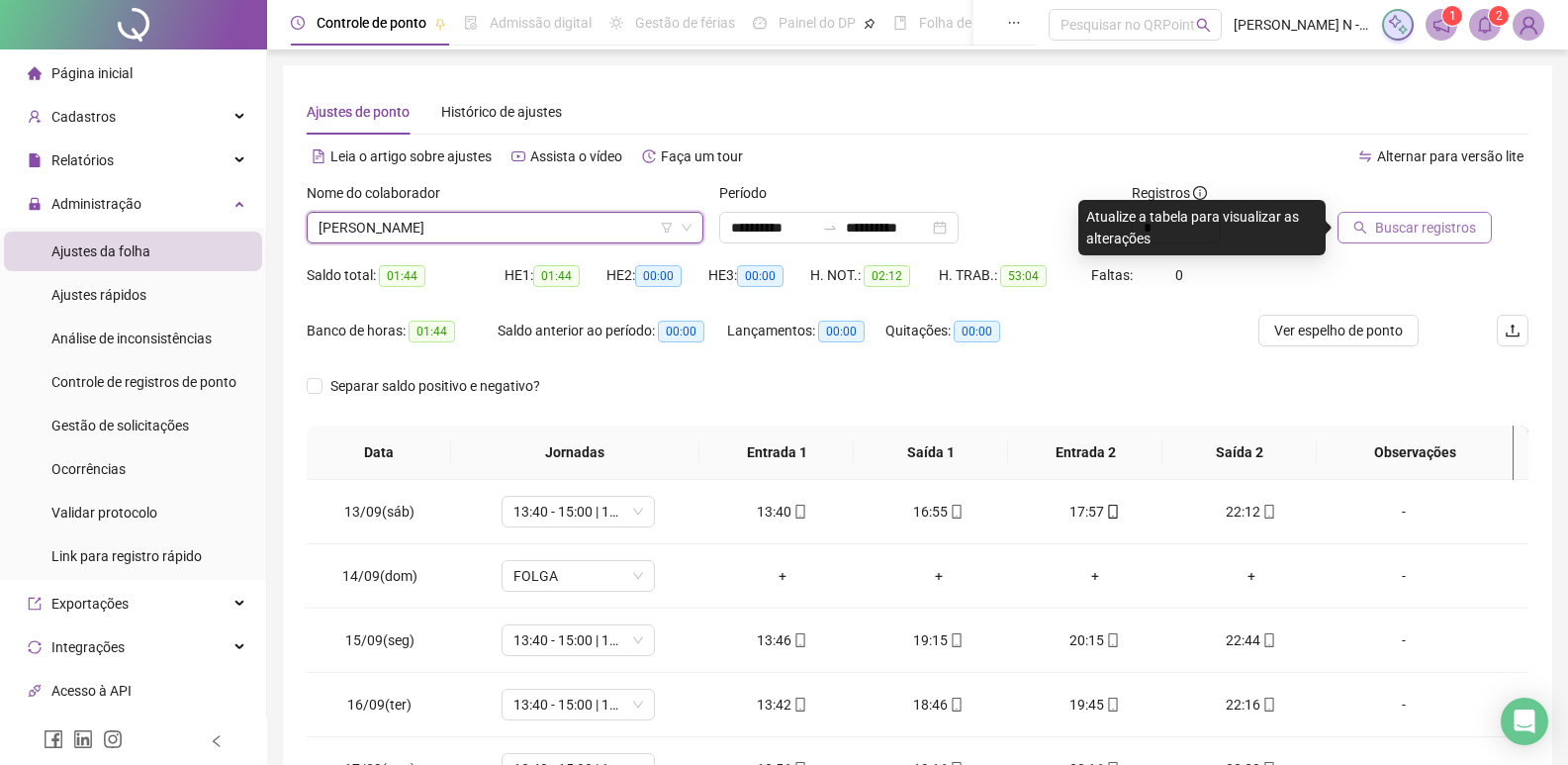
click at [1444, 230] on span "Buscar registros" at bounding box center [1426, 228] width 101 height 22
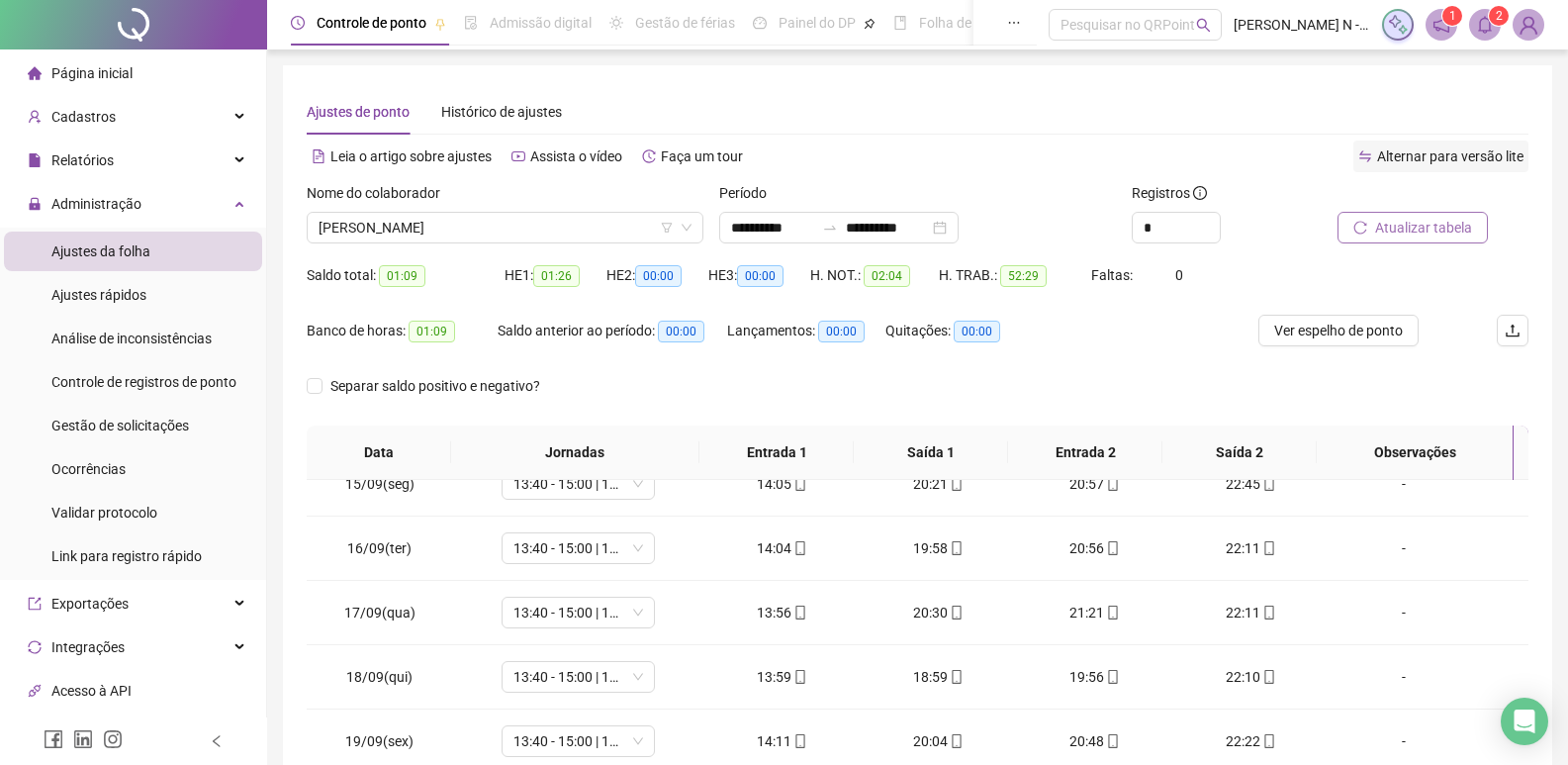
click at [1435, 161] on span "Alternar para versão lite" at bounding box center [1450, 156] width 146 height 16
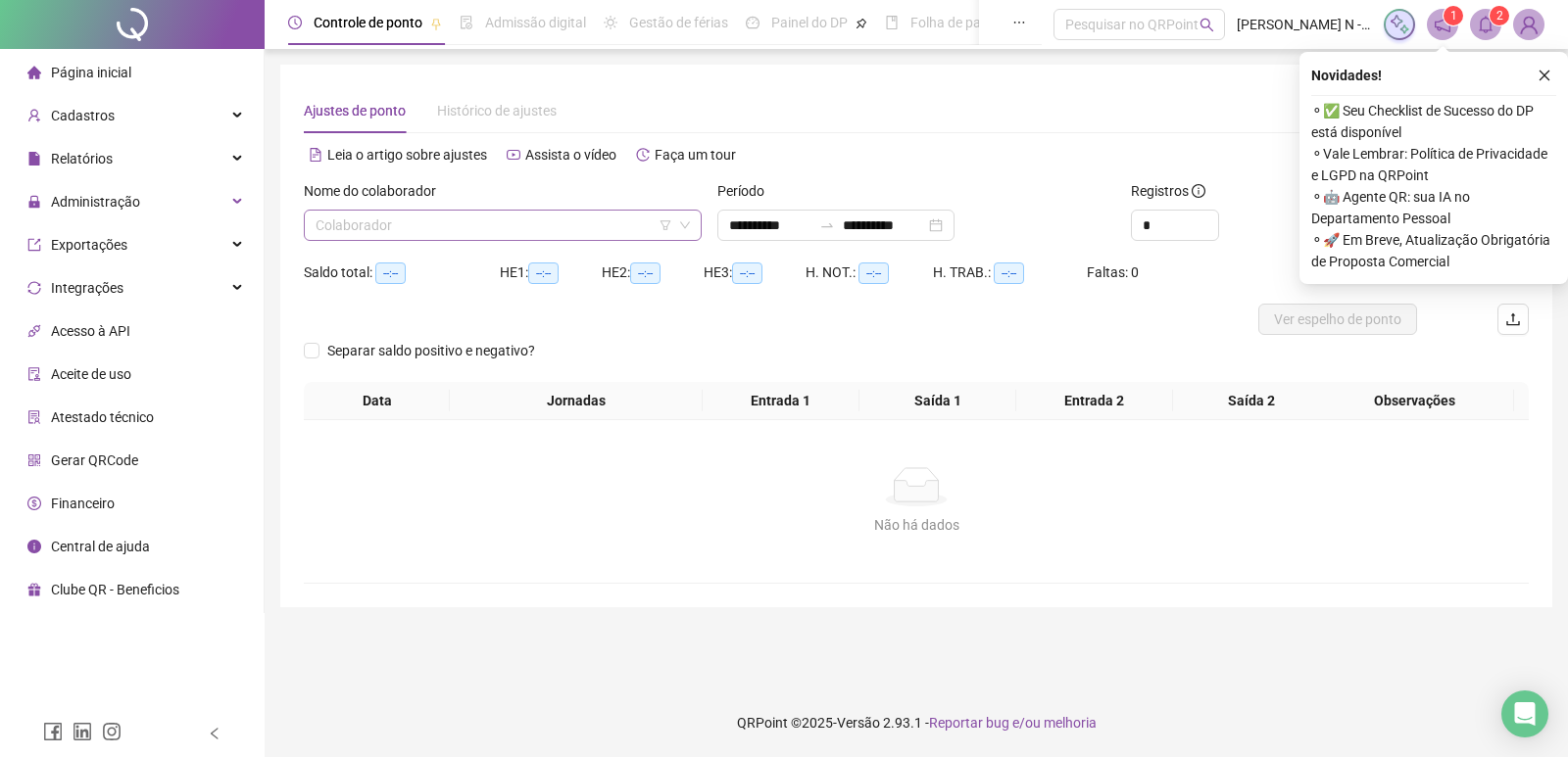
click at [511, 227] on input "search" at bounding box center [494, 225] width 357 height 29
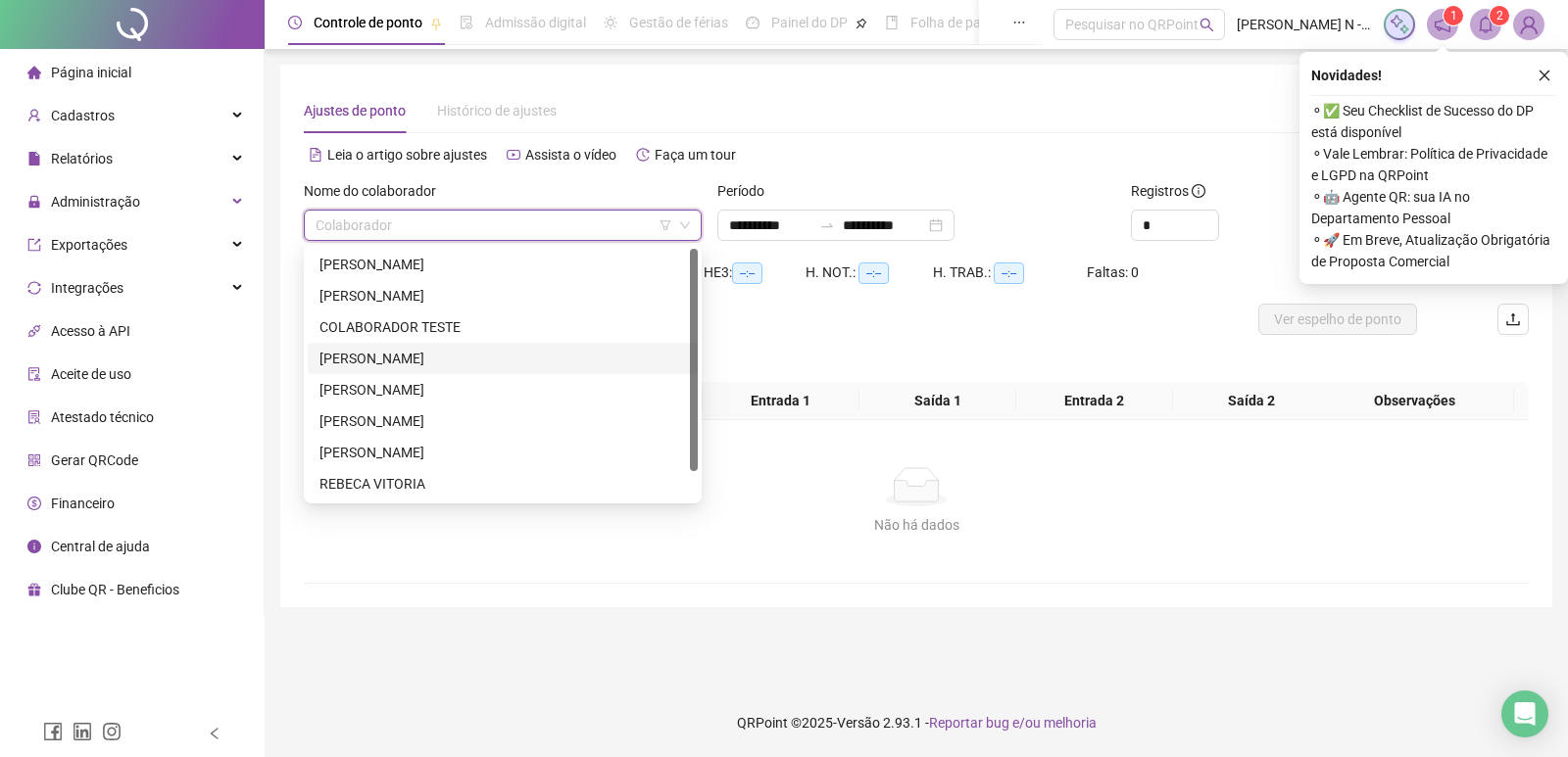
click at [391, 356] on div "[PERSON_NAME]" at bounding box center [503, 359] width 367 height 22
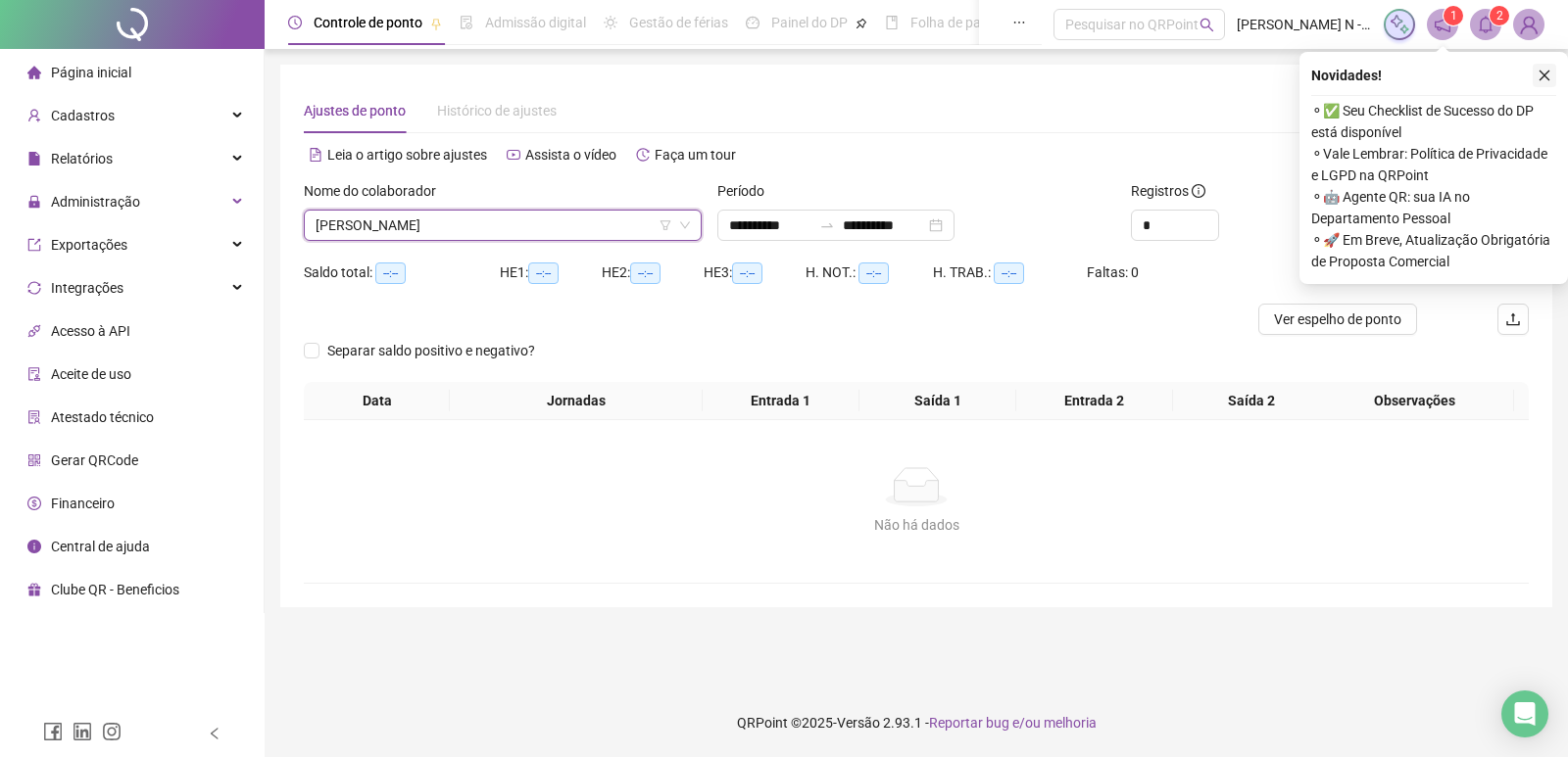
click at [1539, 79] on icon "close" at bounding box center [1545, 76] width 14 height 14
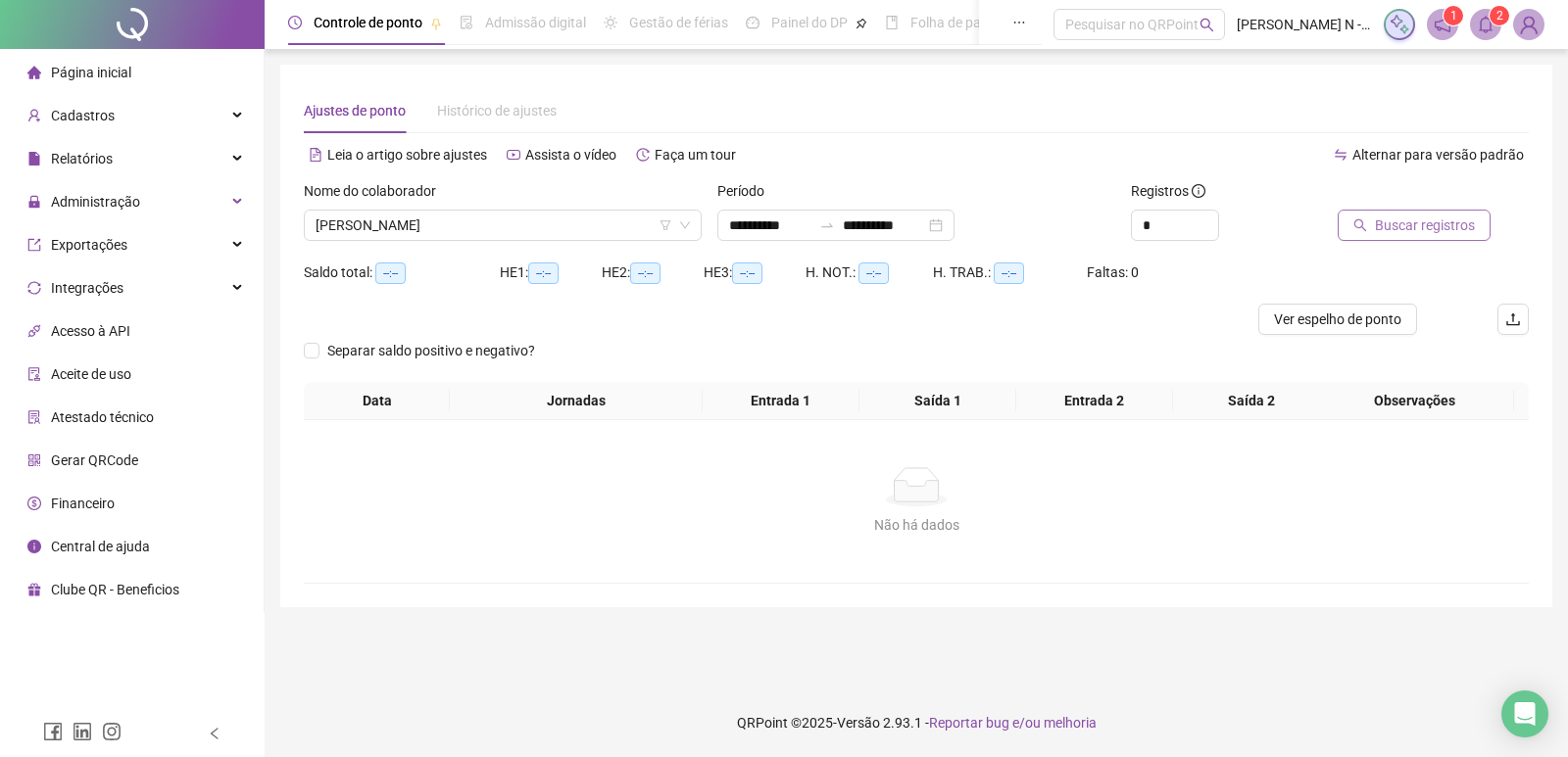
click at [1422, 217] on span "Buscar registros" at bounding box center [1425, 225] width 100 height 22
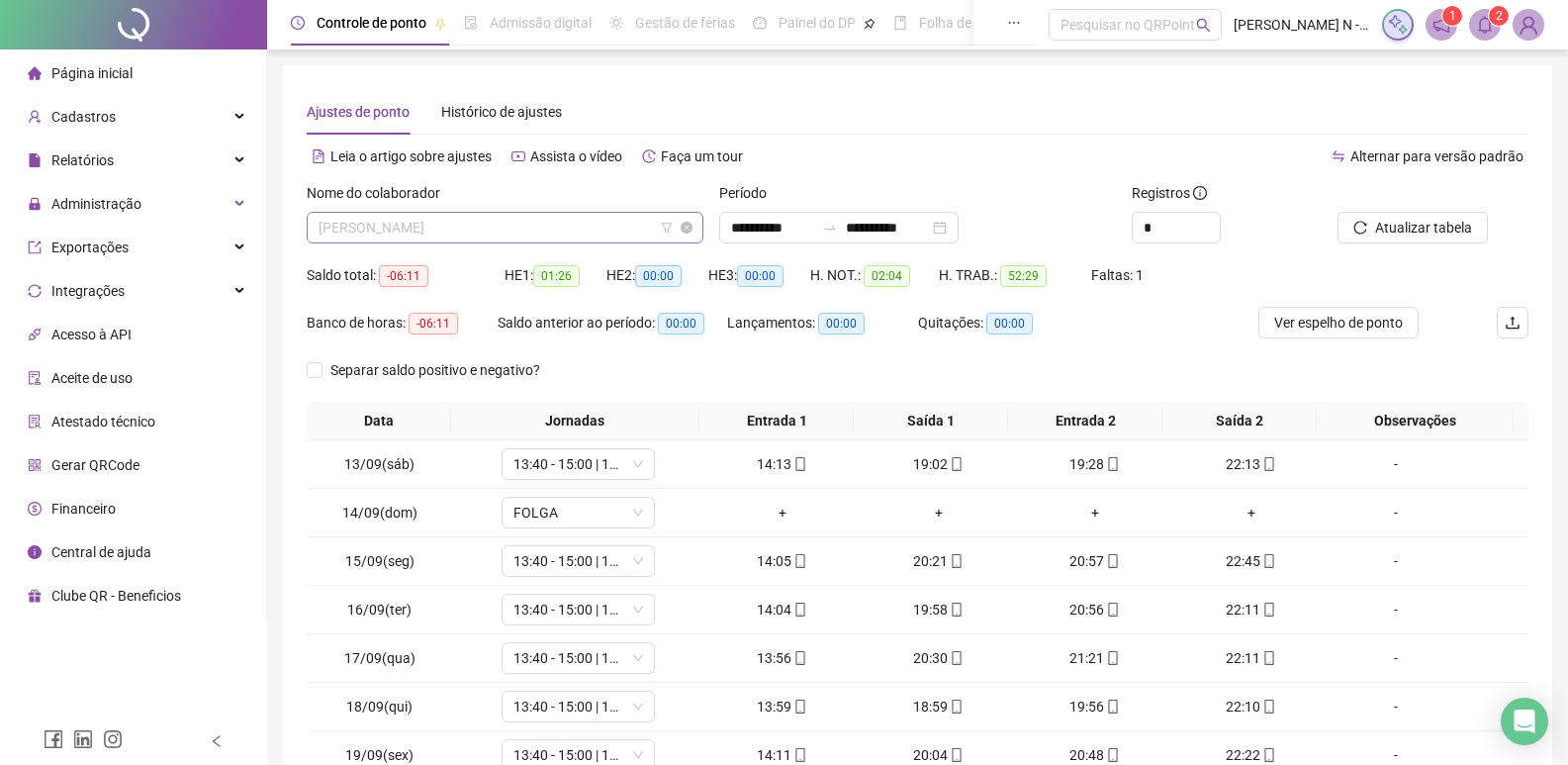
click at [536, 236] on span "[PERSON_NAME]" at bounding box center [505, 228] width 373 height 30
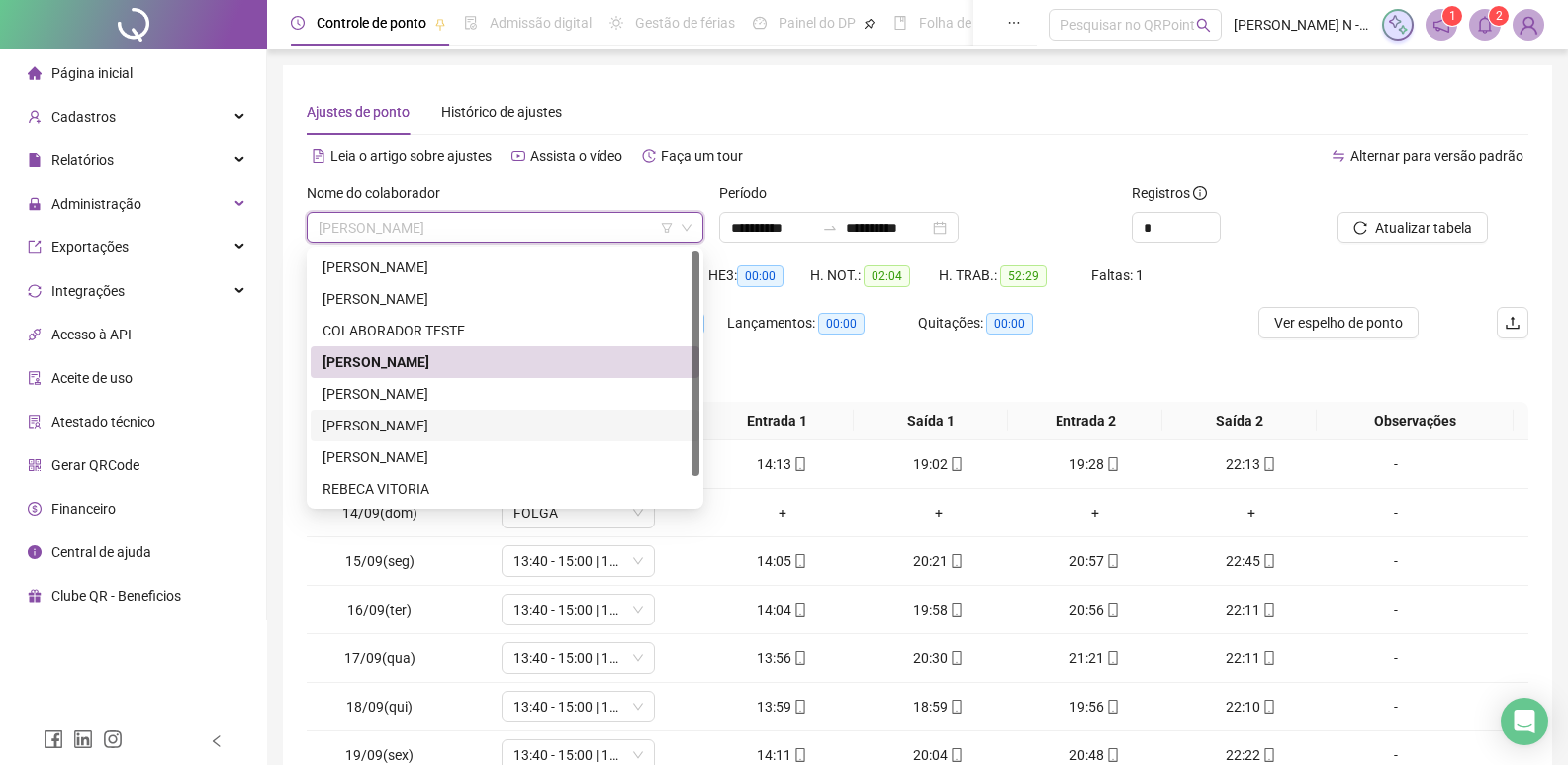
click at [409, 424] on div "[PERSON_NAME]" at bounding box center [505, 426] width 365 height 22
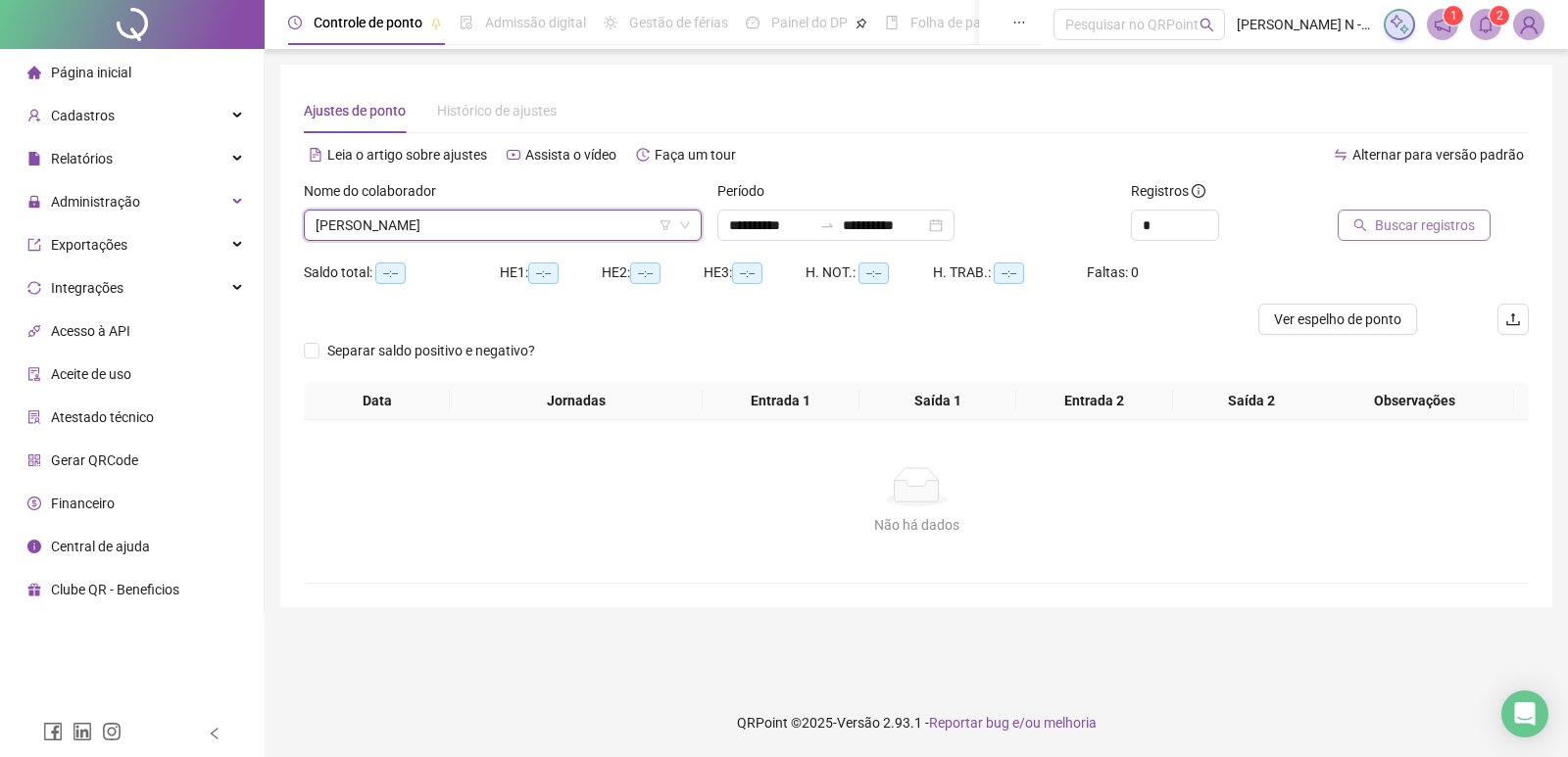
click at [1403, 221] on span "Buscar registros" at bounding box center [1425, 225] width 100 height 22
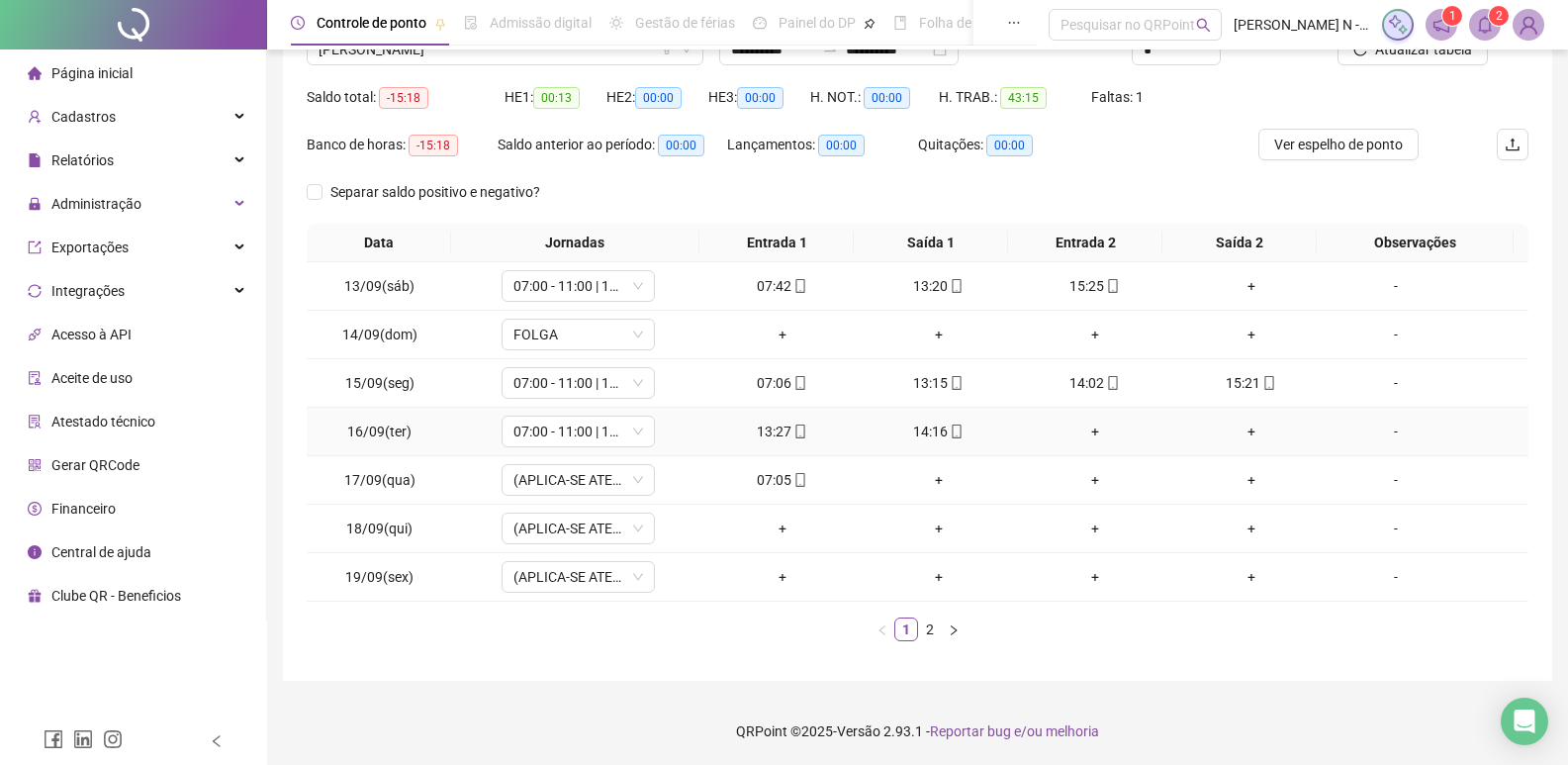
scroll to position [179, 0]
click at [955, 625] on icon "right" at bounding box center [954, 630] width 12 height 12
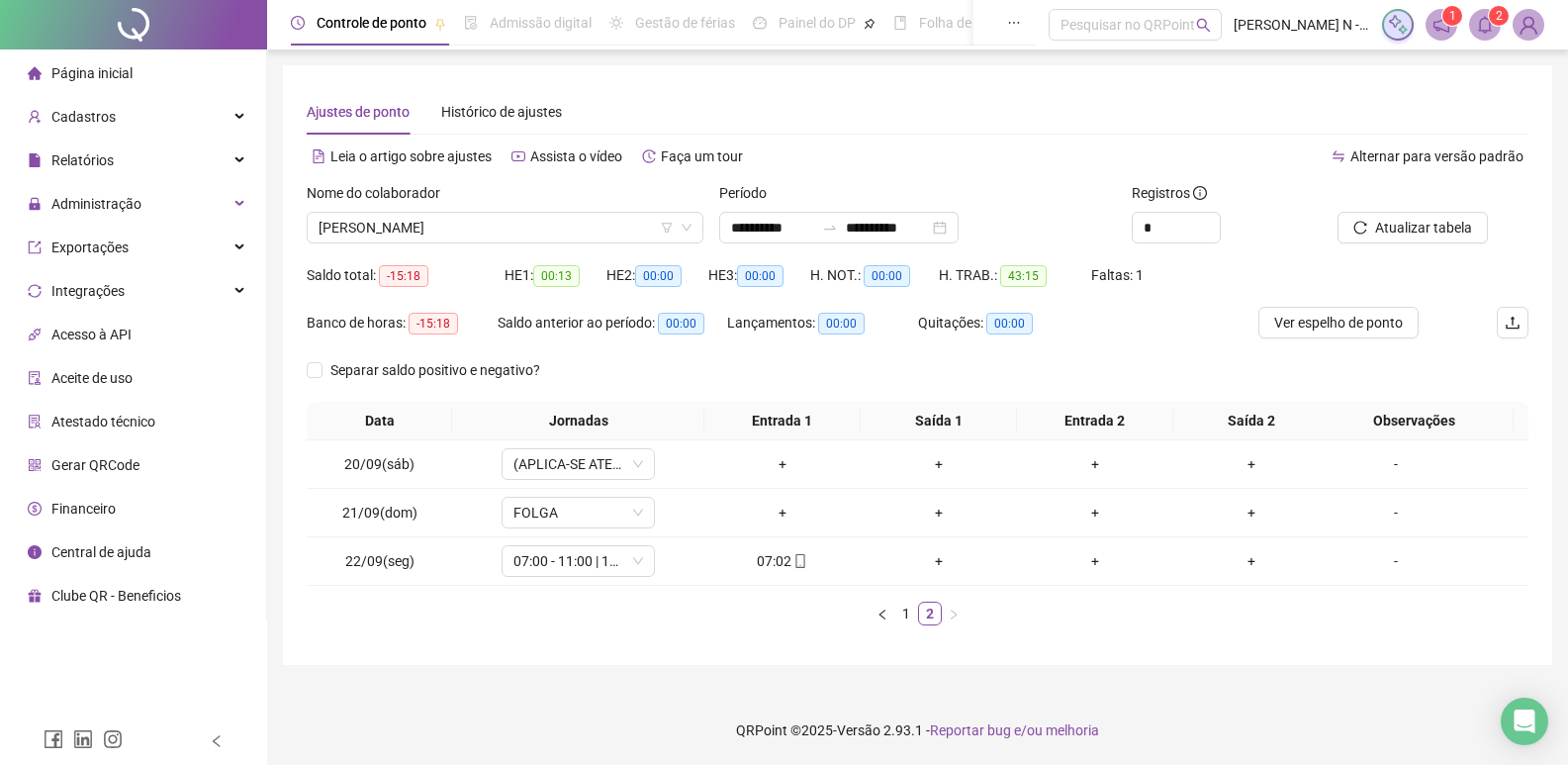
scroll to position [0, 0]
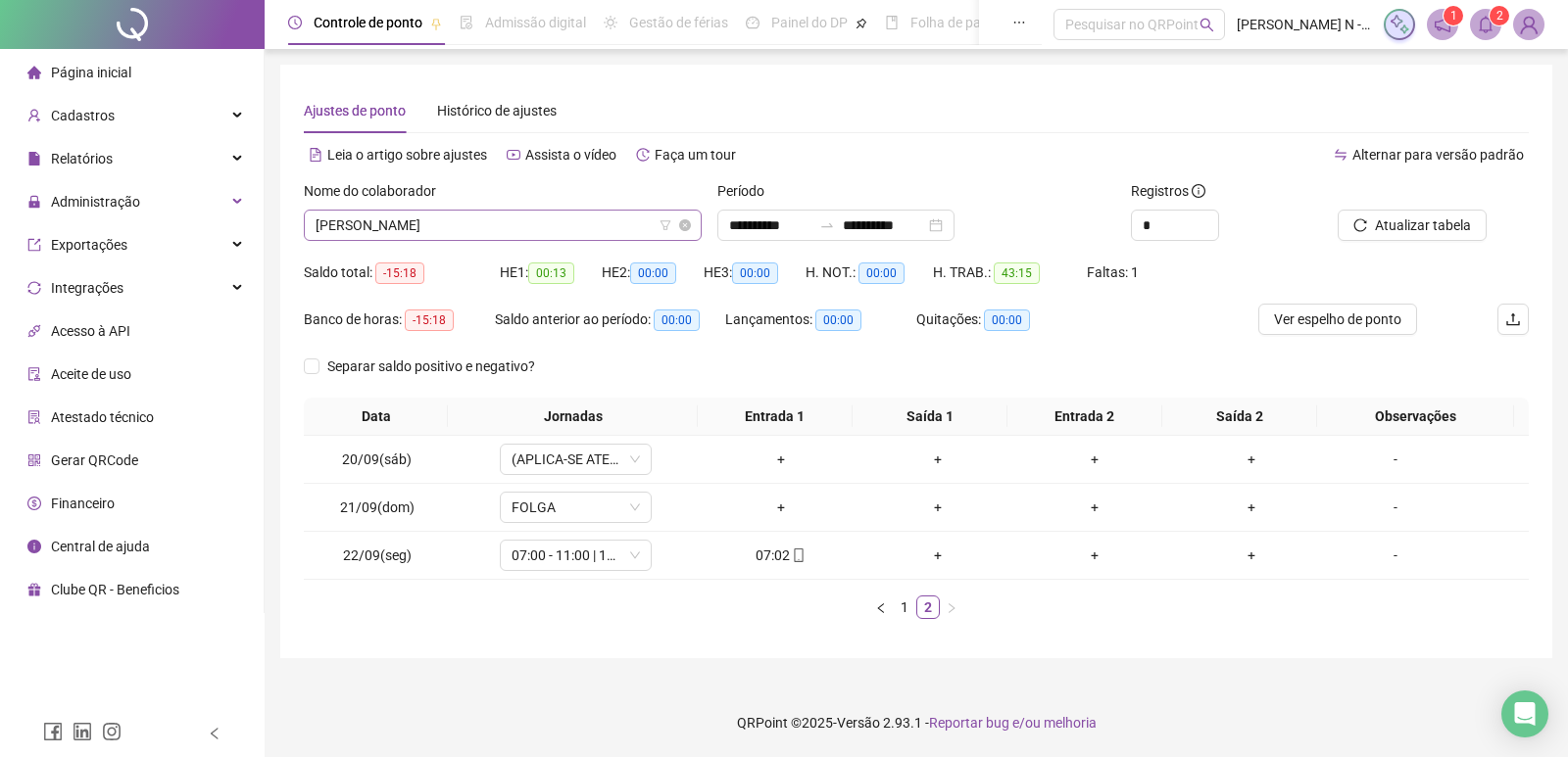
click at [597, 222] on span "[PERSON_NAME]" at bounding box center [503, 225] width 375 height 29
click at [1130, 614] on ul "1 2" at bounding box center [917, 608] width 1226 height 24
click at [522, 217] on span "[PERSON_NAME]" at bounding box center [503, 225] width 375 height 29
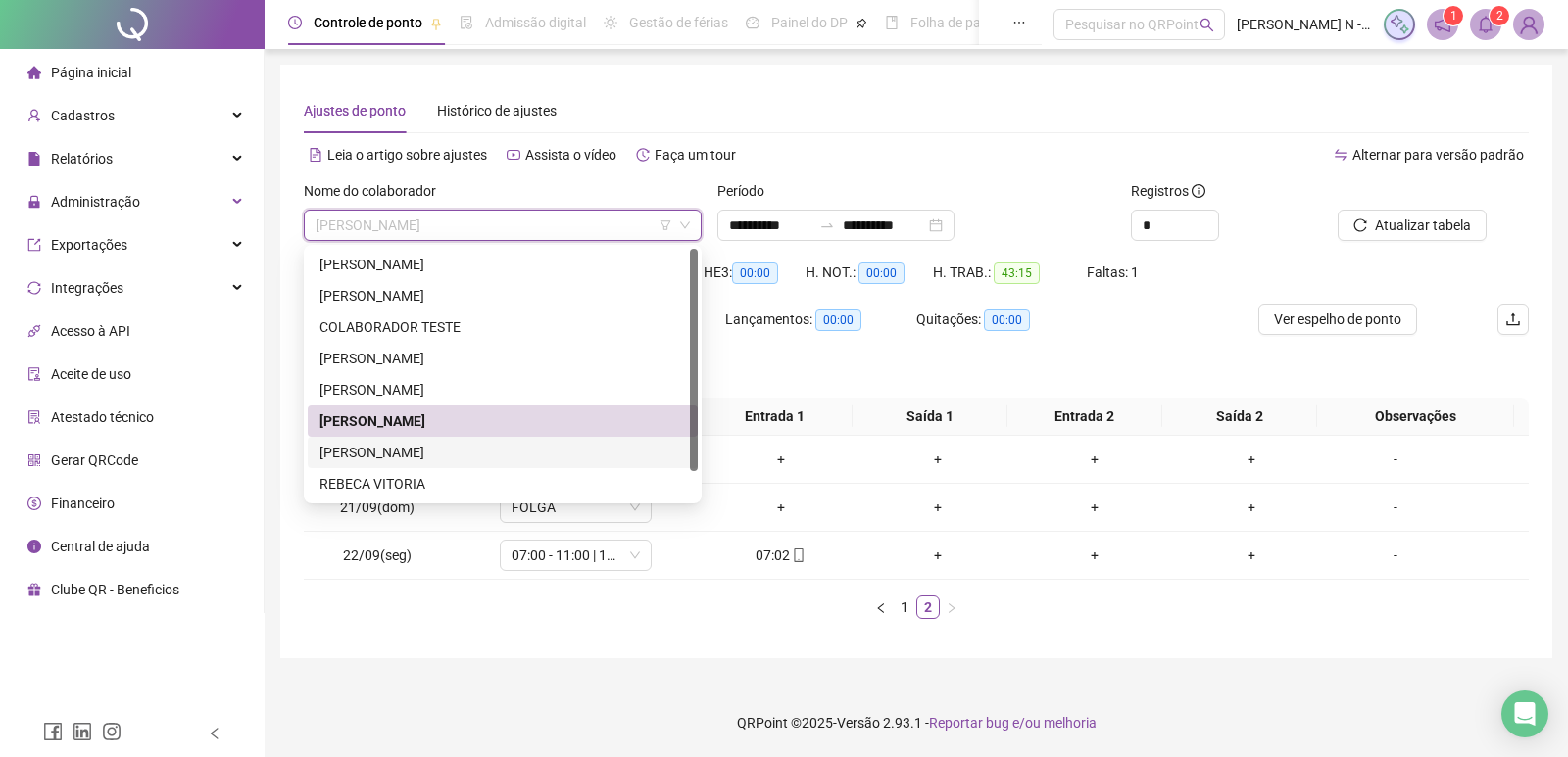
click at [354, 452] on div "[PERSON_NAME]" at bounding box center [503, 452] width 367 height 22
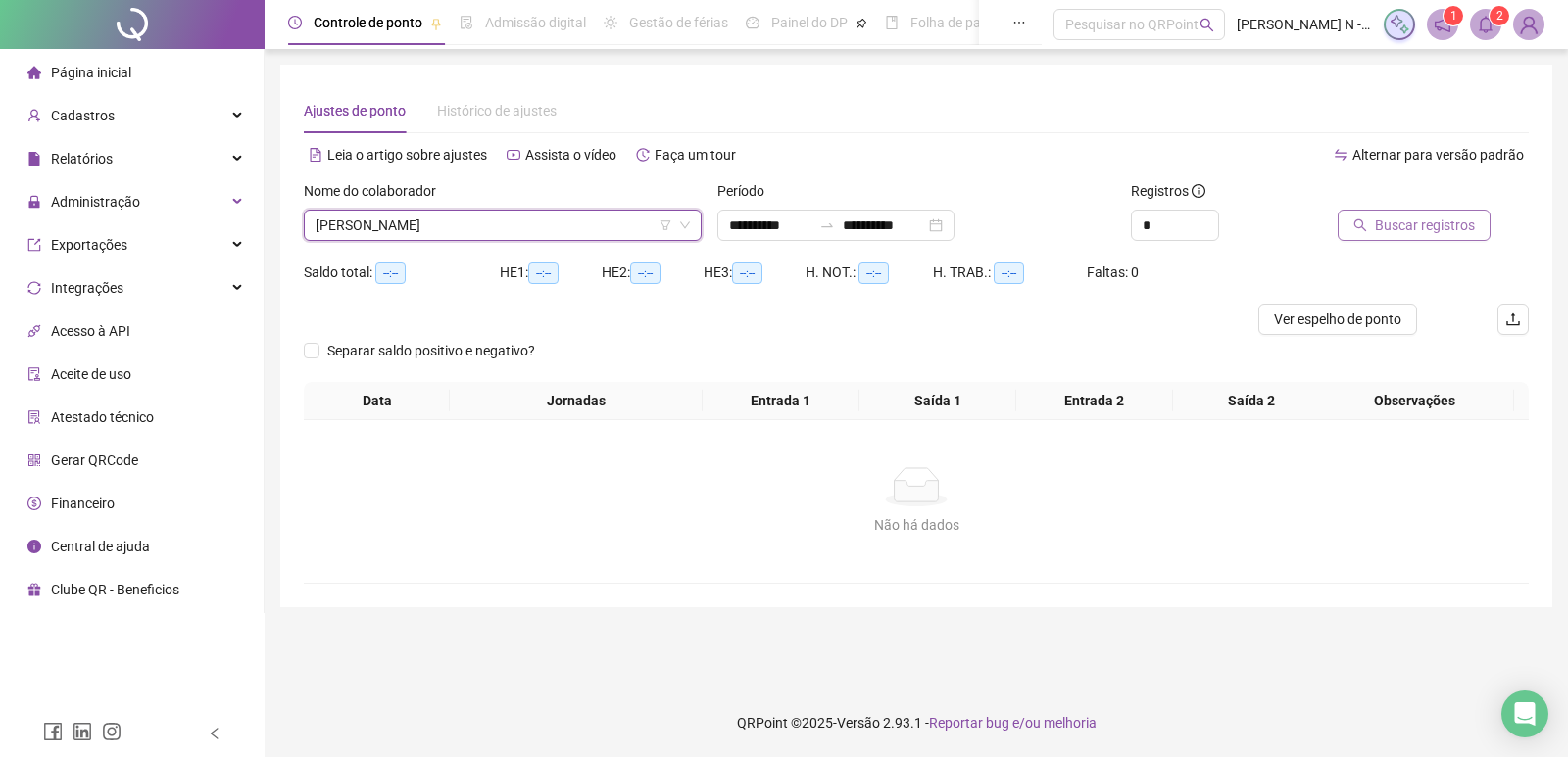
click at [1403, 234] on span "Buscar registros" at bounding box center [1425, 225] width 100 height 22
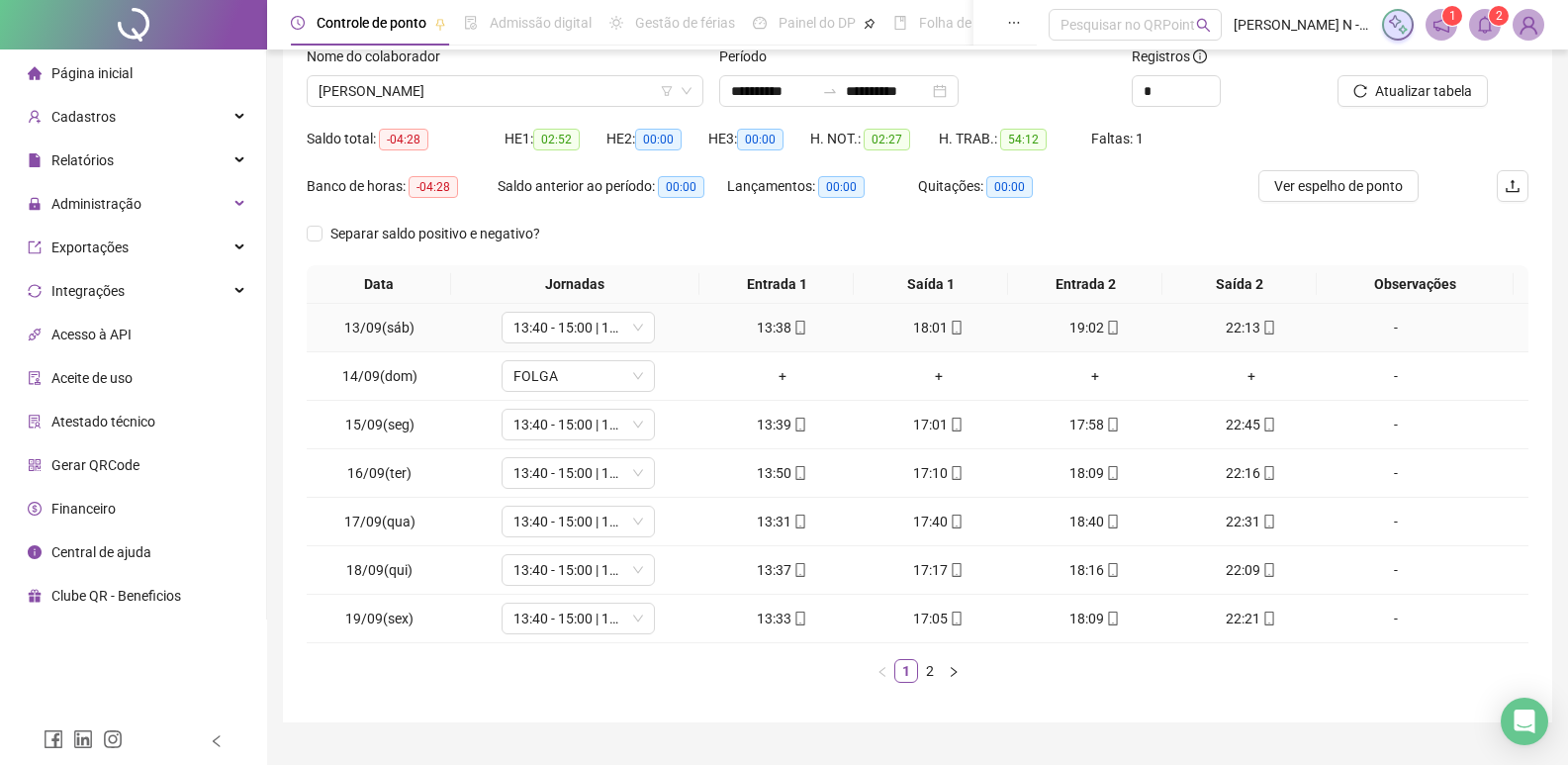
scroll to position [179, 0]
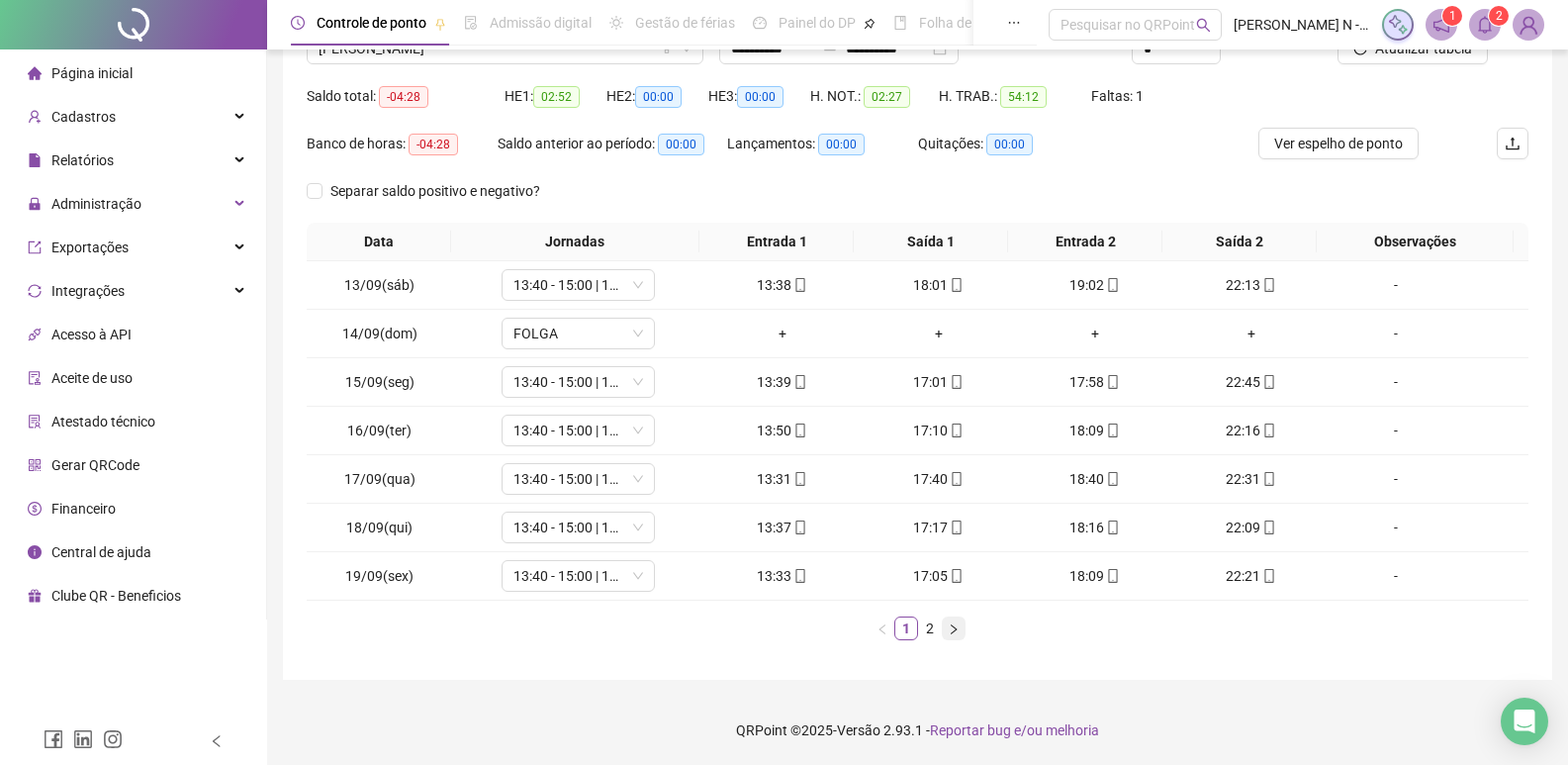
click at [951, 627] on icon "right" at bounding box center [954, 630] width 12 height 12
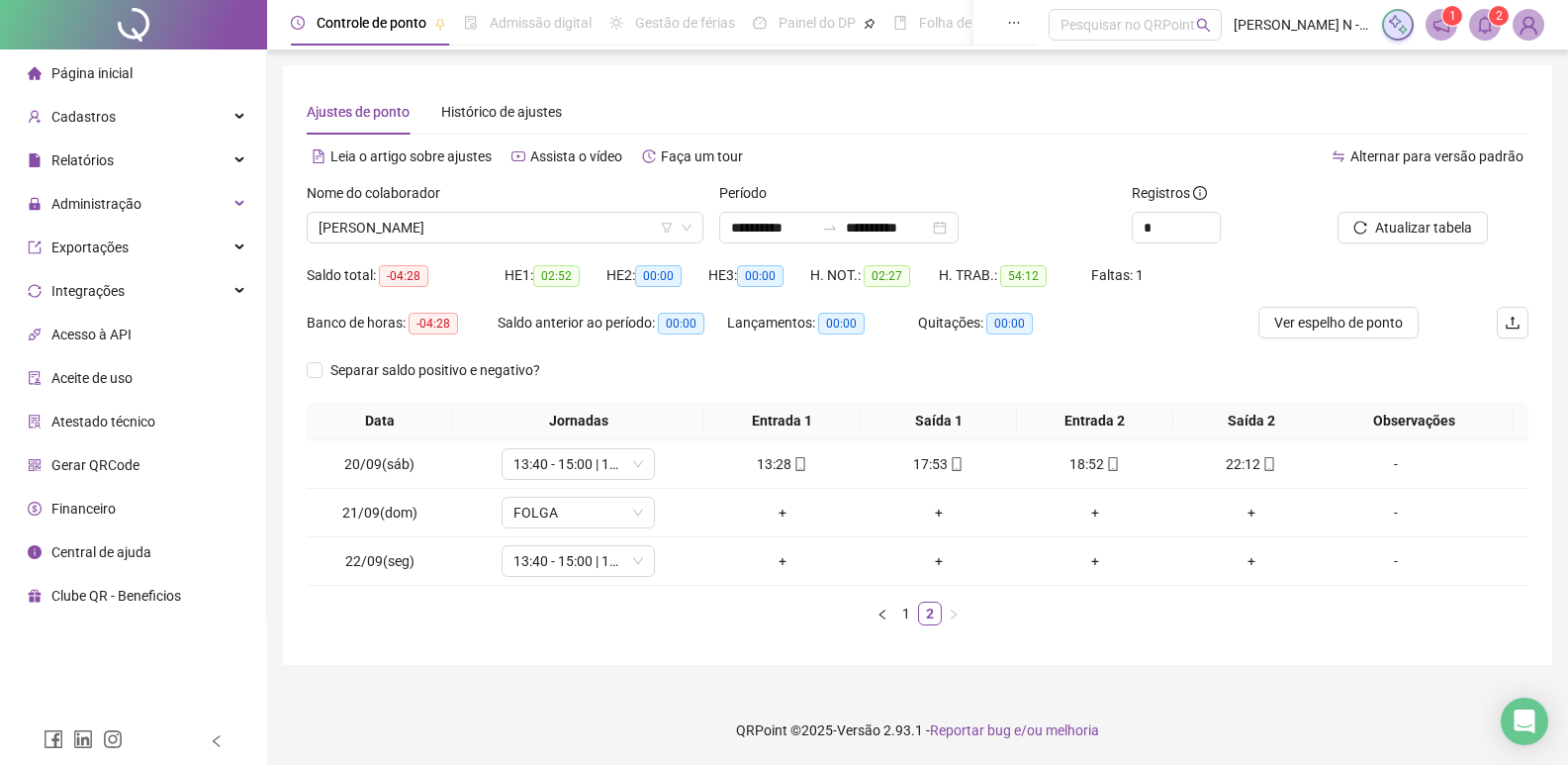
scroll to position [0, 0]
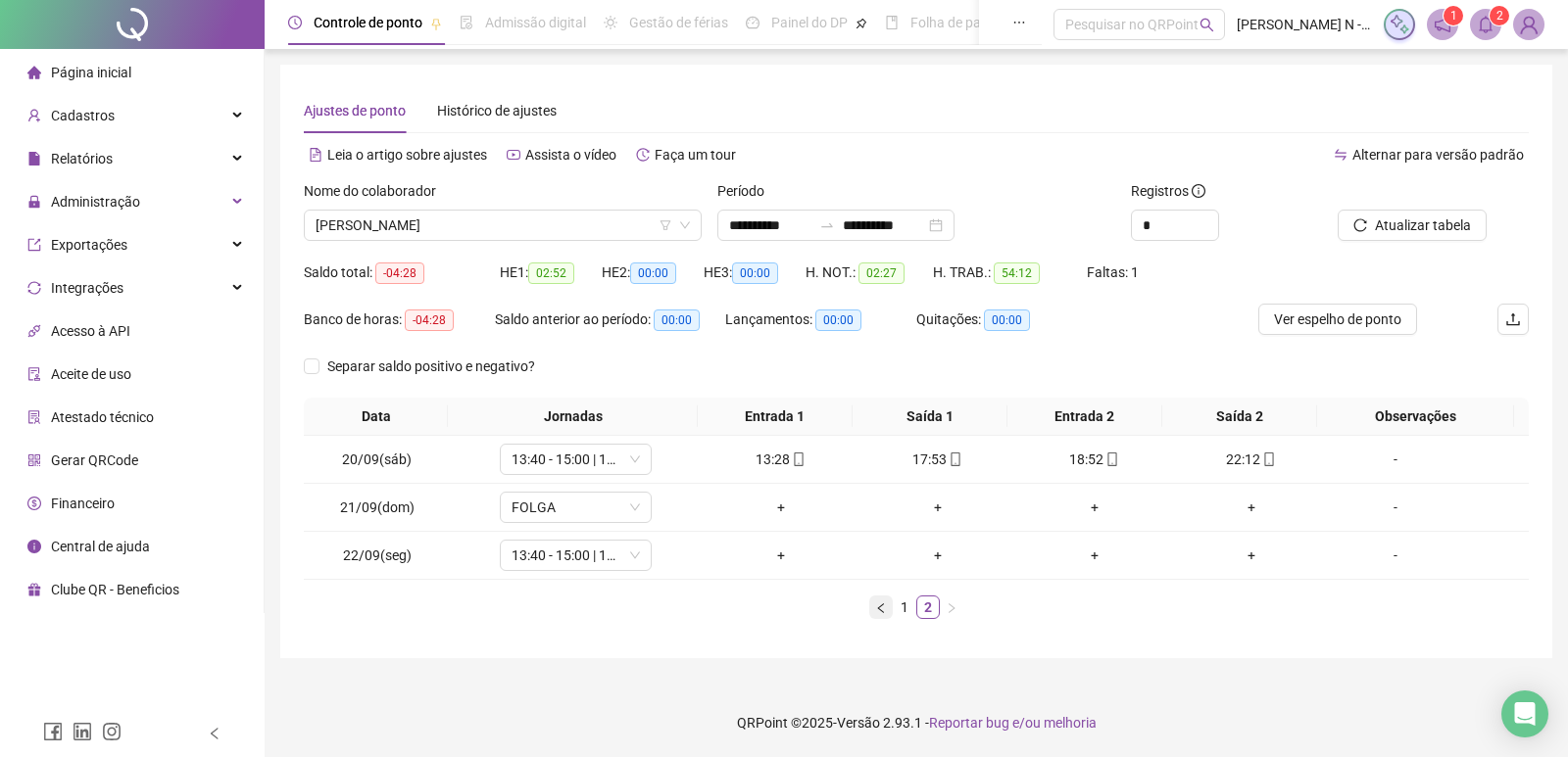
click at [885, 614] on icon "left" at bounding box center [881, 609] width 12 height 12
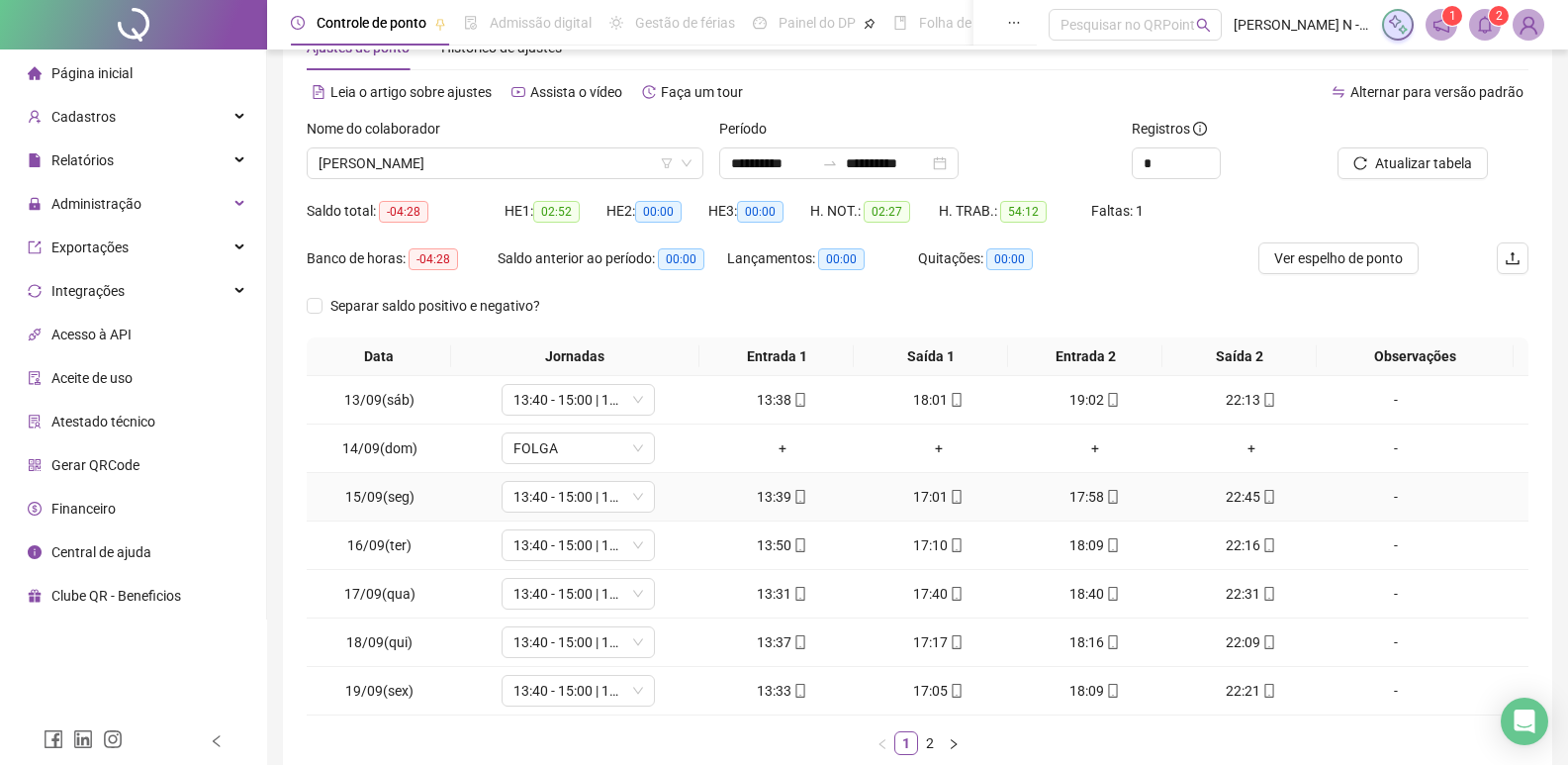
scroll to position [99, 0]
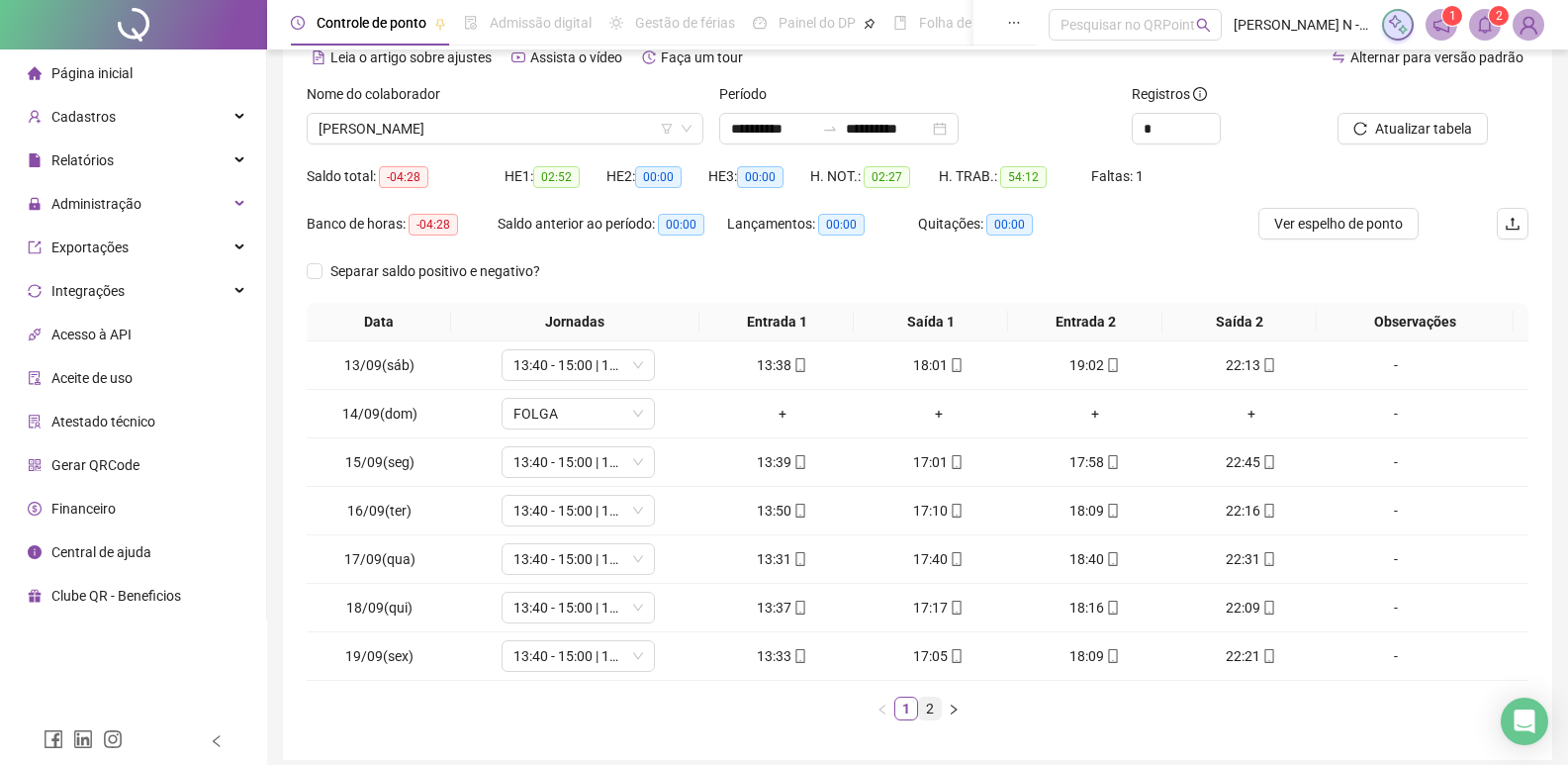
click at [933, 708] on link "2" at bounding box center [930, 709] width 22 height 22
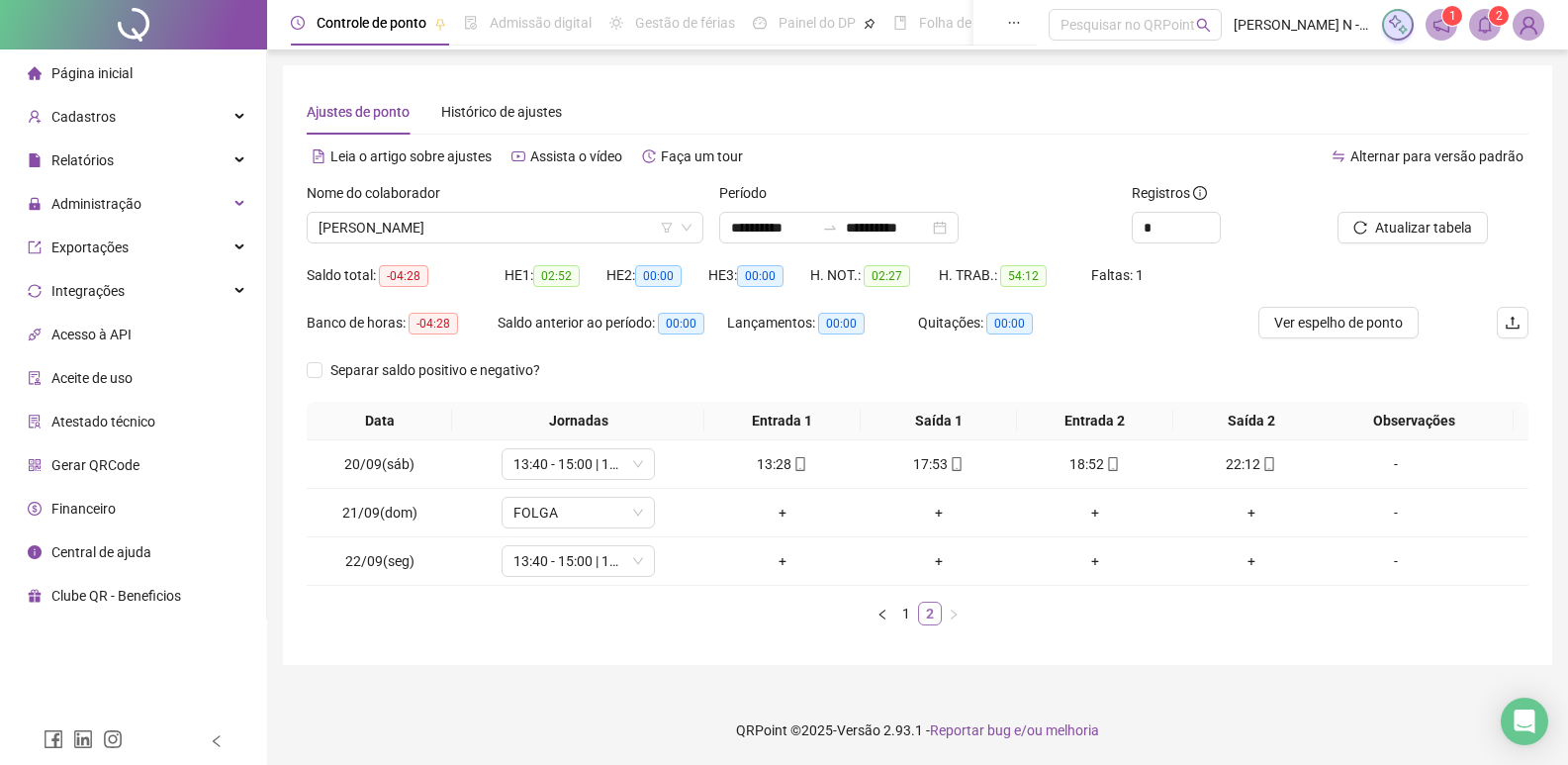
scroll to position [0, 0]
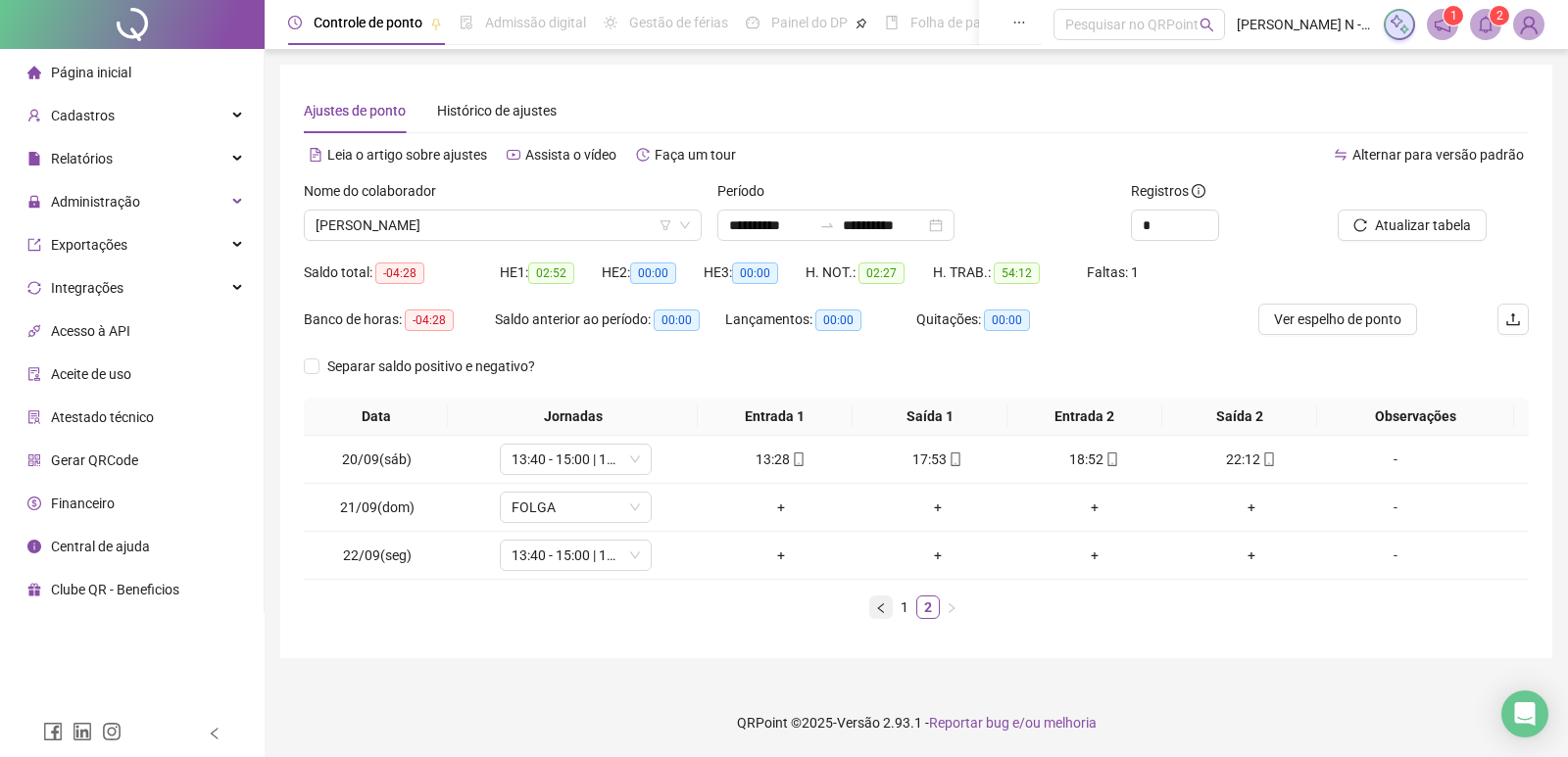
click at [881, 615] on button "button" at bounding box center [881, 608] width 24 height 24
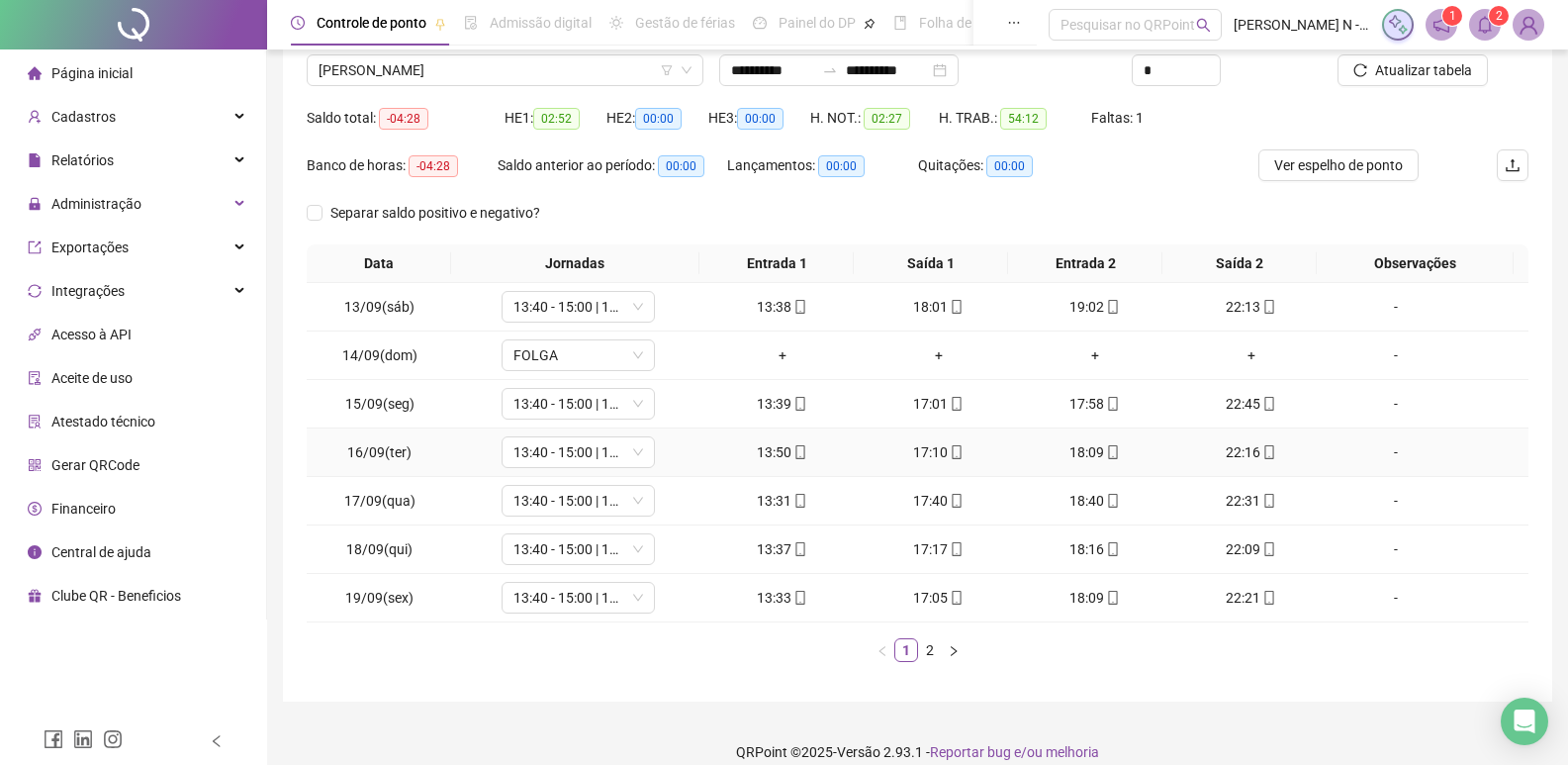
scroll to position [179, 0]
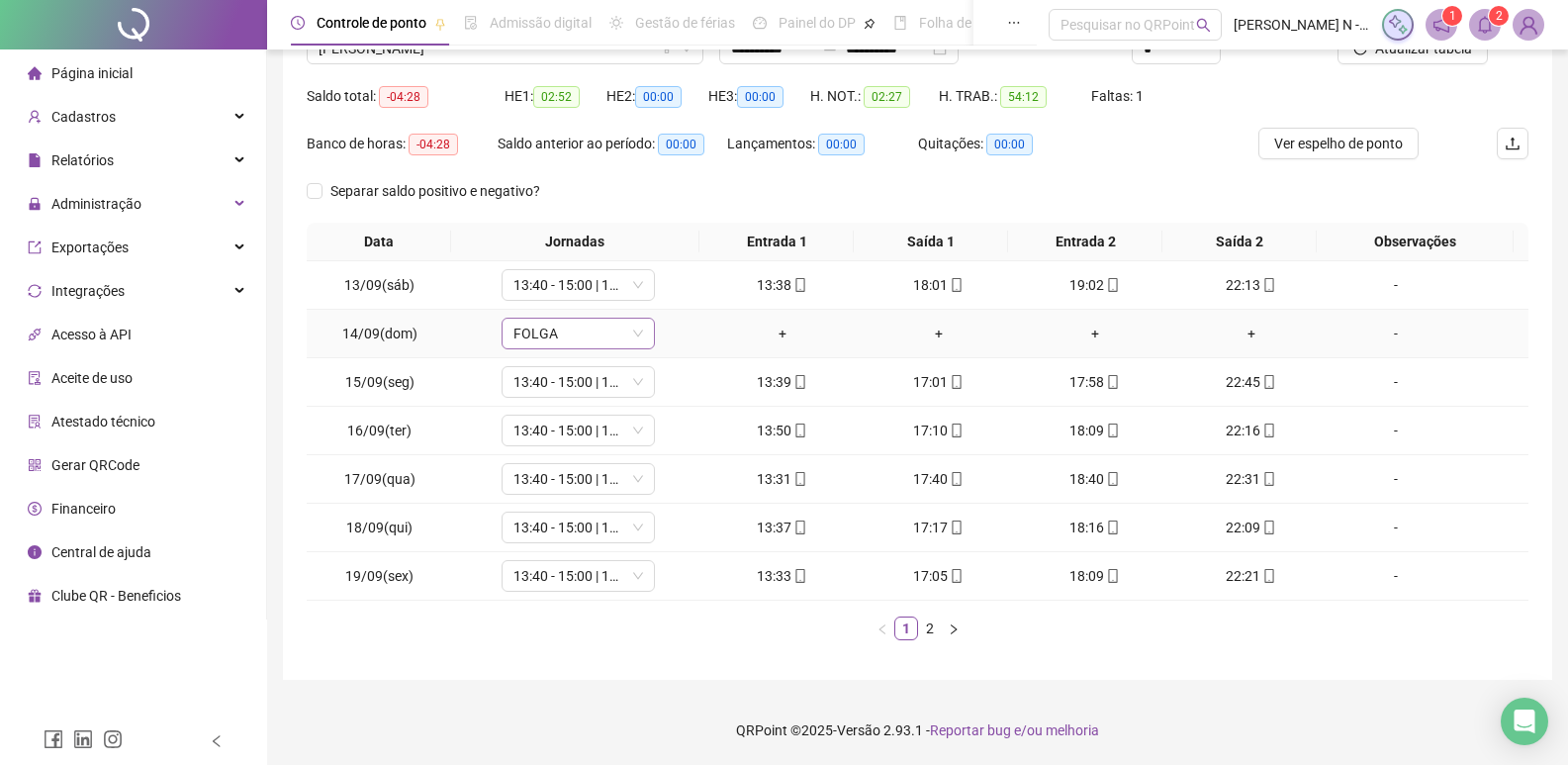
click at [640, 330] on icon "down" at bounding box center [639, 334] width 12 height 12
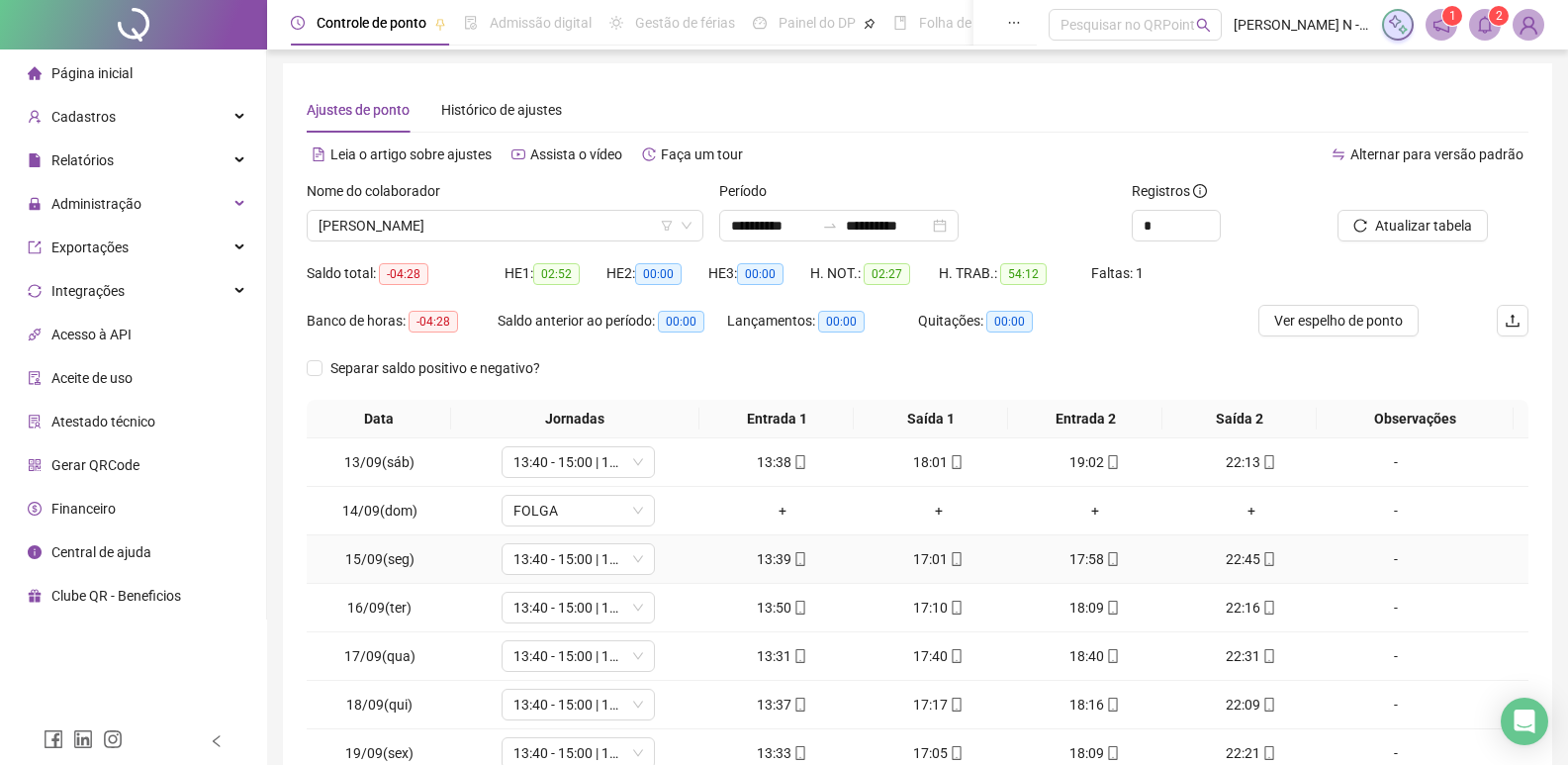
scroll to position [0, 0]
click at [1340, 321] on span "Ver espelho de ponto" at bounding box center [1340, 323] width 129 height 22
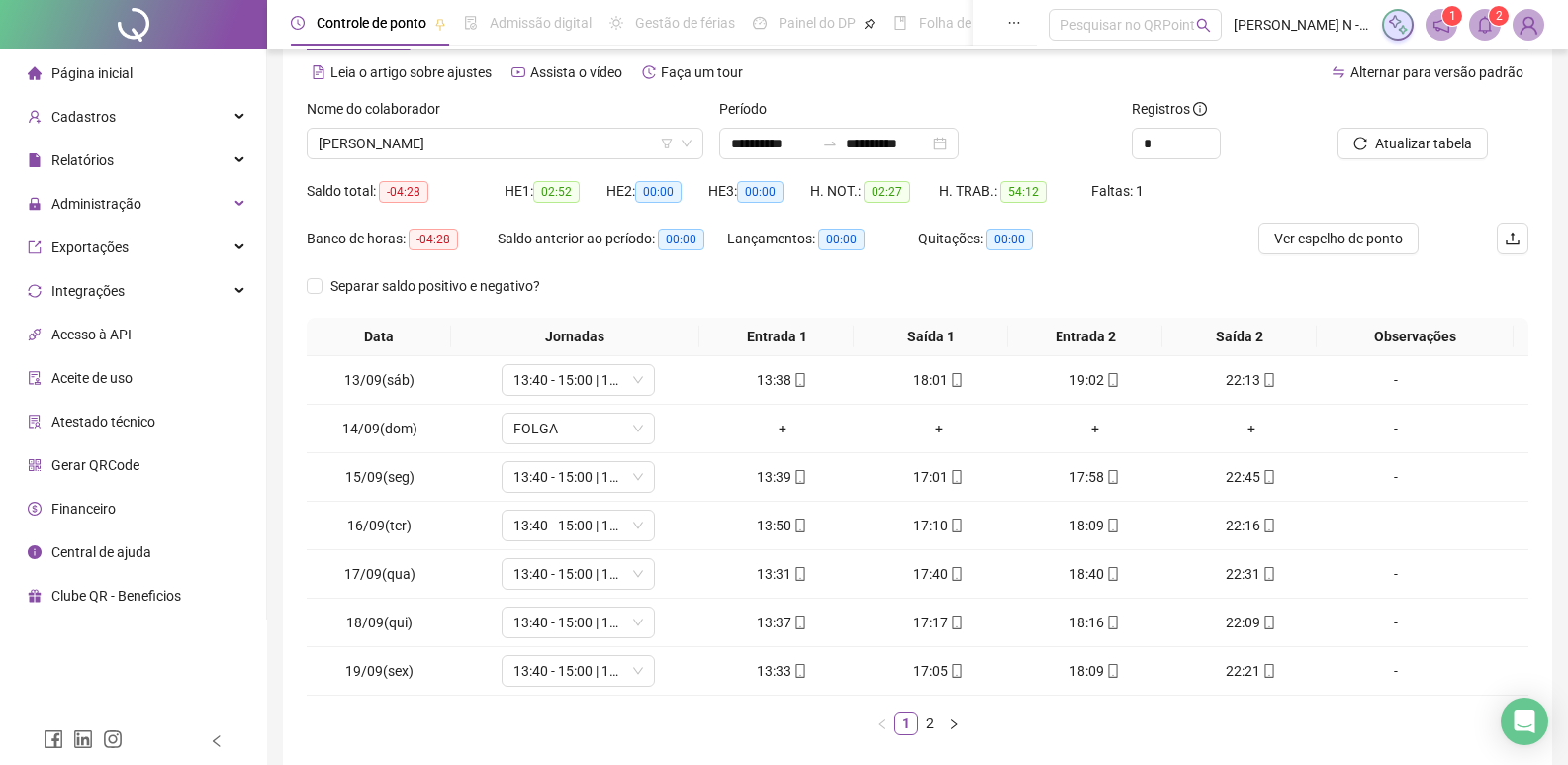
scroll to position [179, 0]
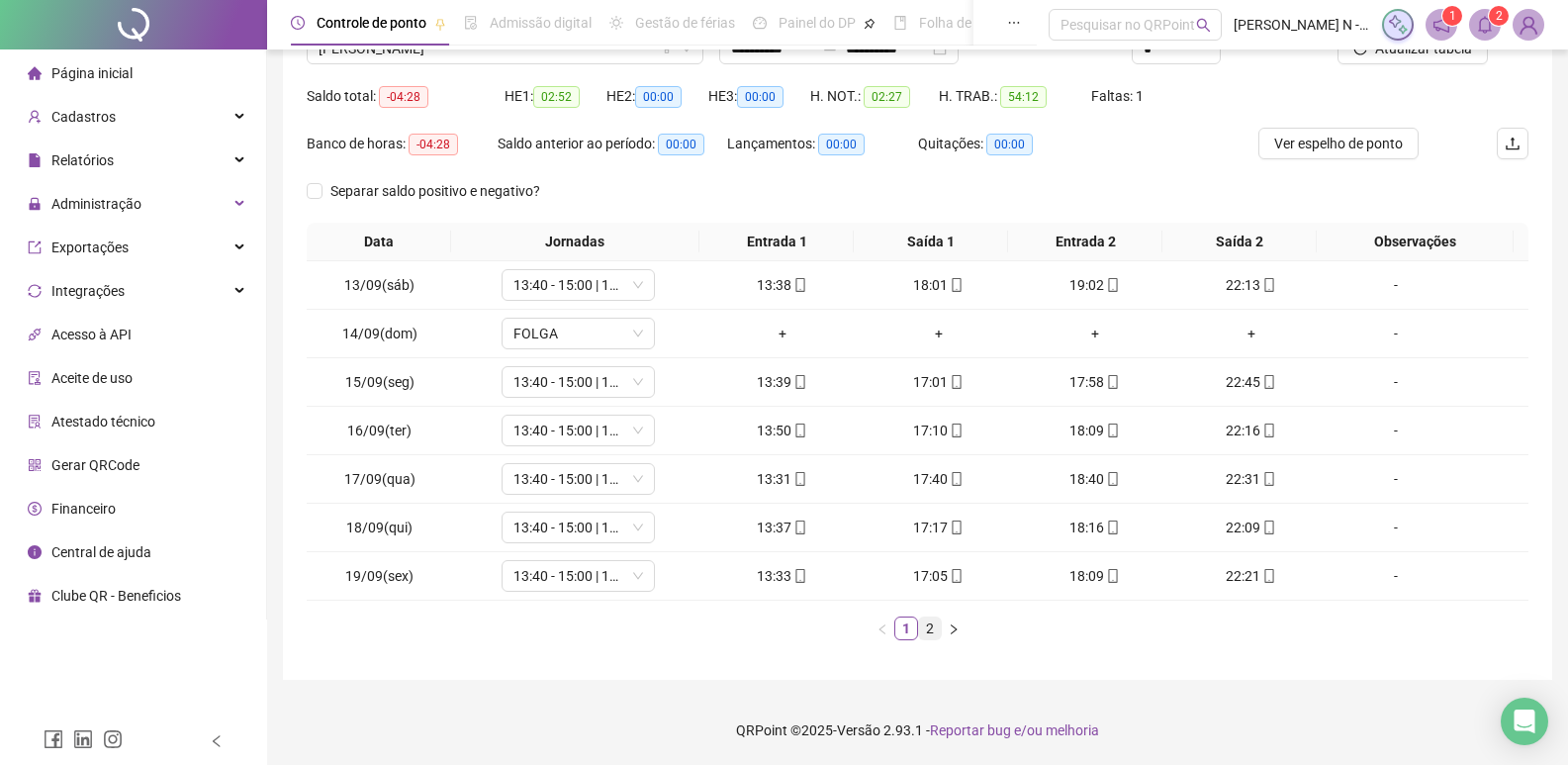
click at [933, 628] on link "2" at bounding box center [930, 629] width 22 height 22
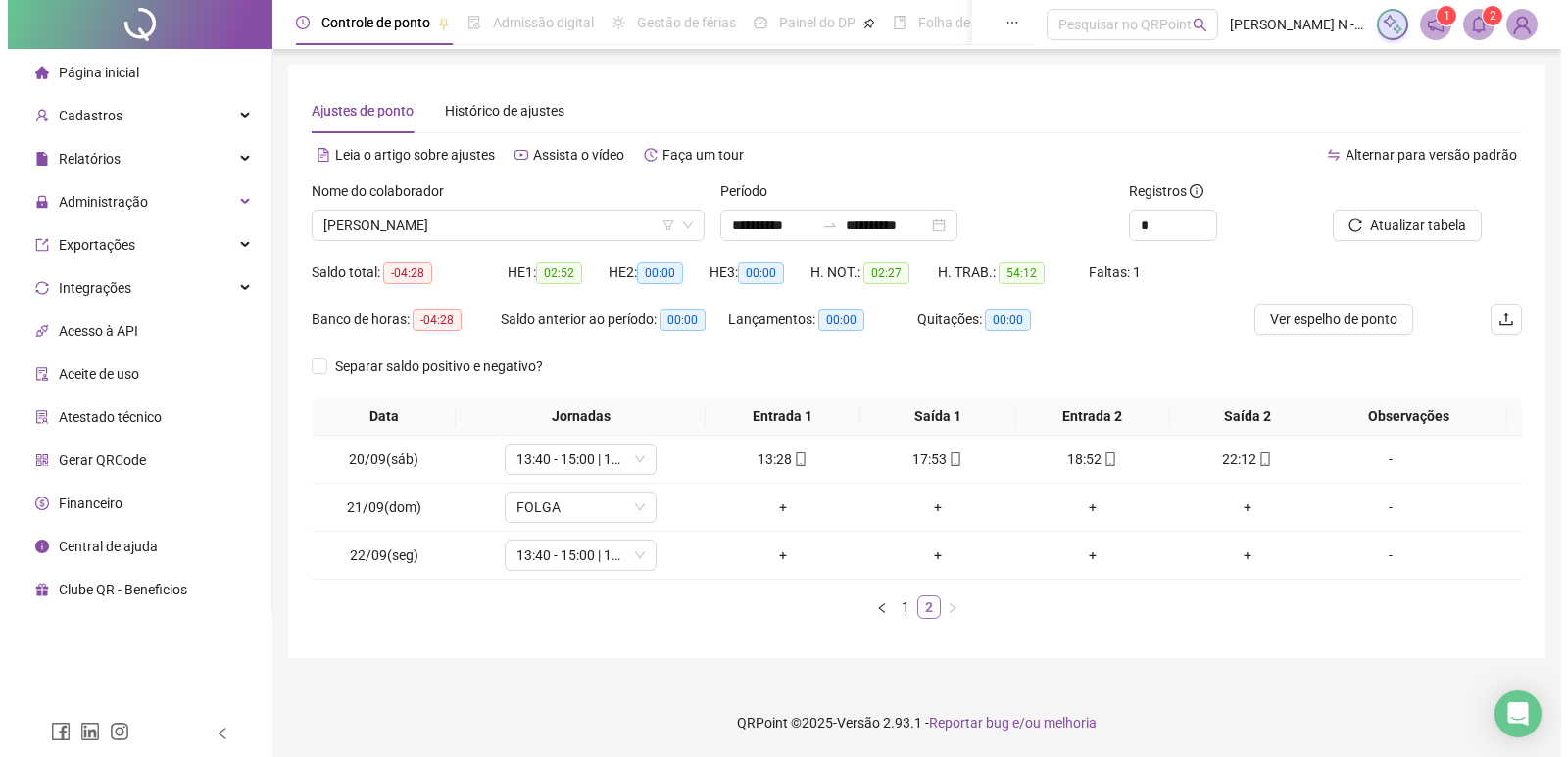
scroll to position [0, 0]
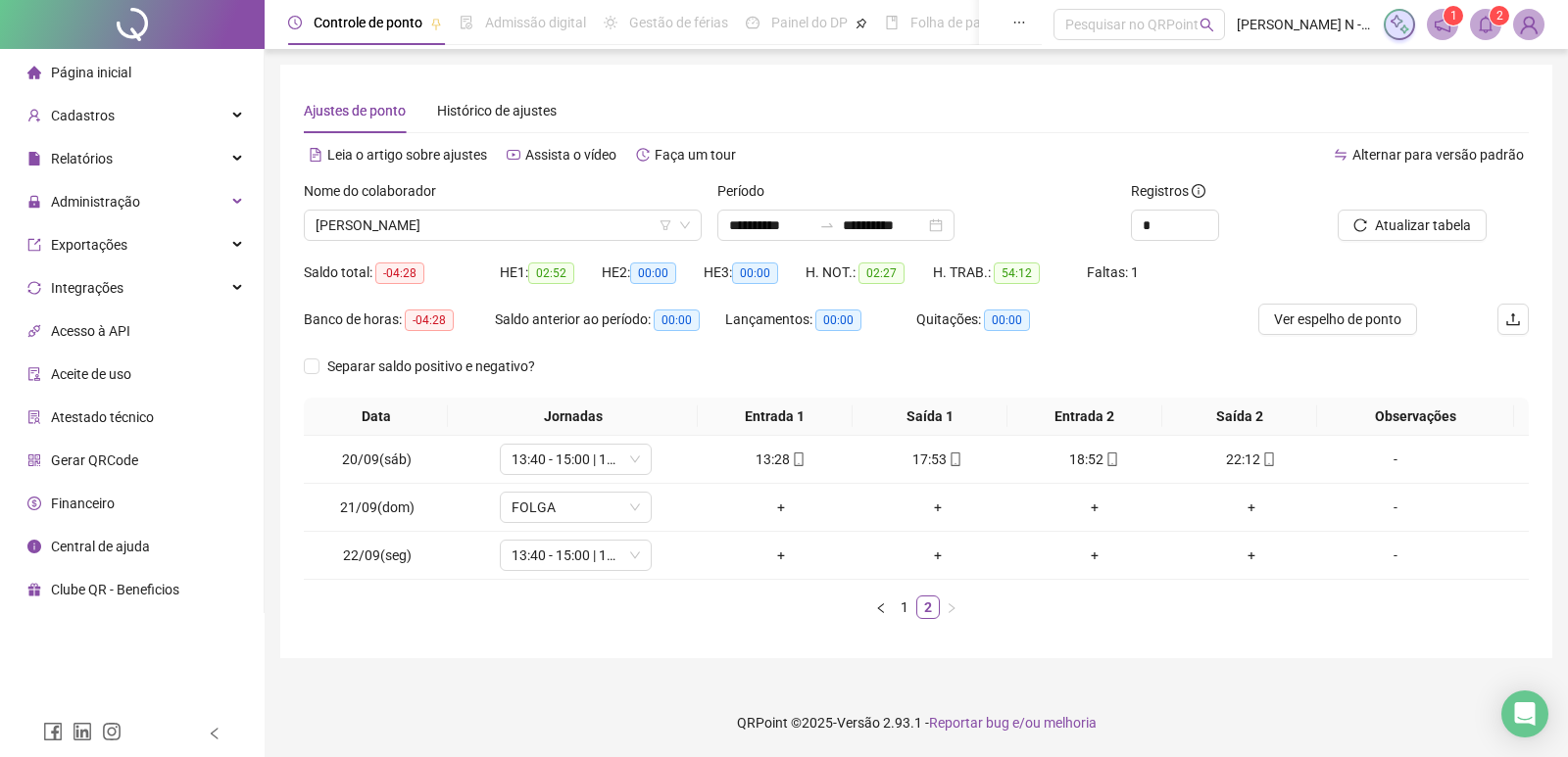
click at [94, 70] on span "Página inicial" at bounding box center [91, 73] width 81 height 16
